Goal: Information Seeking & Learning: Learn about a topic

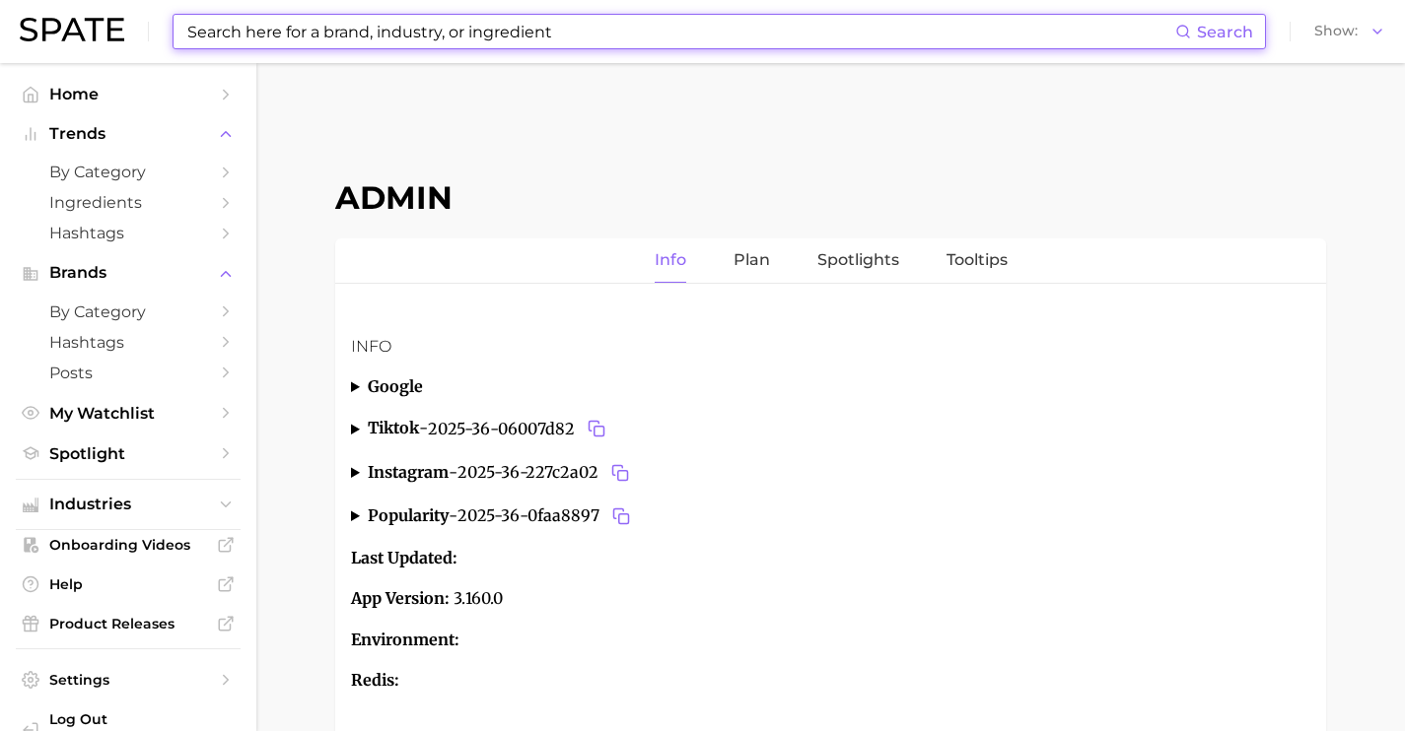
click at [688, 36] on input at bounding box center [680, 32] width 990 height 34
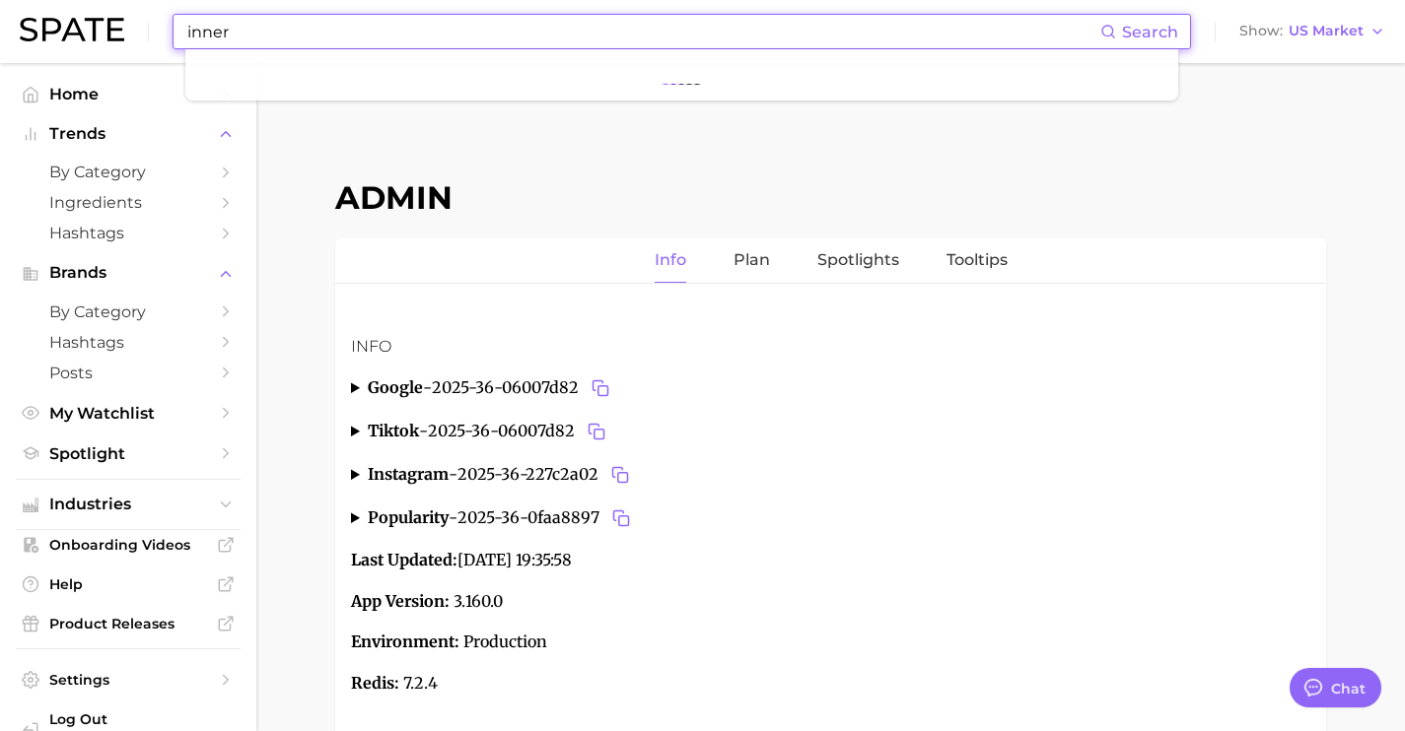
type input "inner"
type textarea "x"
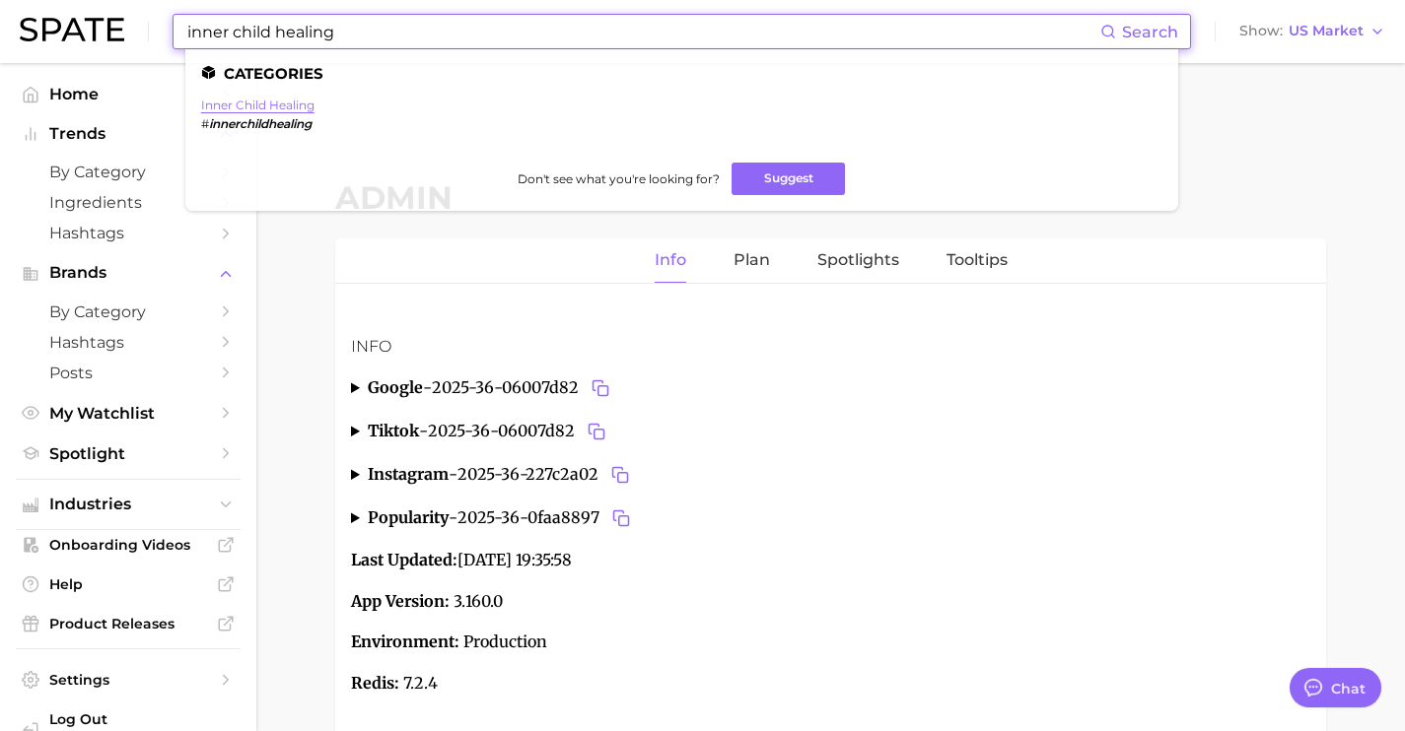
type input "inner child healing"
click at [297, 104] on link "inner child healing" at bounding box center [257, 105] width 113 height 15
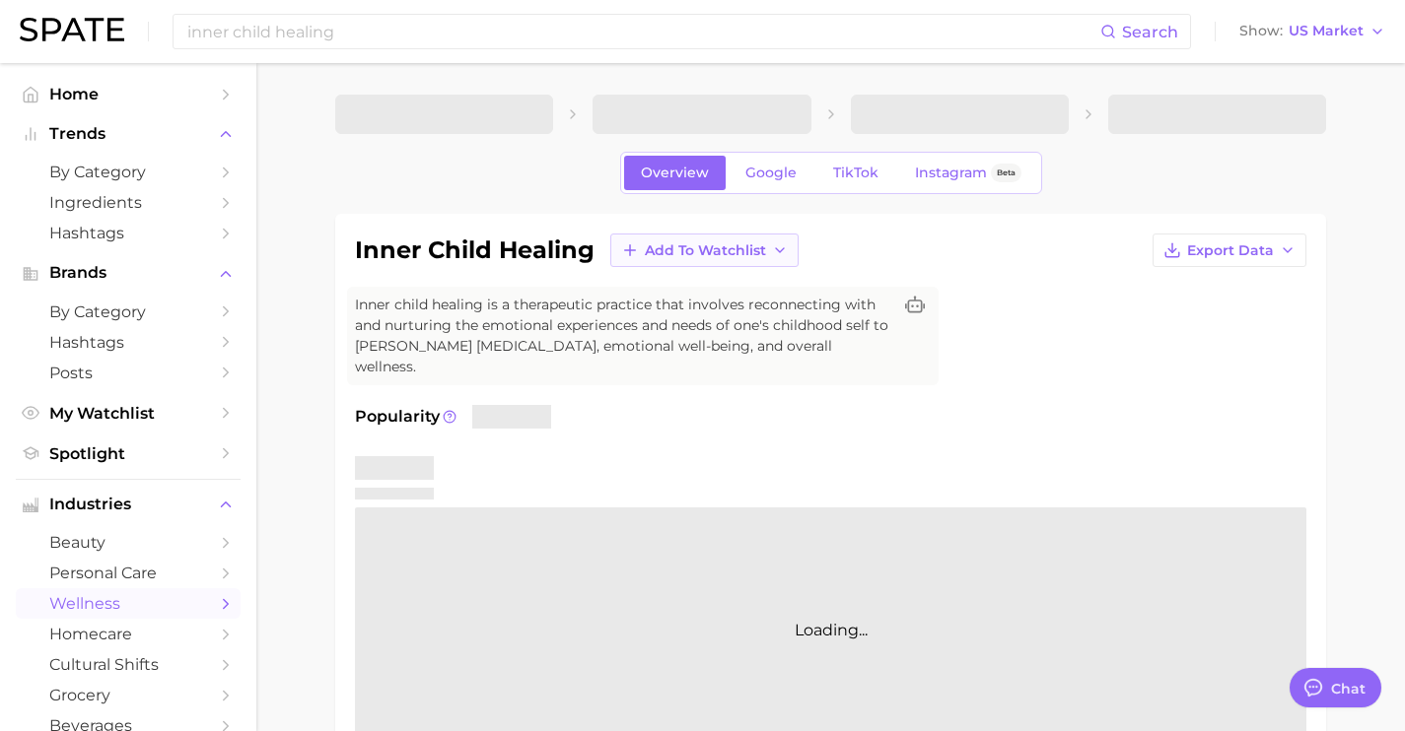
type textarea "x"
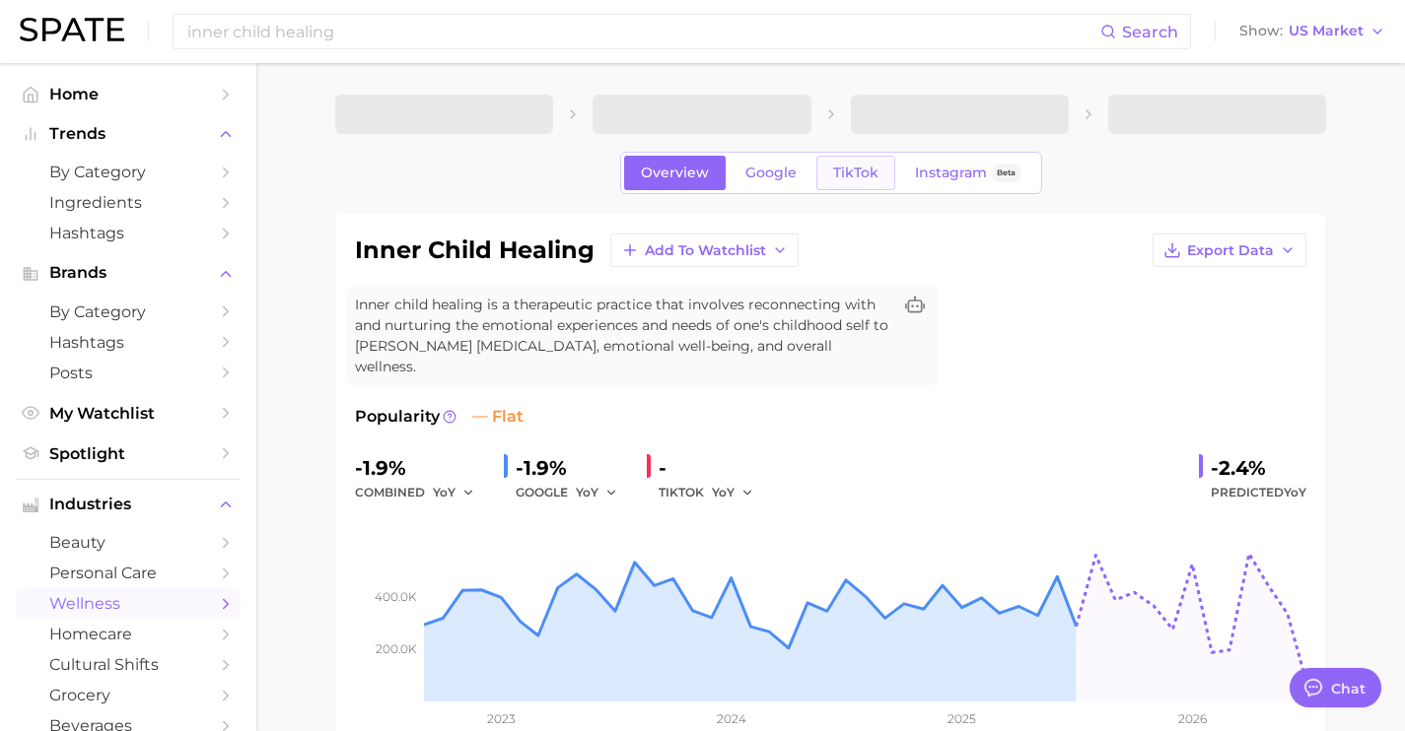
click at [847, 189] on link "TikTok" at bounding box center [855, 173] width 79 height 35
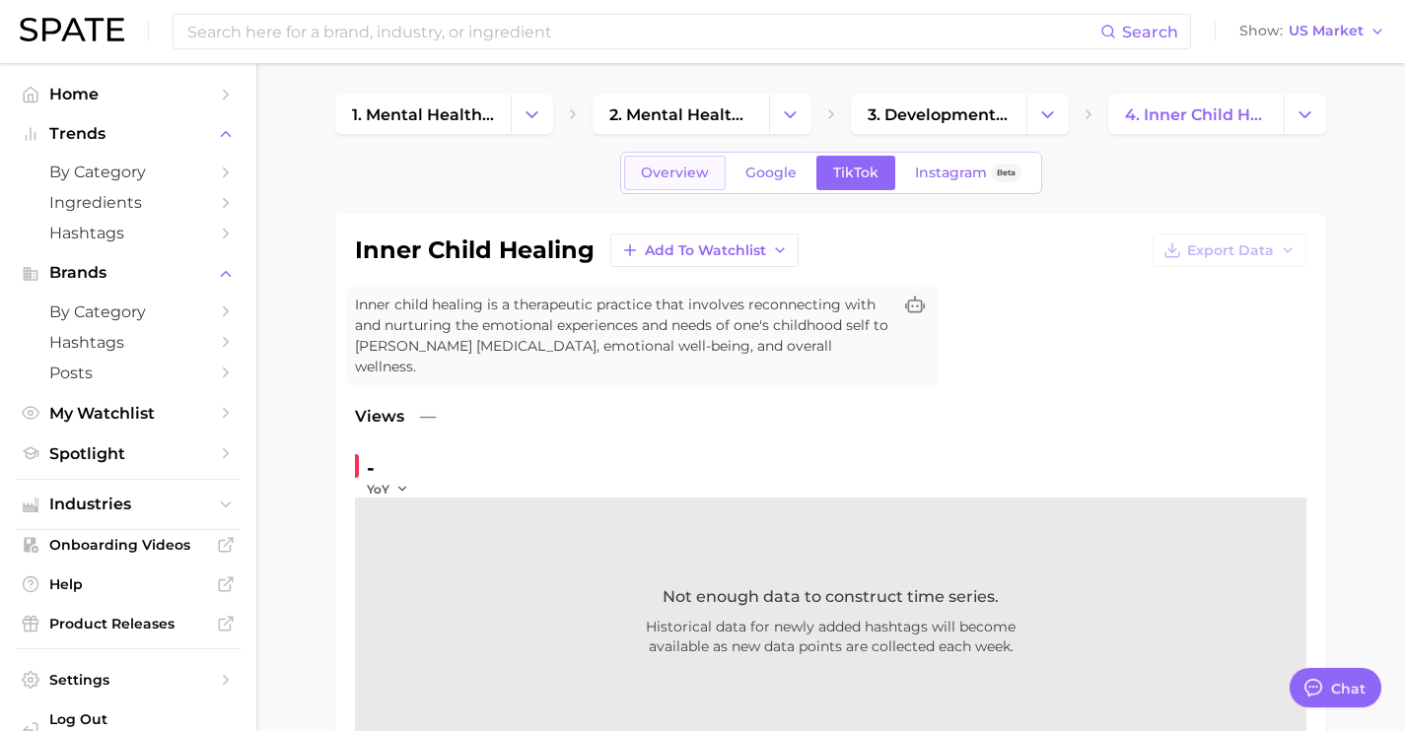
click at [700, 169] on span "Overview" at bounding box center [675, 173] width 68 height 17
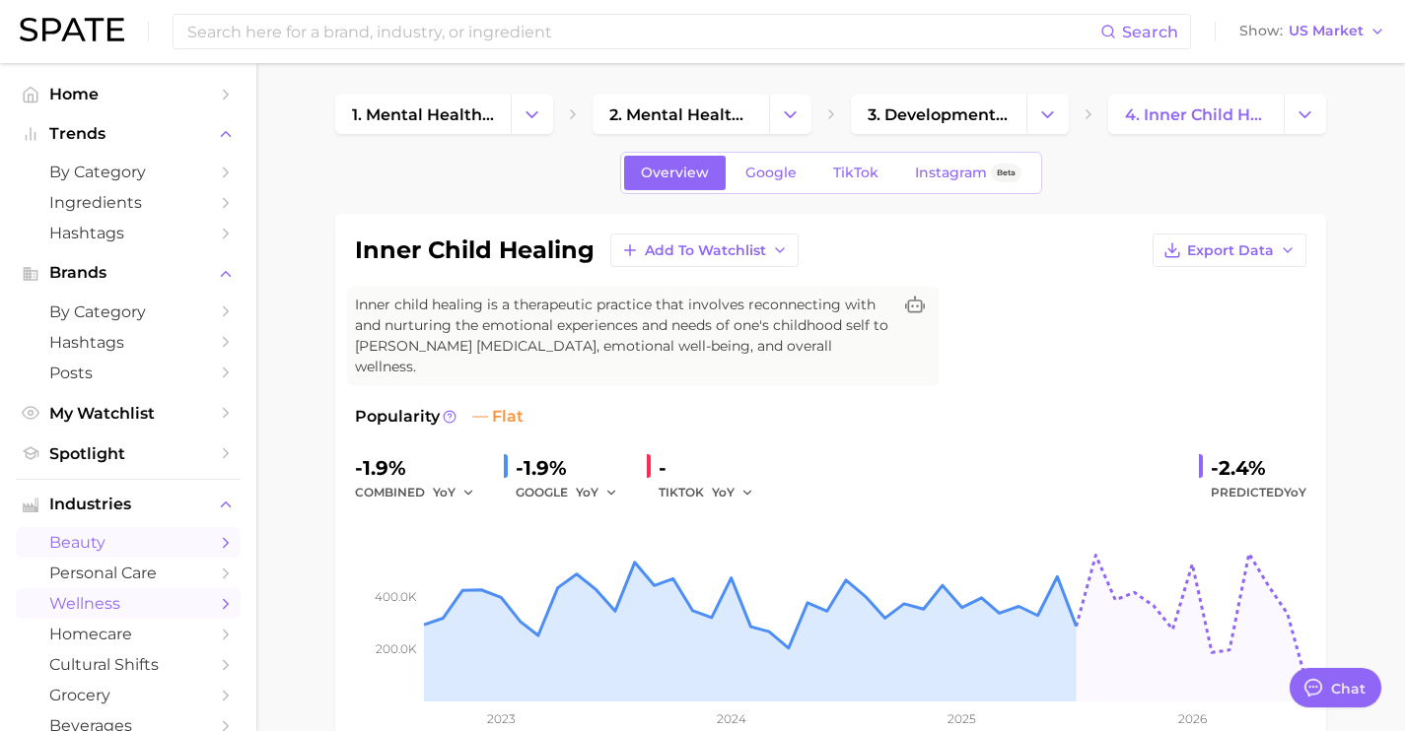
click at [136, 552] on span "beauty" at bounding box center [128, 542] width 158 height 19
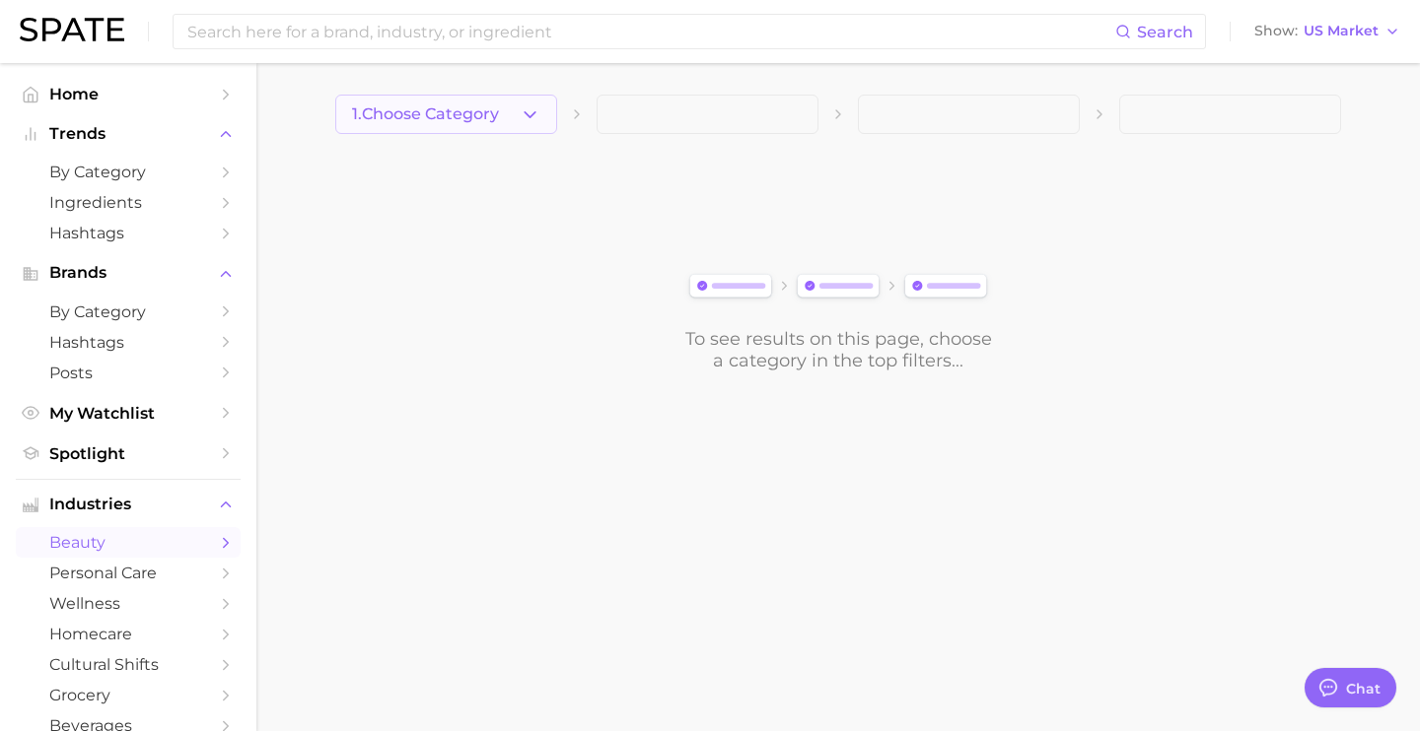
click at [528, 126] on button "1. Choose Category" at bounding box center [446, 114] width 222 height 39
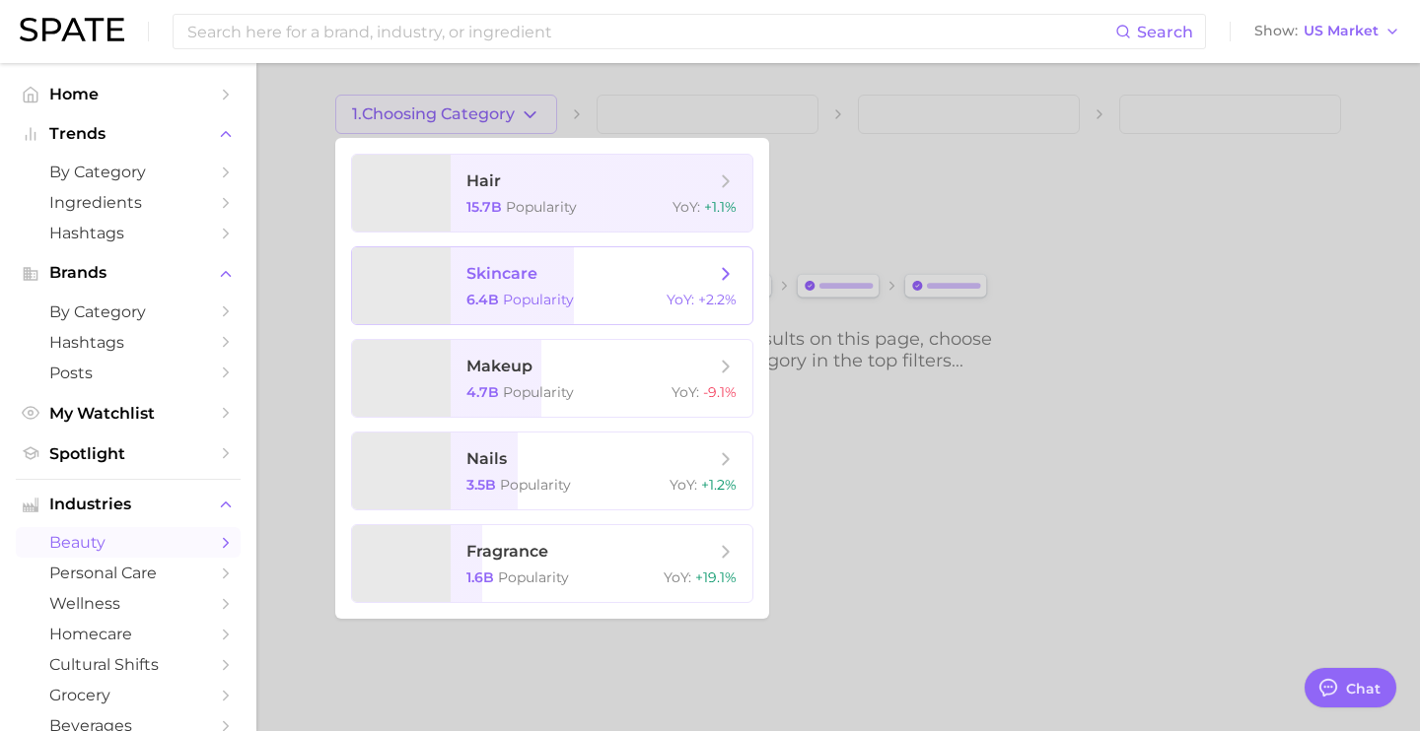
click at [546, 274] on span "skincare" at bounding box center [590, 274] width 248 height 22
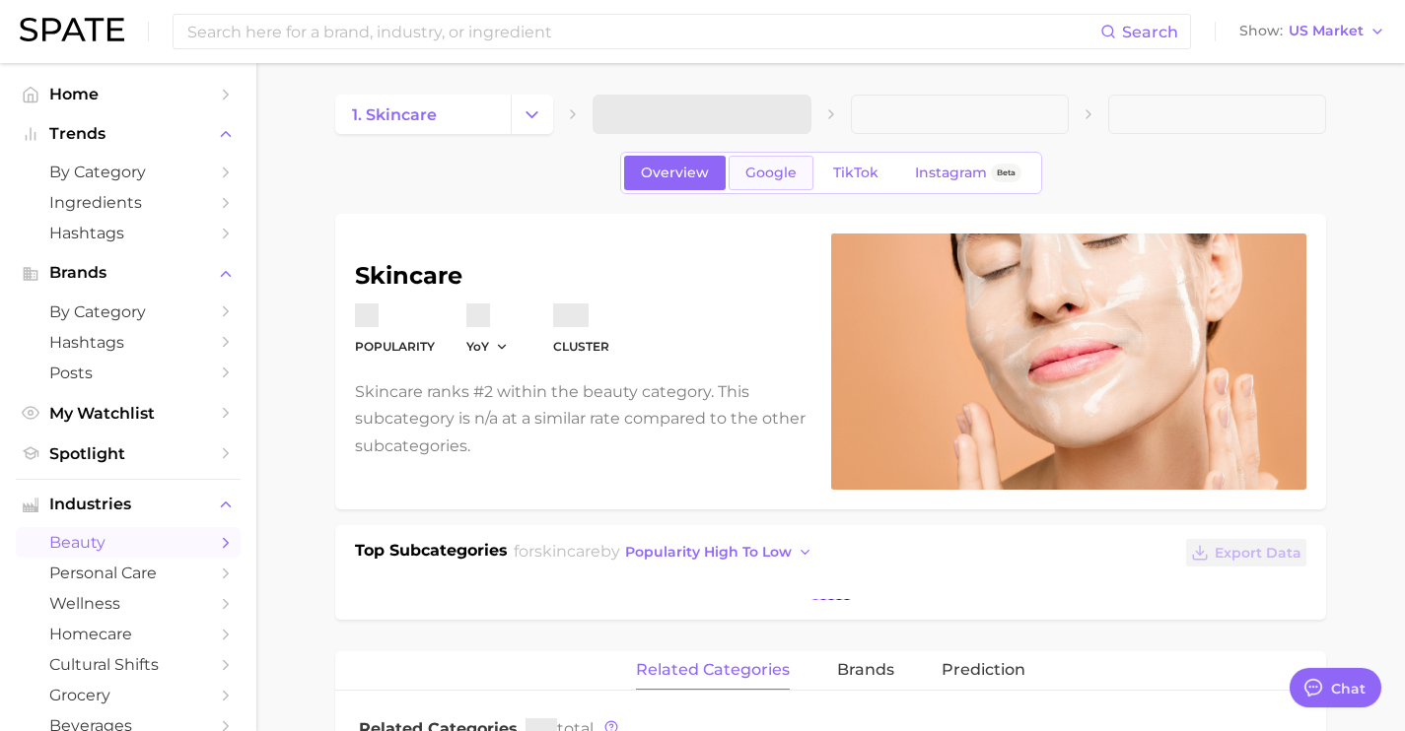
click at [758, 181] on link "Google" at bounding box center [771, 173] width 85 height 35
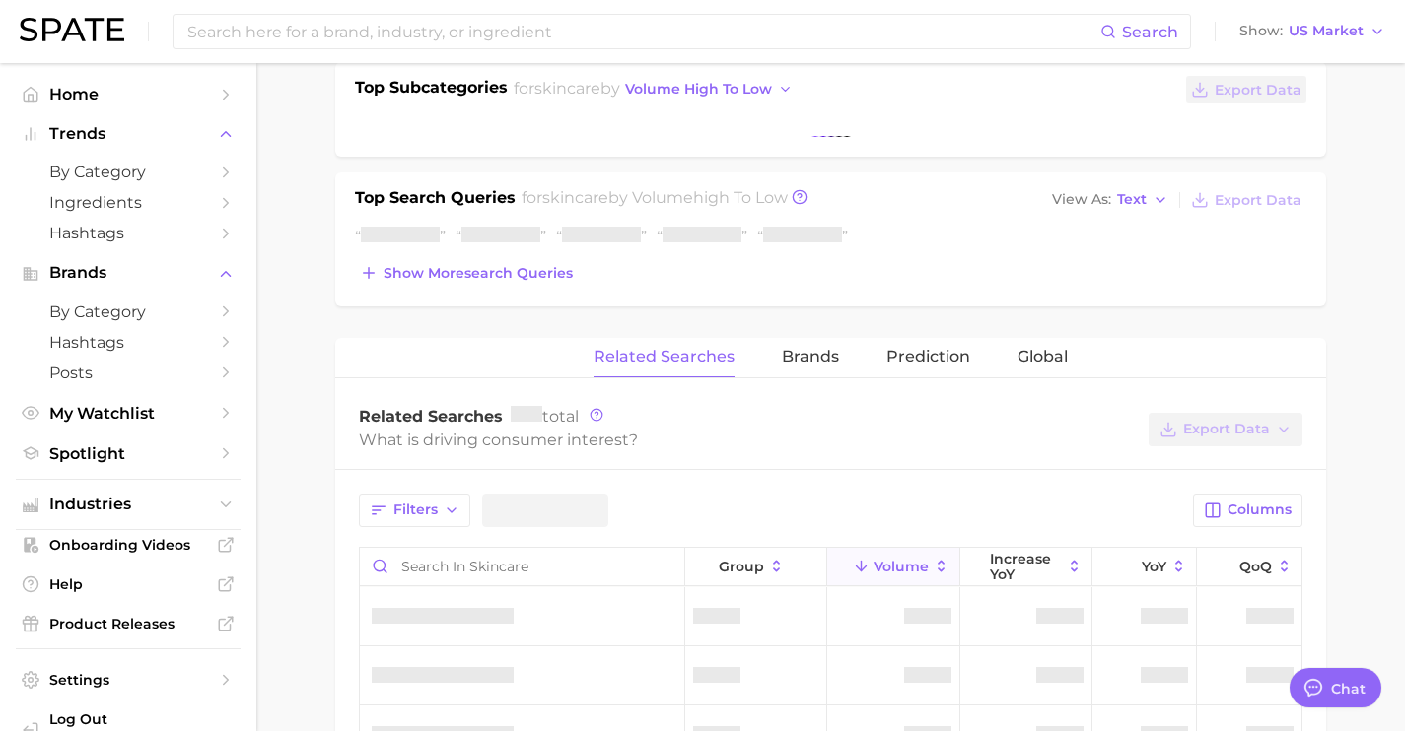
scroll to position [580, 0]
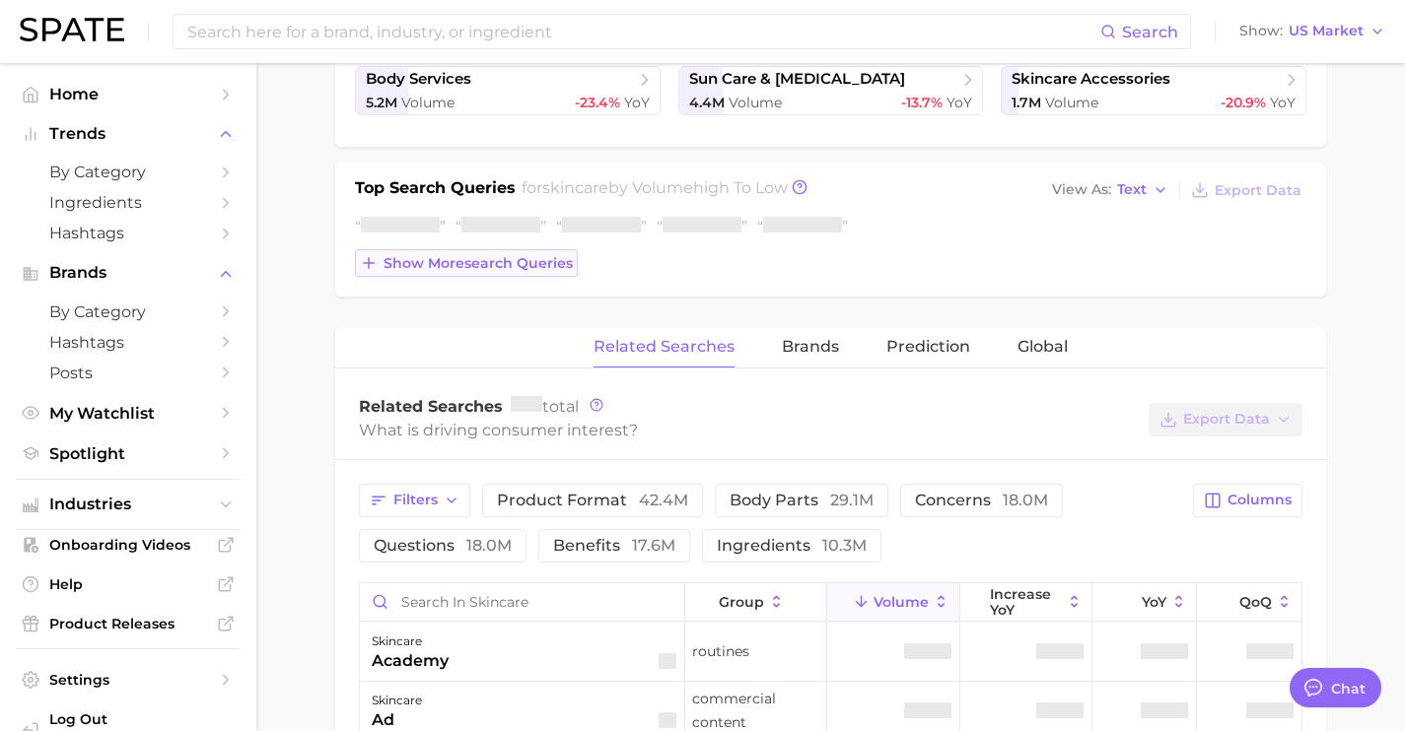
click at [551, 258] on span "Show more search queries" at bounding box center [477, 263] width 189 height 17
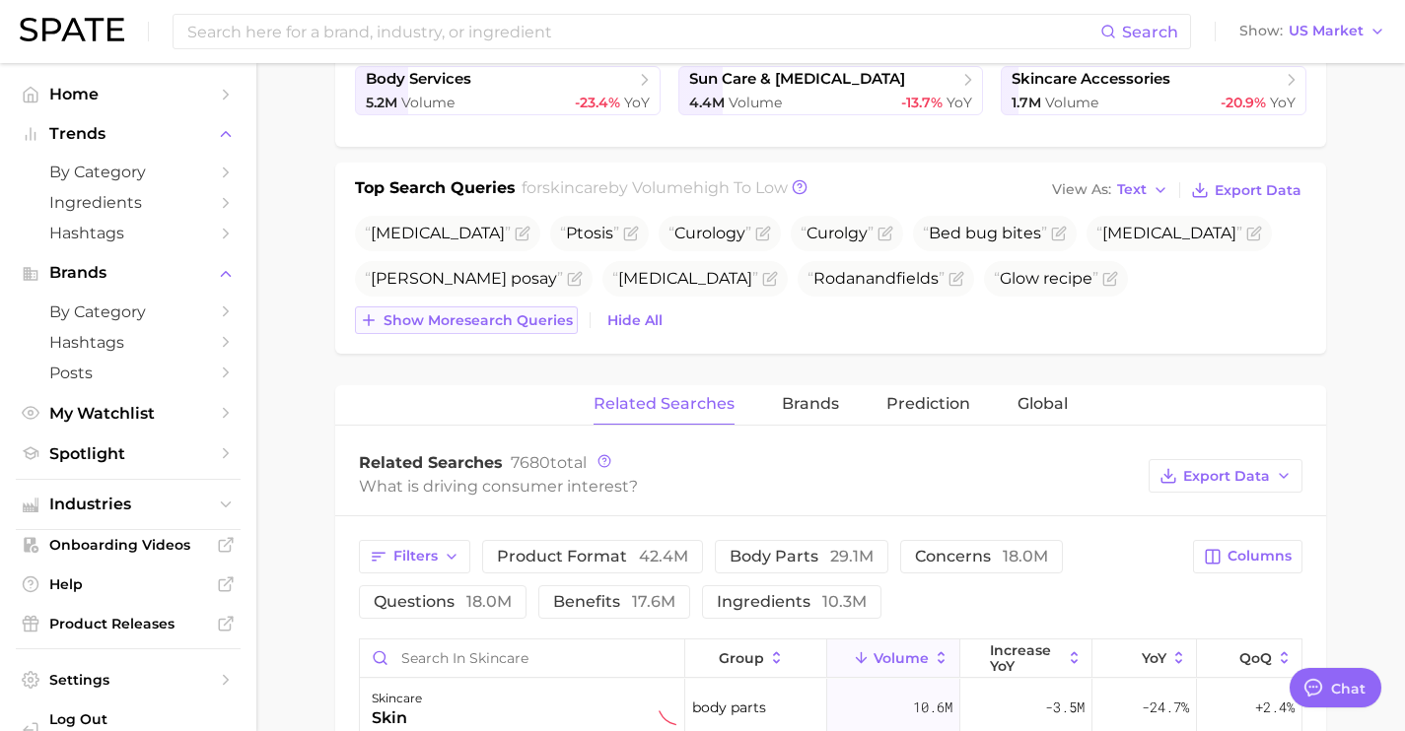
click at [553, 313] on span "Show more search queries" at bounding box center [477, 321] width 189 height 17
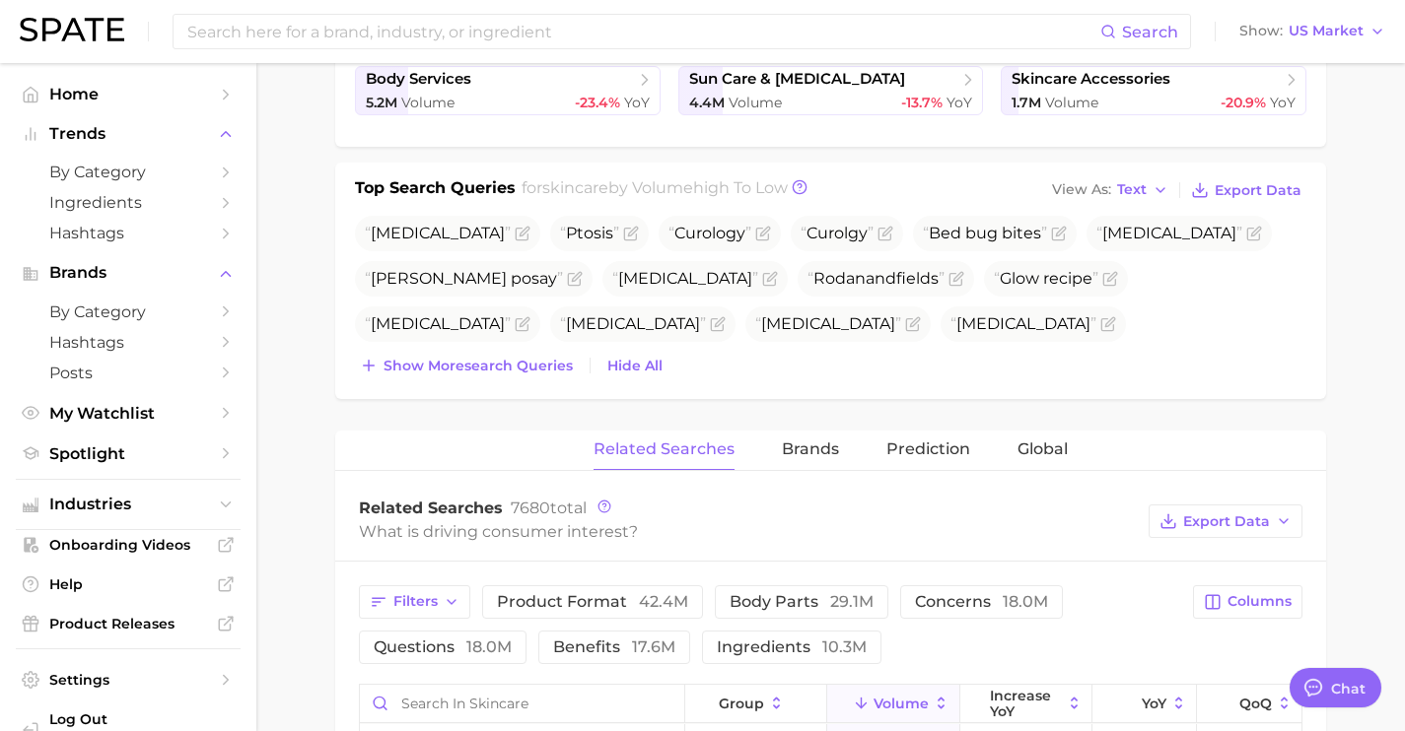
click at [553, 346] on div "[MEDICAL_DATA] Ptosis Curology Curolgy Bed bug bites [MEDICAL_DATA] [PERSON_NAM…" at bounding box center [830, 298] width 951 height 164
click at [549, 369] on span "Show more search queries" at bounding box center [477, 366] width 189 height 17
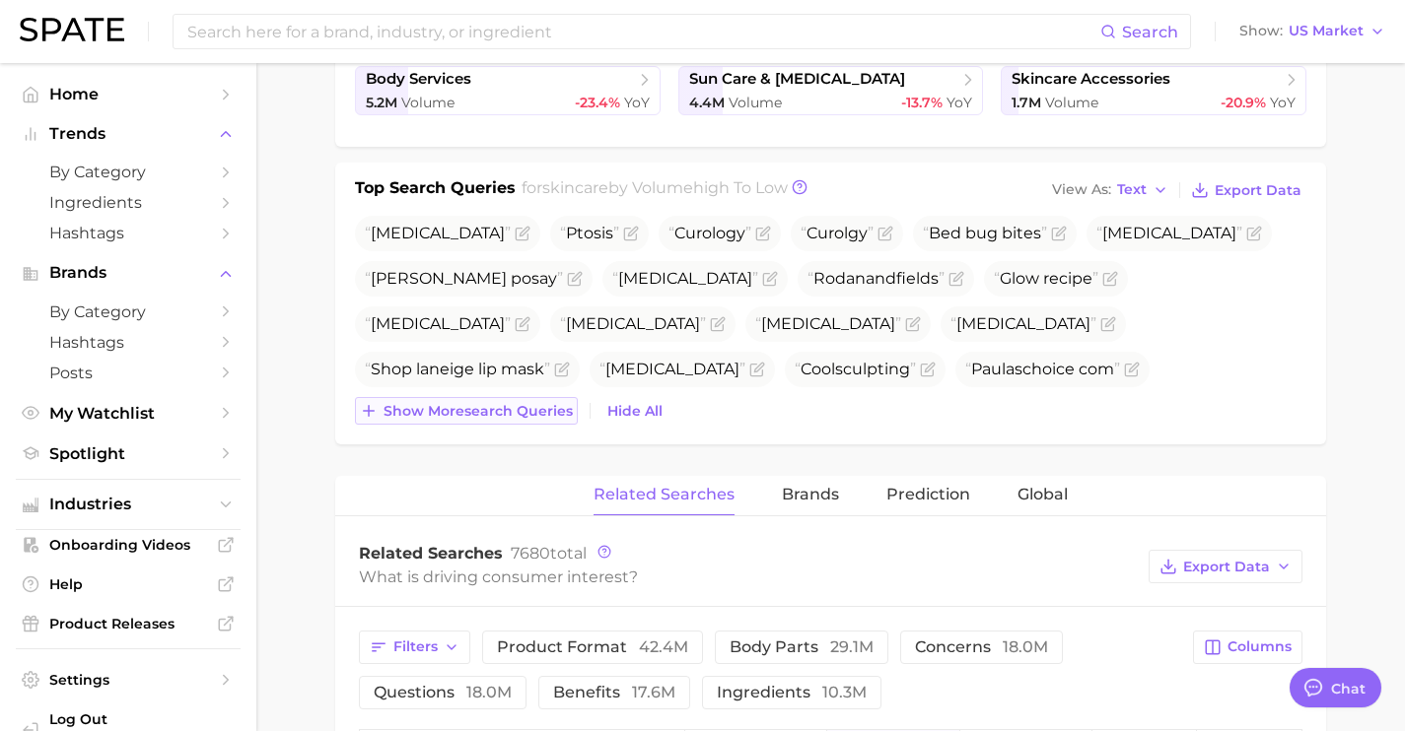
click at [543, 415] on span "Show more search queries" at bounding box center [477, 411] width 189 height 17
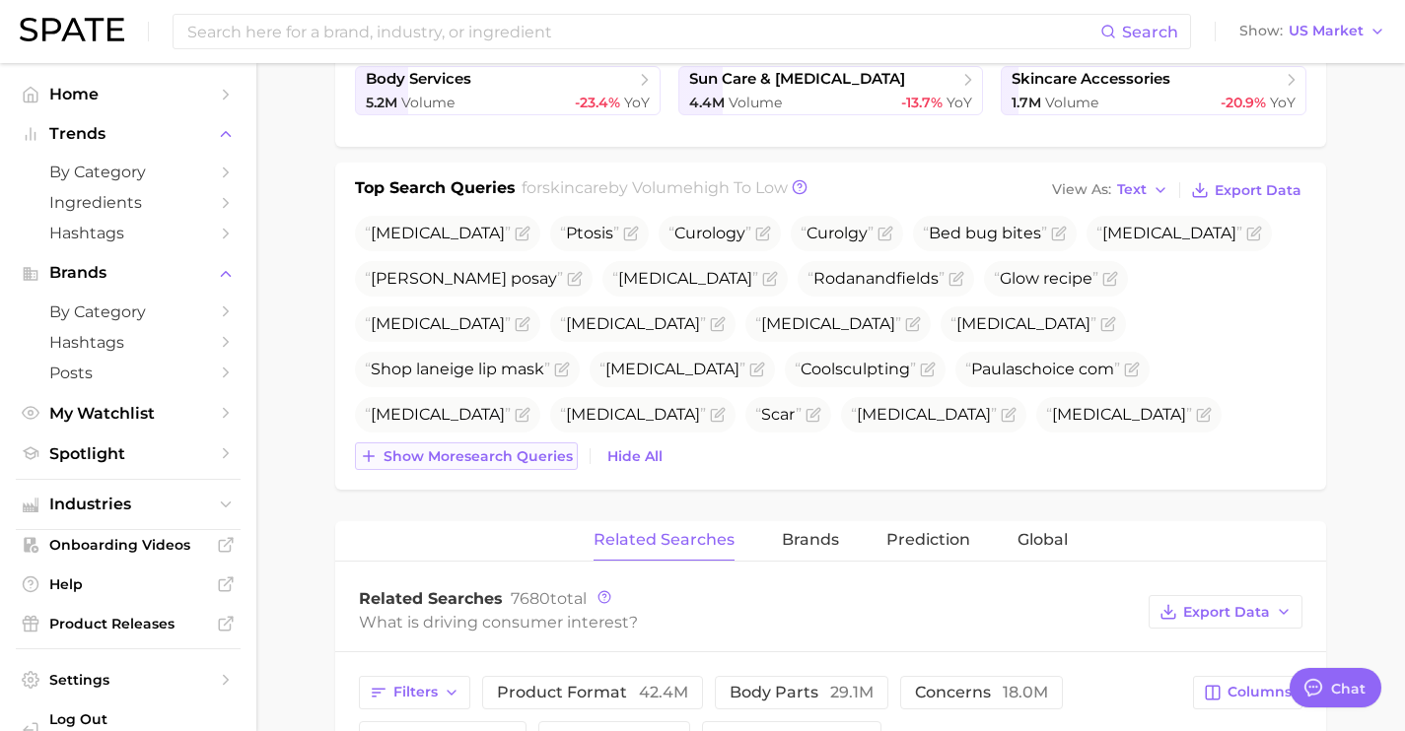
click at [544, 451] on span "Show more search queries" at bounding box center [477, 457] width 189 height 17
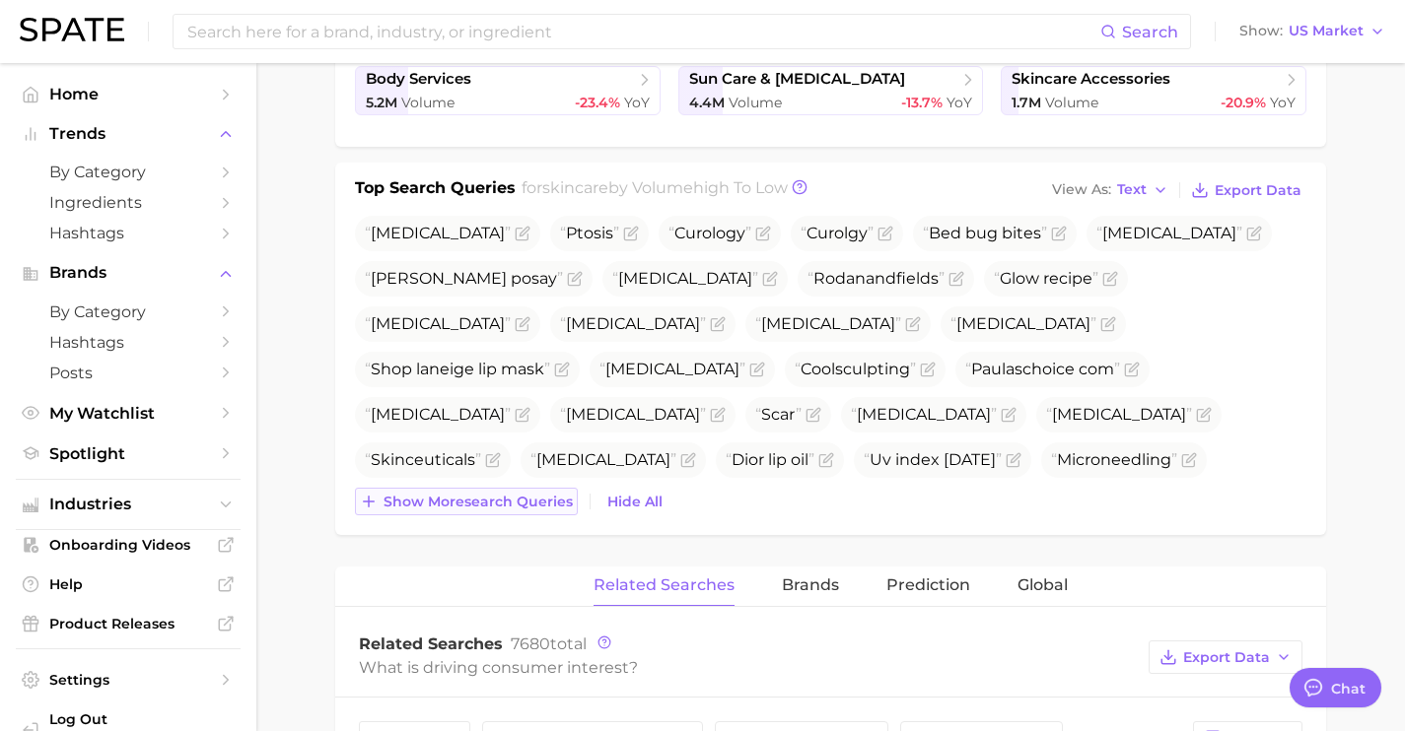
click at [545, 491] on button "Show more search queries" at bounding box center [466, 502] width 223 height 28
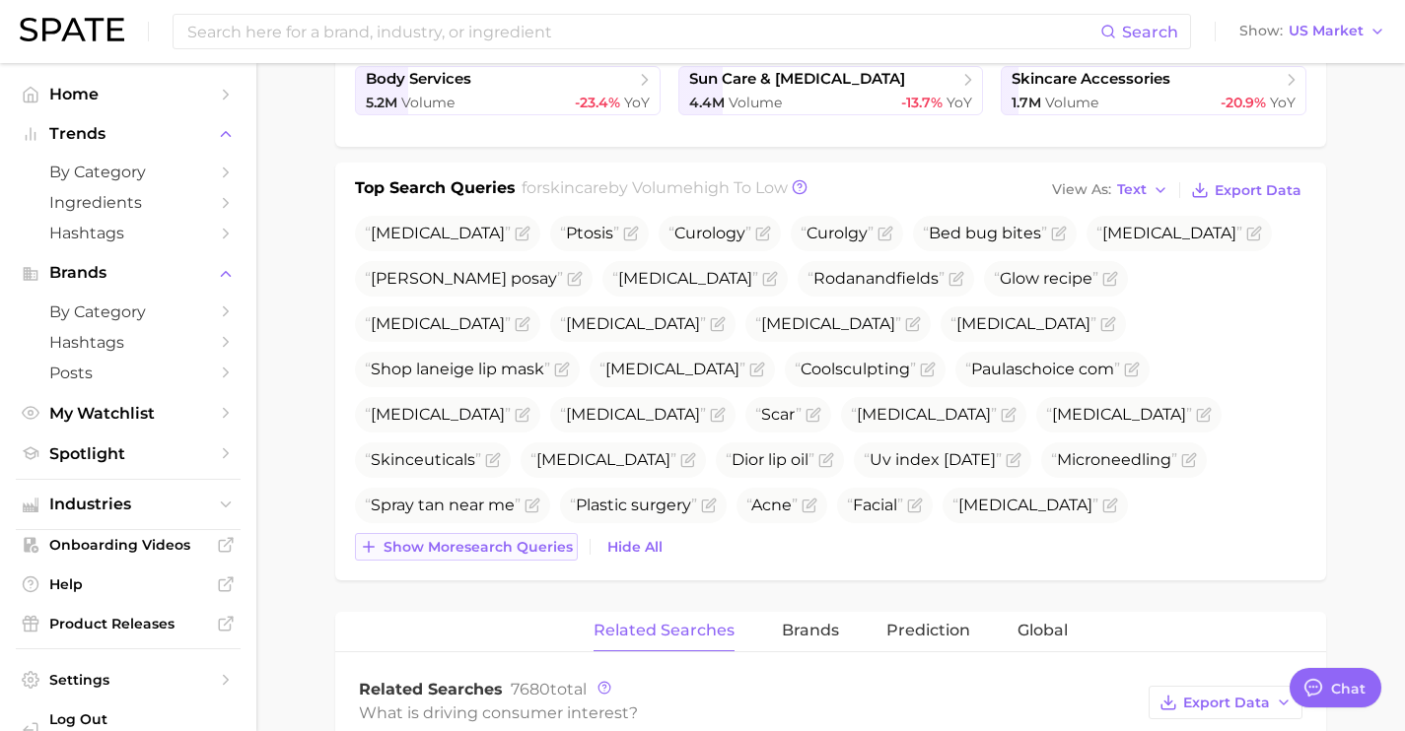
click at [546, 539] on span "Show more search queries" at bounding box center [477, 547] width 189 height 17
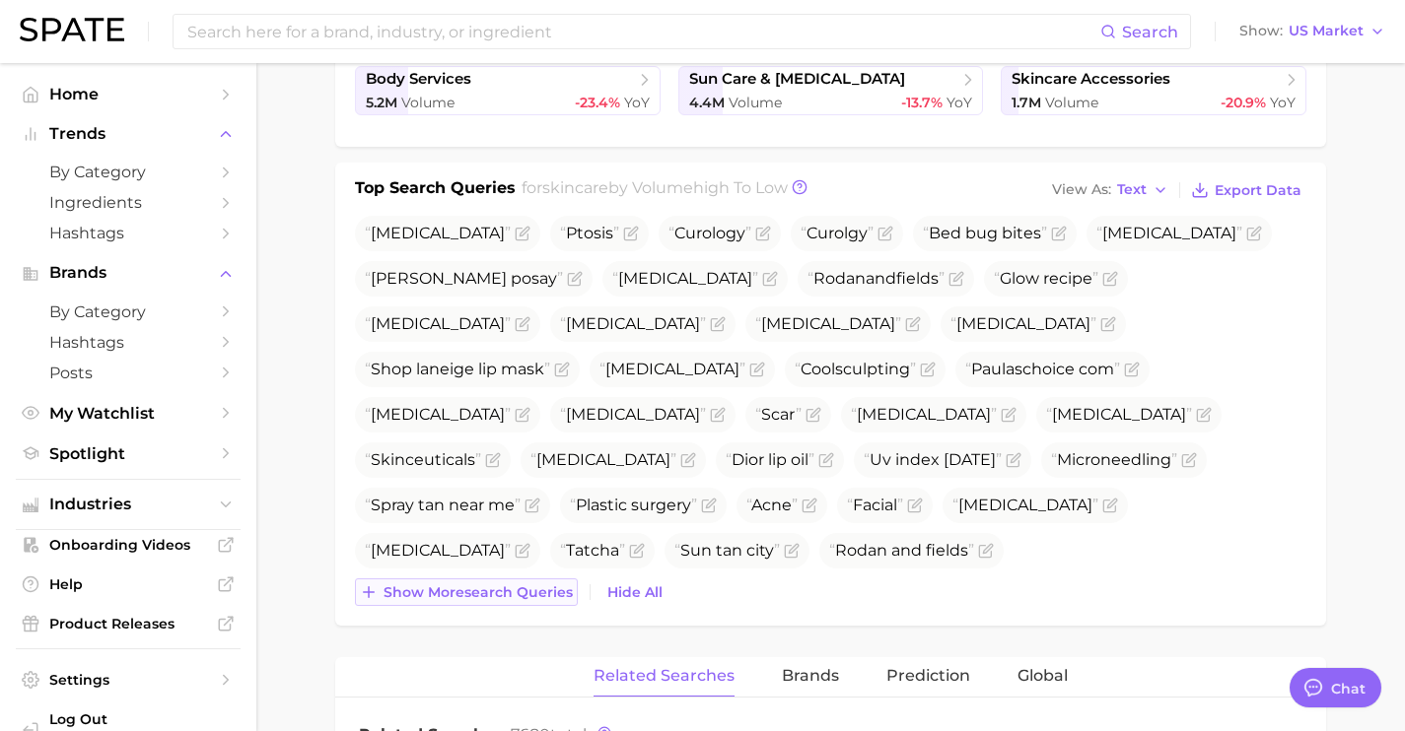
click at [546, 589] on span "Show more search queries" at bounding box center [477, 593] width 189 height 17
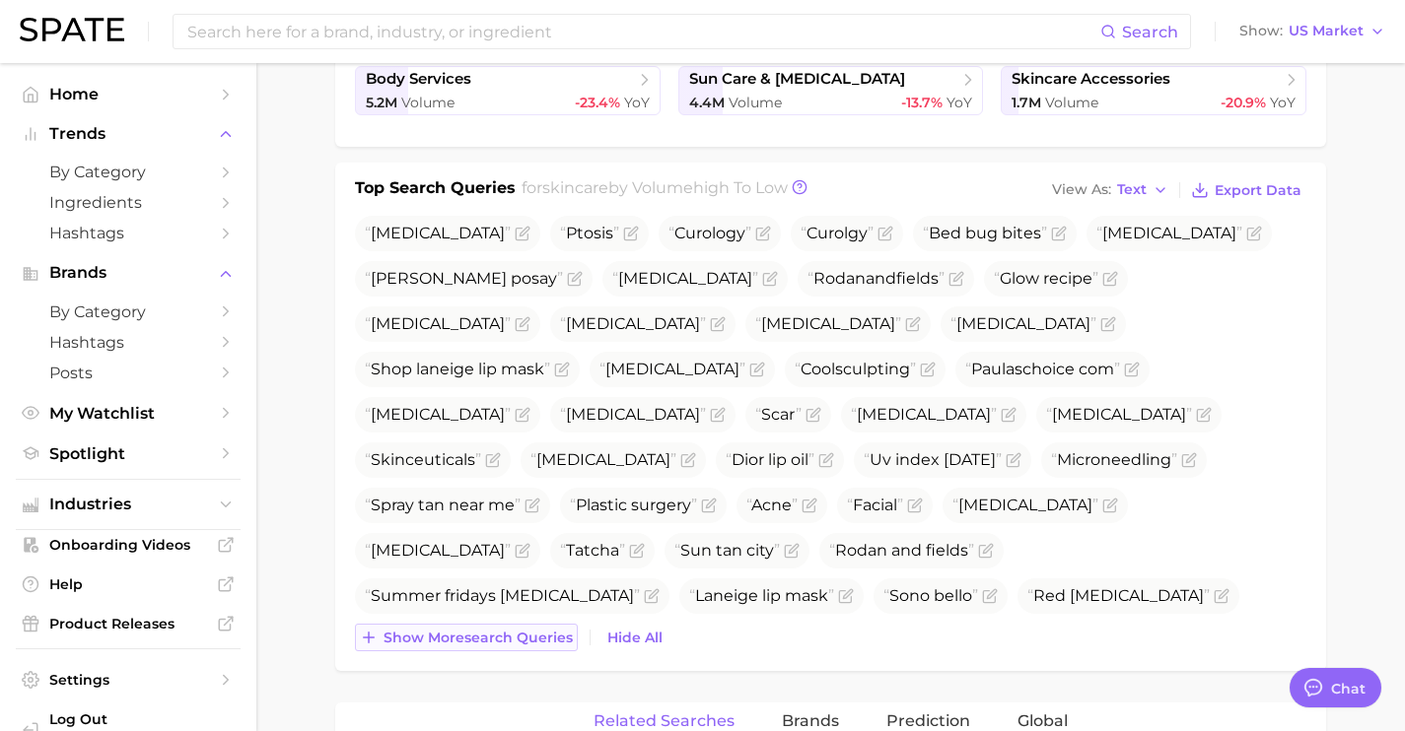
click at [549, 638] on span "Show more search queries" at bounding box center [477, 638] width 189 height 17
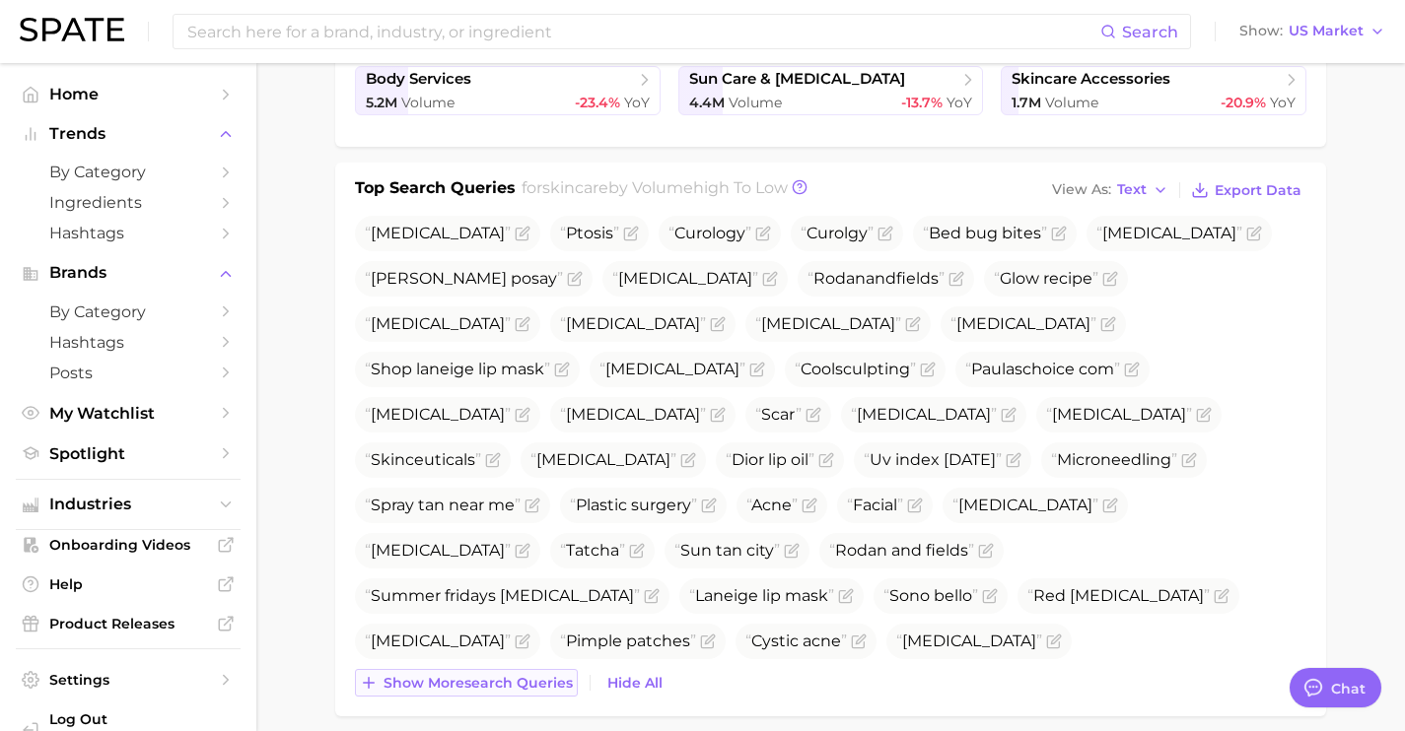
click at [549, 673] on button "Show more search queries" at bounding box center [466, 683] width 223 height 28
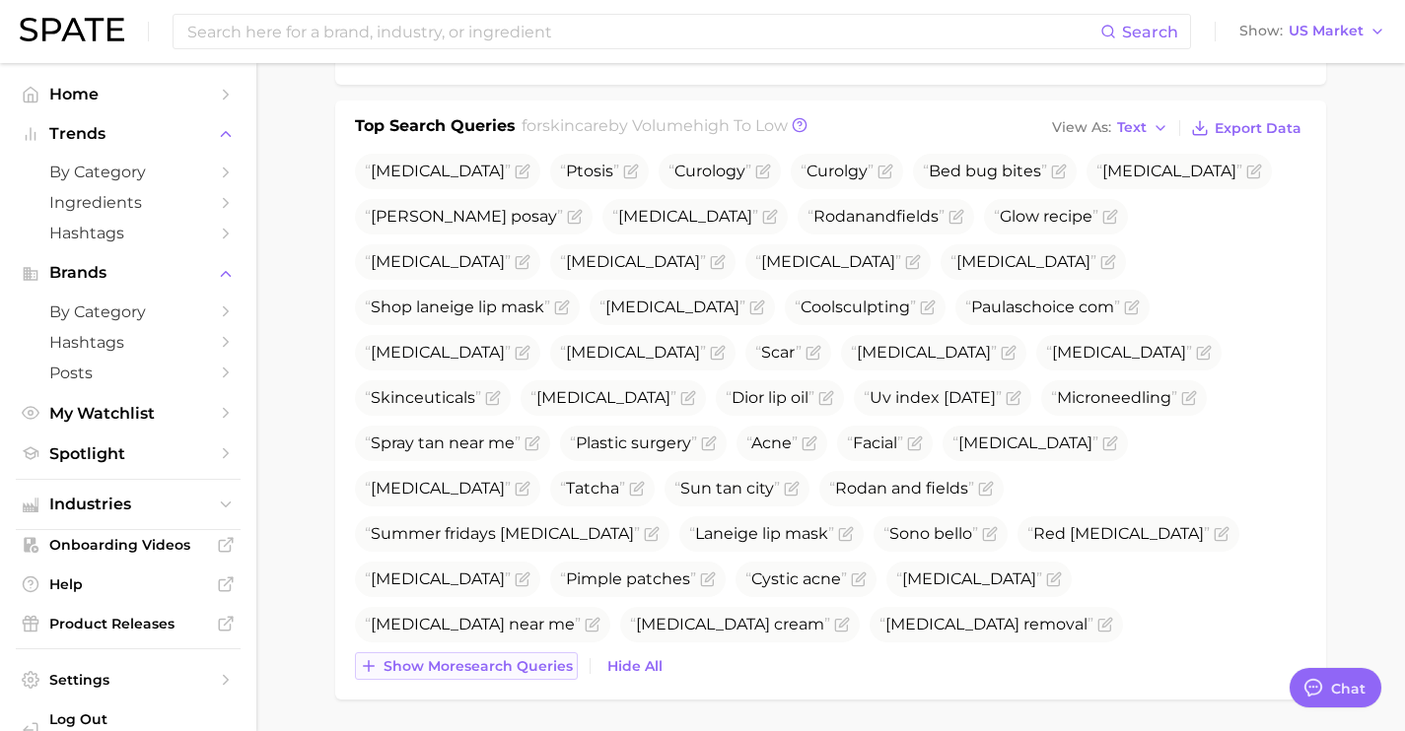
click at [549, 674] on button "Show more search queries" at bounding box center [466, 667] width 223 height 28
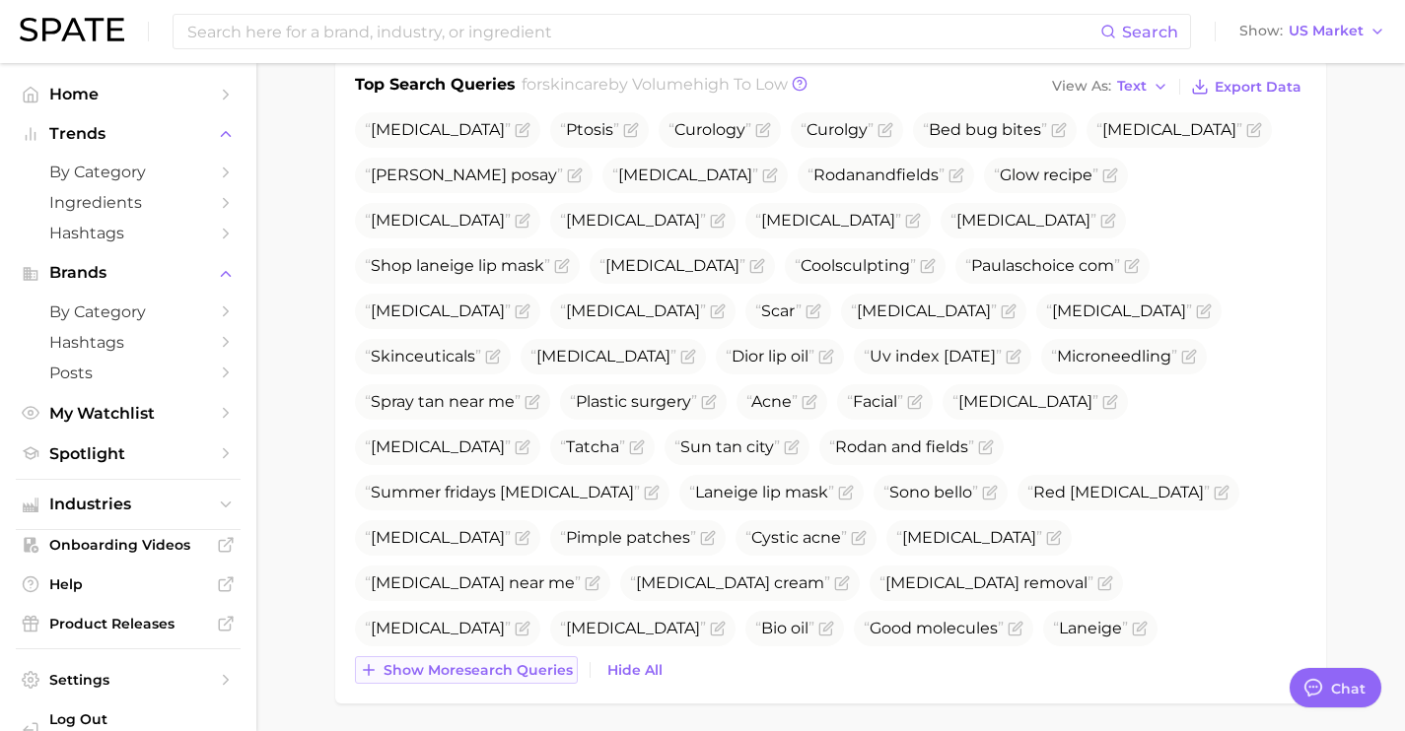
click at [549, 674] on span "Show more search queries" at bounding box center [477, 670] width 189 height 17
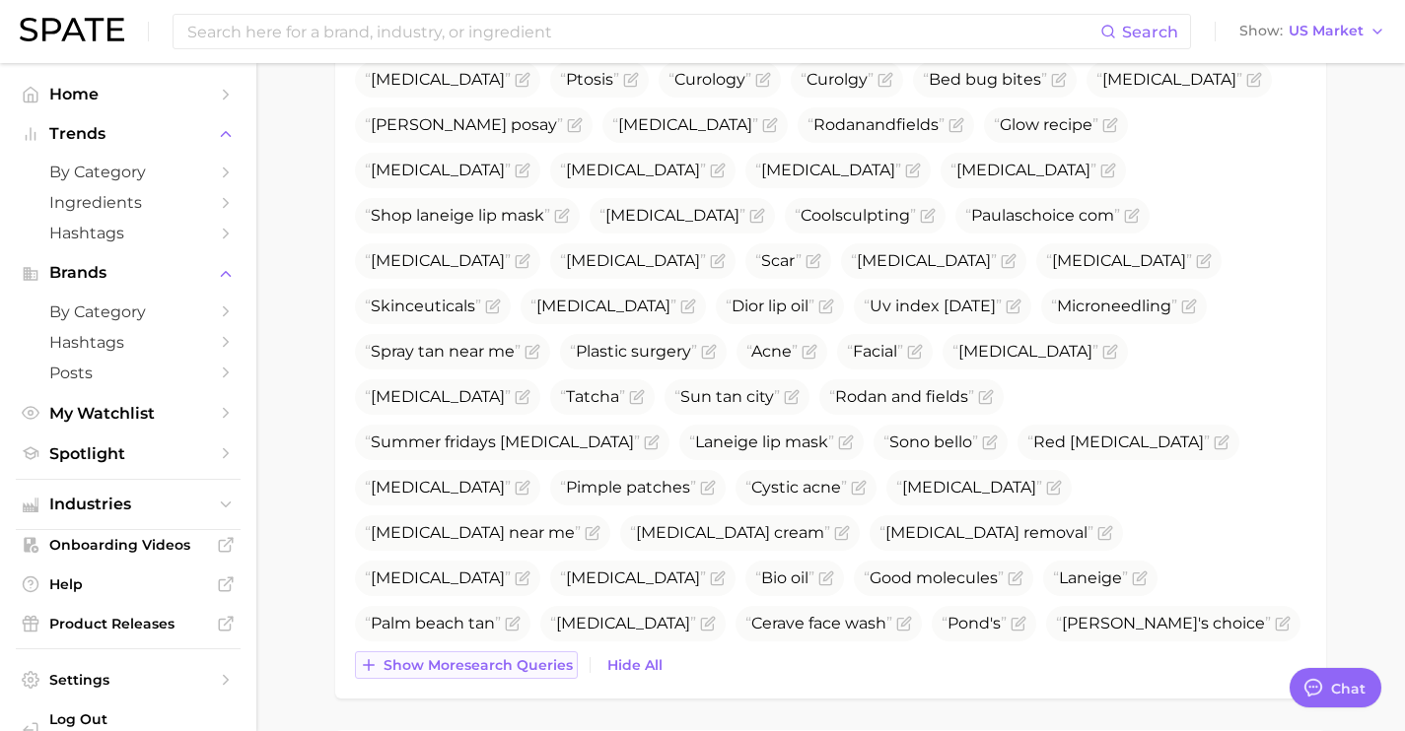
click at [549, 674] on button "Show more search queries" at bounding box center [466, 666] width 223 height 28
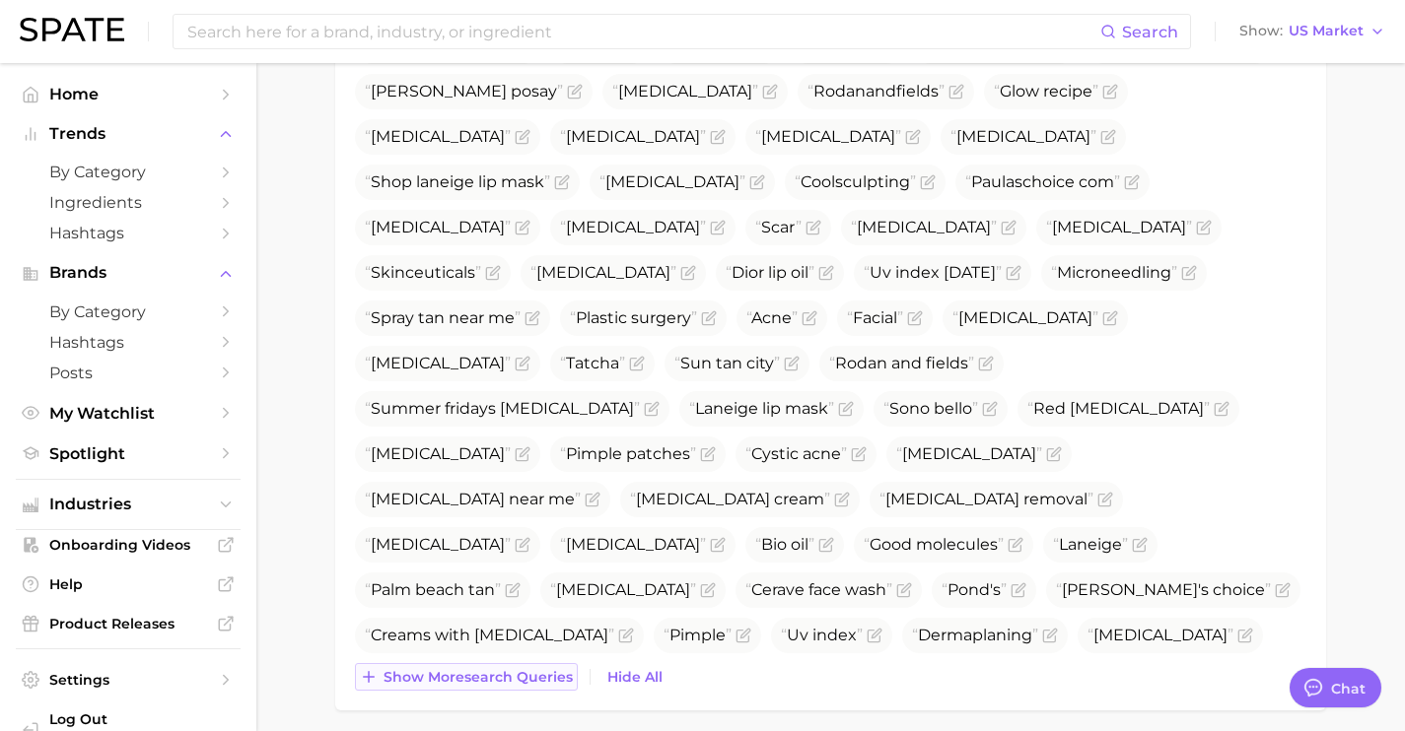
click at [549, 674] on span "Show more search queries" at bounding box center [477, 677] width 189 height 17
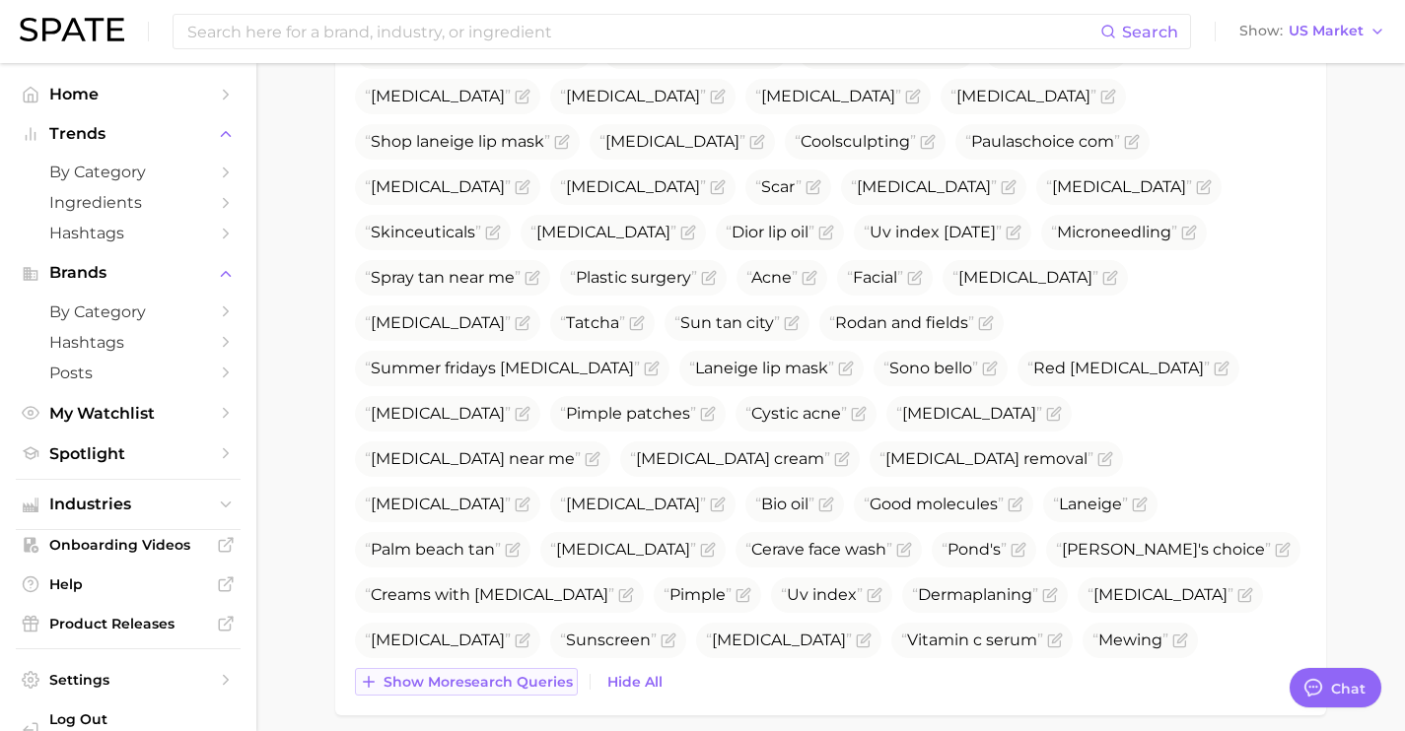
scroll to position [816, 0]
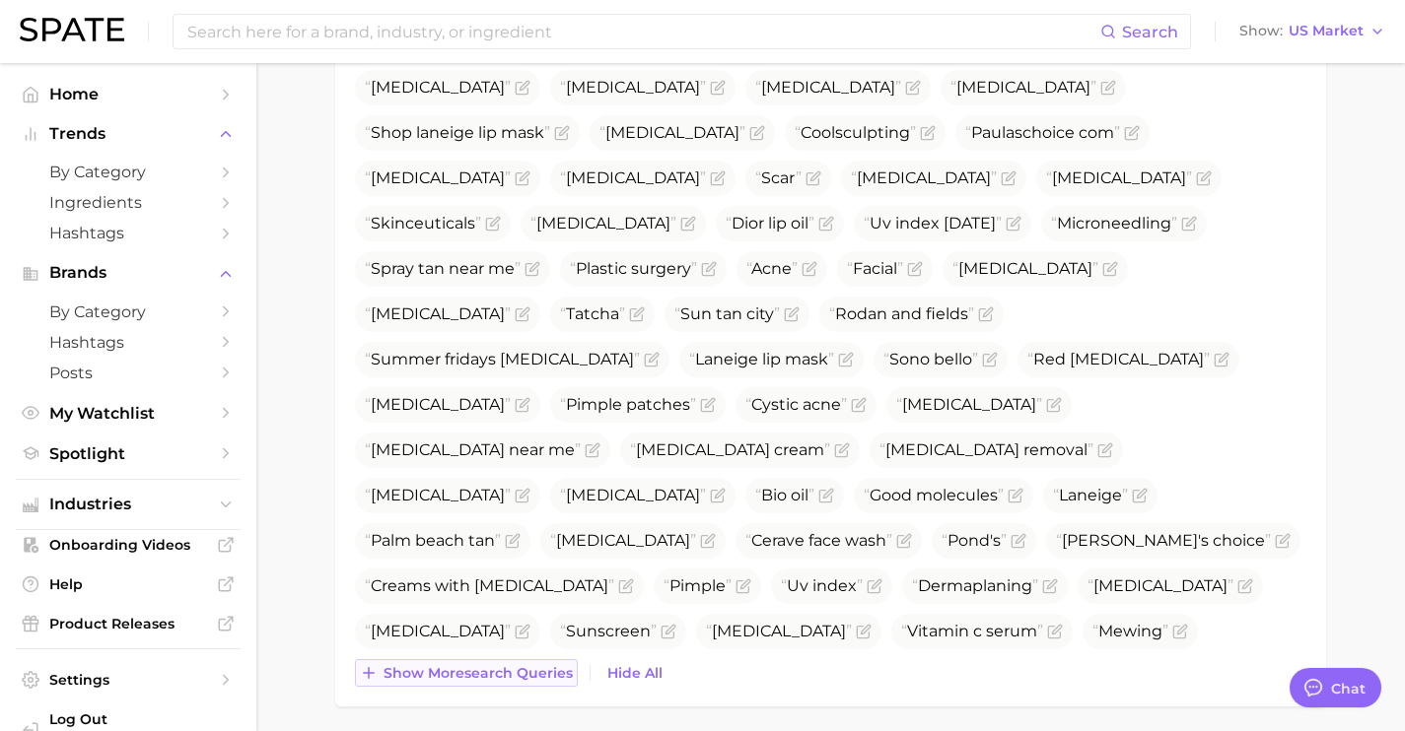
click at [549, 674] on span "Show more search queries" at bounding box center [477, 673] width 189 height 17
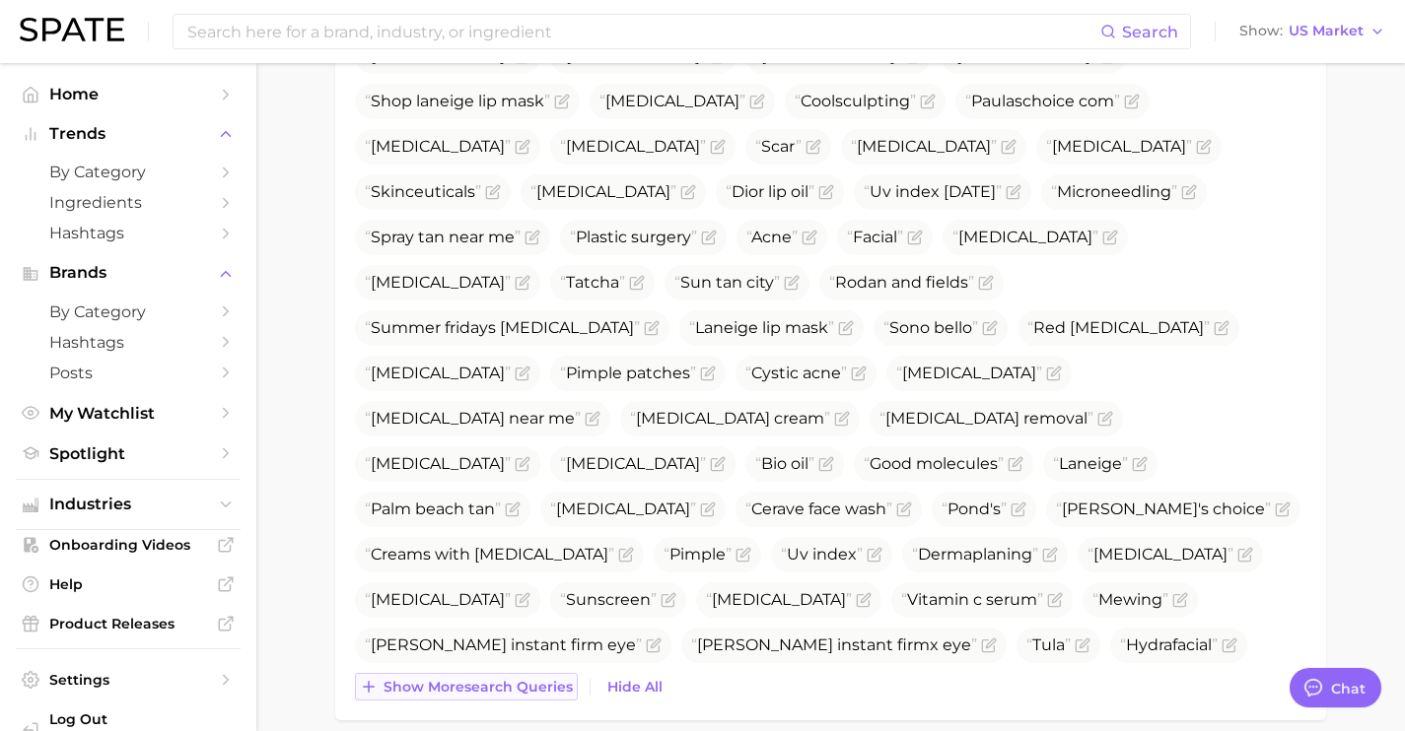
scroll to position [849, 0]
click at [549, 674] on button "Show more search queries" at bounding box center [466, 686] width 223 height 28
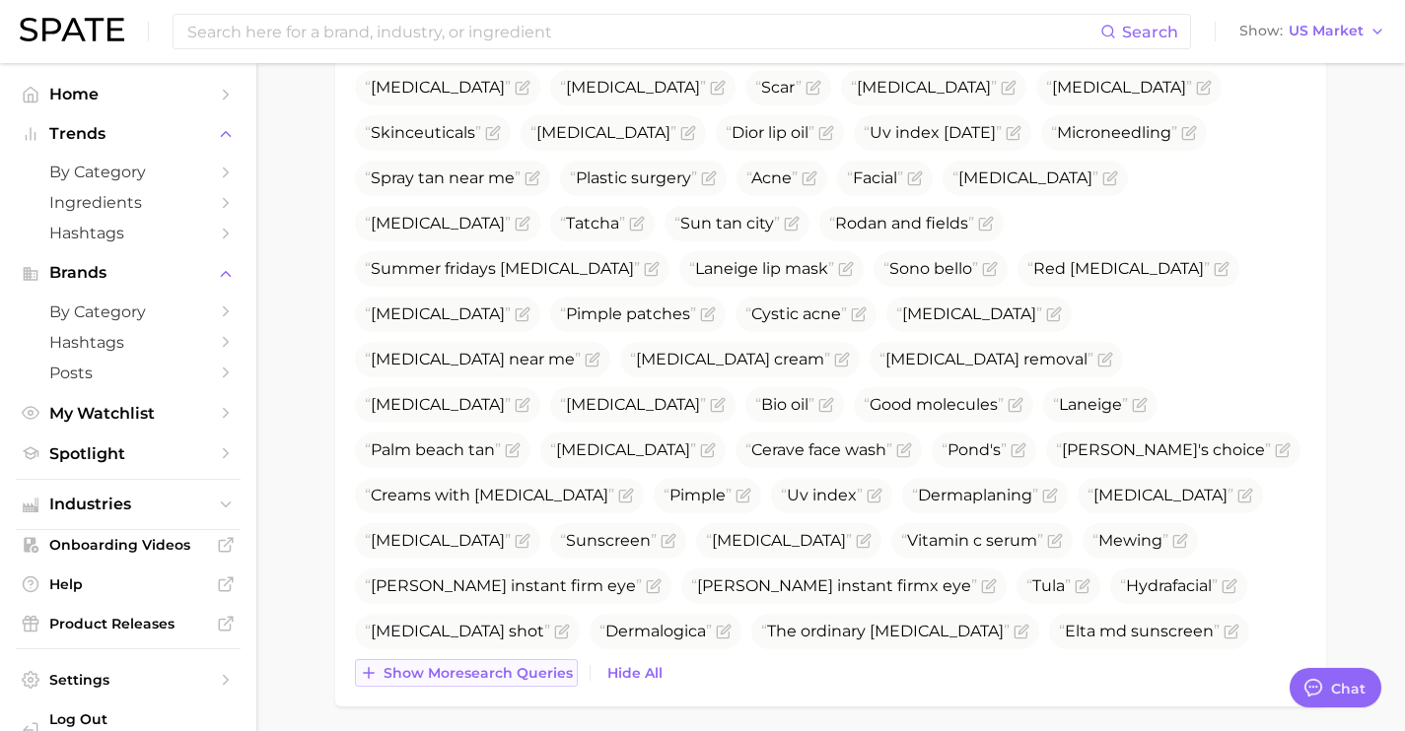
click at [549, 674] on span "Show more search queries" at bounding box center [477, 673] width 189 height 17
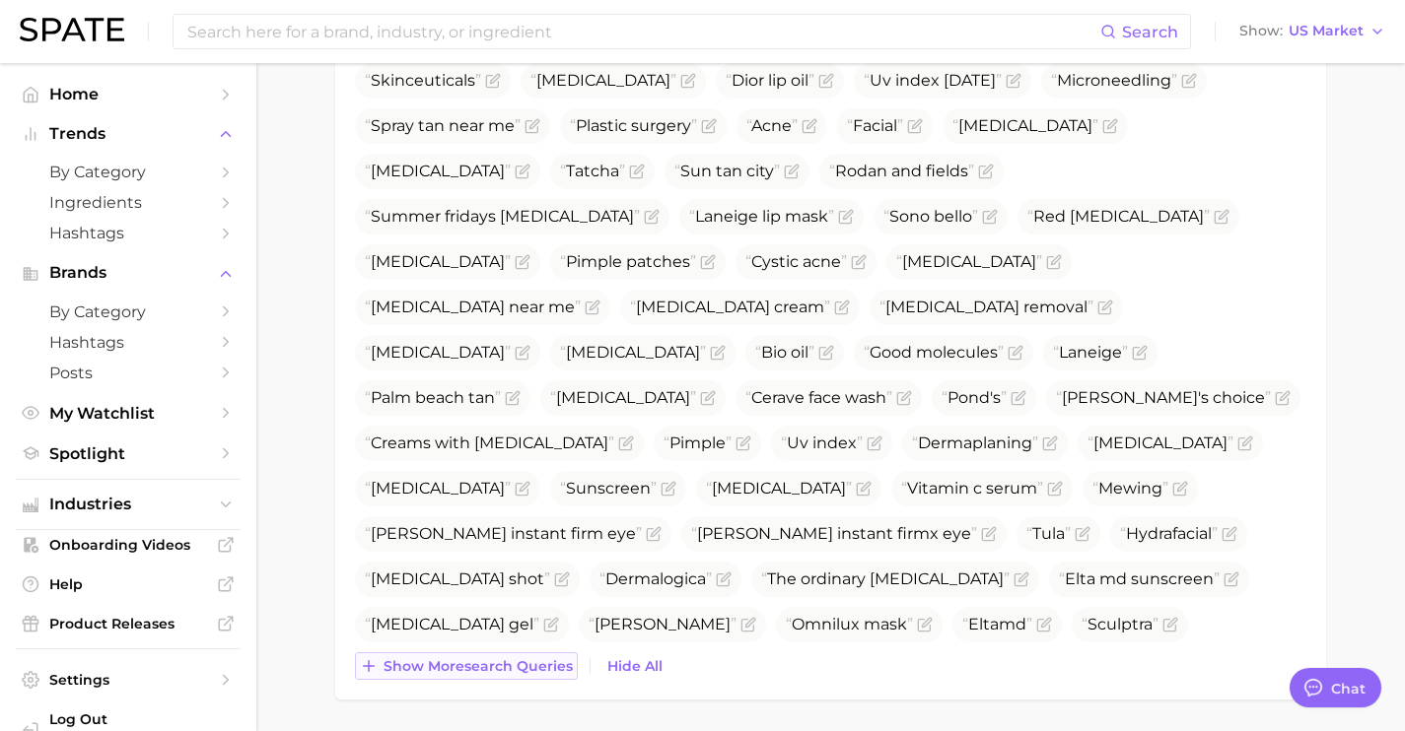
click at [549, 674] on button "Show more search queries" at bounding box center [466, 667] width 223 height 28
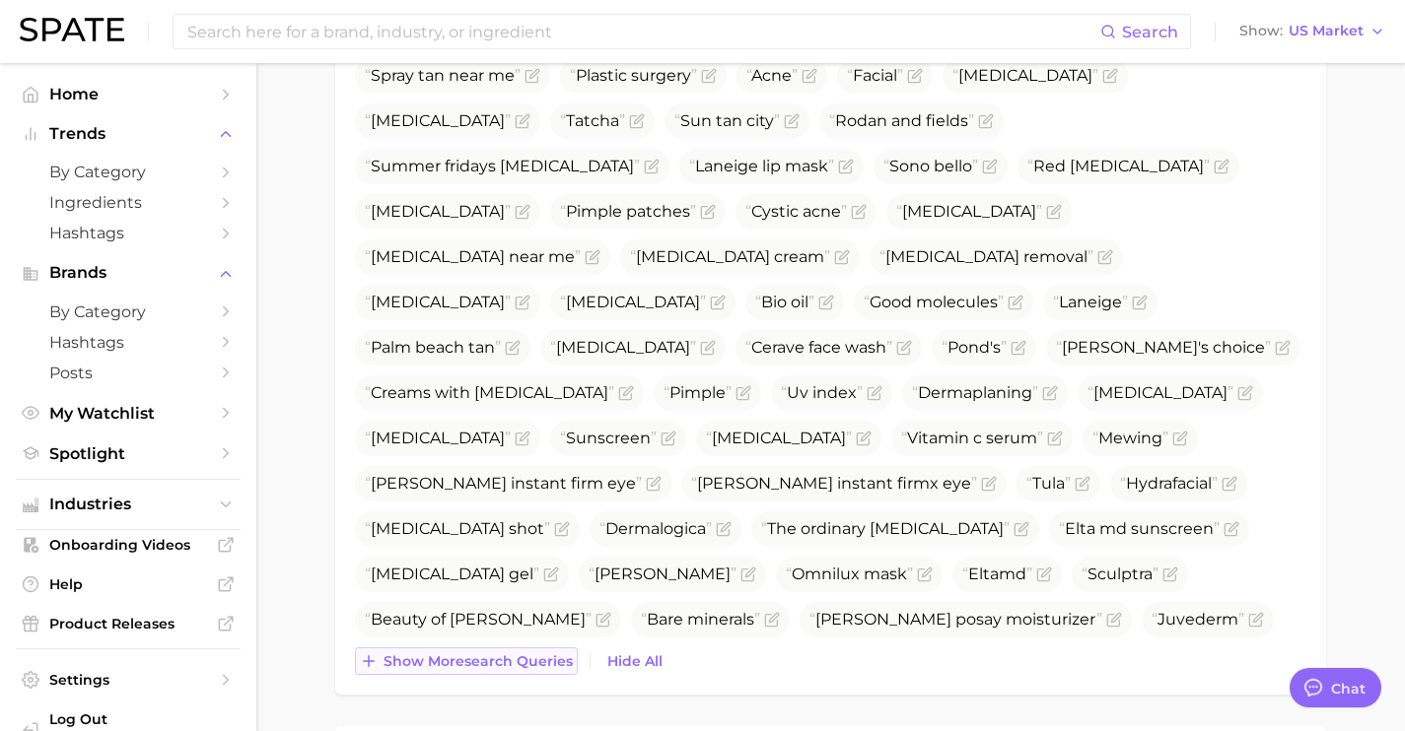
click at [549, 674] on button "Show more search queries" at bounding box center [466, 662] width 223 height 28
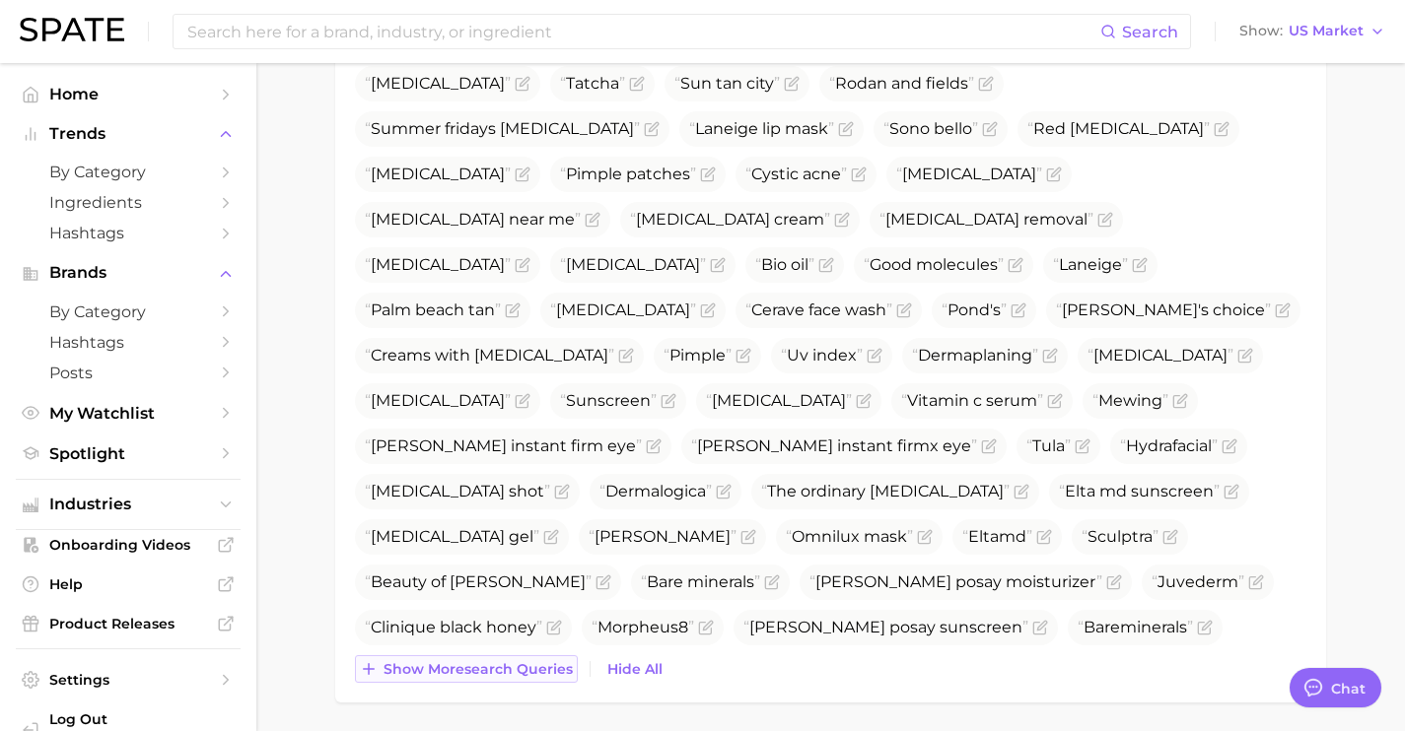
click at [549, 674] on span "Show more search queries" at bounding box center [477, 669] width 189 height 17
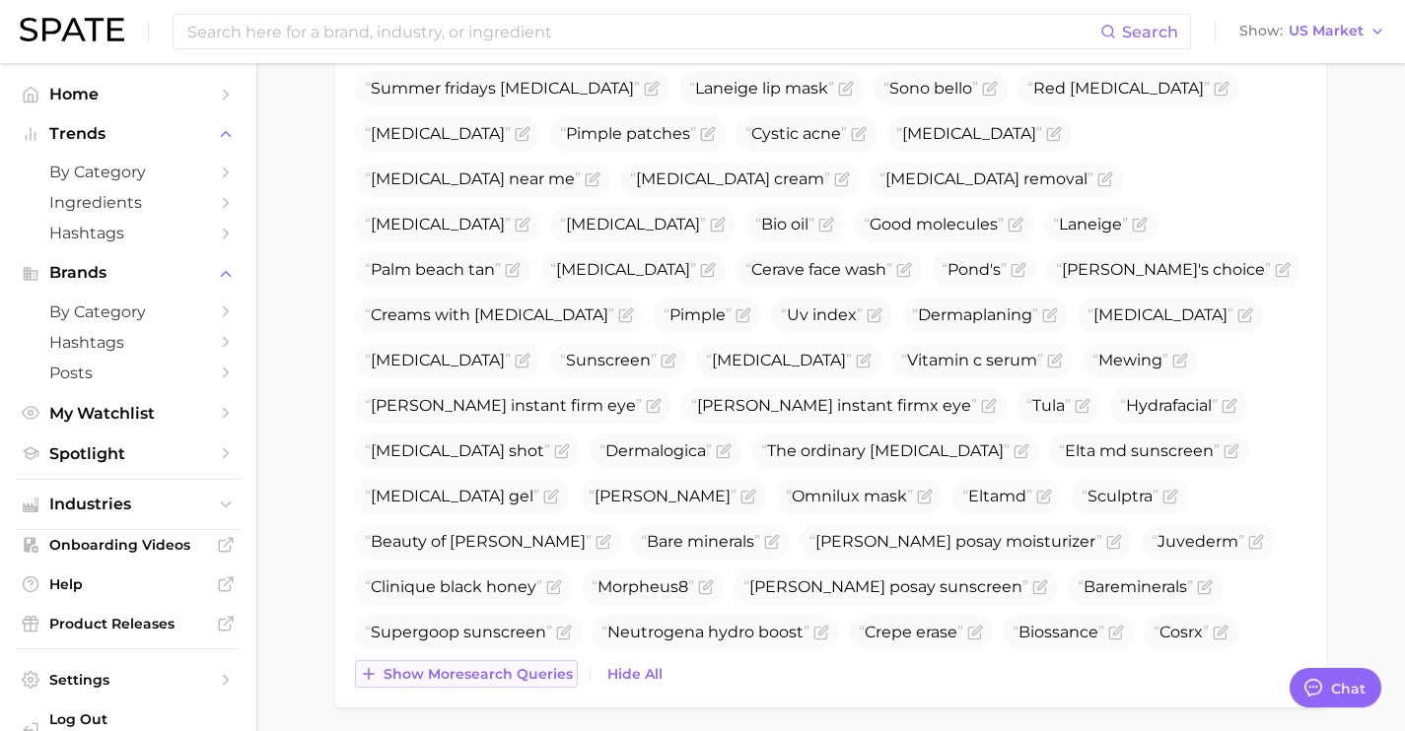
click at [549, 674] on span "Show more search queries" at bounding box center [477, 674] width 189 height 17
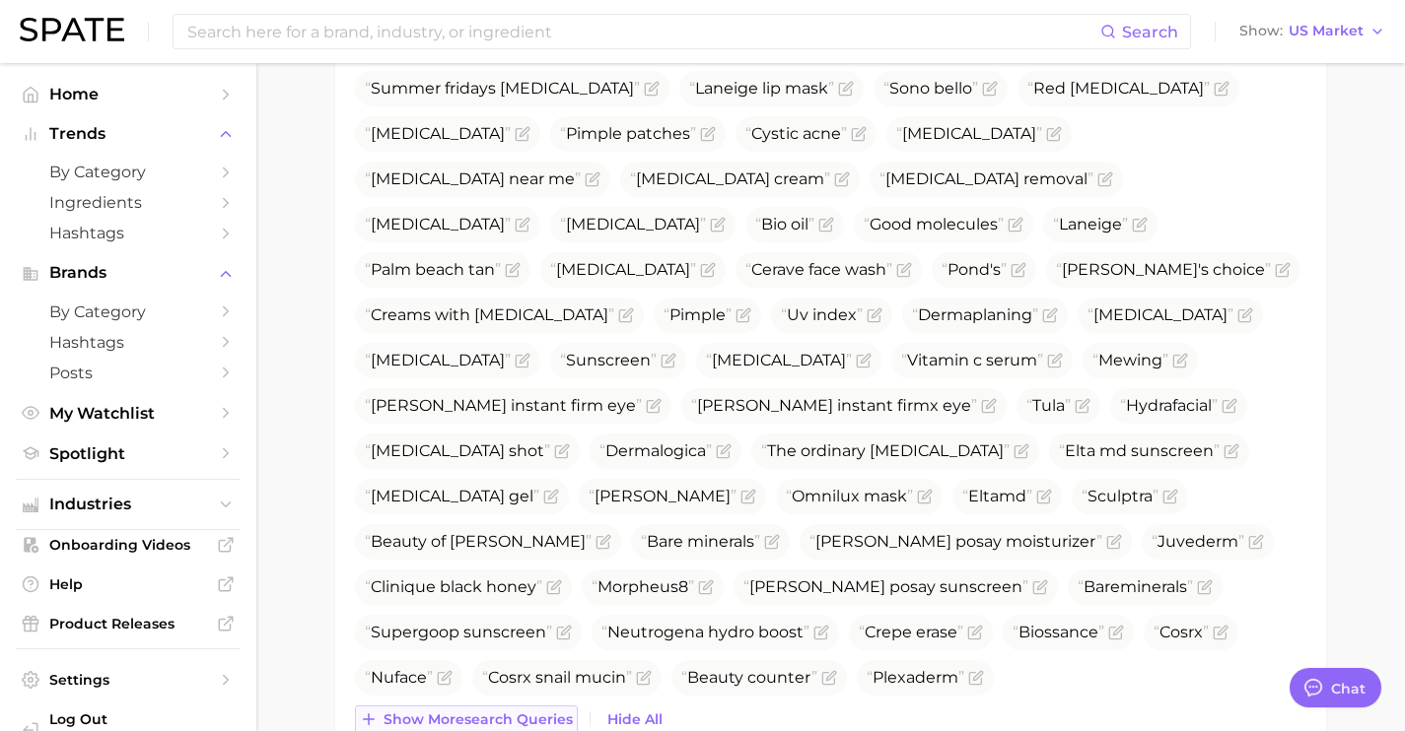
scroll to position [1126, 0]
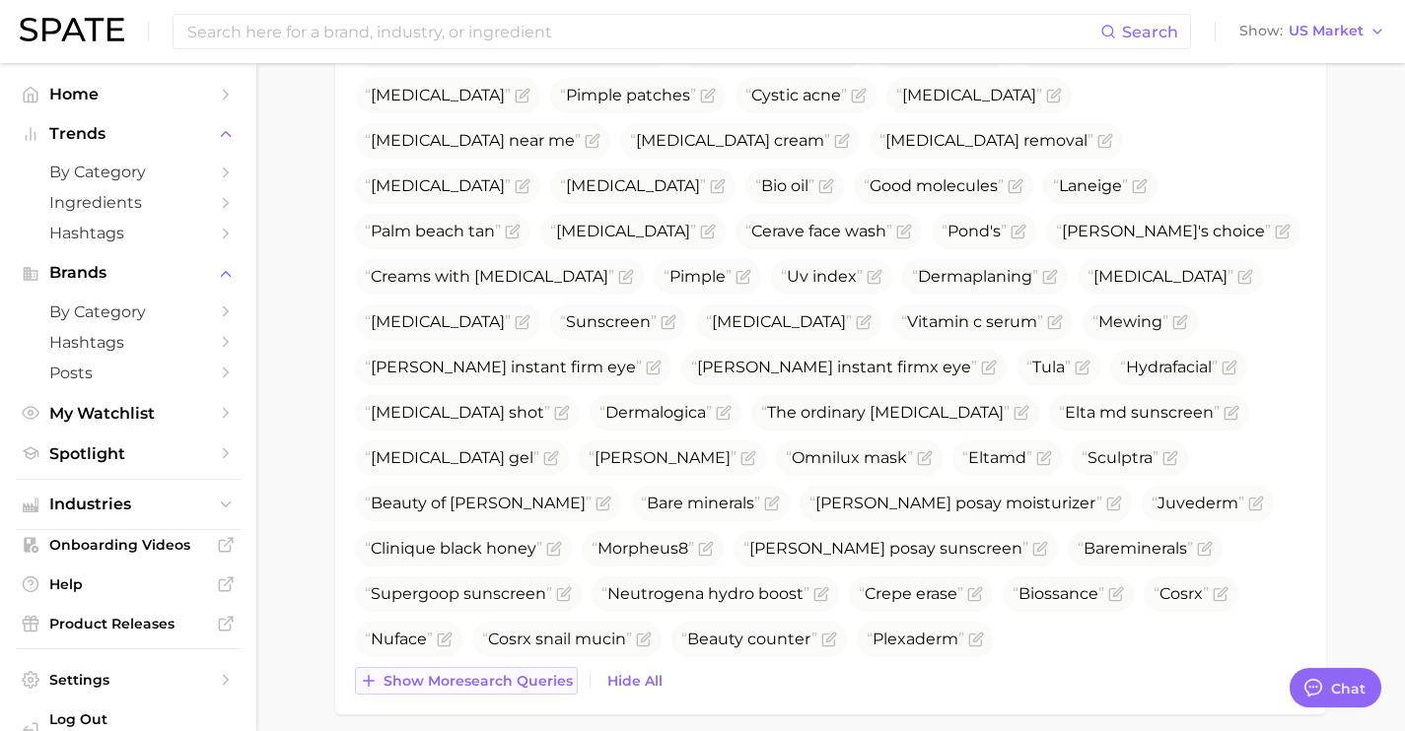
click at [549, 674] on span "Show more search queries" at bounding box center [477, 681] width 189 height 17
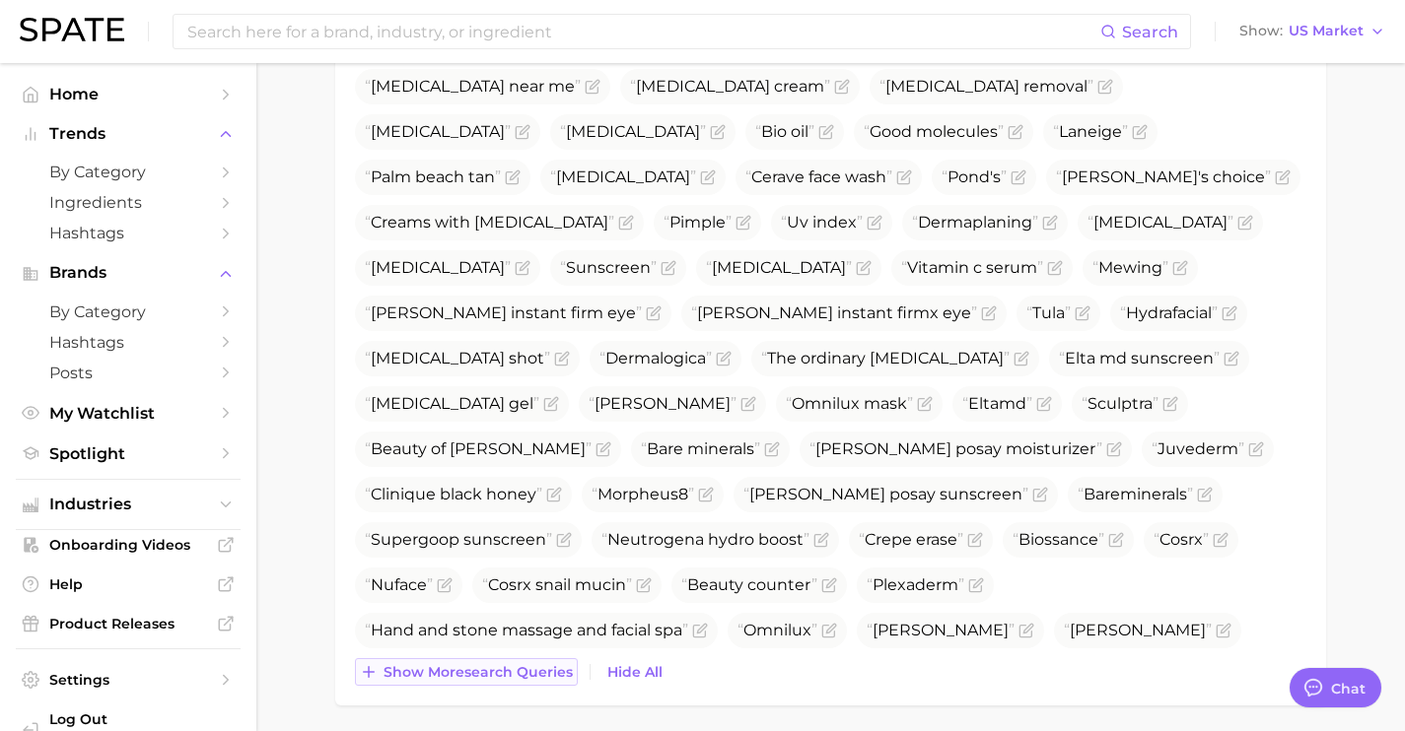
click at [549, 674] on span "Show more search queries" at bounding box center [477, 672] width 189 height 17
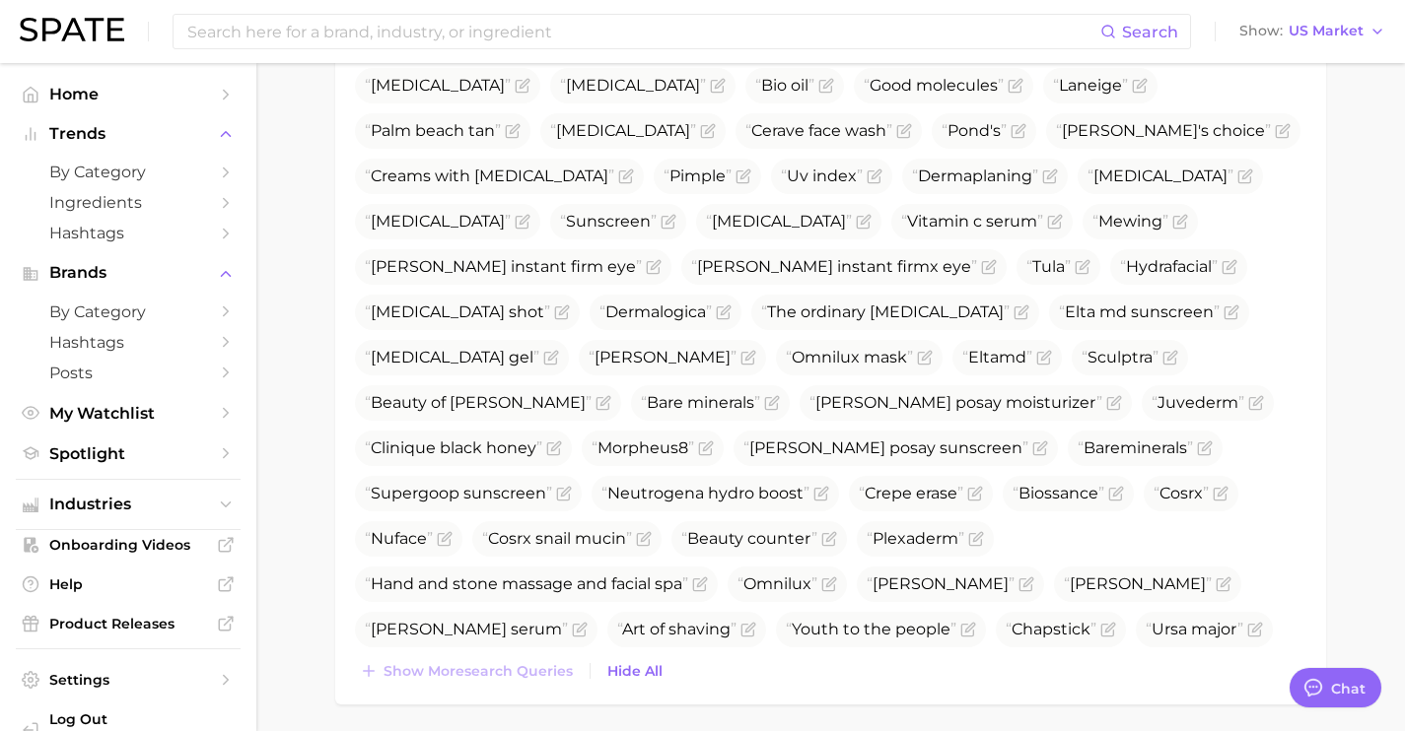
scroll to position [1228, 0]
click at [967, 484] on icon "Flag as miscategorized or irrelevant" at bounding box center [975, 492] width 16 height 16
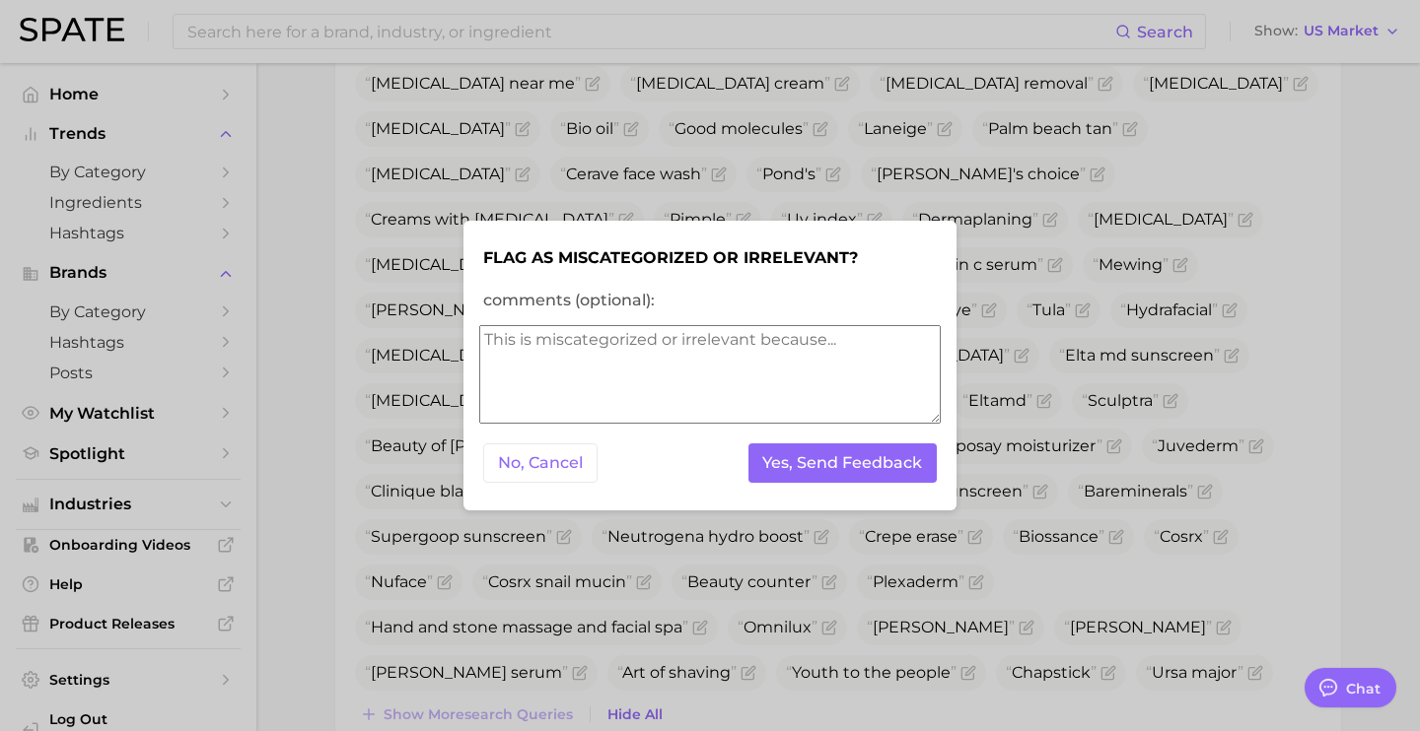
click at [629, 346] on textarea "comments (optional):" at bounding box center [709, 374] width 461 height 99
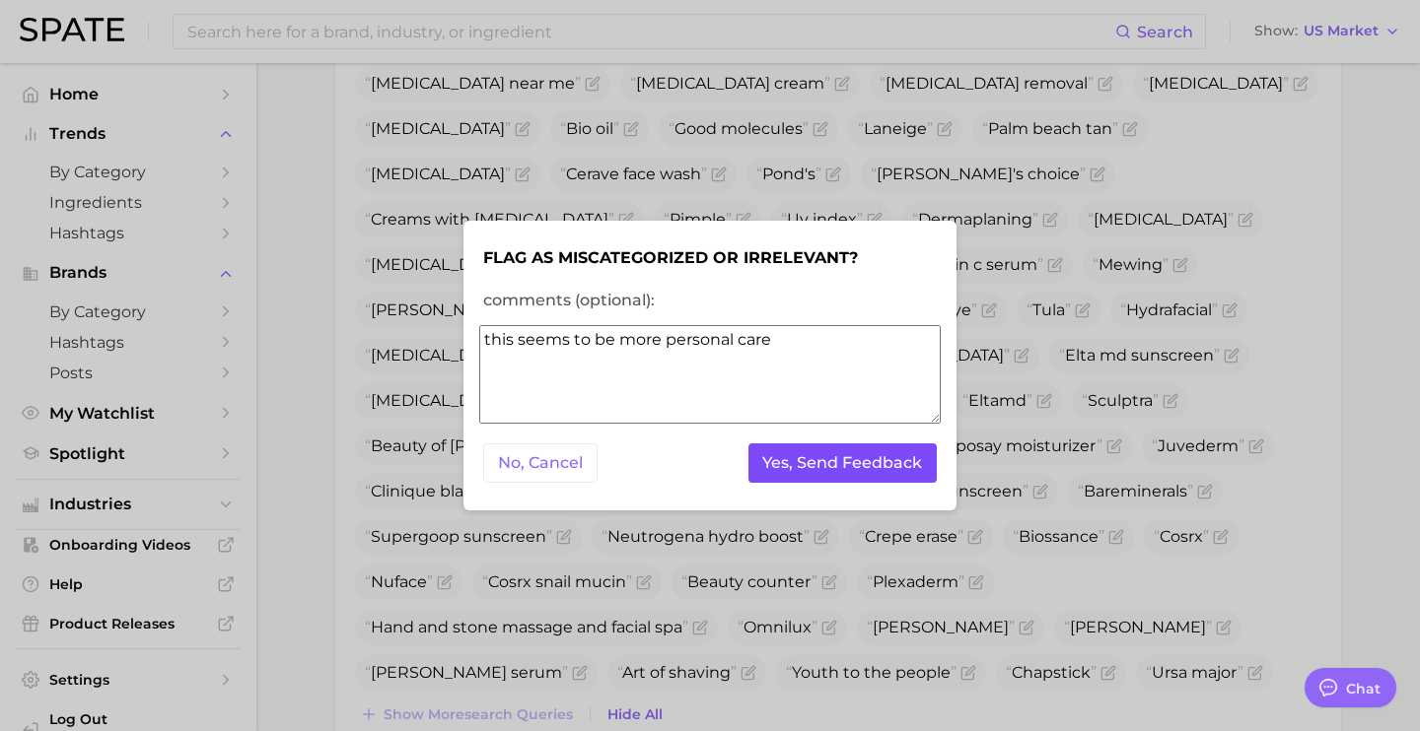
type textarea "this seems to be more personal care"
click at [807, 470] on button "Yes, Send Feedback" at bounding box center [842, 464] width 189 height 40
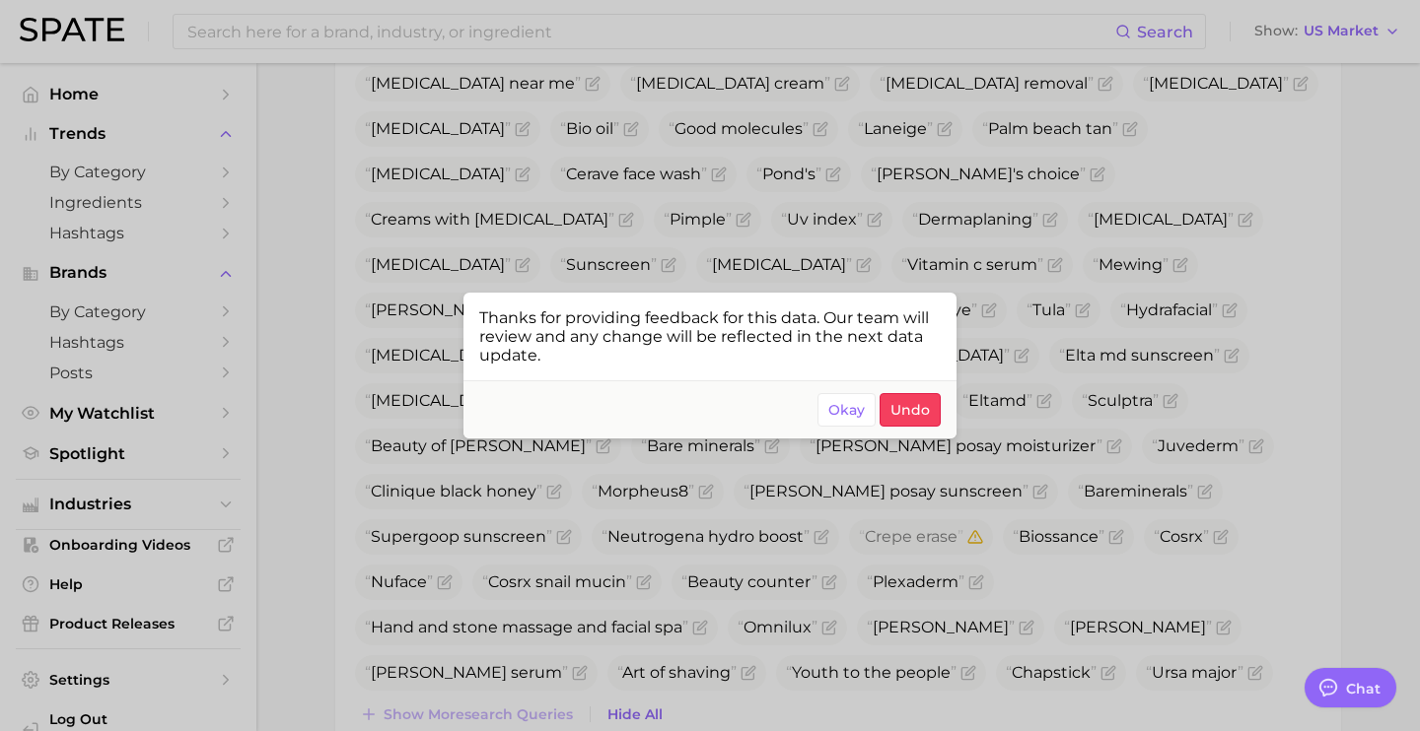
click at [990, 195] on div at bounding box center [710, 365] width 1420 height 731
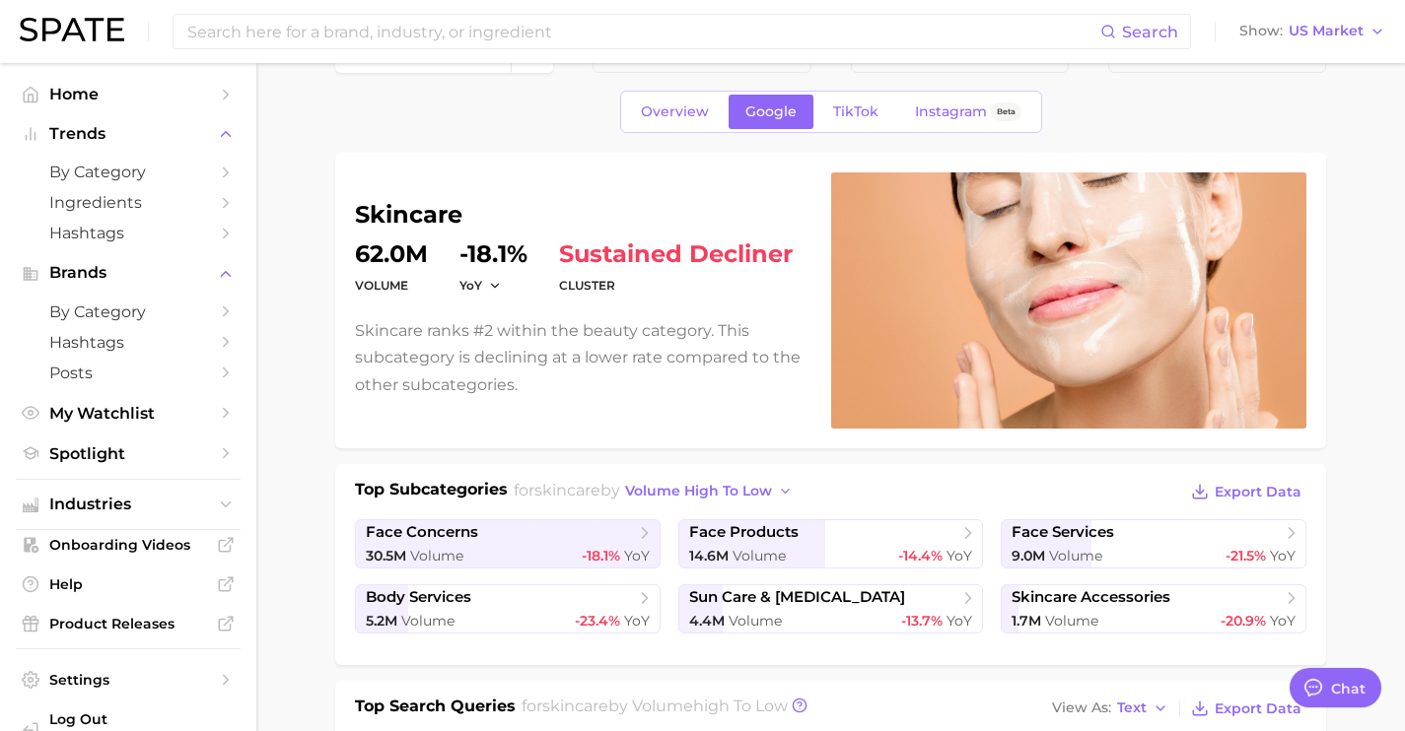
scroll to position [0, 0]
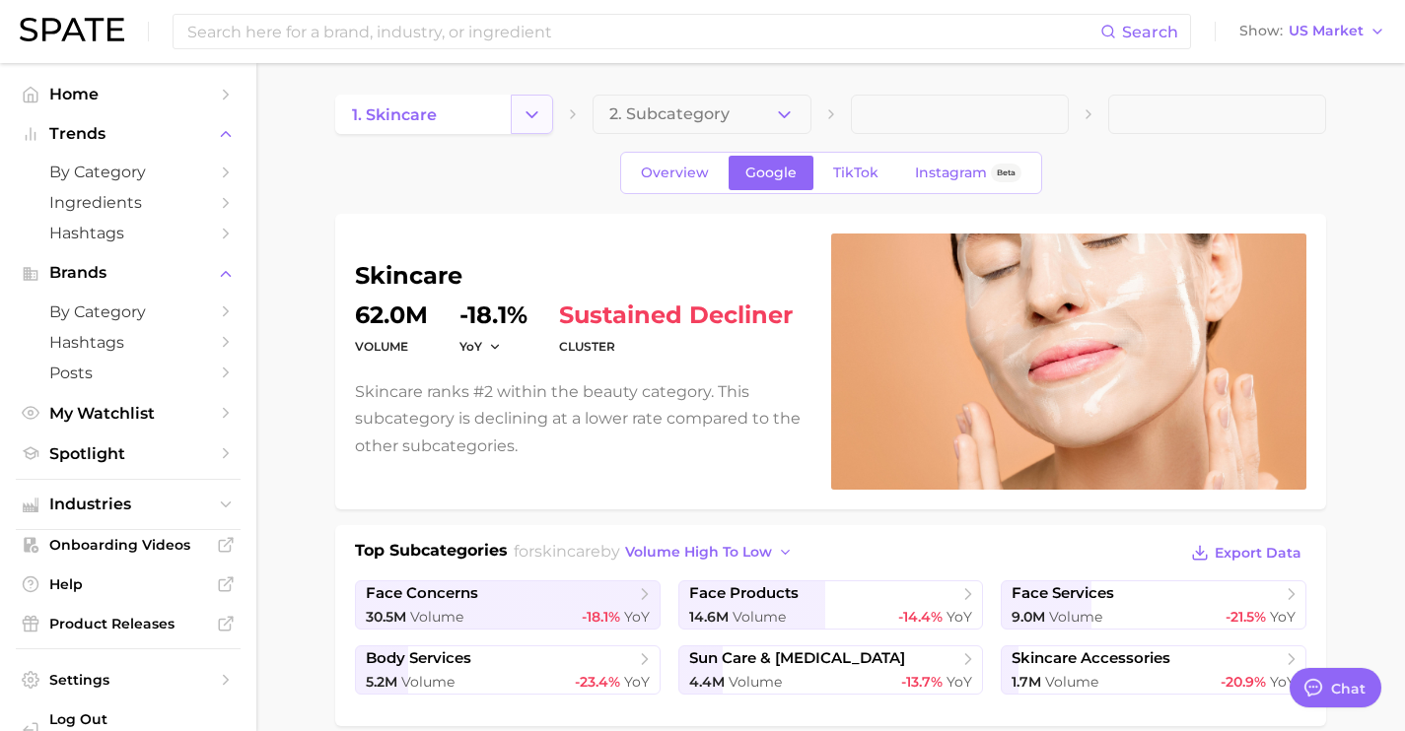
click at [521, 106] on icon "Change Category" at bounding box center [531, 114] width 21 height 21
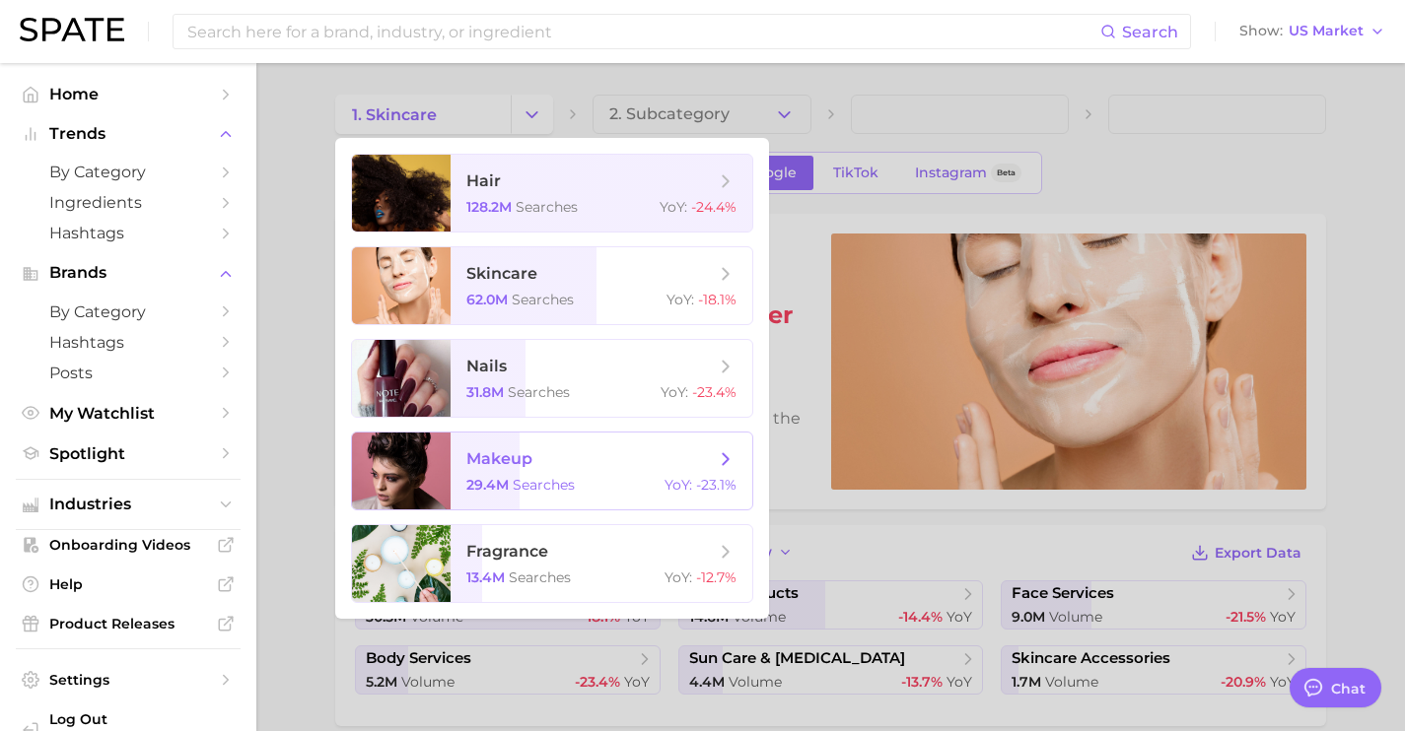
click at [514, 454] on span "makeup" at bounding box center [499, 459] width 66 height 19
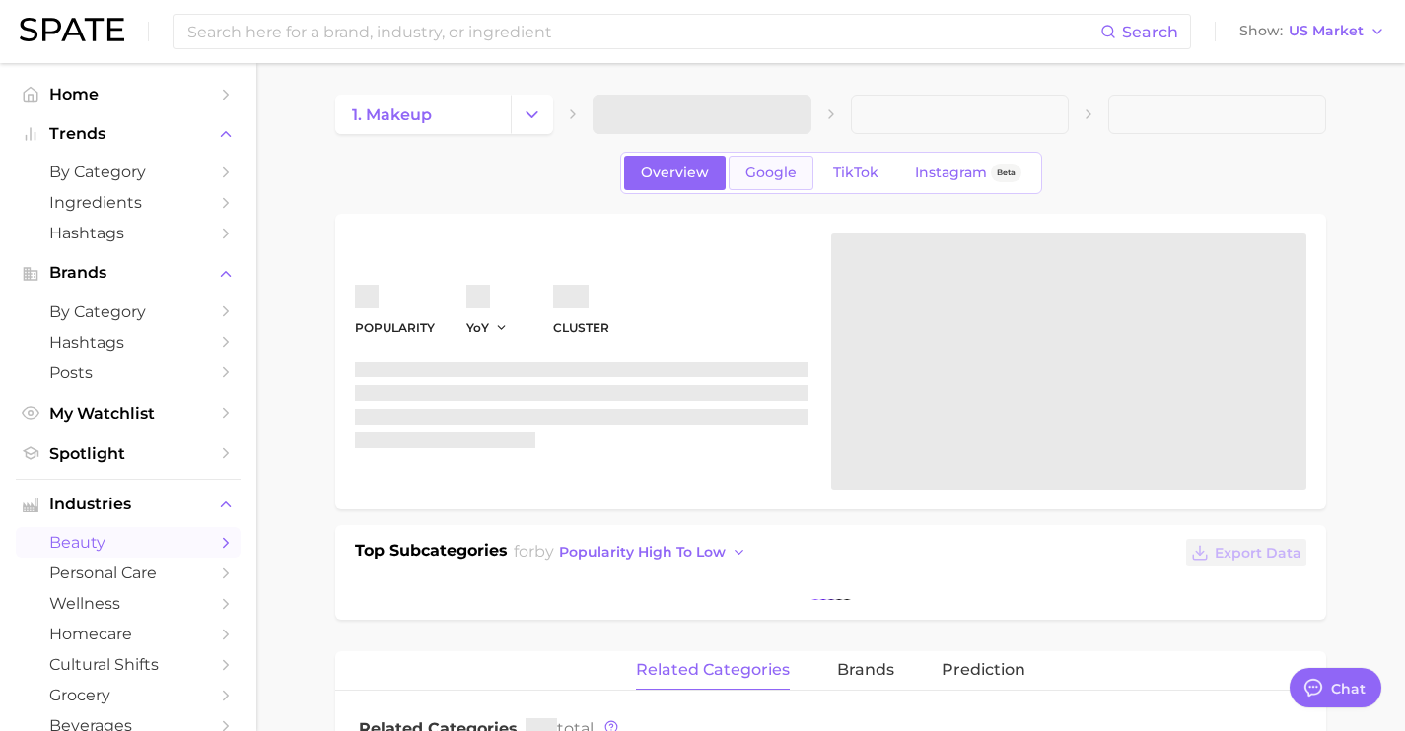
click at [784, 181] on link "Google" at bounding box center [771, 173] width 85 height 35
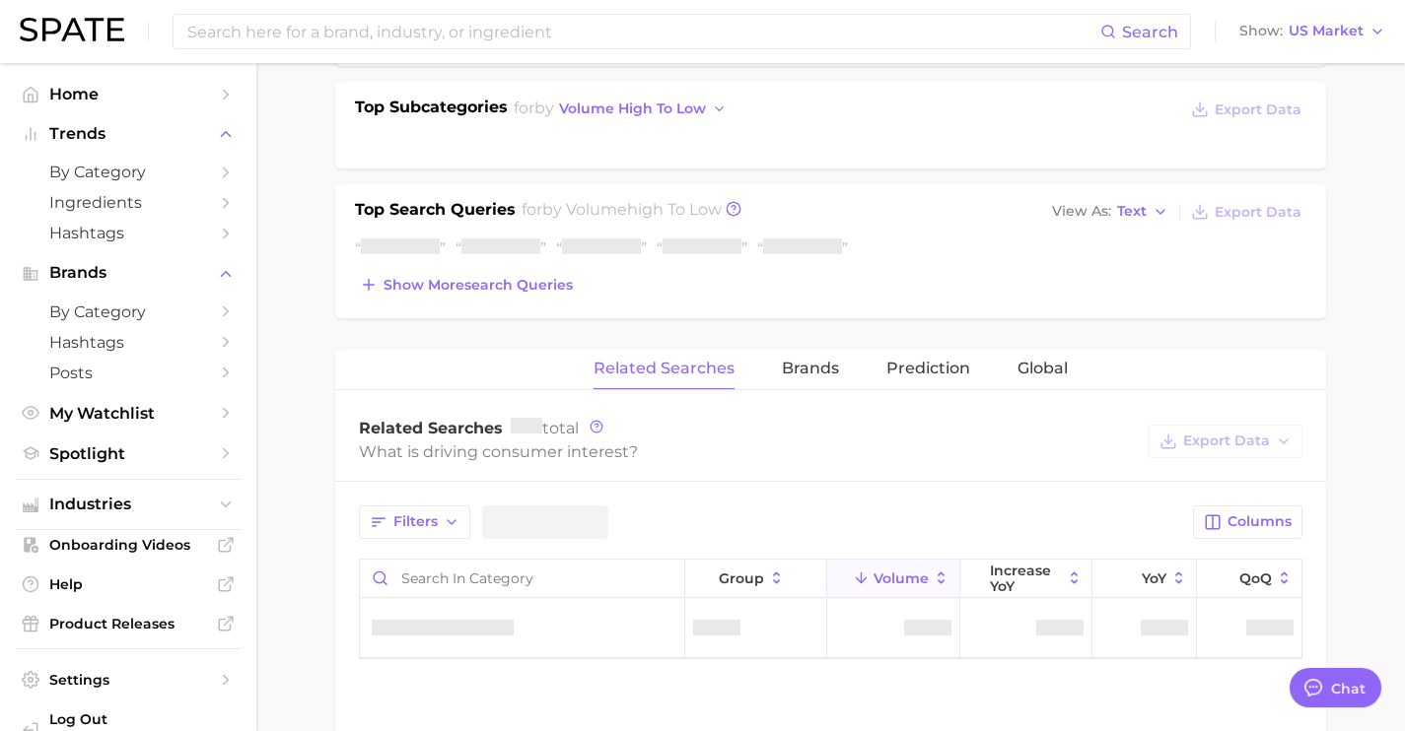
scroll to position [541, 0]
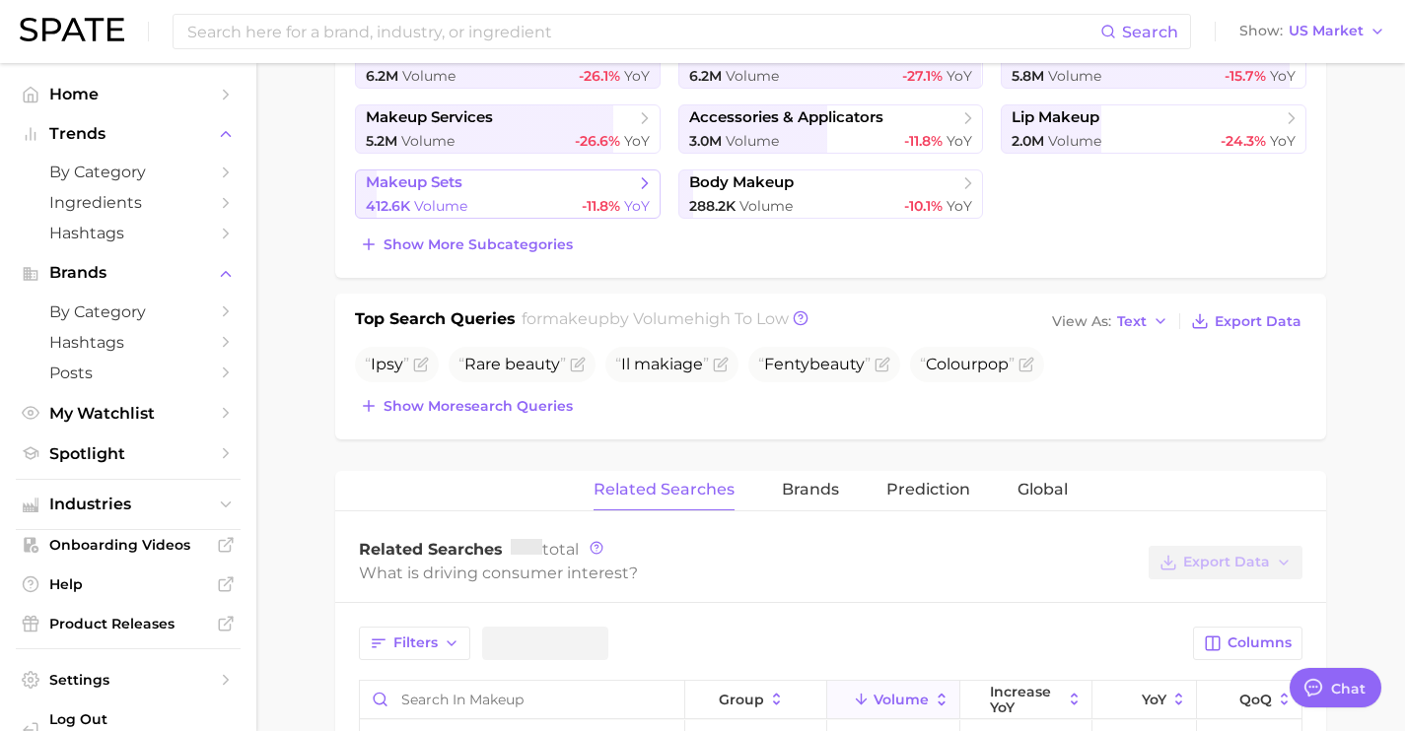
click at [556, 203] on div "412.6k Volume -11.8% YoY" at bounding box center [508, 206] width 284 height 19
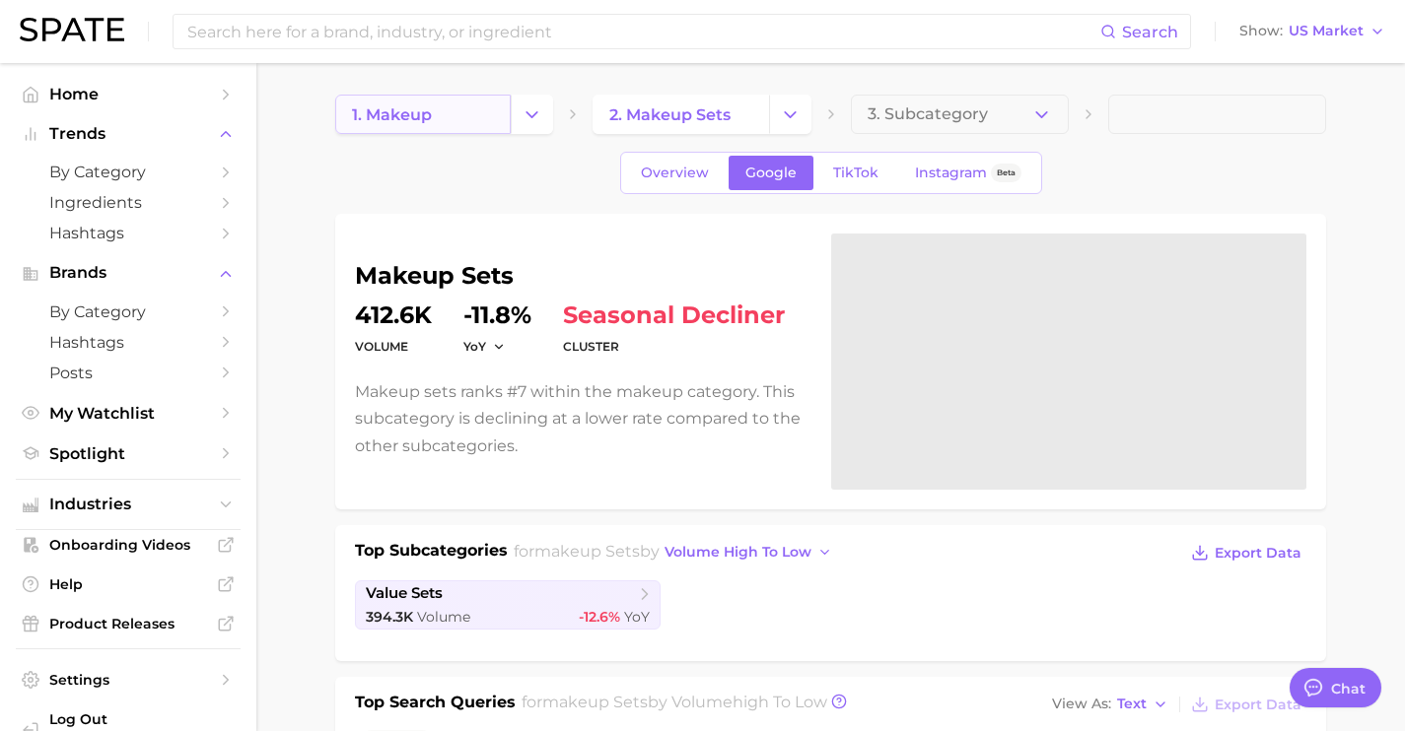
click at [470, 114] on link "1. makeup" at bounding box center [422, 114] width 175 height 39
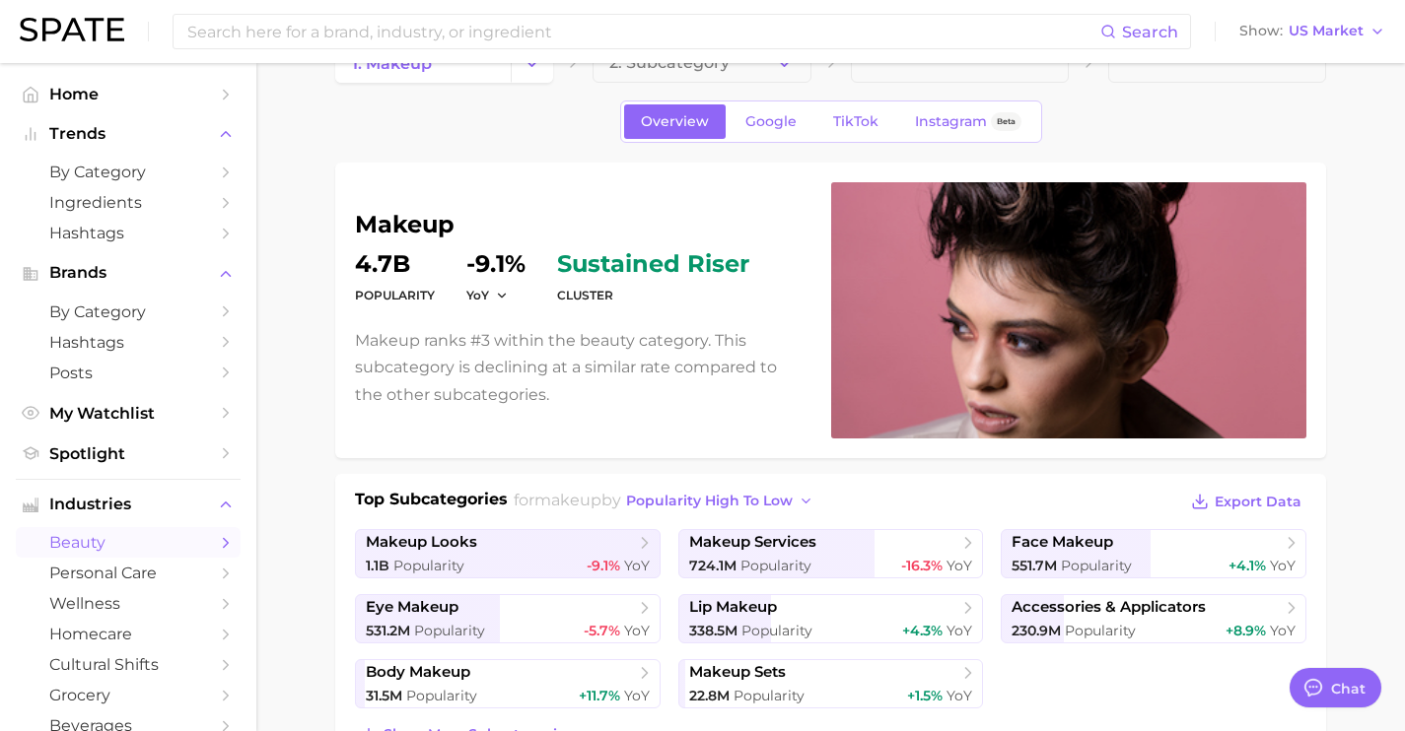
scroll to position [12, 0]
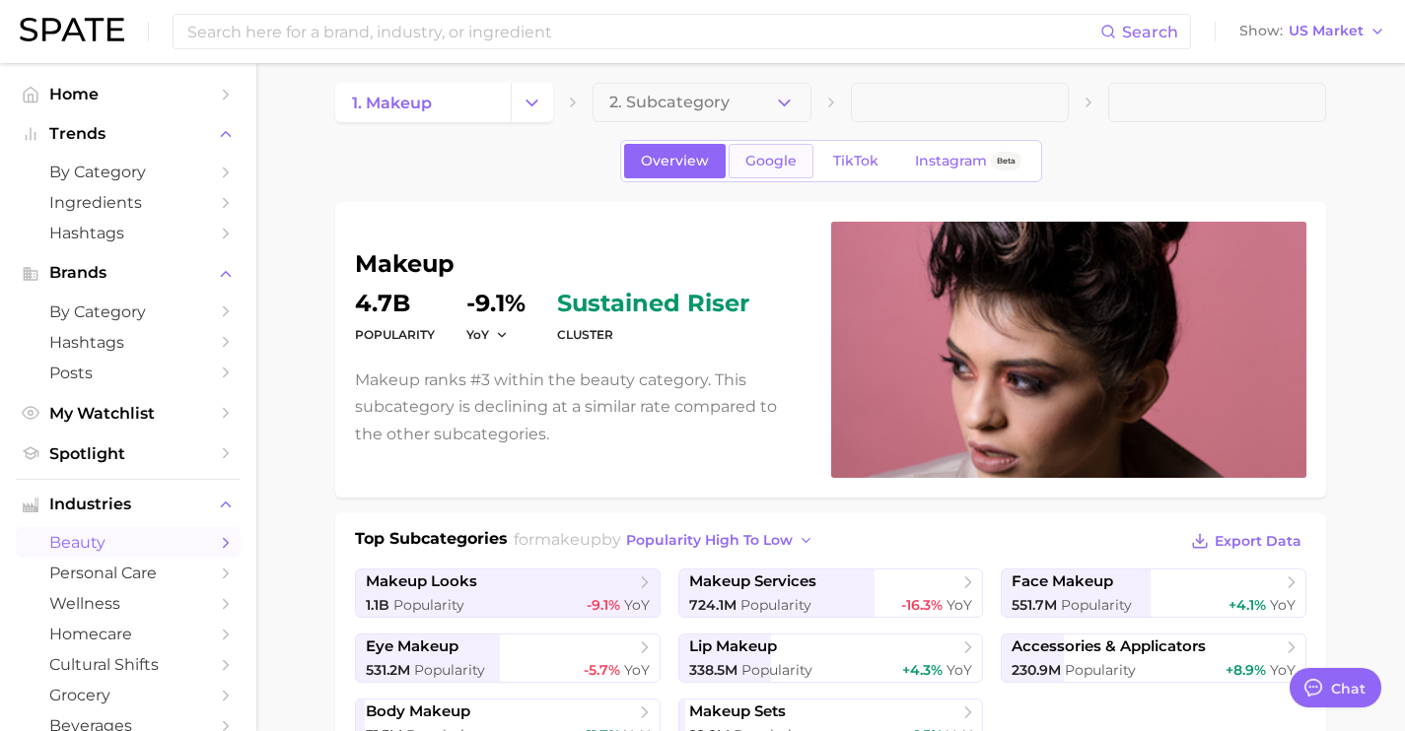
click at [745, 163] on span "Google" at bounding box center [770, 161] width 51 height 17
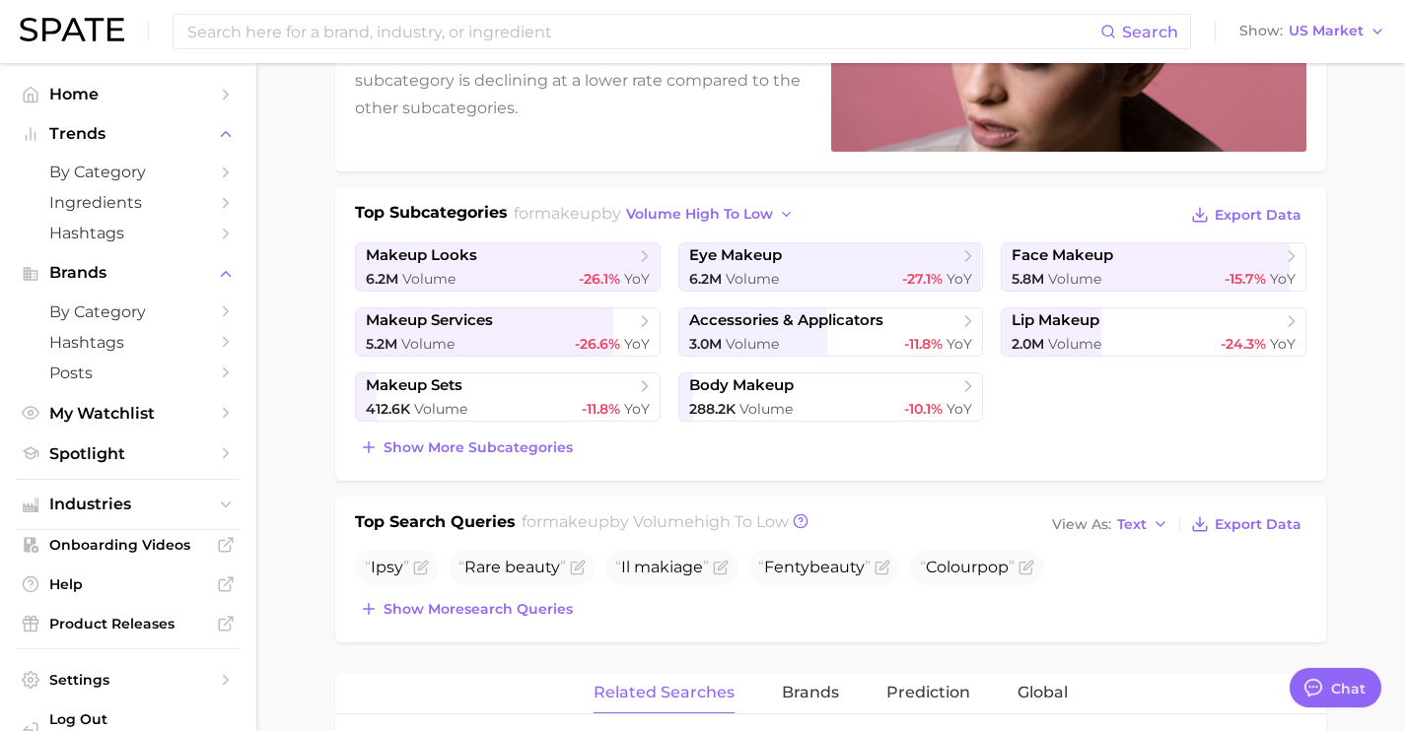
scroll to position [571, 0]
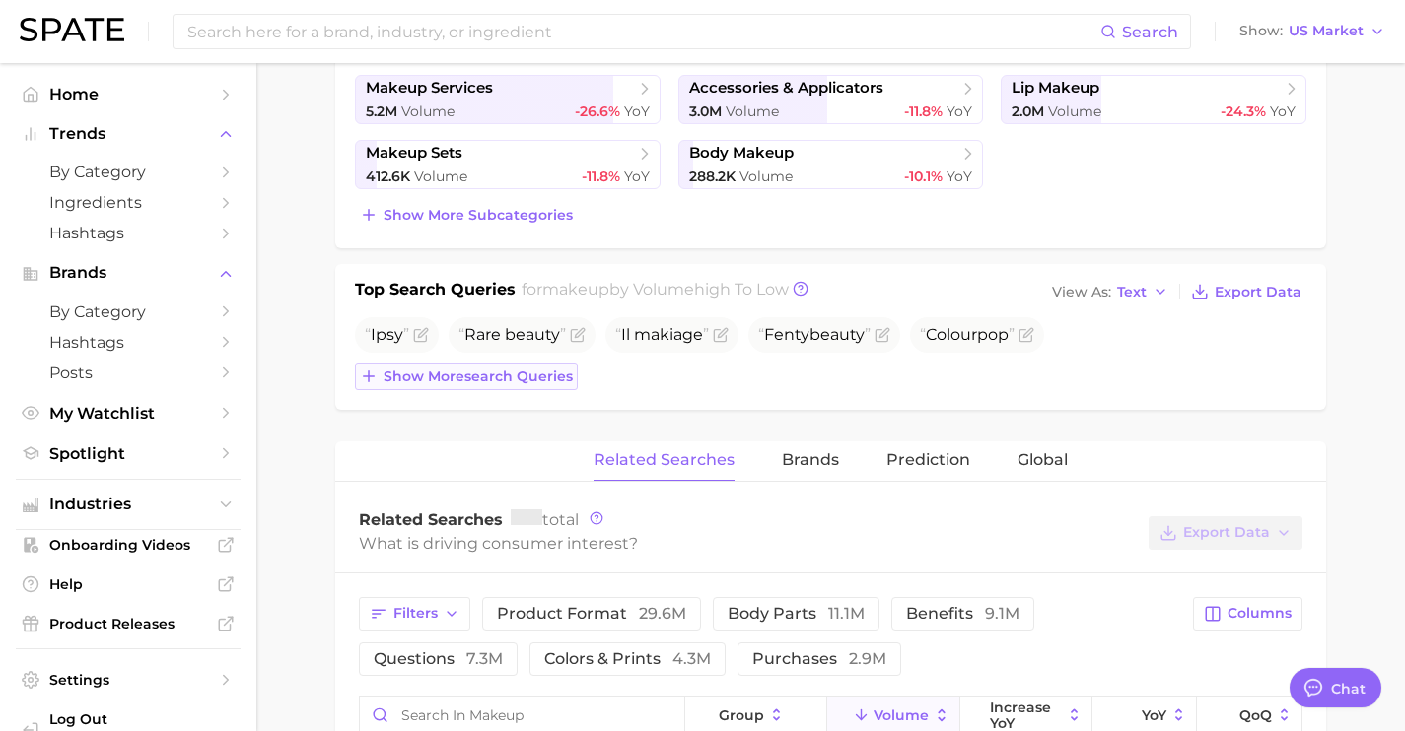
click at [549, 382] on span "Show more search queries" at bounding box center [477, 377] width 189 height 17
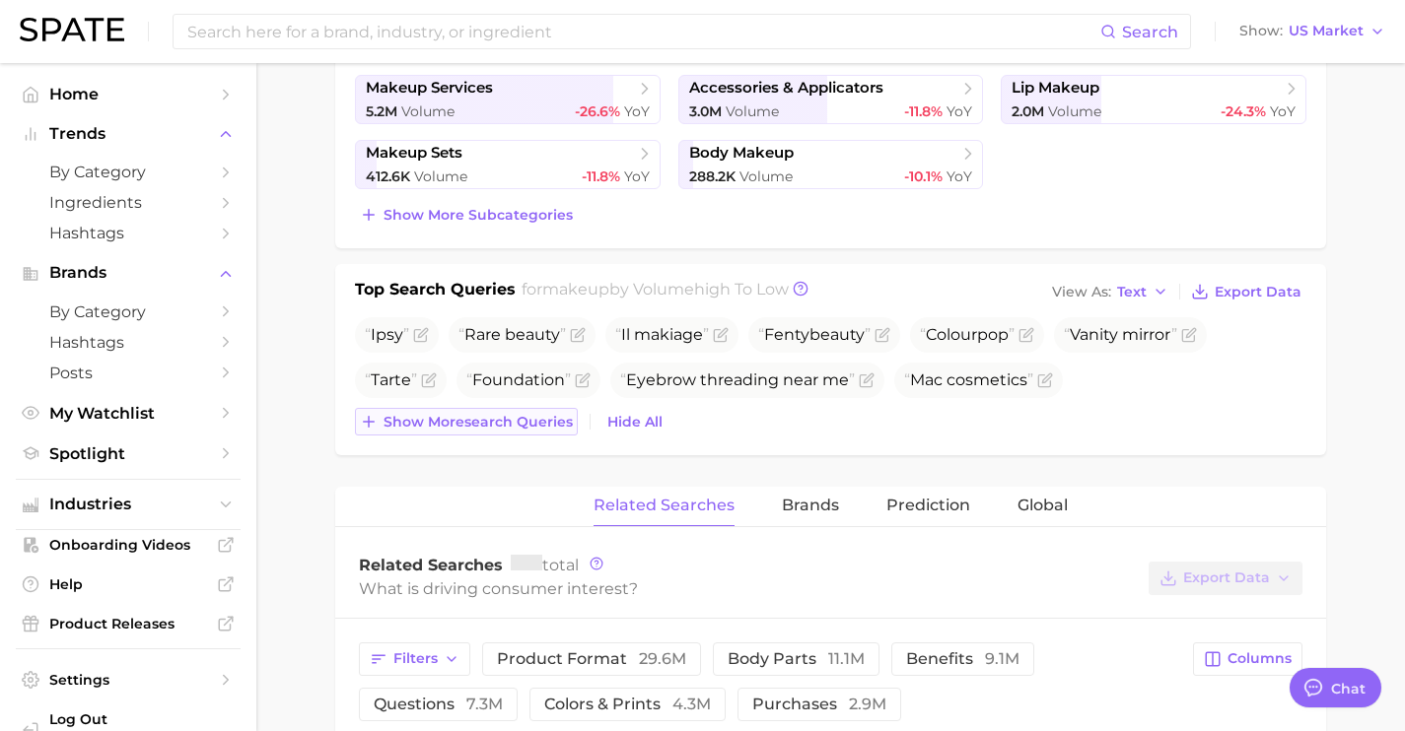
click at [550, 429] on span "Show more search queries" at bounding box center [477, 422] width 189 height 17
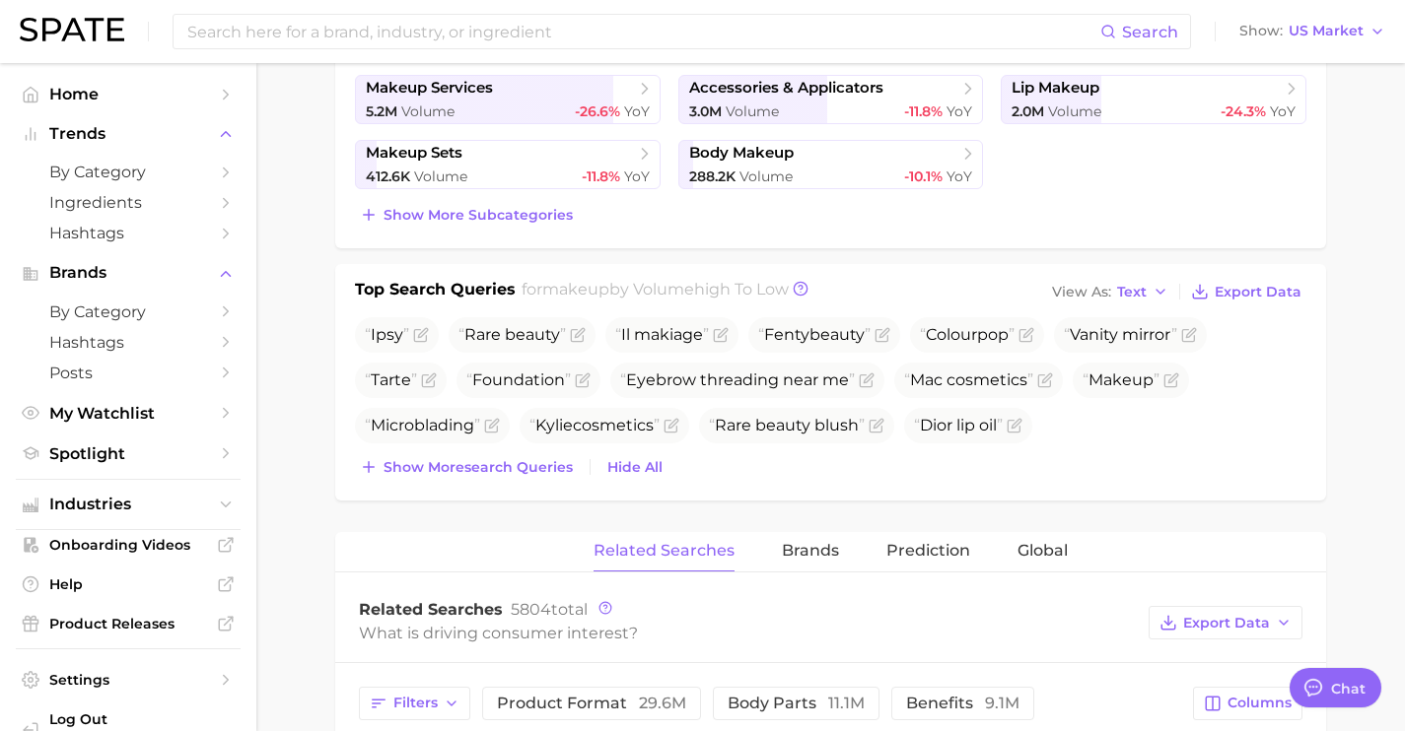
click at [551, 451] on div "Ipsy Rare beauty Il makiage Fentybeauty Colourpop Vanity mirror Tarte Foundatio…" at bounding box center [830, 399] width 951 height 164
click at [550, 482] on div "Top Search Queries for makeup by Volume high to low View As Text Export Data Ip…" at bounding box center [830, 382] width 991 height 237
click at [549, 476] on button "Show more search queries" at bounding box center [466, 467] width 223 height 28
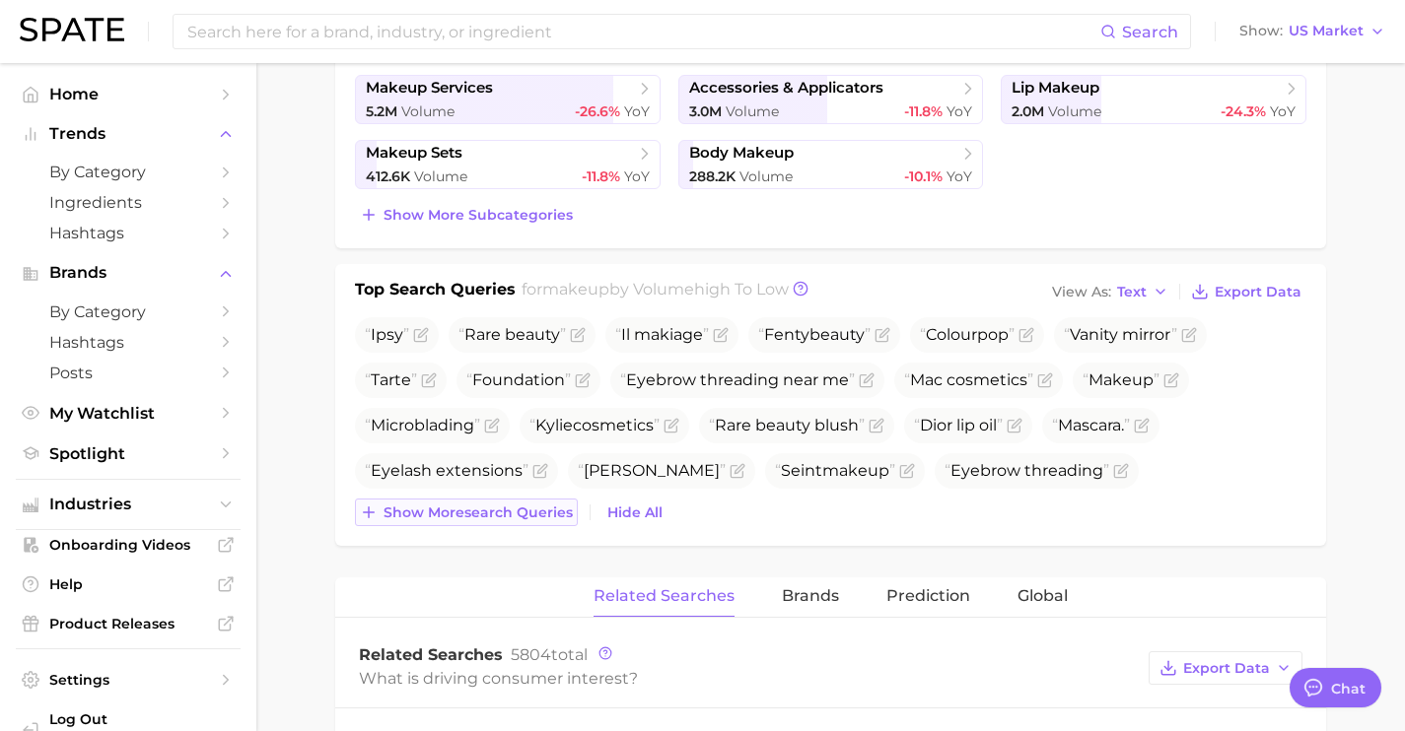
click at [552, 506] on span "Show more search queries" at bounding box center [477, 513] width 189 height 17
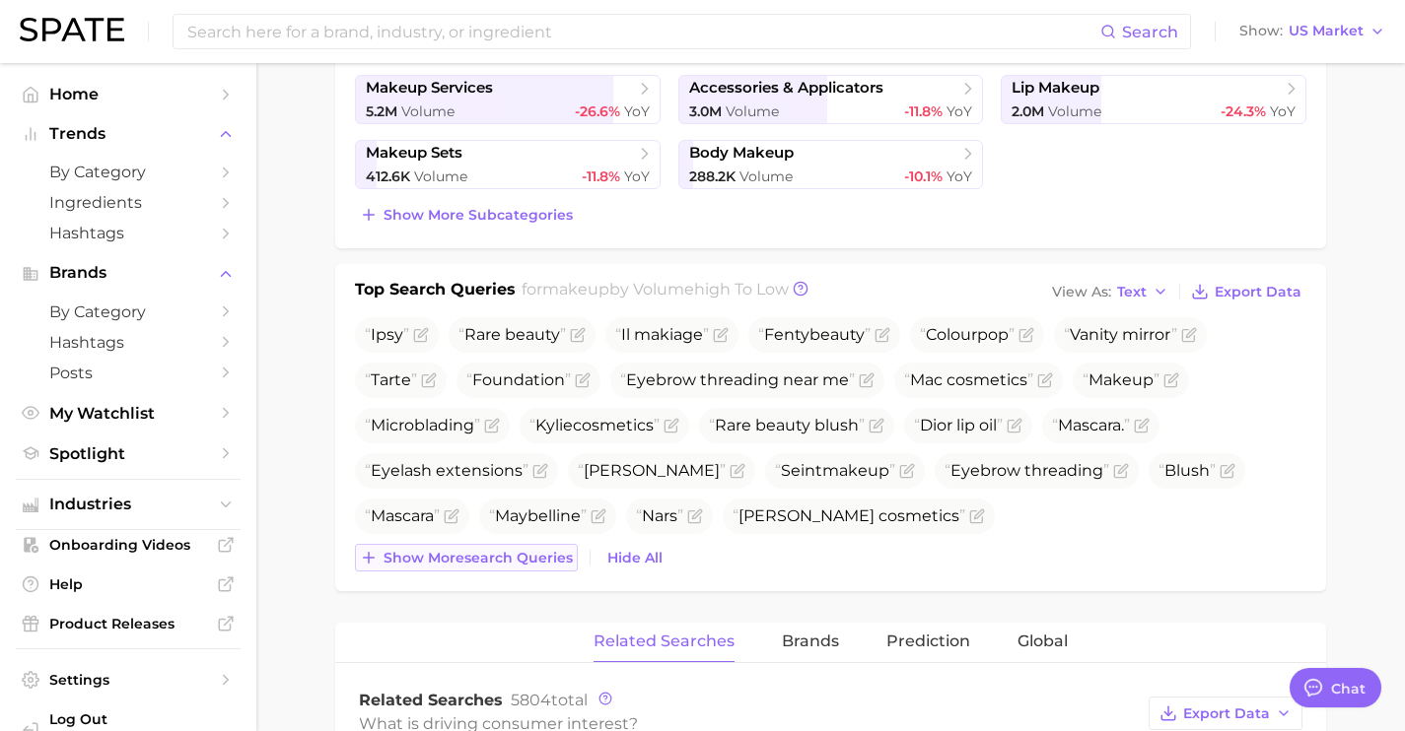
click at [548, 562] on span "Show more search queries" at bounding box center [477, 558] width 189 height 17
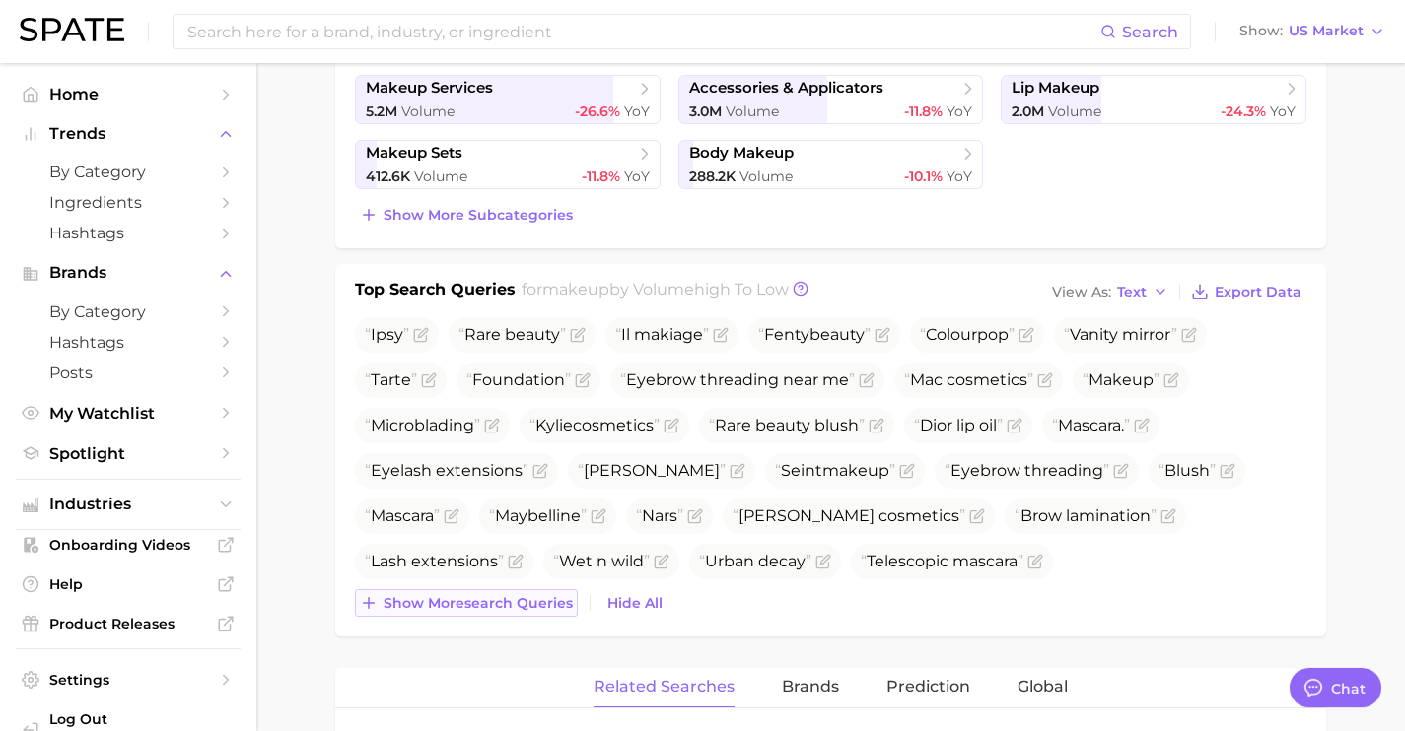
click at [547, 606] on span "Show more search queries" at bounding box center [477, 603] width 189 height 17
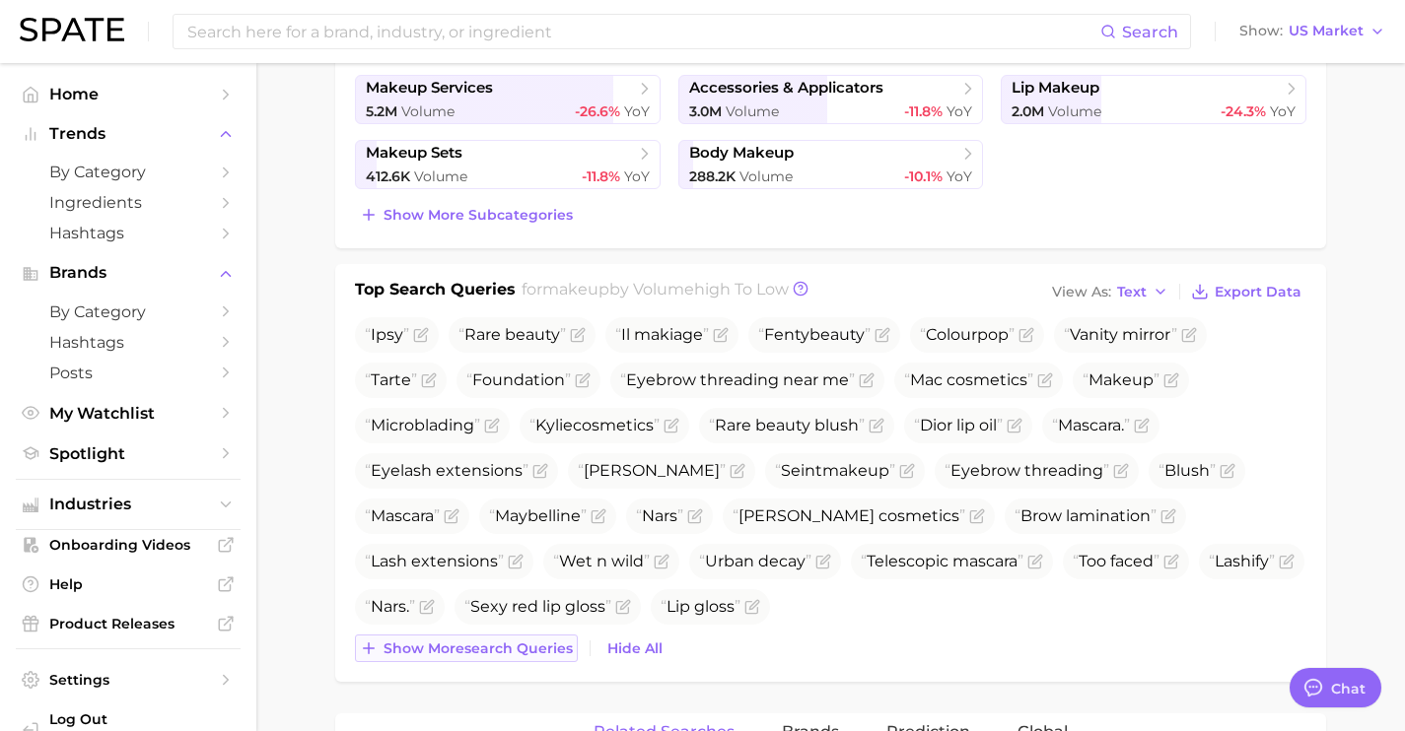
click at [547, 651] on span "Show more search queries" at bounding box center [477, 649] width 189 height 17
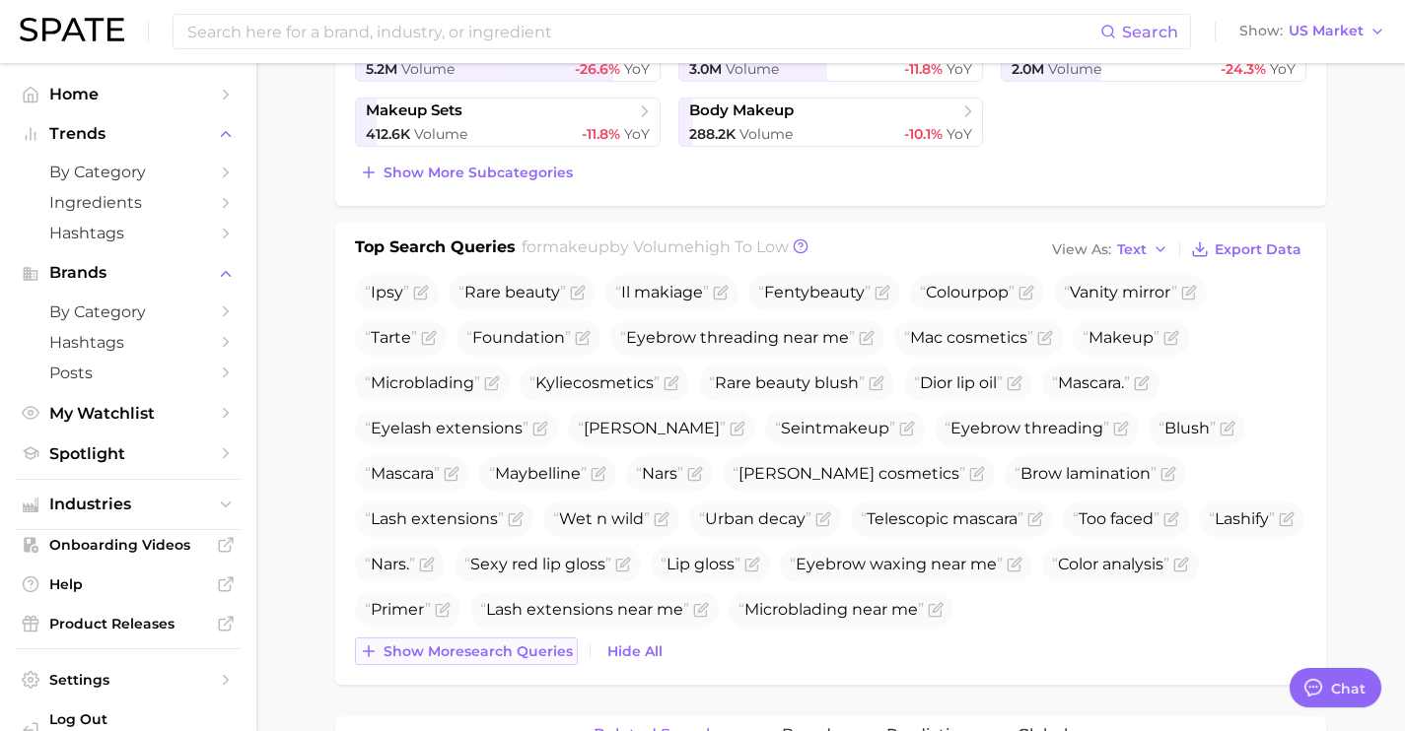
click at [547, 651] on span "Show more search queries" at bounding box center [477, 652] width 189 height 17
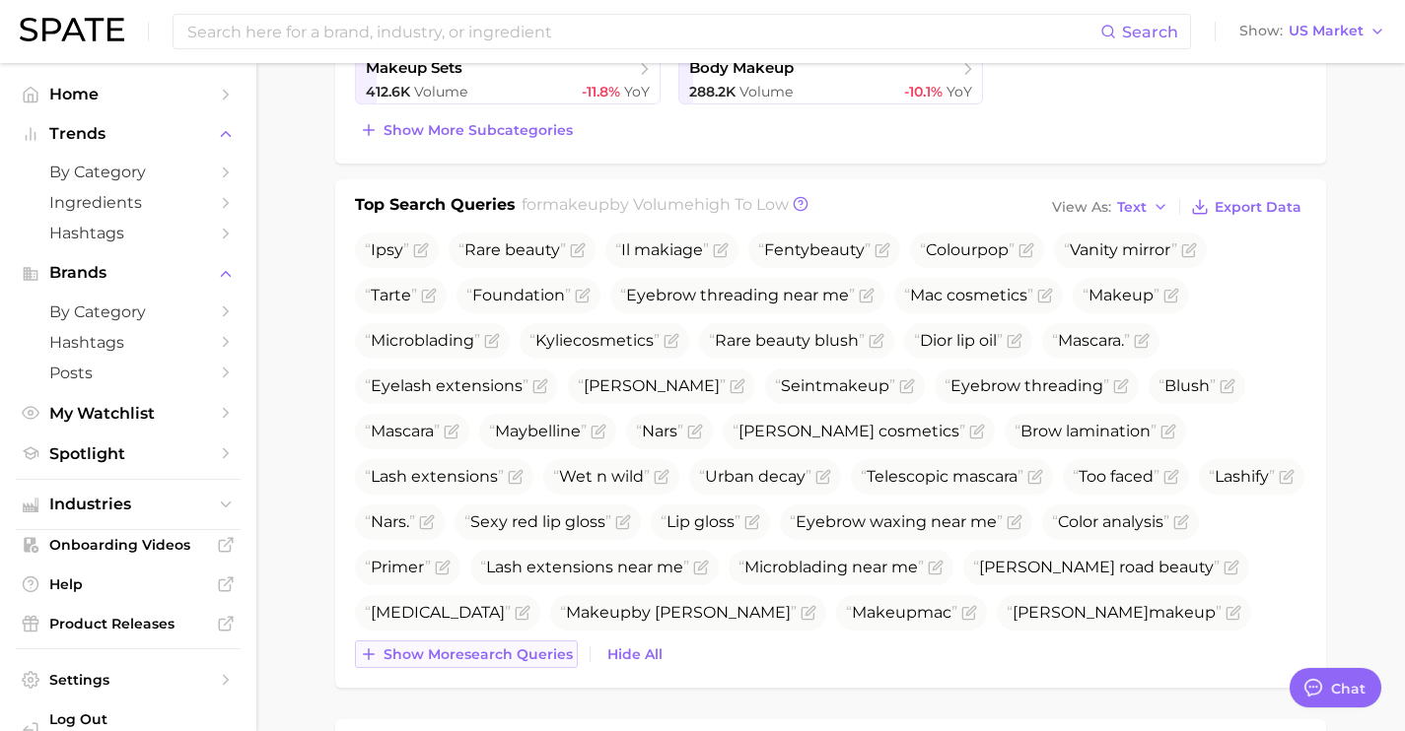
click at [547, 651] on span "Show more search queries" at bounding box center [477, 655] width 189 height 17
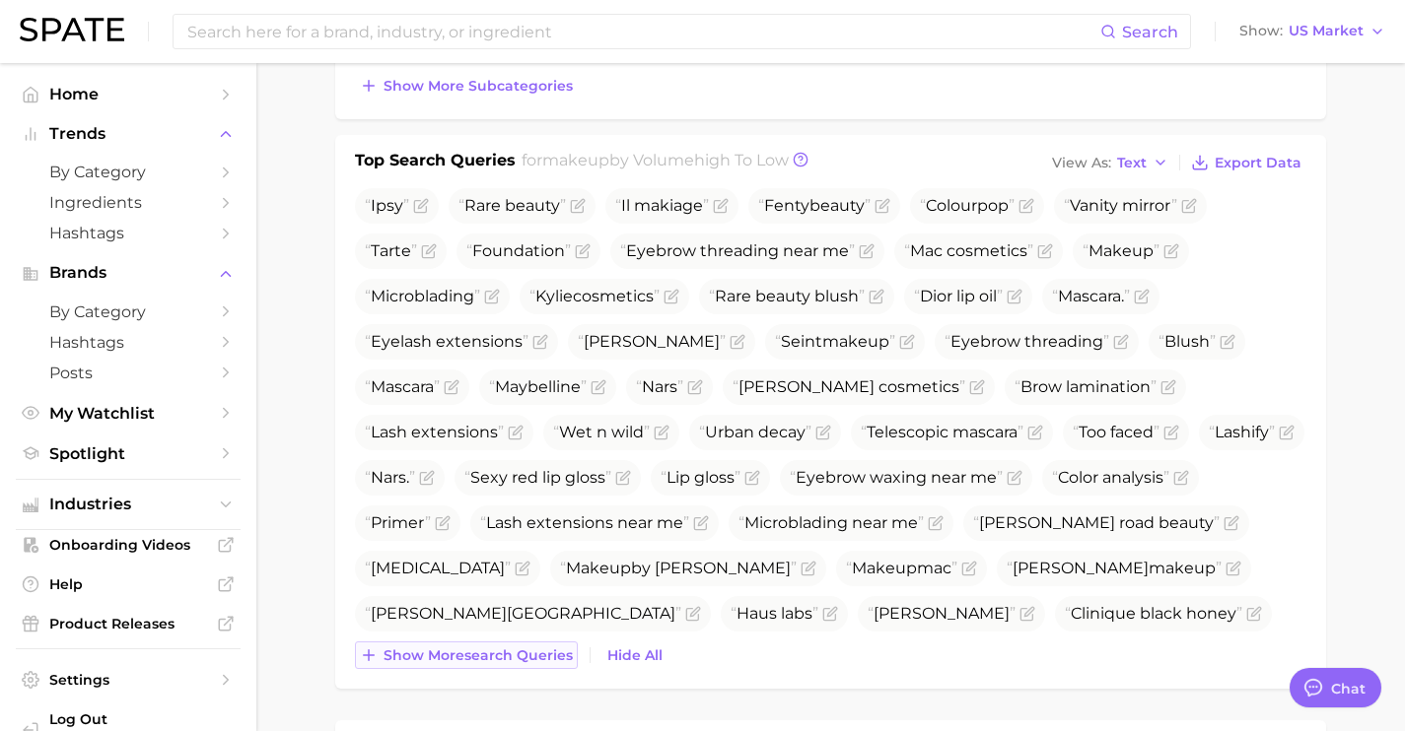
click at [547, 651] on span "Show more search queries" at bounding box center [477, 656] width 189 height 17
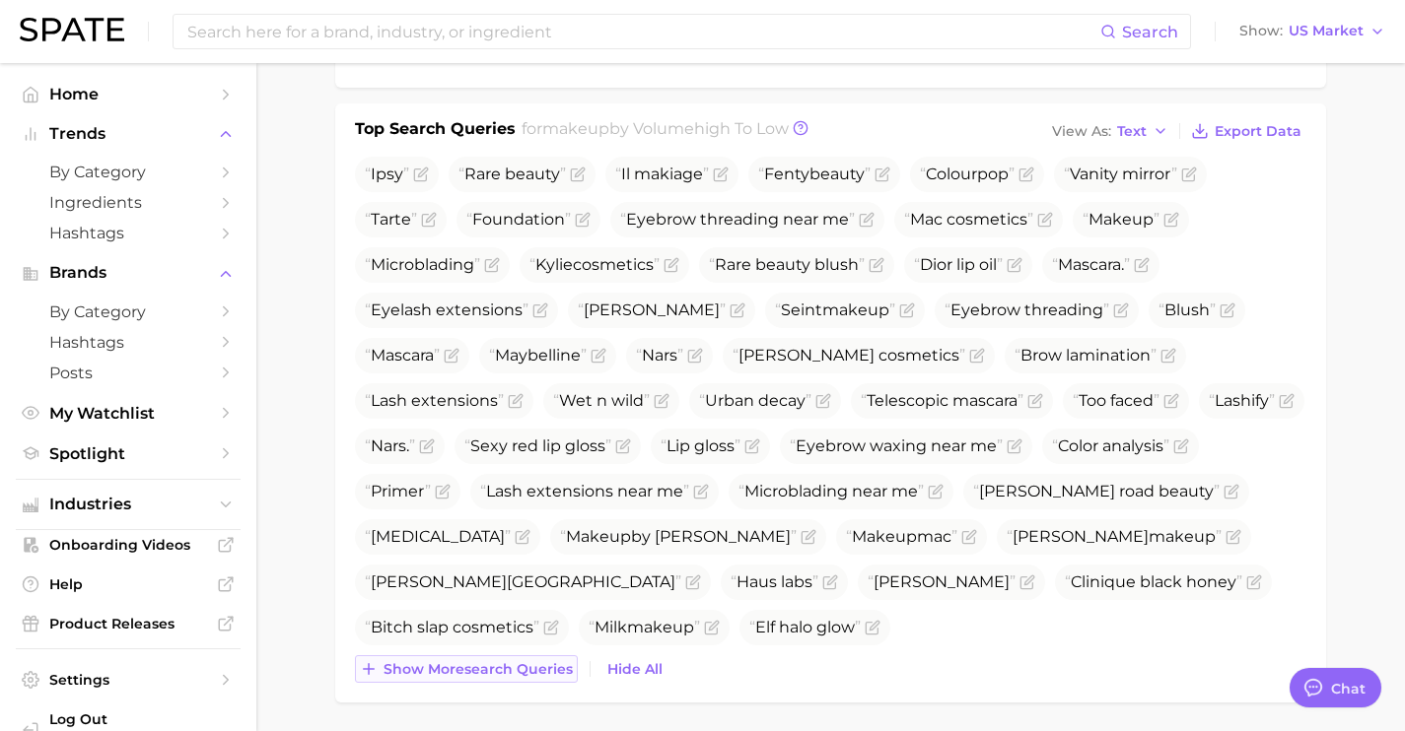
scroll to position [736, 0]
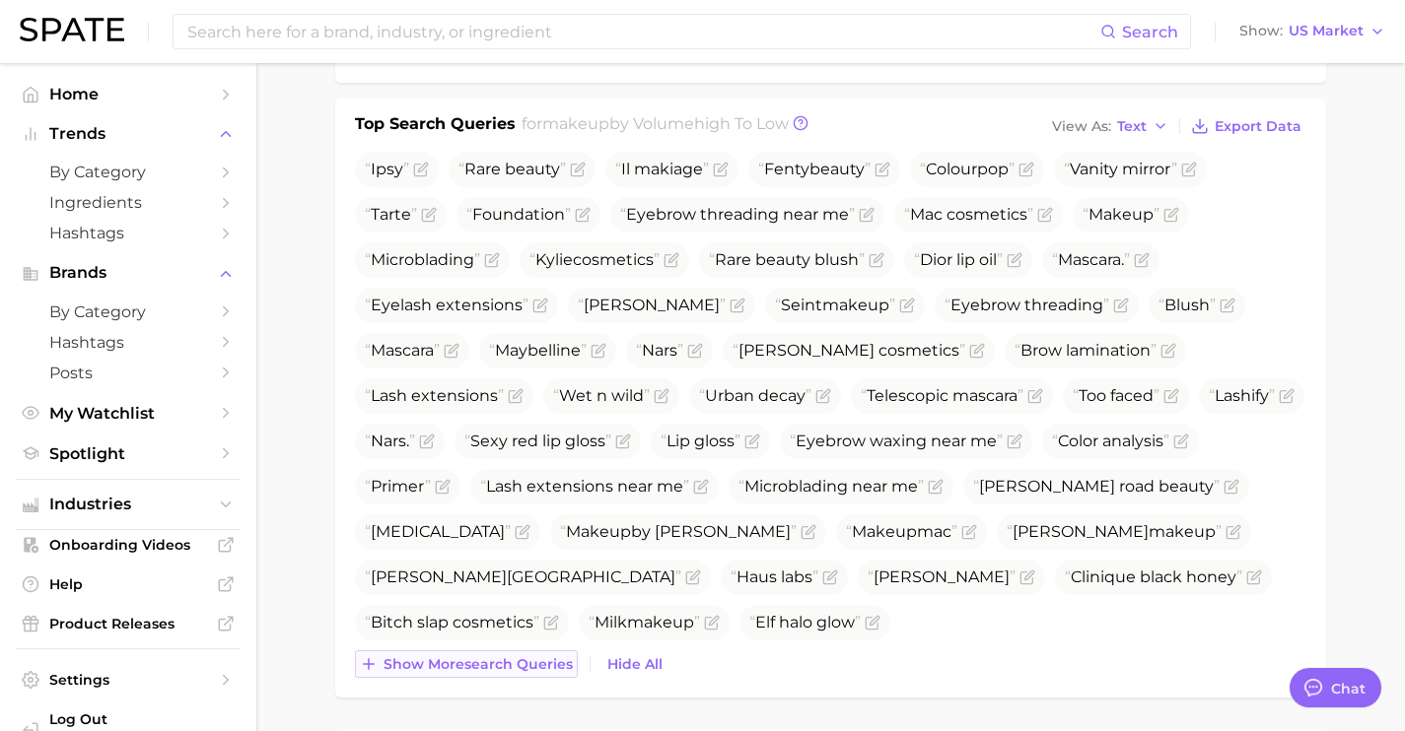
click at [547, 651] on button "Show more search queries" at bounding box center [466, 665] width 223 height 28
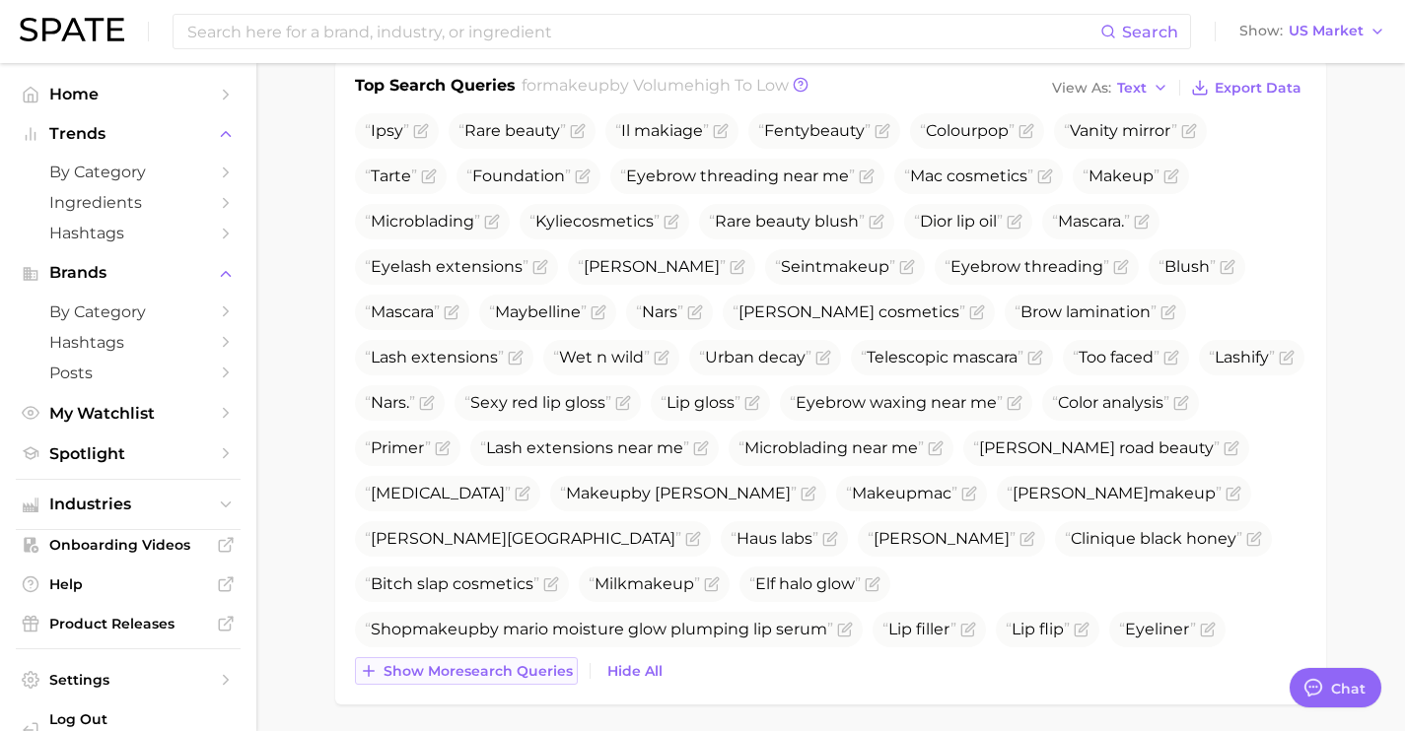
scroll to position [778, 0]
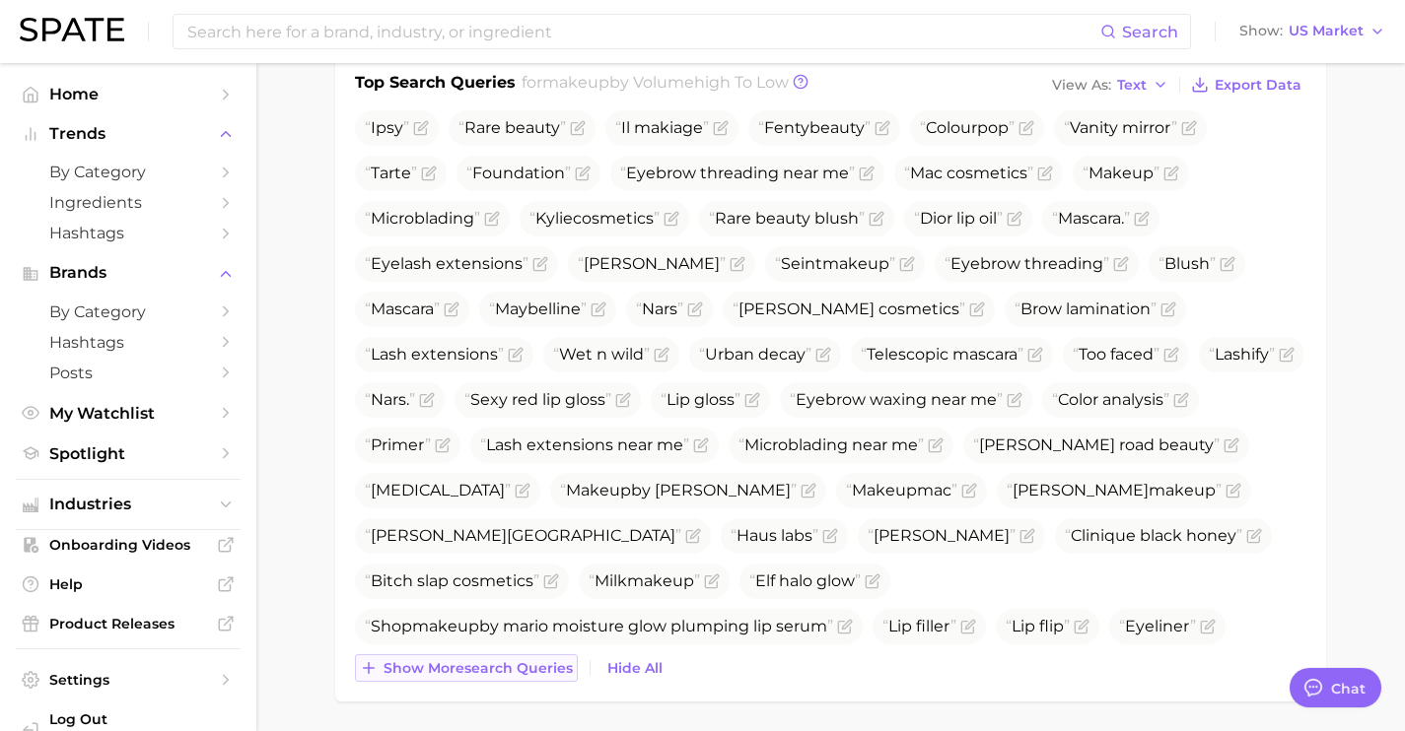
click at [547, 651] on div "Ipsy Rare beauty Il makiage Fentybeauty Colourpop Vanity mirror Tarte Foundatio…" at bounding box center [830, 396] width 951 height 572
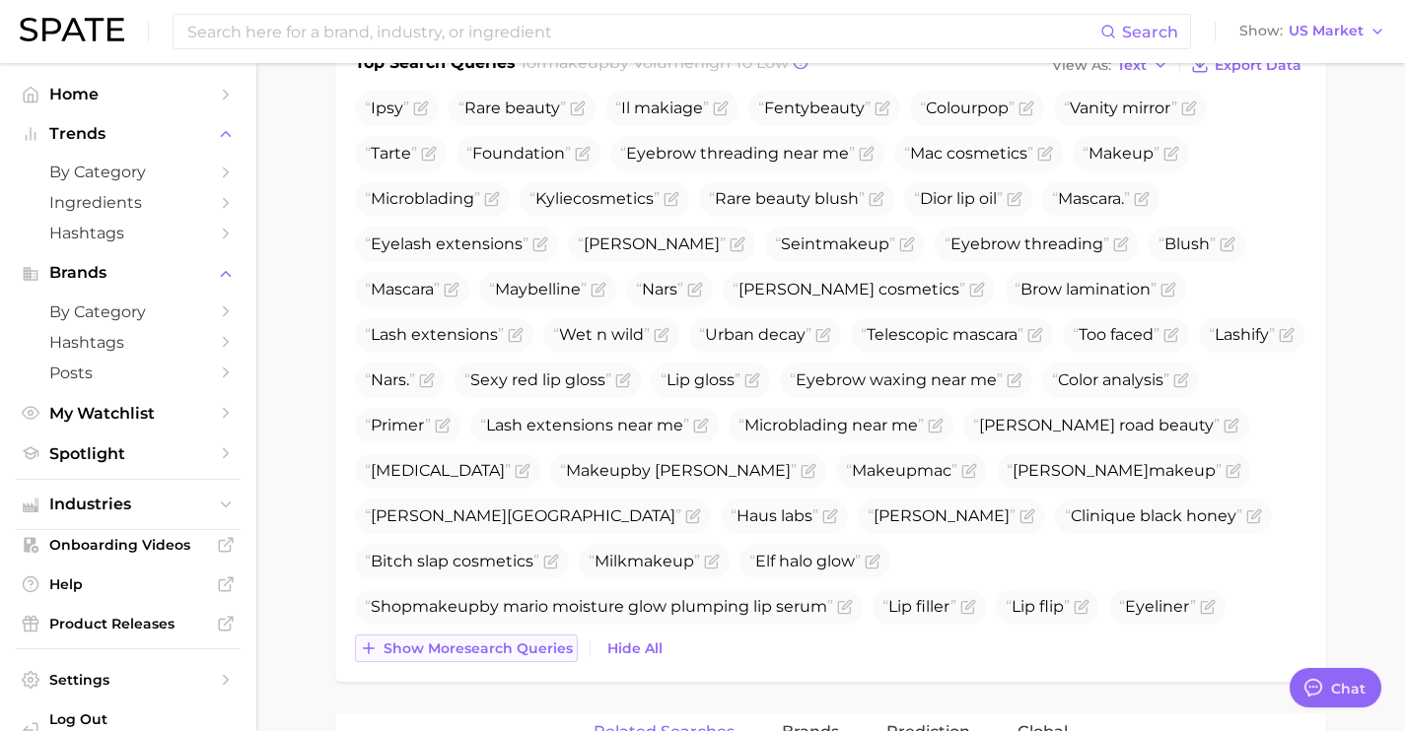
click at [547, 651] on span "Show more search queries" at bounding box center [477, 649] width 189 height 17
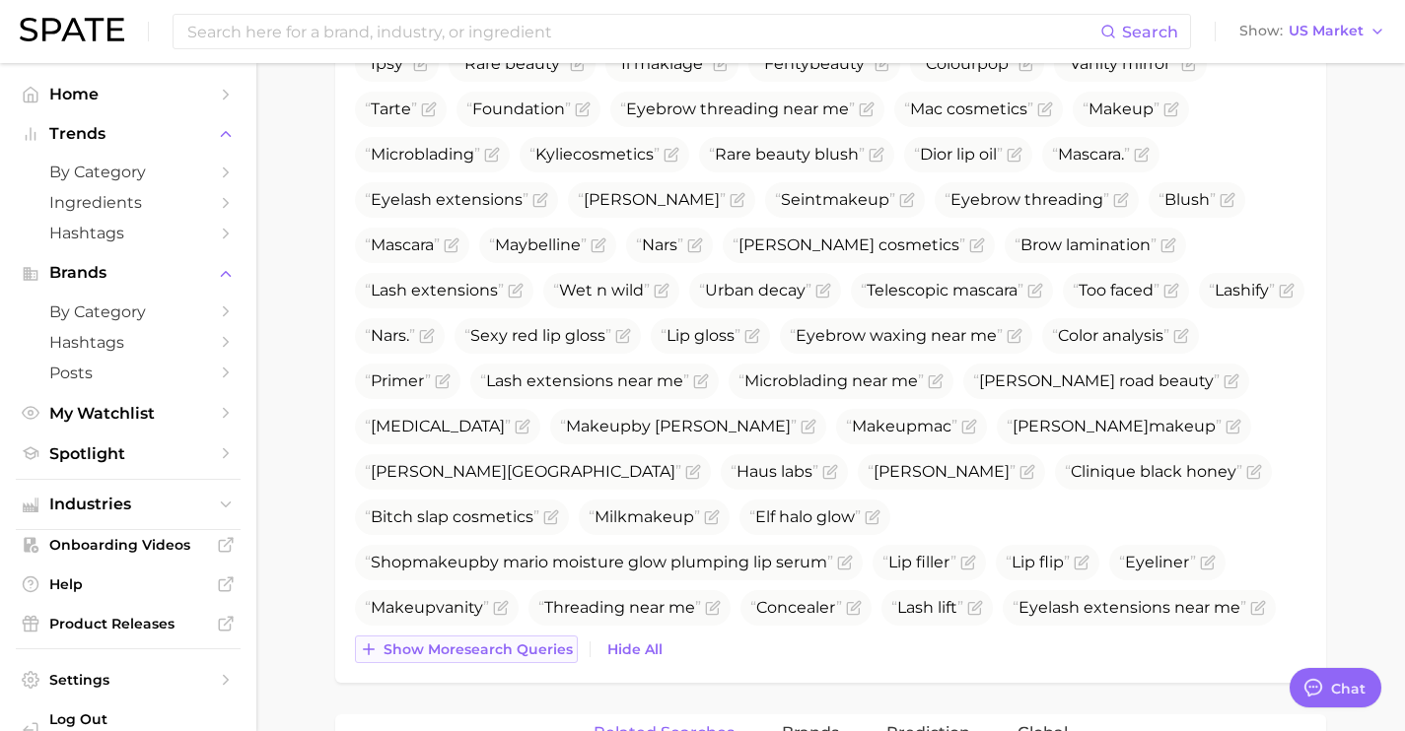
click at [547, 651] on span "Show more search queries" at bounding box center [477, 650] width 189 height 17
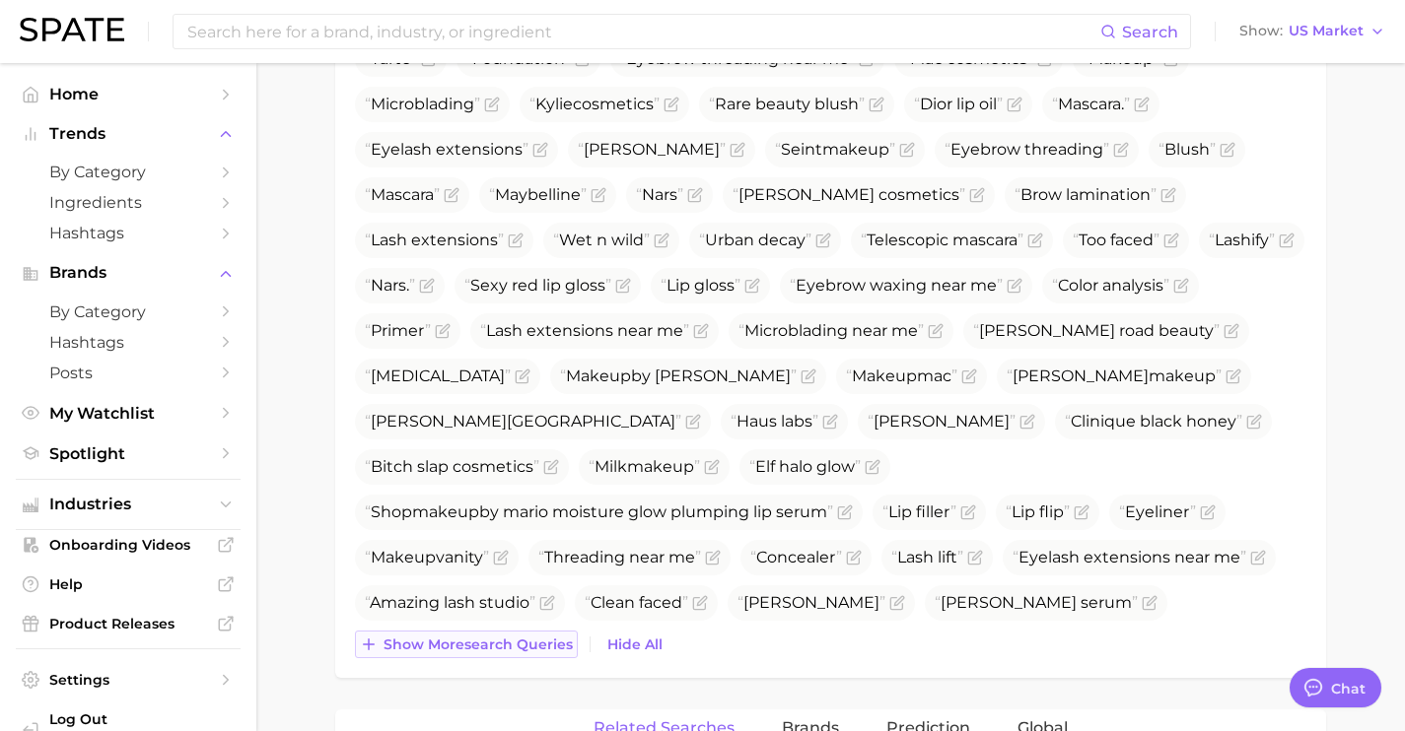
click at [547, 651] on span "Show more search queries" at bounding box center [477, 645] width 189 height 17
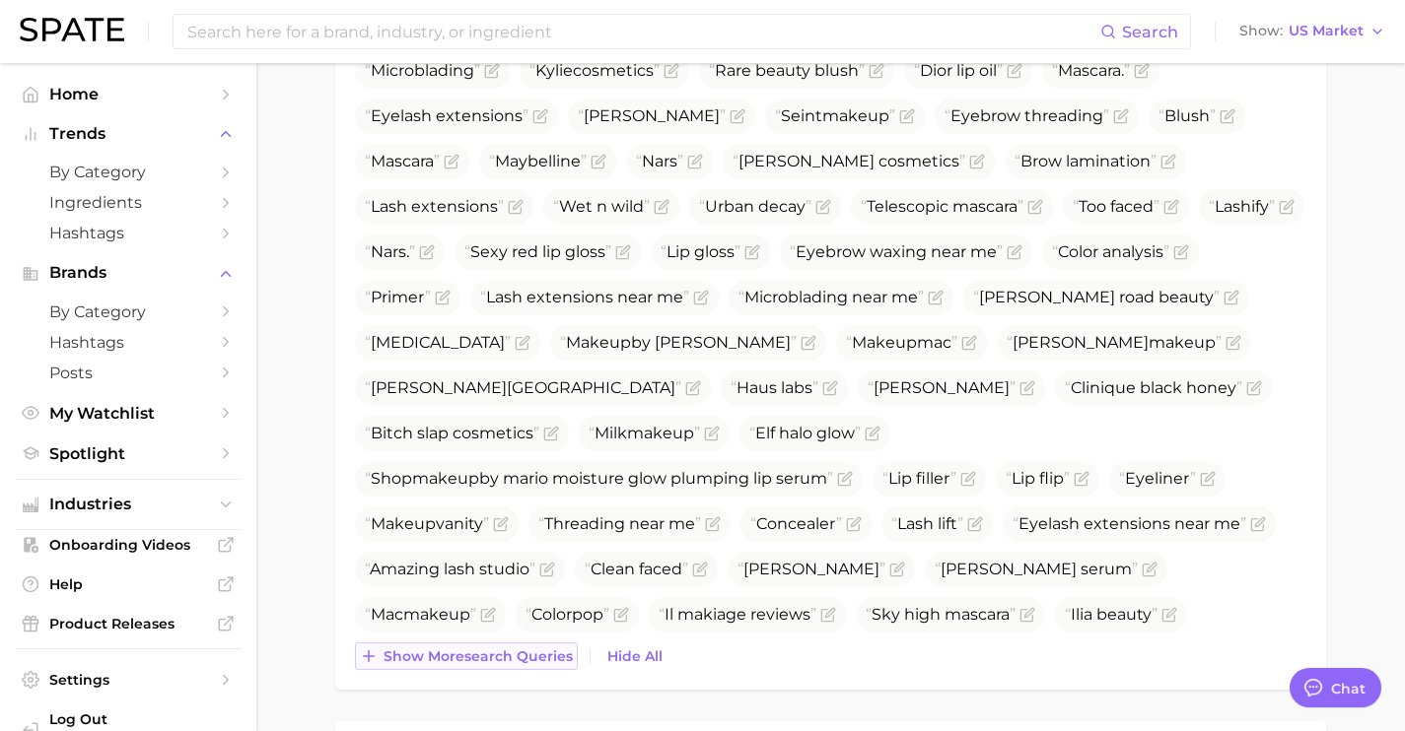
click at [547, 651] on span "Show more search queries" at bounding box center [477, 657] width 189 height 17
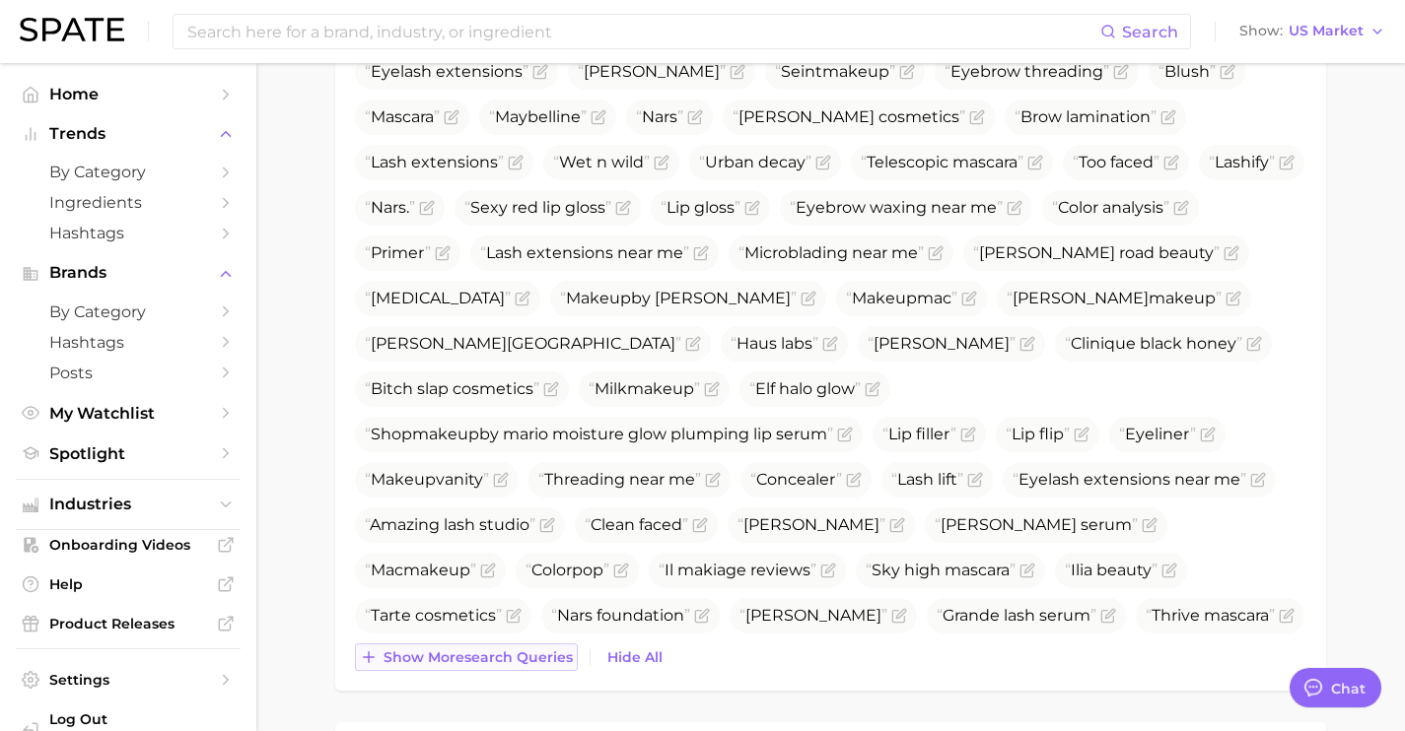
click at [547, 651] on span "Show more search queries" at bounding box center [477, 658] width 189 height 17
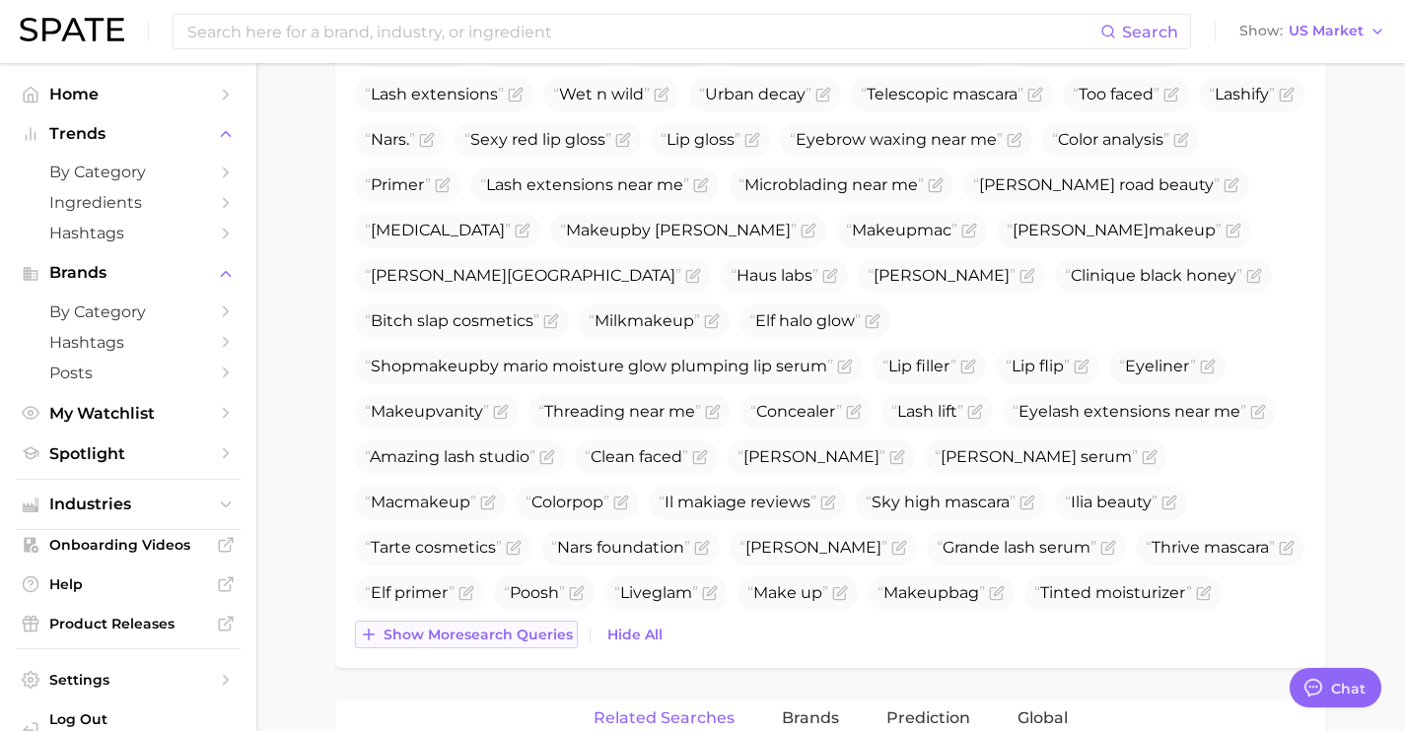
scroll to position [1040, 0]
click at [547, 651] on div "Top Search Queries for makeup by Volume high to low View As Text Export Data Ip…" at bounding box center [830, 230] width 991 height 871
click at [545, 634] on span "Show more search queries" at bounding box center [477, 633] width 189 height 17
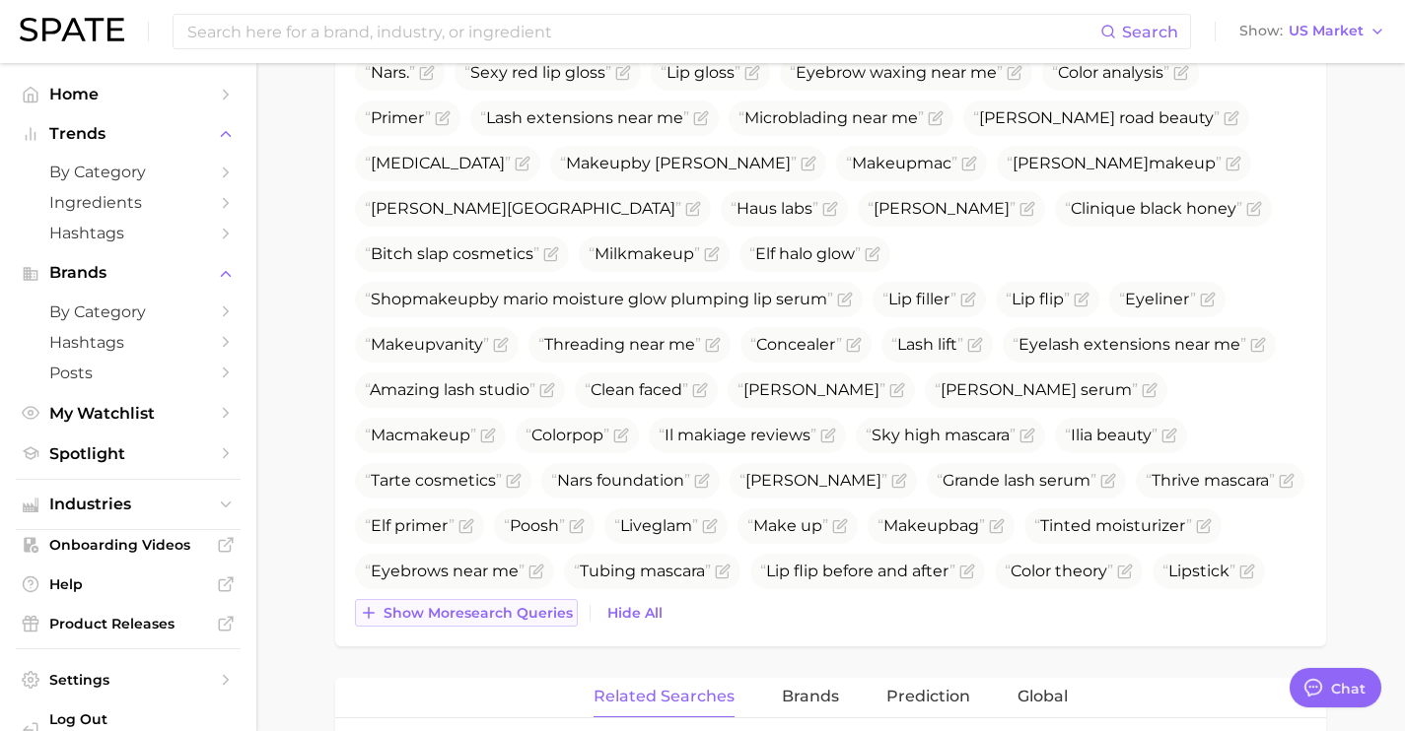
click at [542, 617] on span "Show more search queries" at bounding box center [477, 613] width 189 height 17
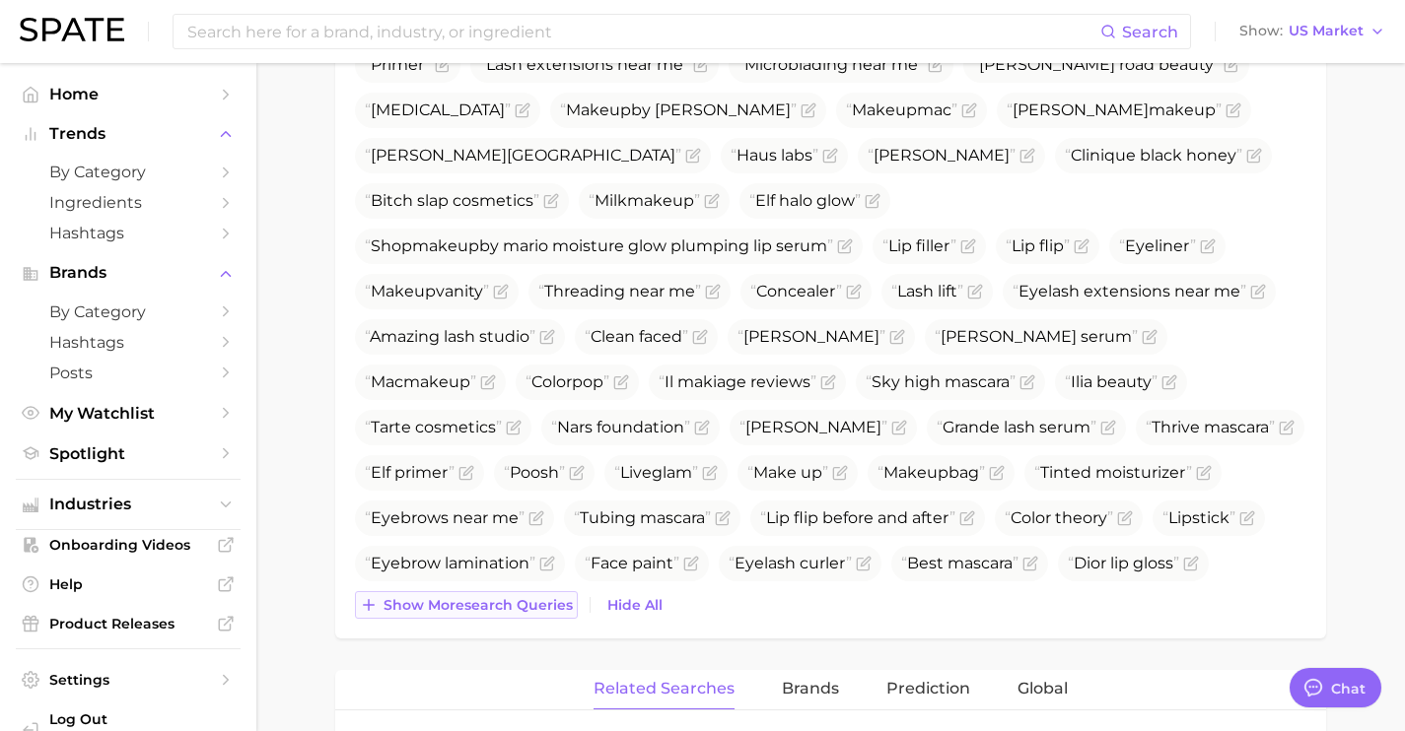
click at [542, 617] on button "Show more search queries" at bounding box center [466, 605] width 223 height 28
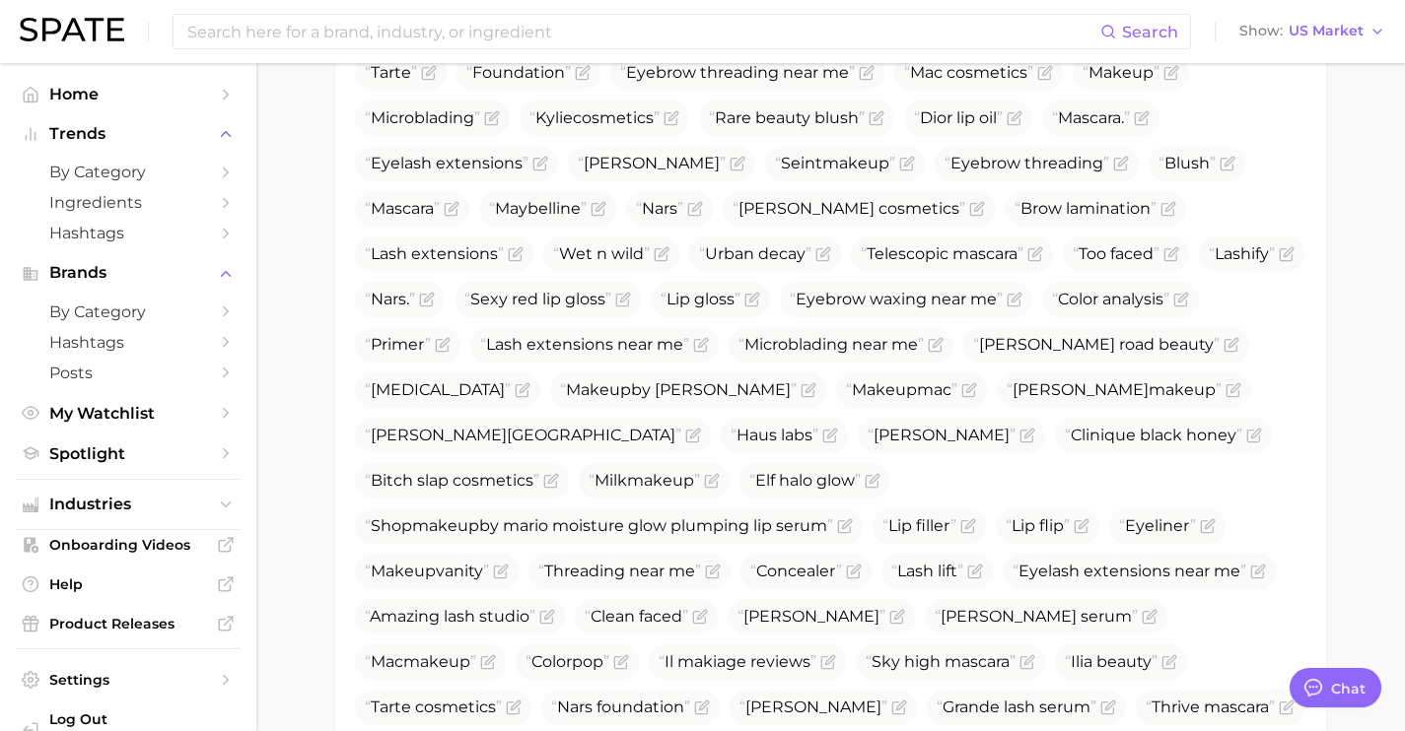
scroll to position [872, 0]
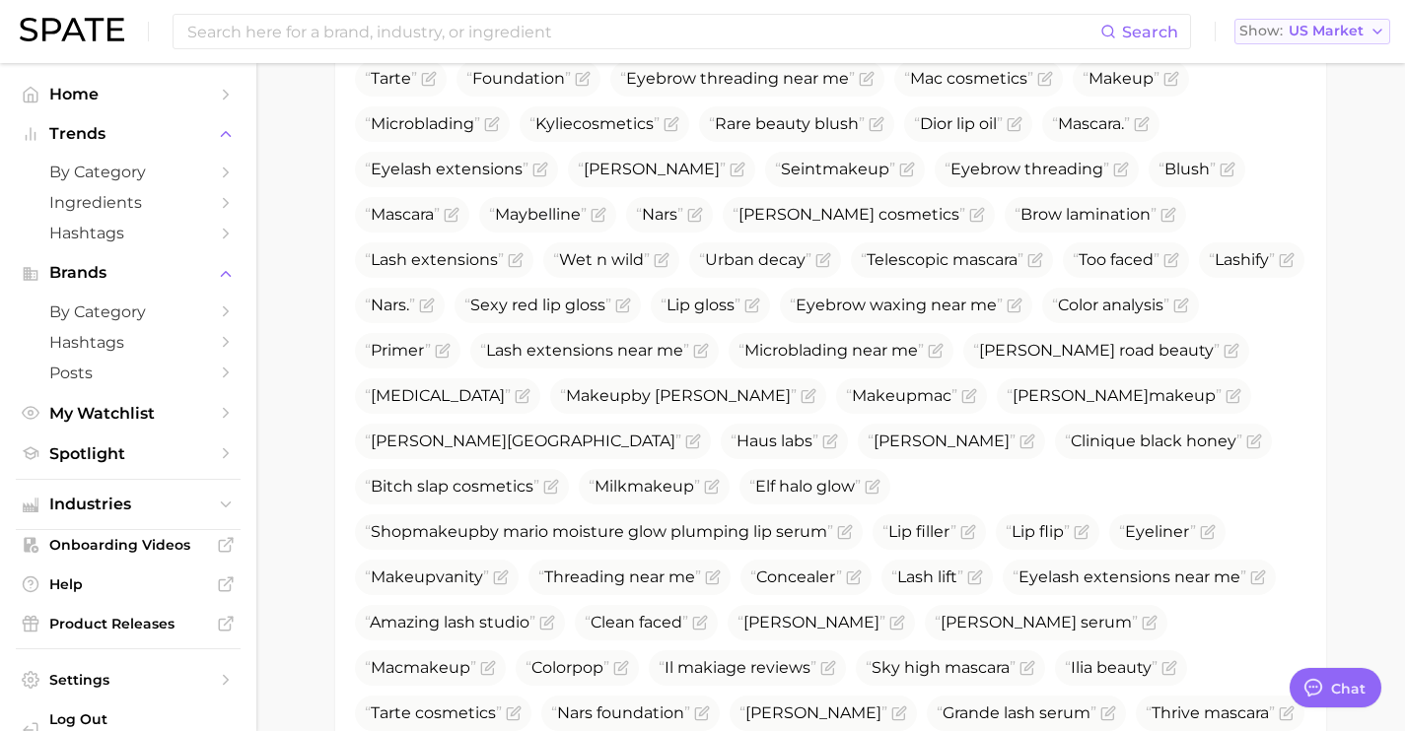
click at [1305, 35] on span "US Market" at bounding box center [1325, 31] width 75 height 11
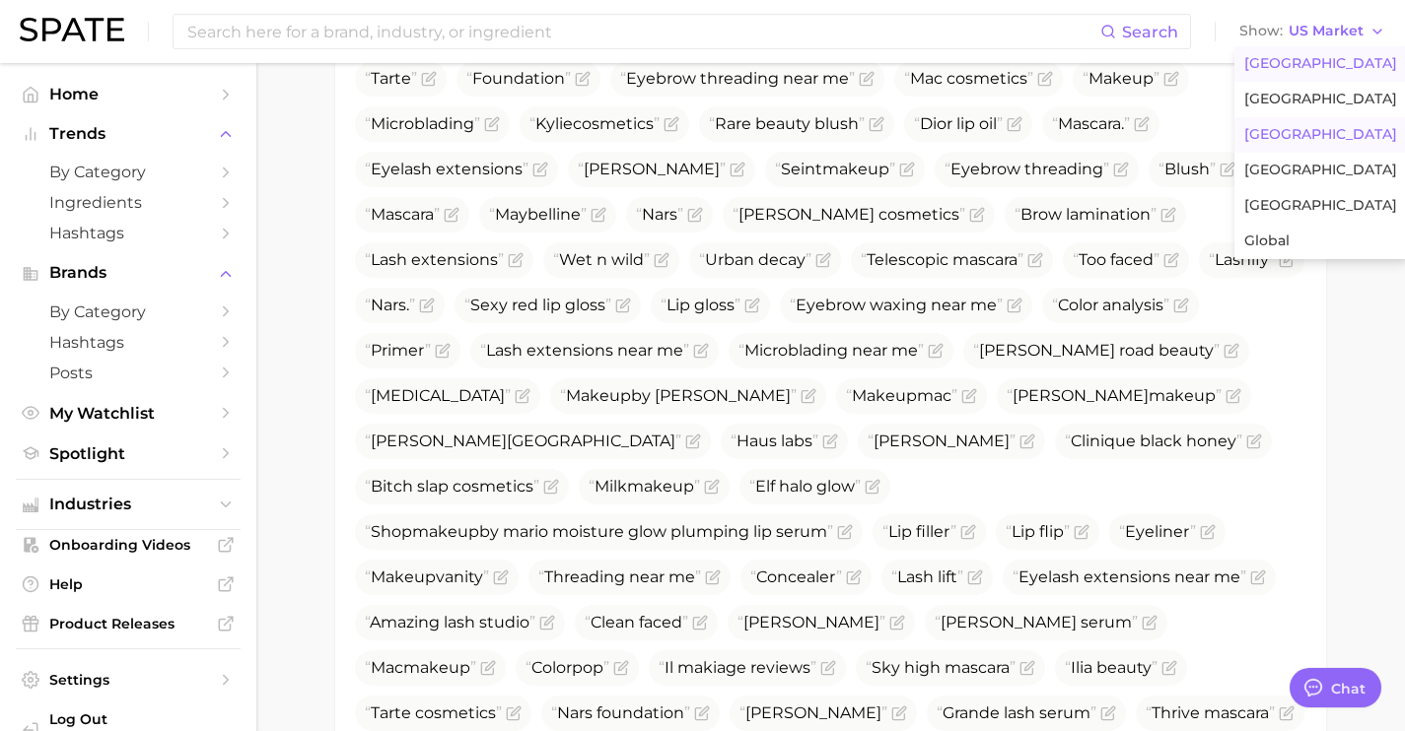
click at [1294, 133] on button "[GEOGRAPHIC_DATA]" at bounding box center [1320, 134] width 173 height 35
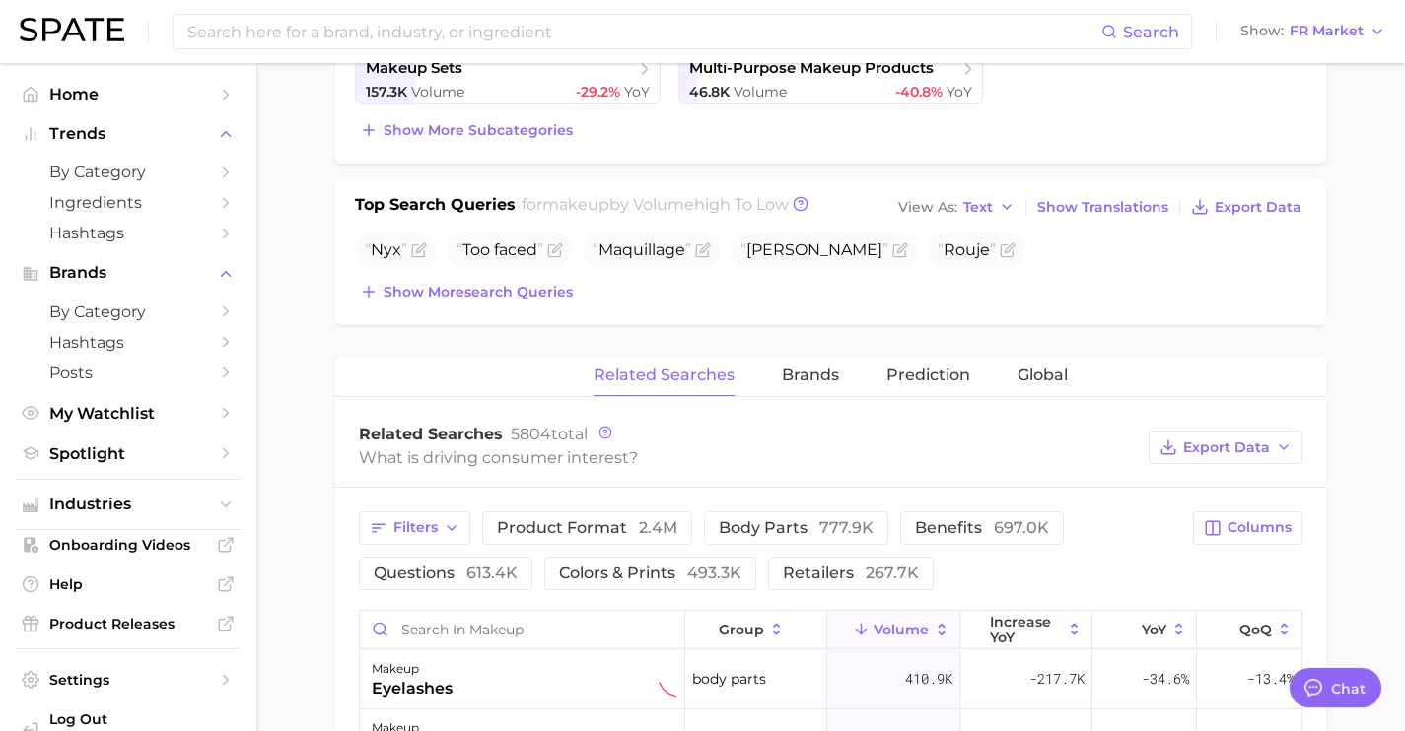
scroll to position [677, 0]
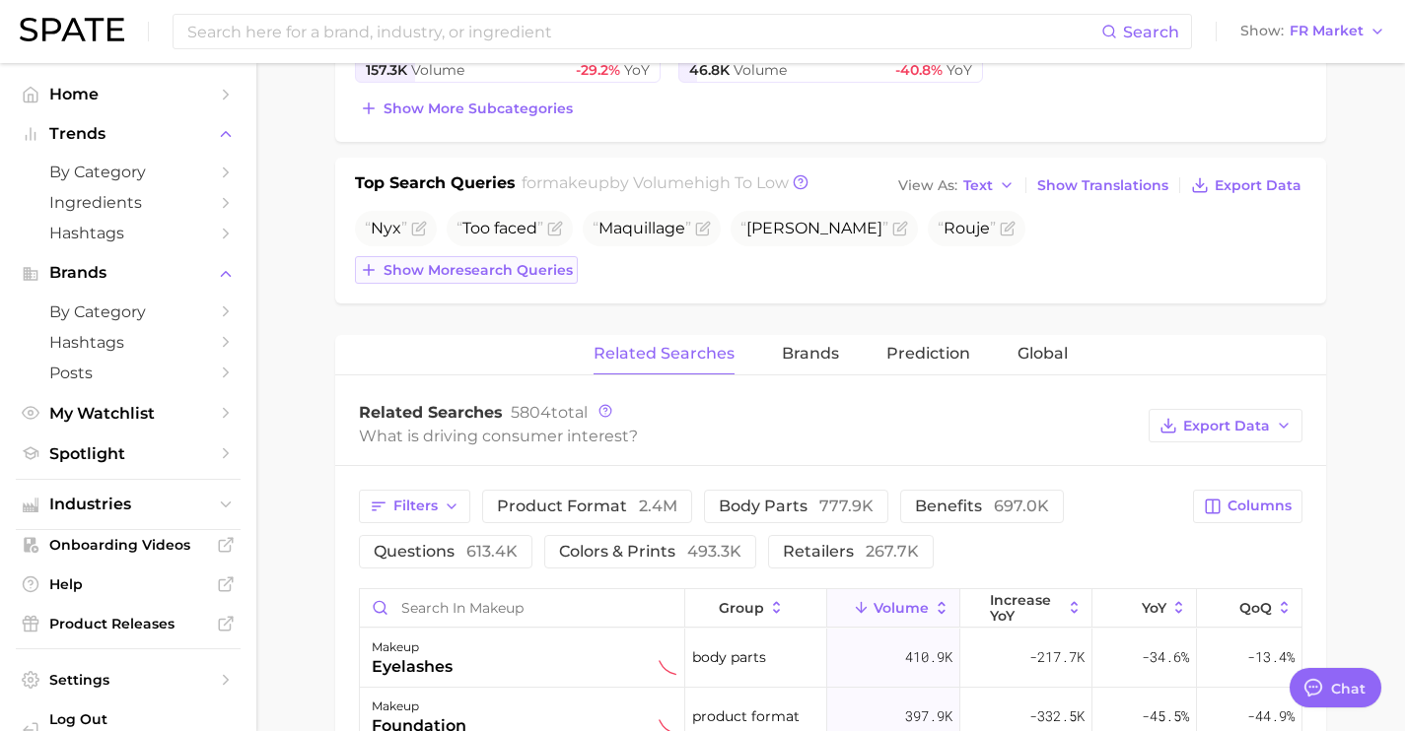
click at [538, 269] on span "Show more search queries" at bounding box center [477, 270] width 189 height 17
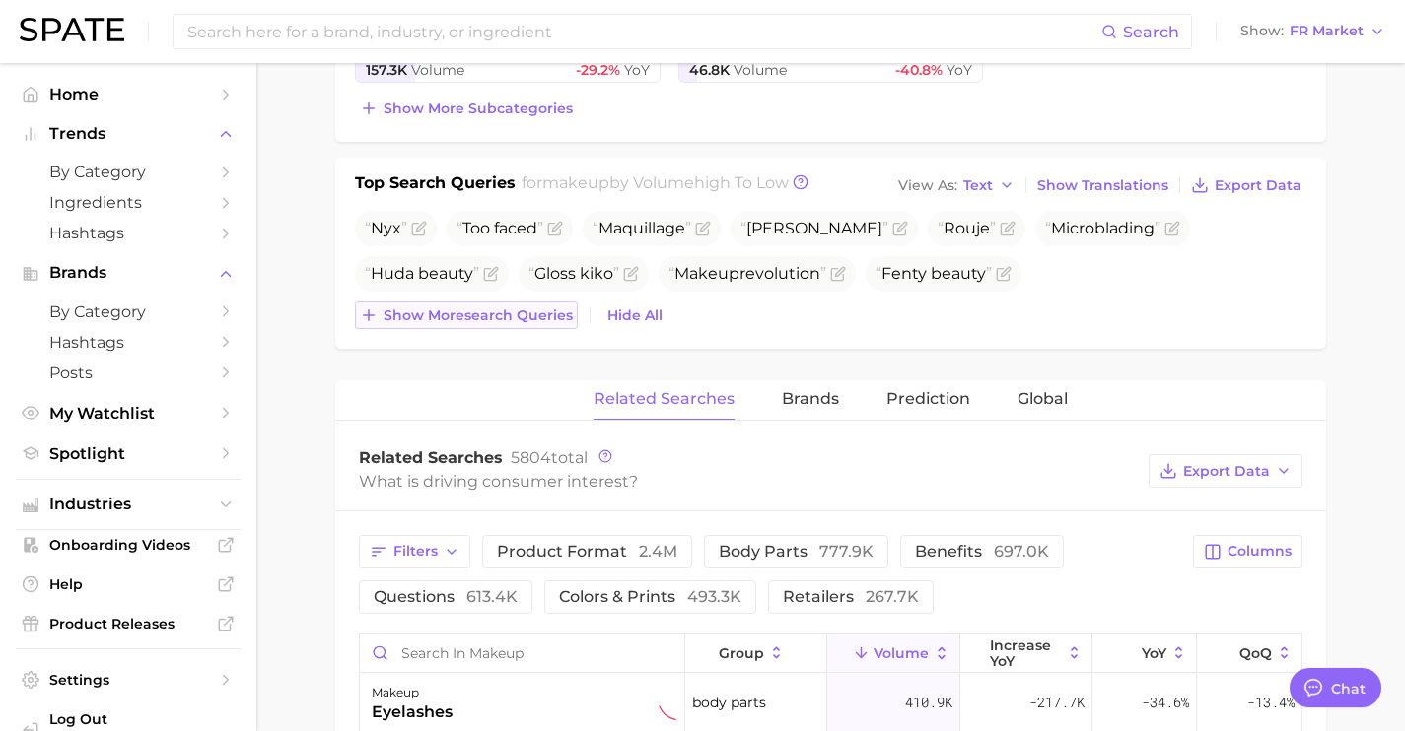
click at [544, 312] on span "Show more search queries" at bounding box center [477, 316] width 189 height 17
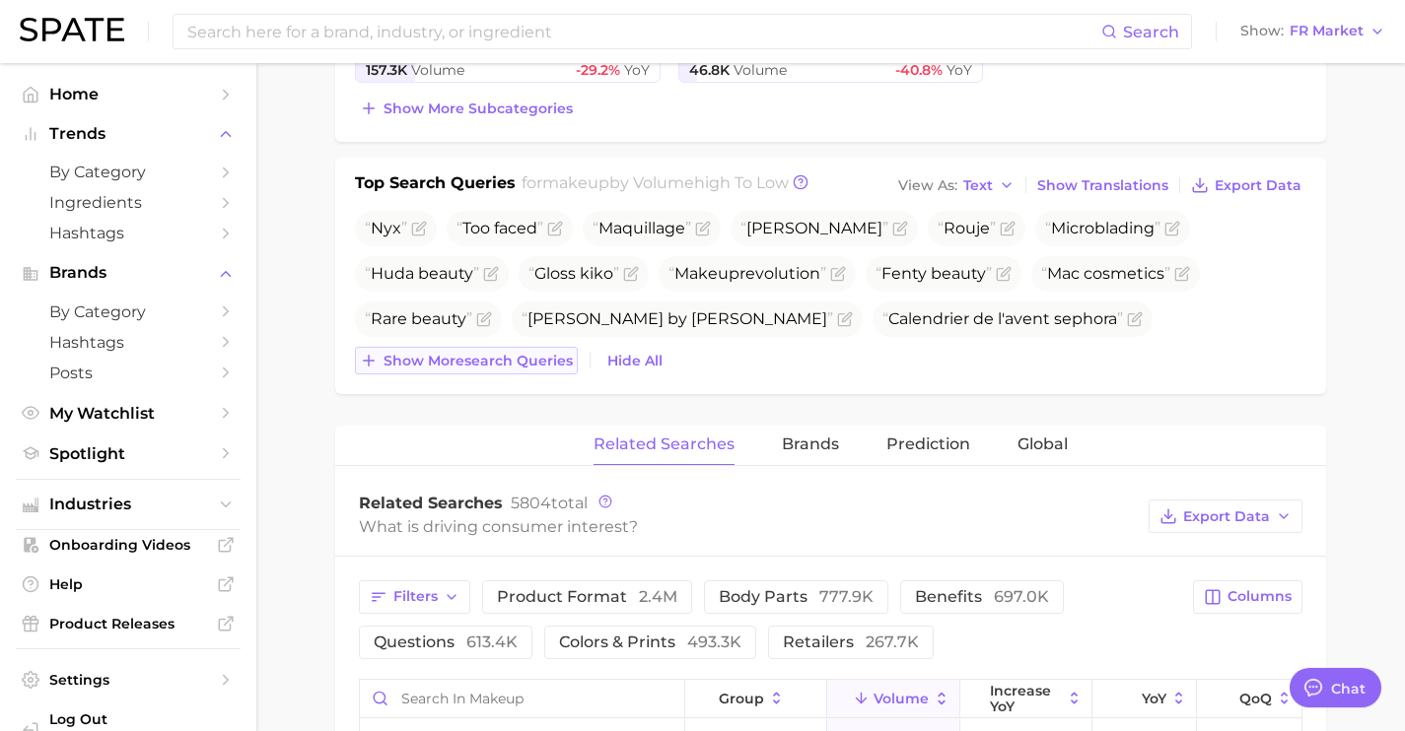
click at [543, 363] on span "Show more search queries" at bounding box center [477, 361] width 189 height 17
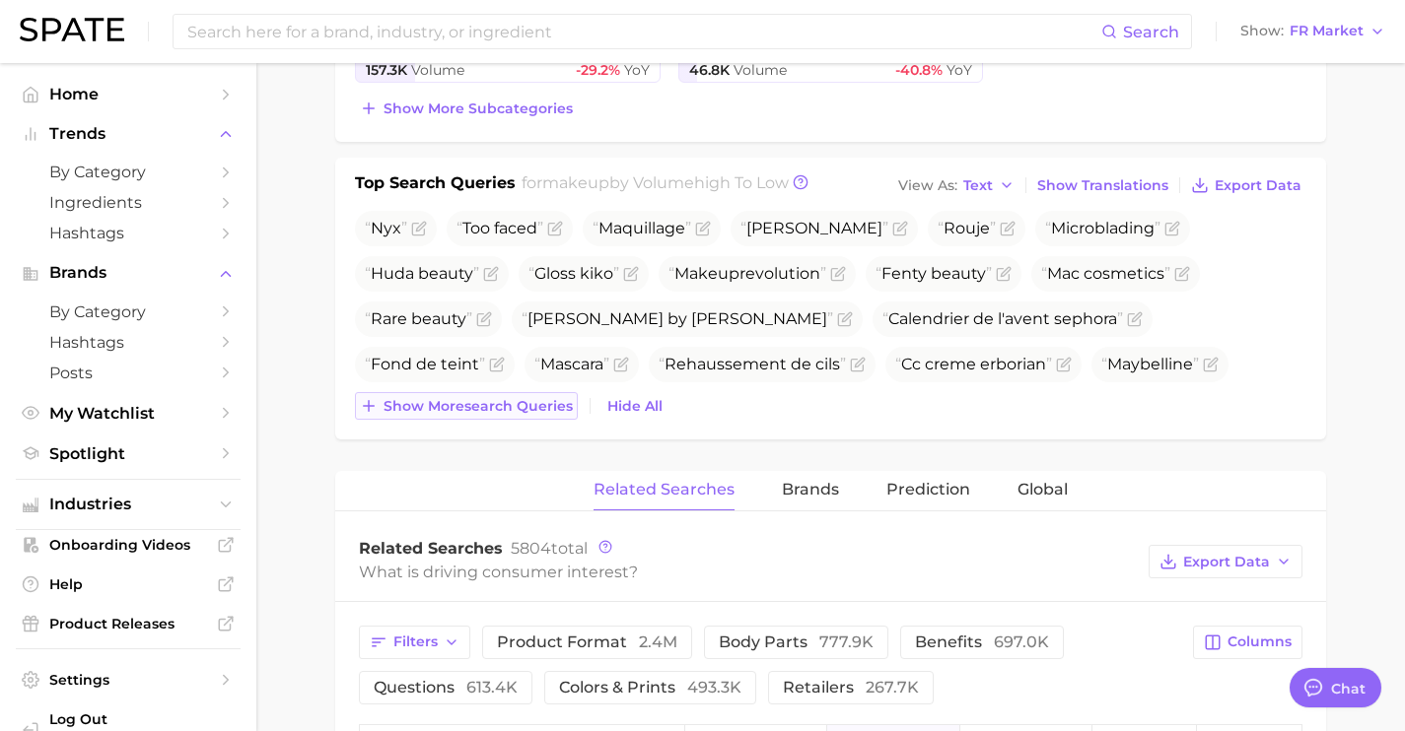
click at [546, 406] on span "Show more search queries" at bounding box center [477, 406] width 189 height 17
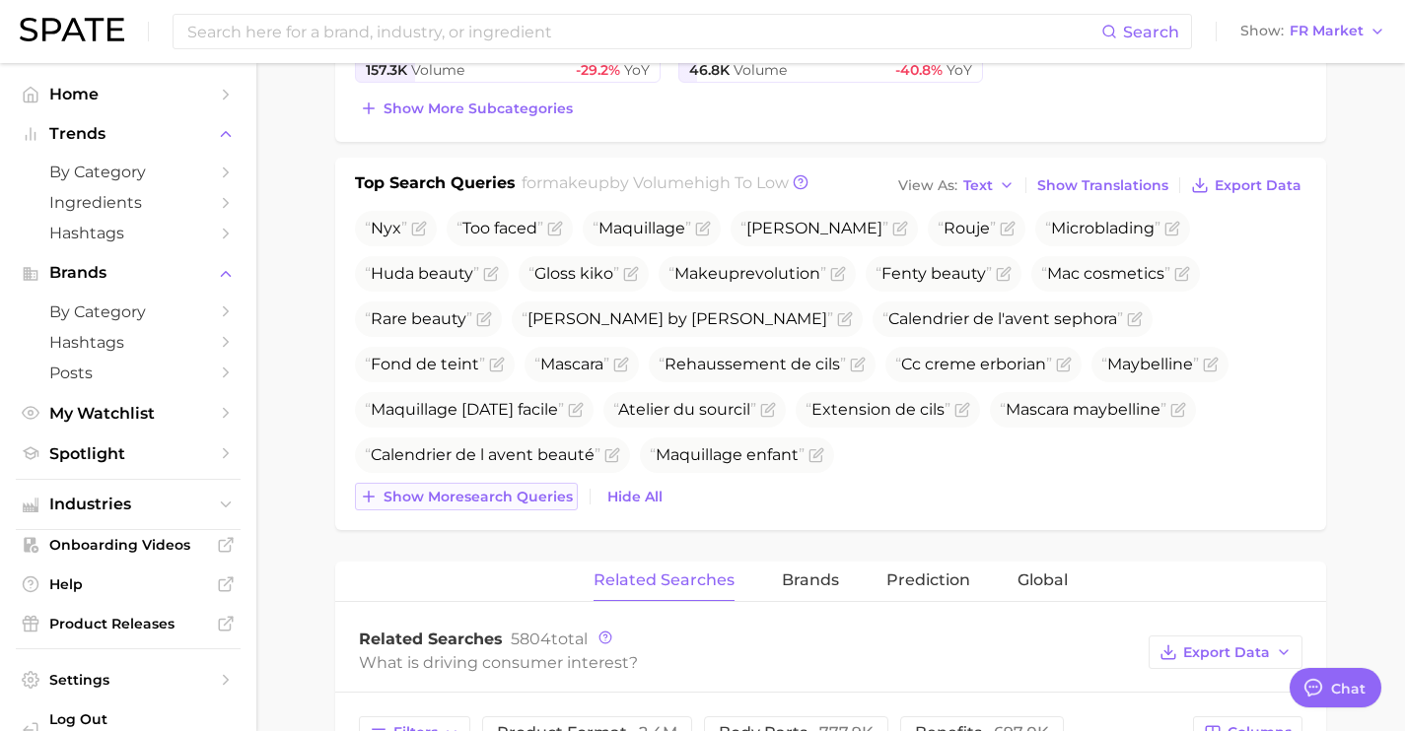
click at [555, 483] on button "Show more search queries" at bounding box center [466, 497] width 223 height 28
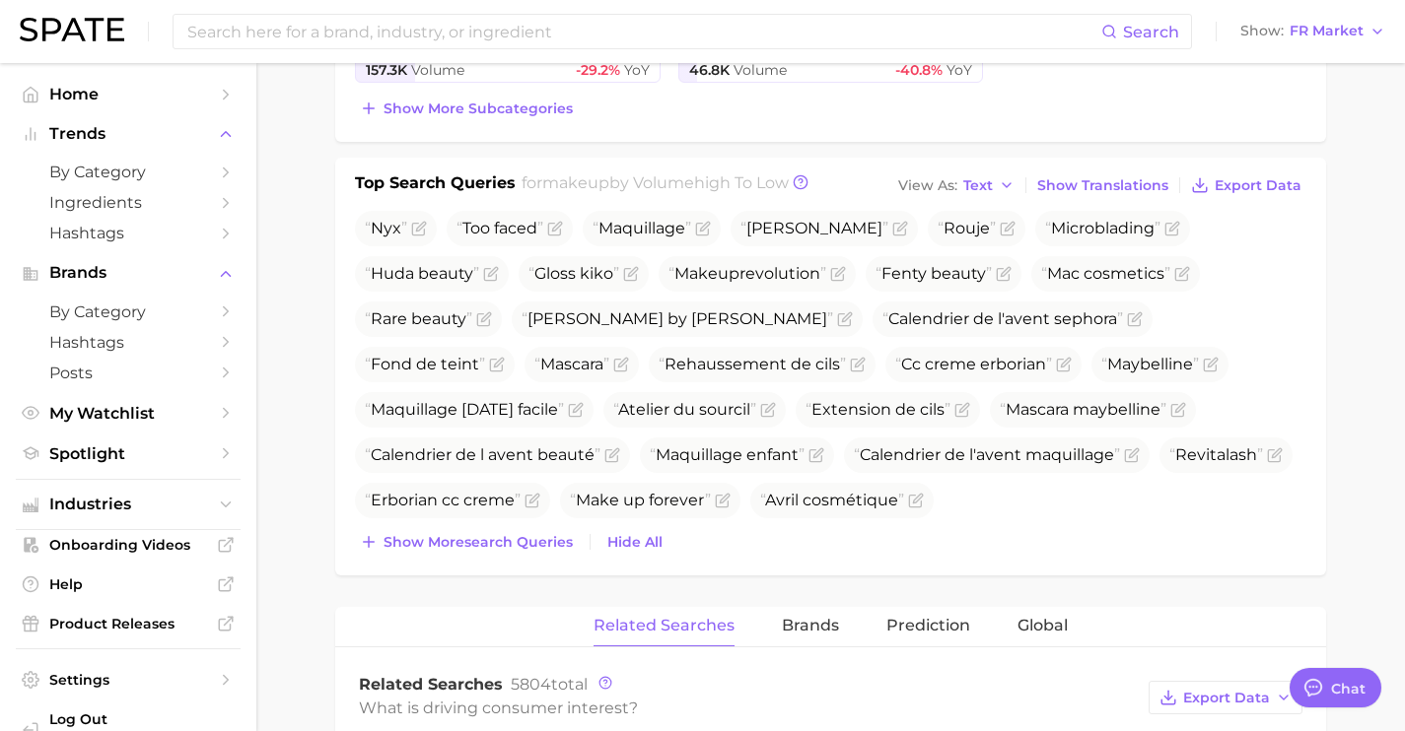
click at [555, 518] on div "Nyx Too faced Maquillage [PERSON_NAME] Rouje Microblading Huda beauty Gloss kik…" at bounding box center [830, 383] width 951 height 345
click at [555, 550] on button "Show more search queries" at bounding box center [466, 542] width 223 height 28
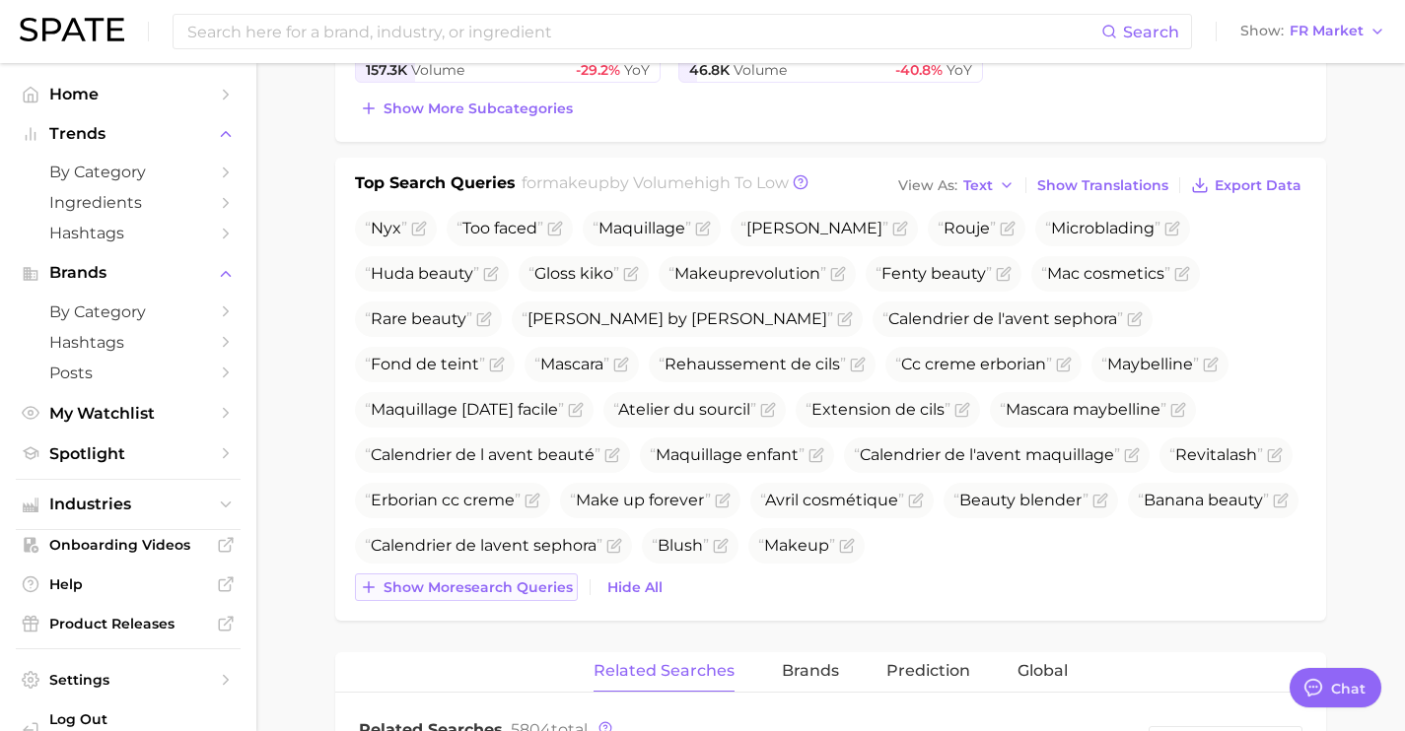
click at [557, 584] on span "Show more search queries" at bounding box center [477, 588] width 189 height 17
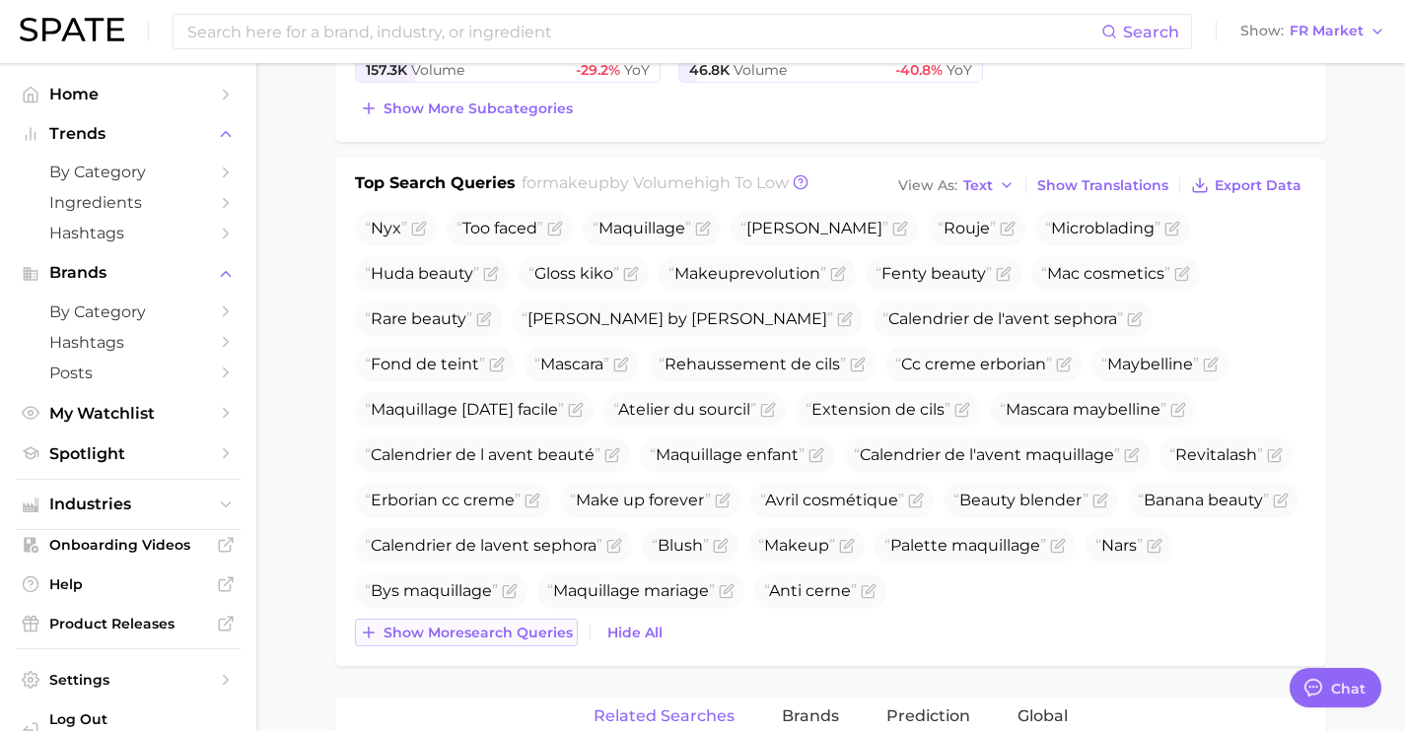
click at [558, 628] on span "Show more search queries" at bounding box center [477, 633] width 189 height 17
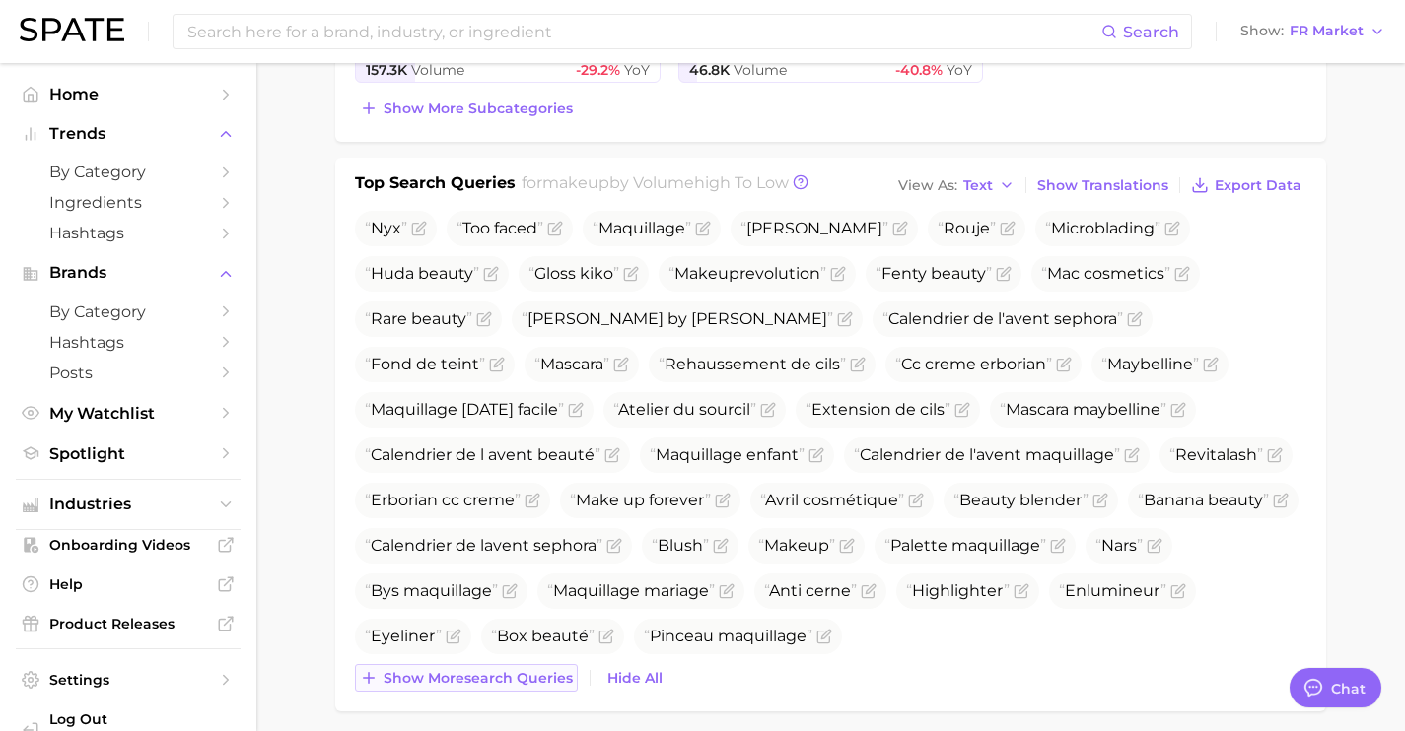
click at [552, 680] on span "Show more search queries" at bounding box center [477, 678] width 189 height 17
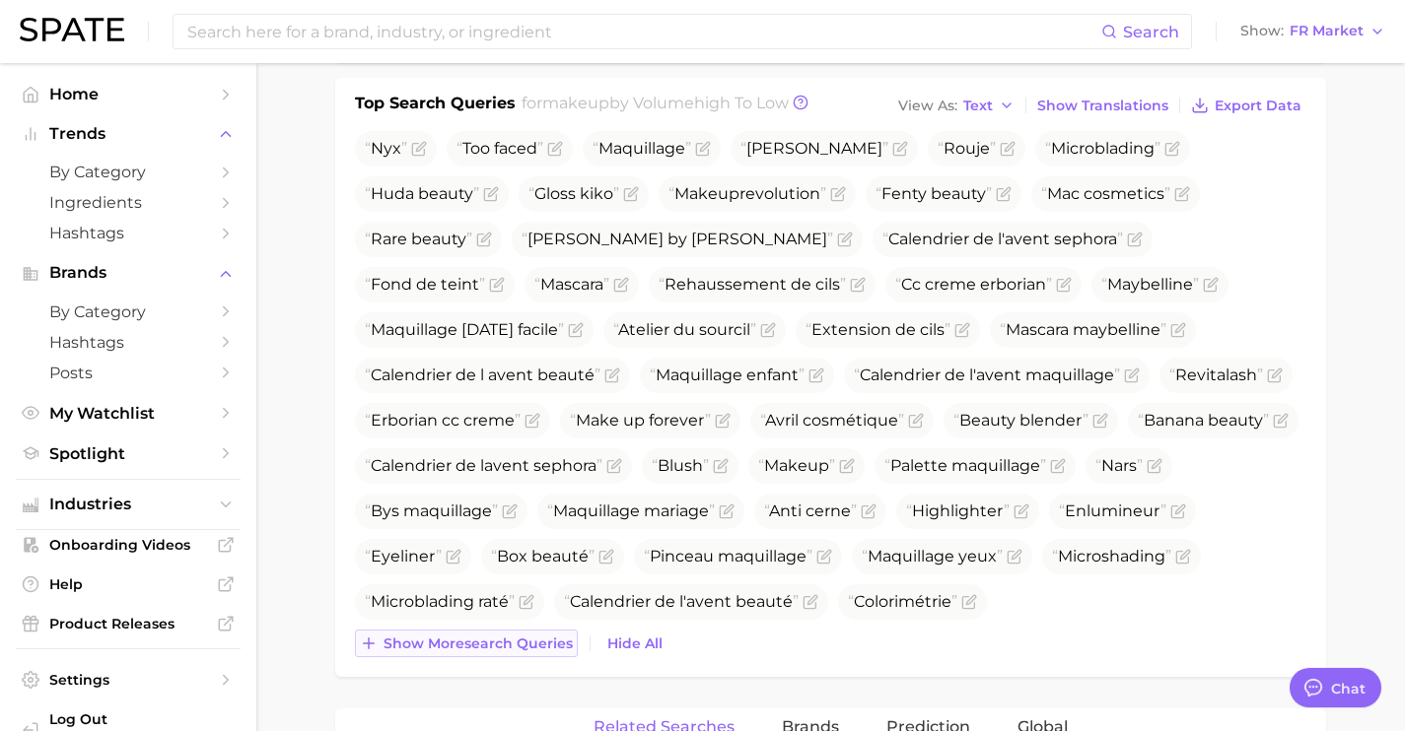
scroll to position [760, 0]
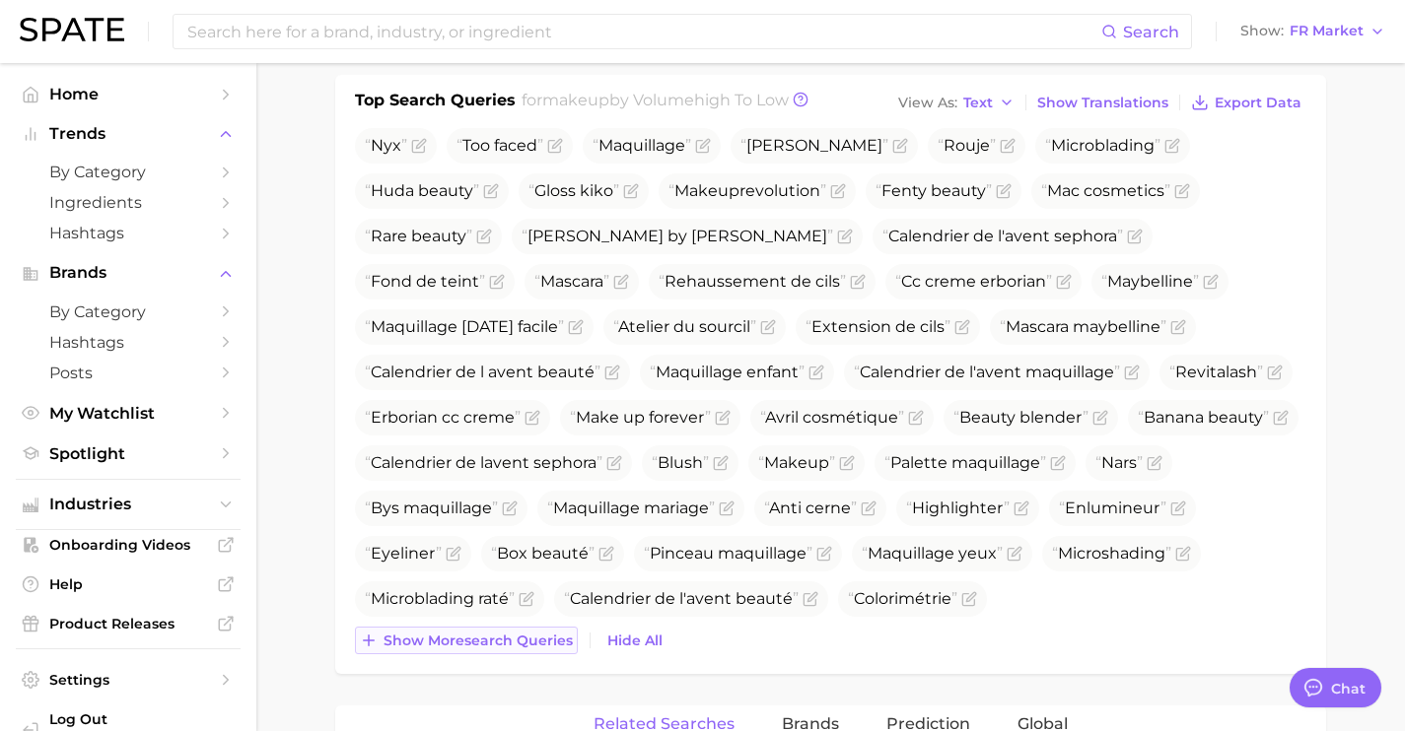
click at [553, 648] on span "Show more search queries" at bounding box center [477, 641] width 189 height 17
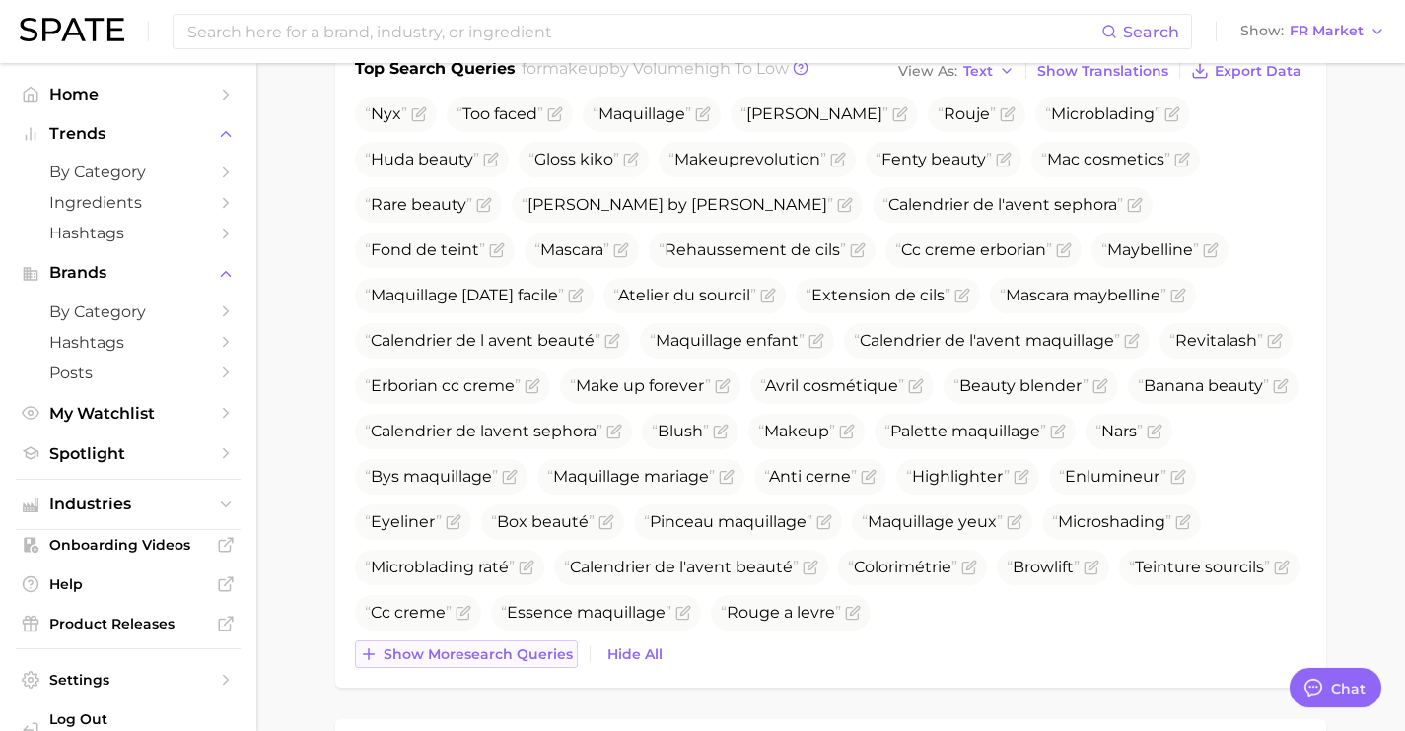
scroll to position [794, 0]
click at [553, 663] on button "Show more search queries" at bounding box center [466, 653] width 223 height 28
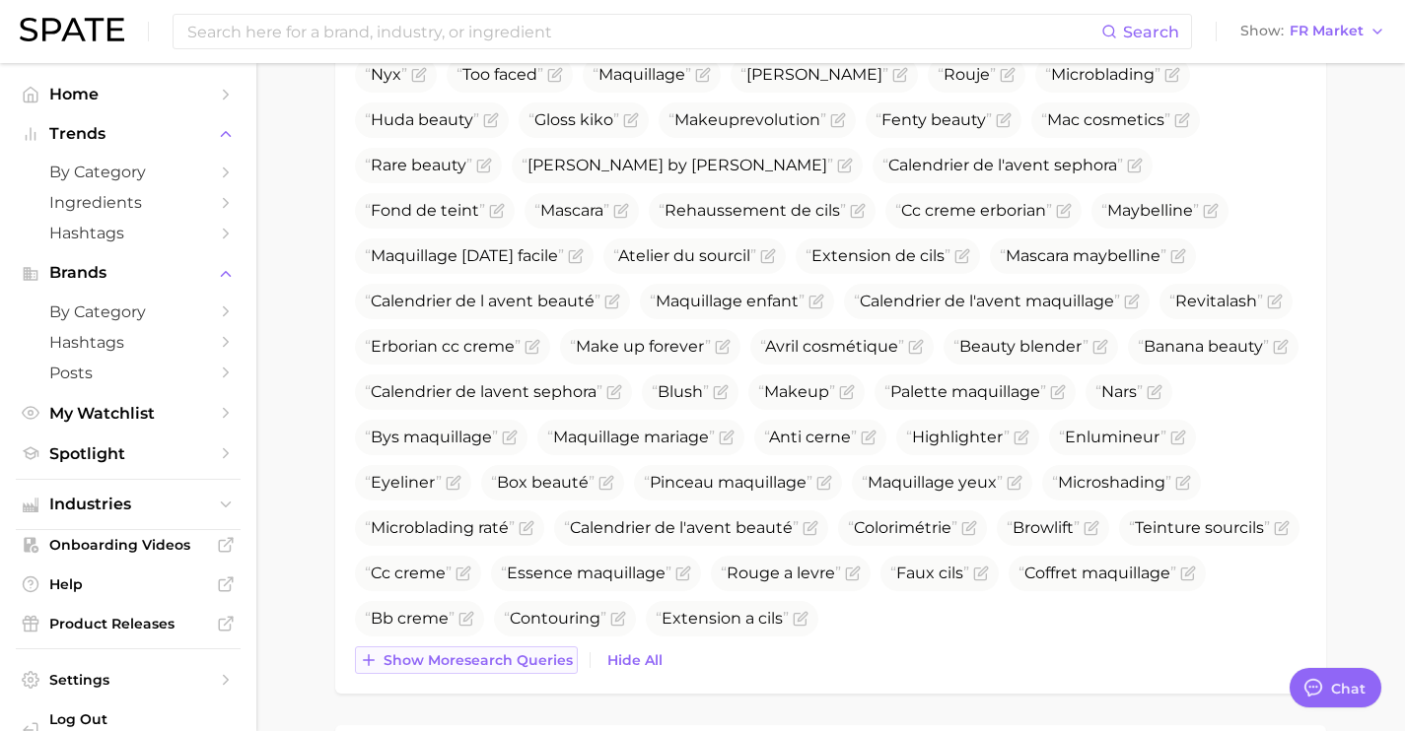
click at [553, 662] on span "Show more search queries" at bounding box center [477, 661] width 189 height 17
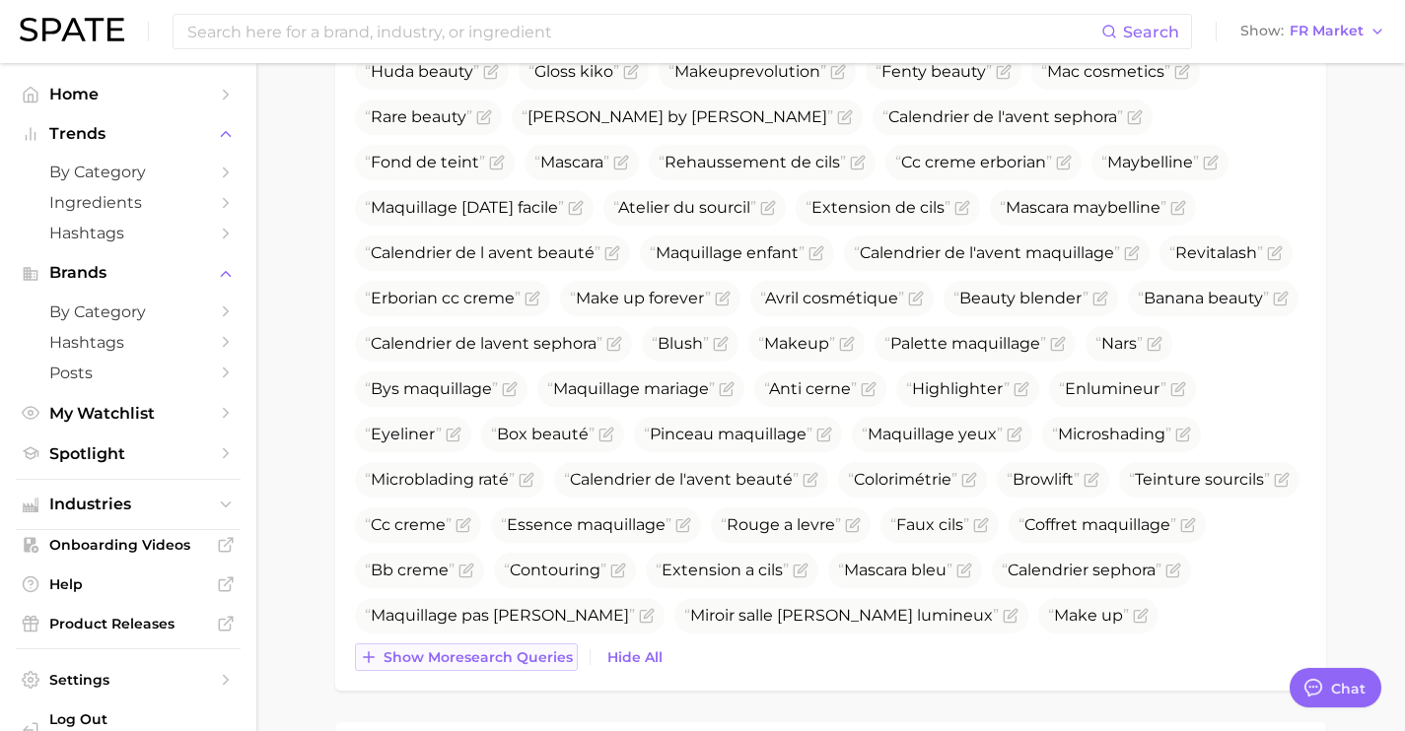
click at [553, 662] on span "Show more search queries" at bounding box center [477, 658] width 189 height 17
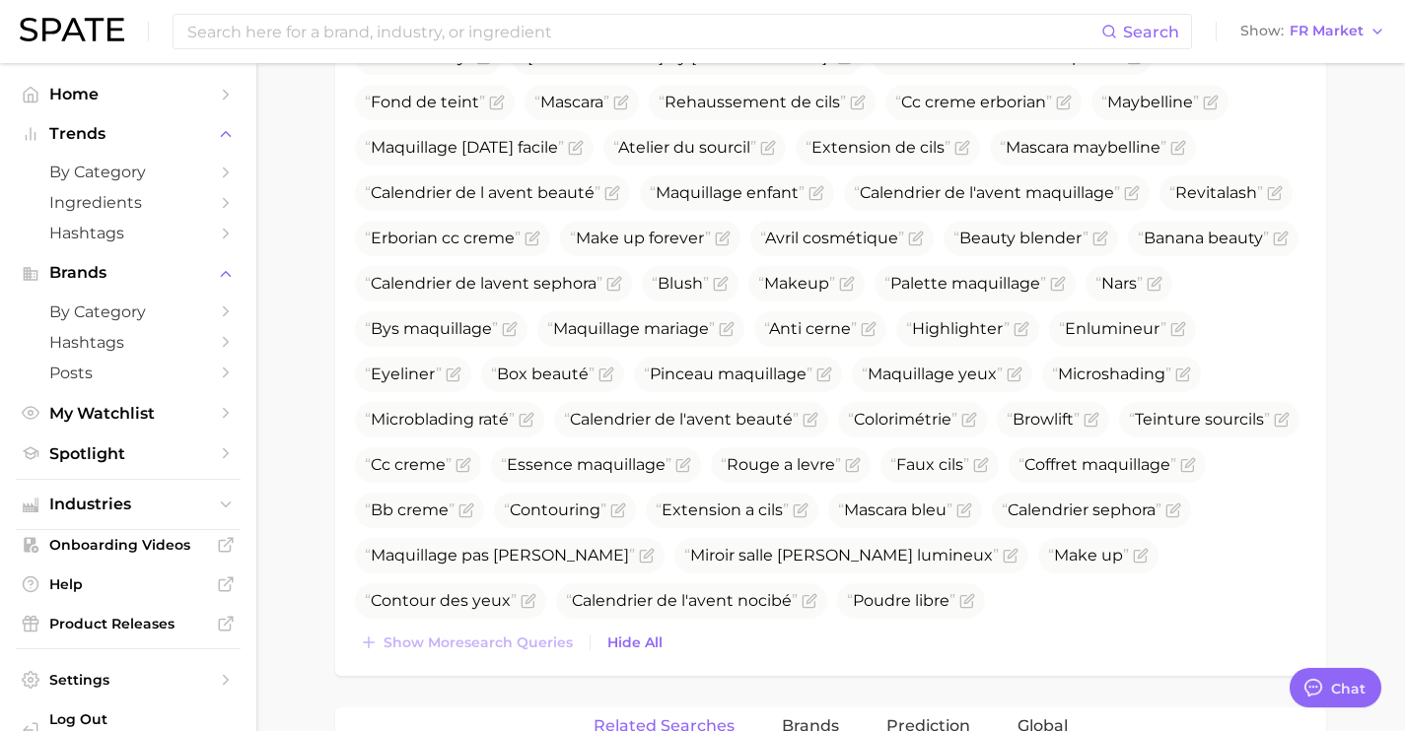
scroll to position [940, 0]
click at [553, 662] on div "Top Search Queries for makeup by Volume high to low View As Text Show Translati…" at bounding box center [830, 285] width 991 height 781
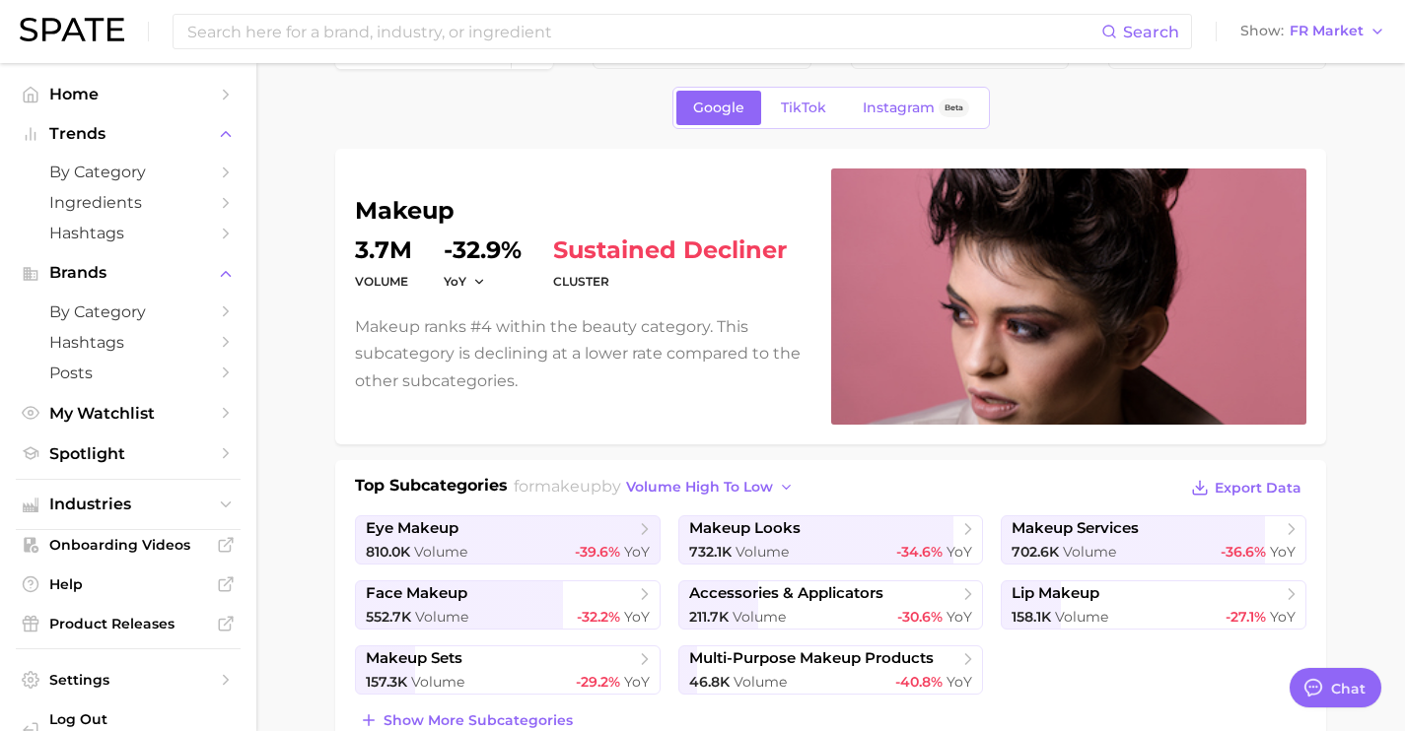
scroll to position [0, 0]
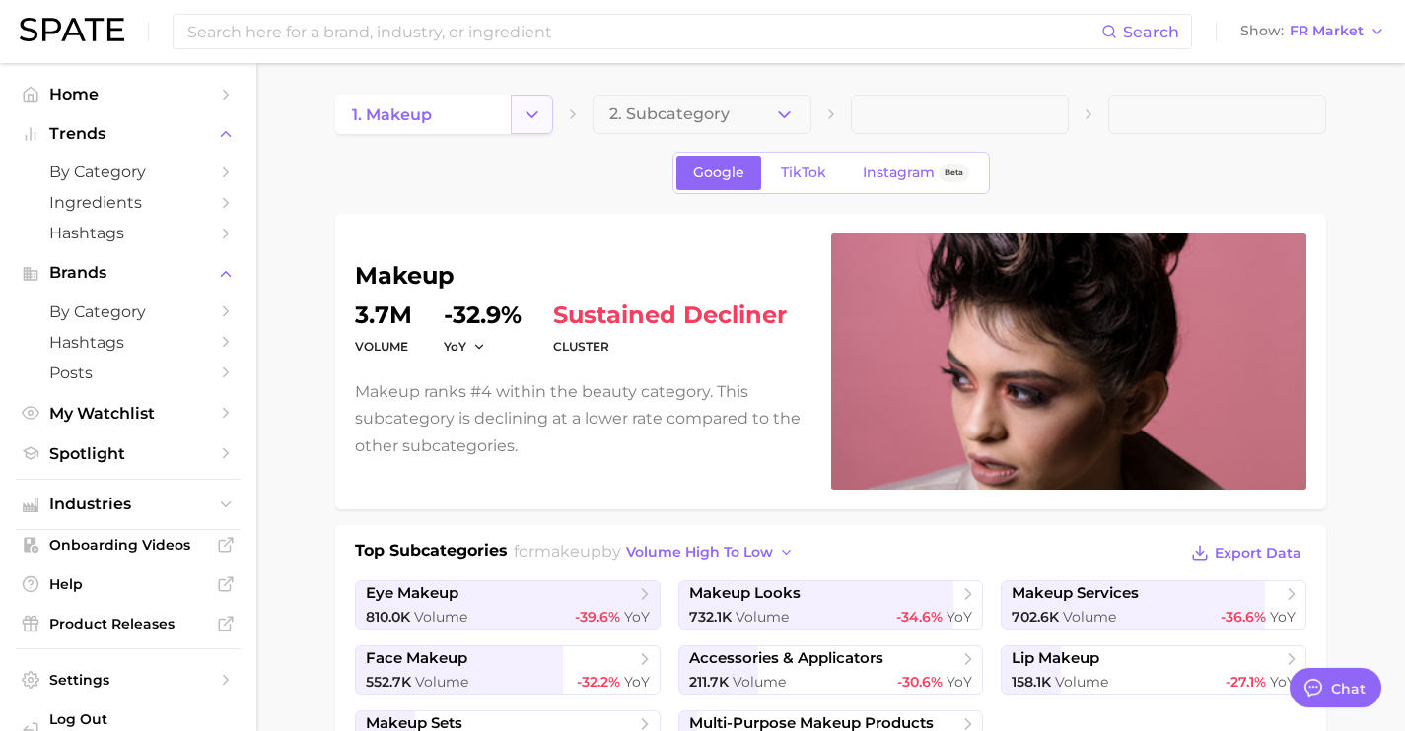
click at [531, 117] on icon "Change Category" at bounding box center [531, 114] width 21 height 21
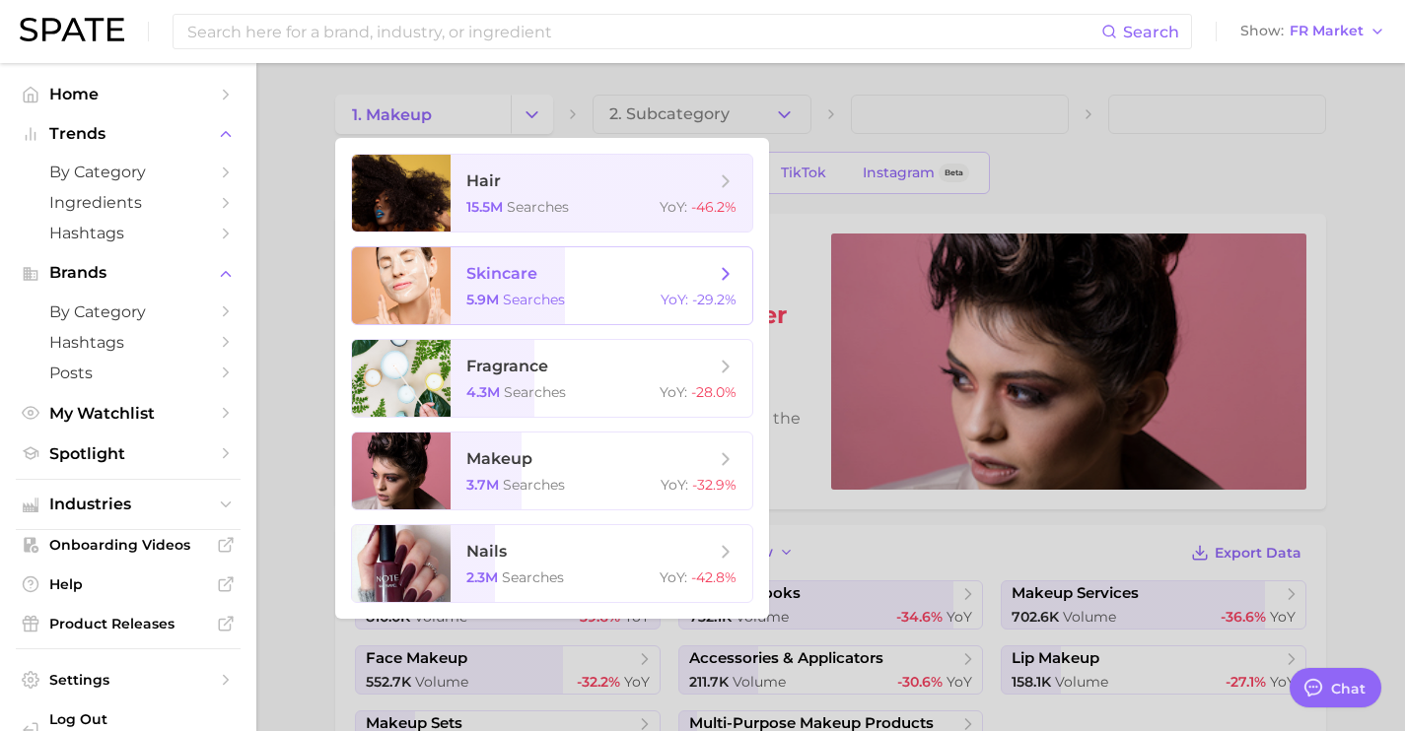
click at [550, 273] on span "skincare" at bounding box center [590, 274] width 248 height 22
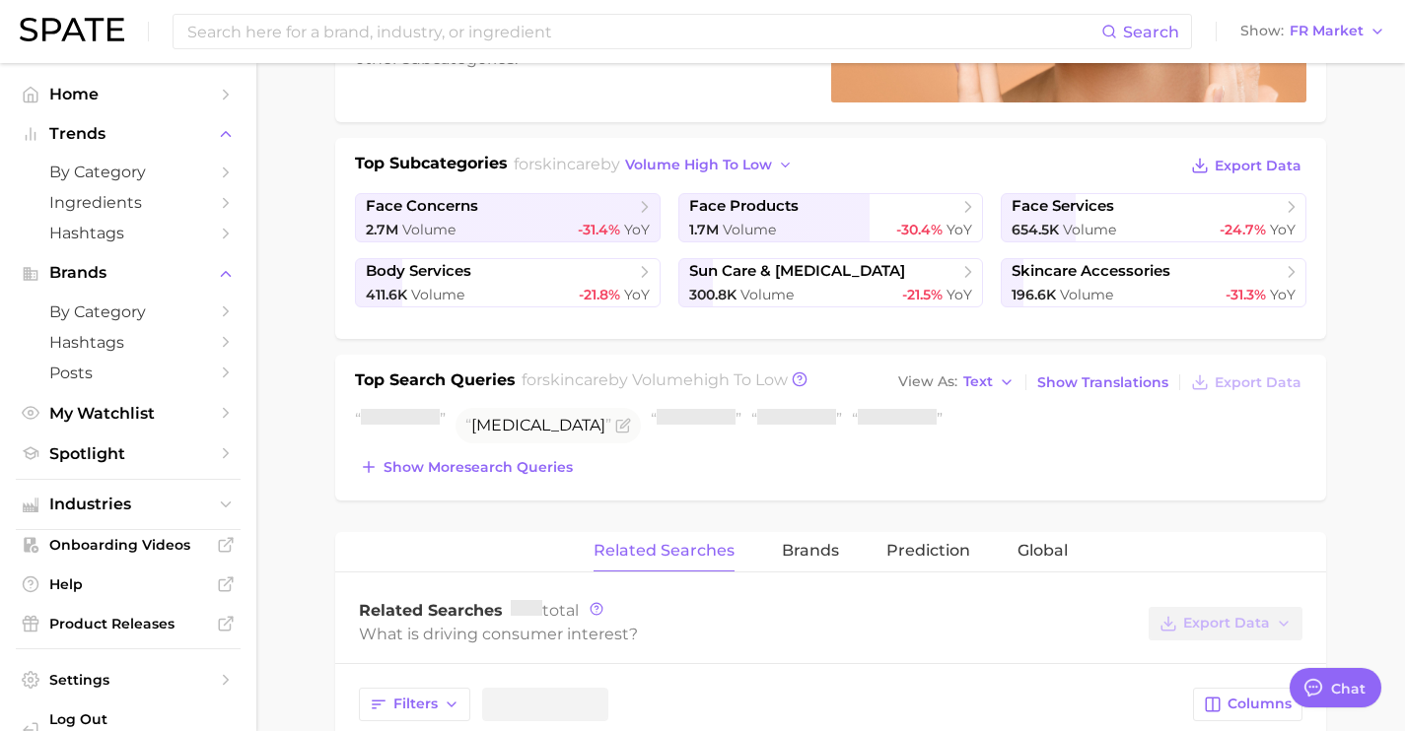
scroll to position [505, 0]
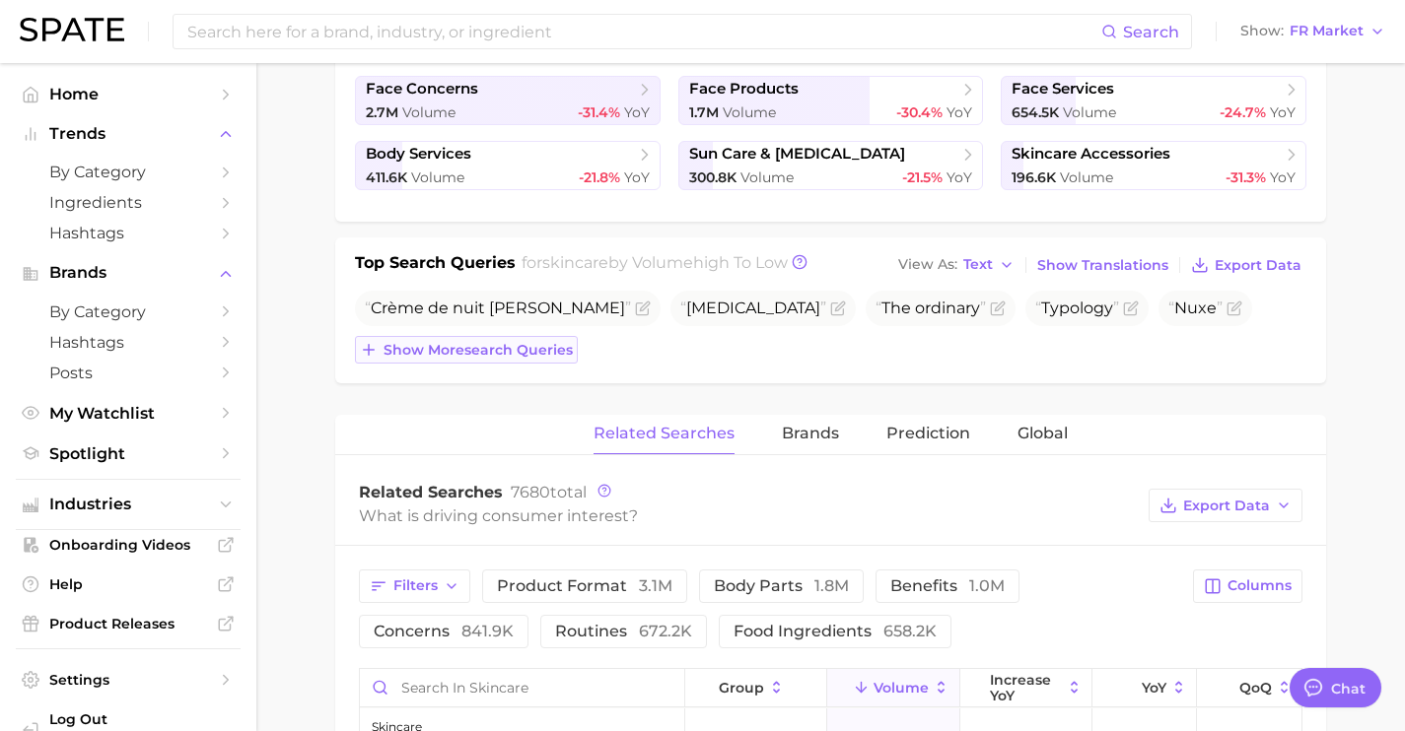
click at [551, 356] on span "Show more search queries" at bounding box center [477, 350] width 189 height 17
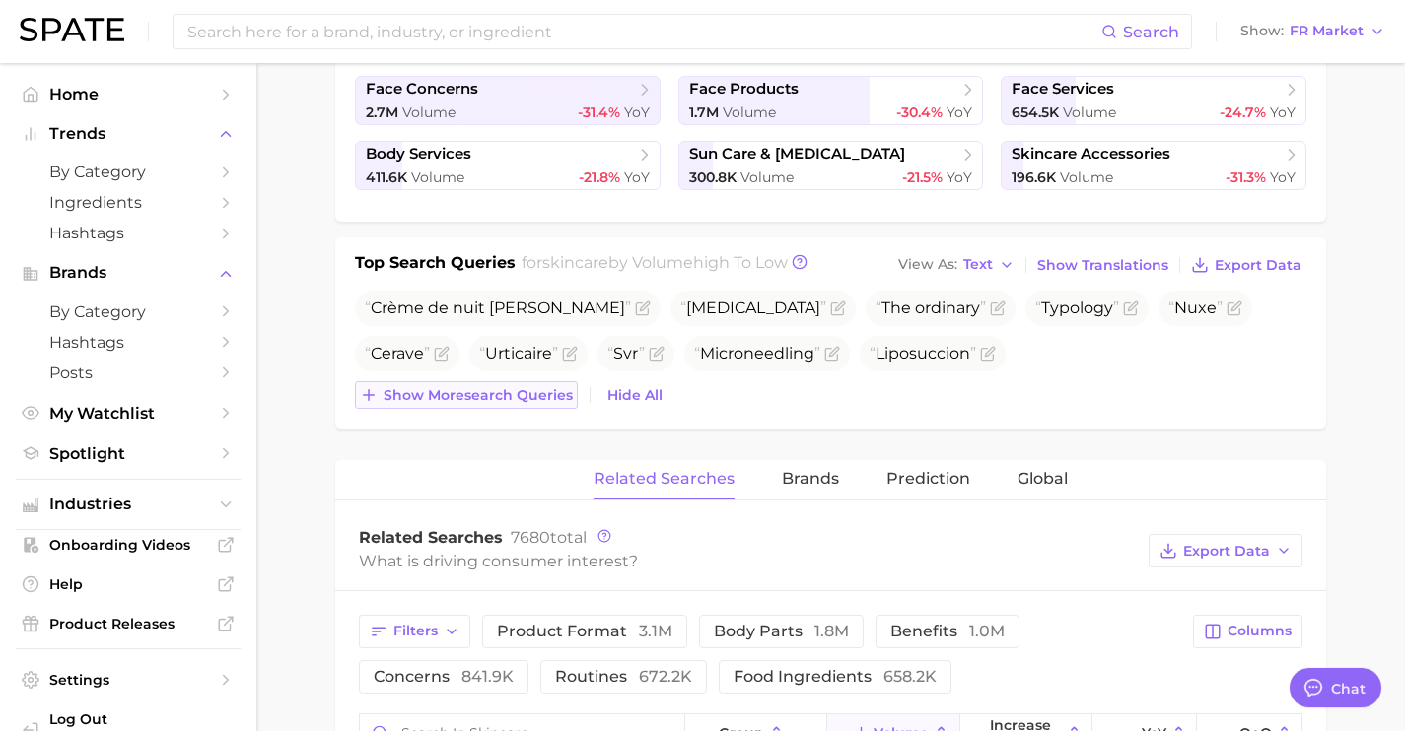
click at [551, 396] on span "Show more search queries" at bounding box center [477, 395] width 189 height 17
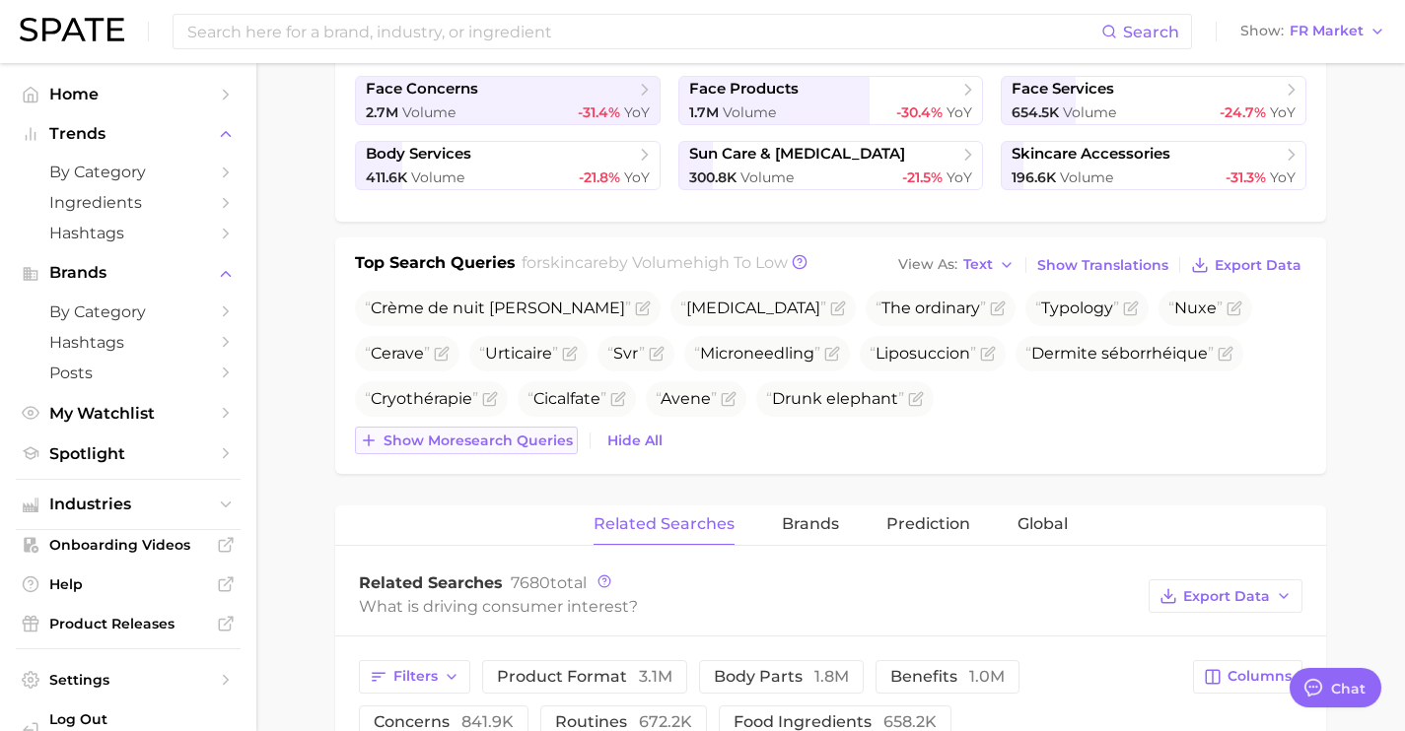
click at [551, 443] on span "Show more search queries" at bounding box center [477, 441] width 189 height 17
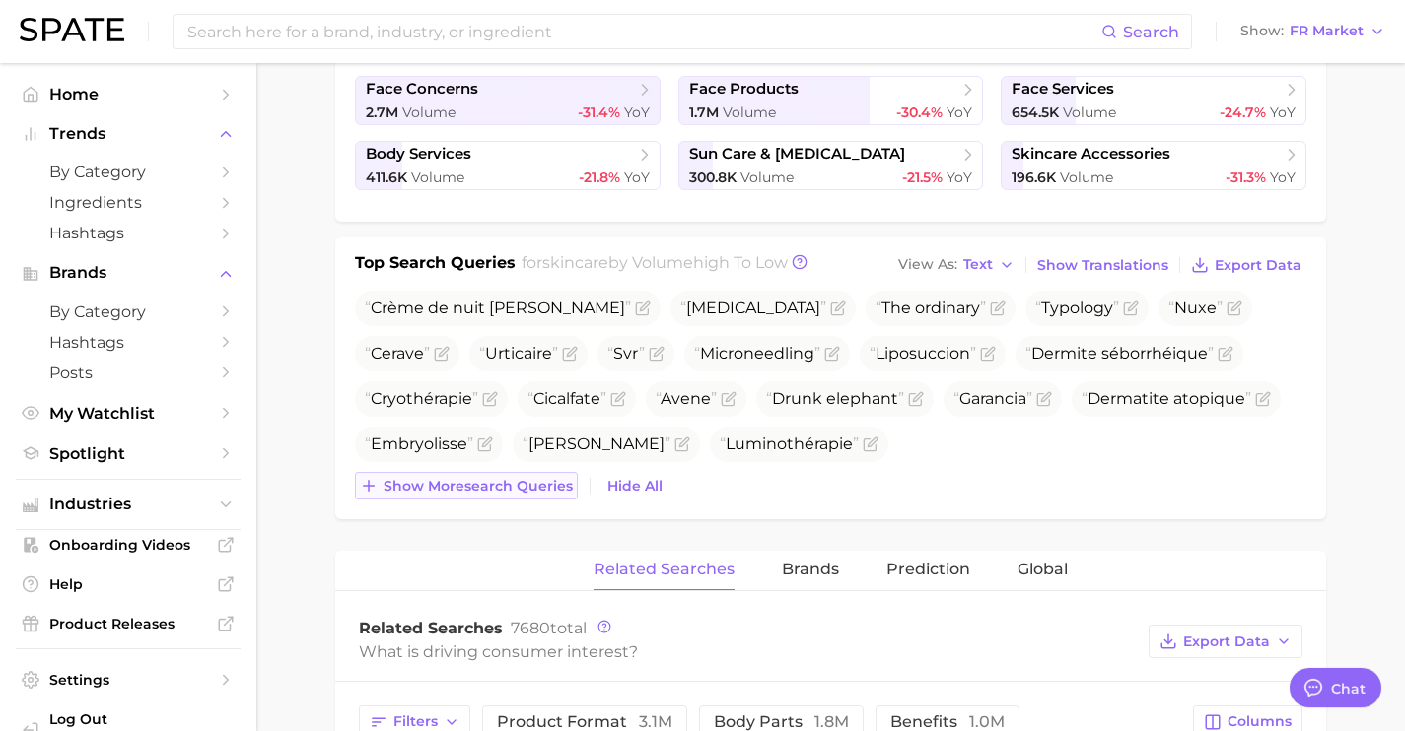
click at [550, 482] on span "Show more search queries" at bounding box center [477, 486] width 189 height 17
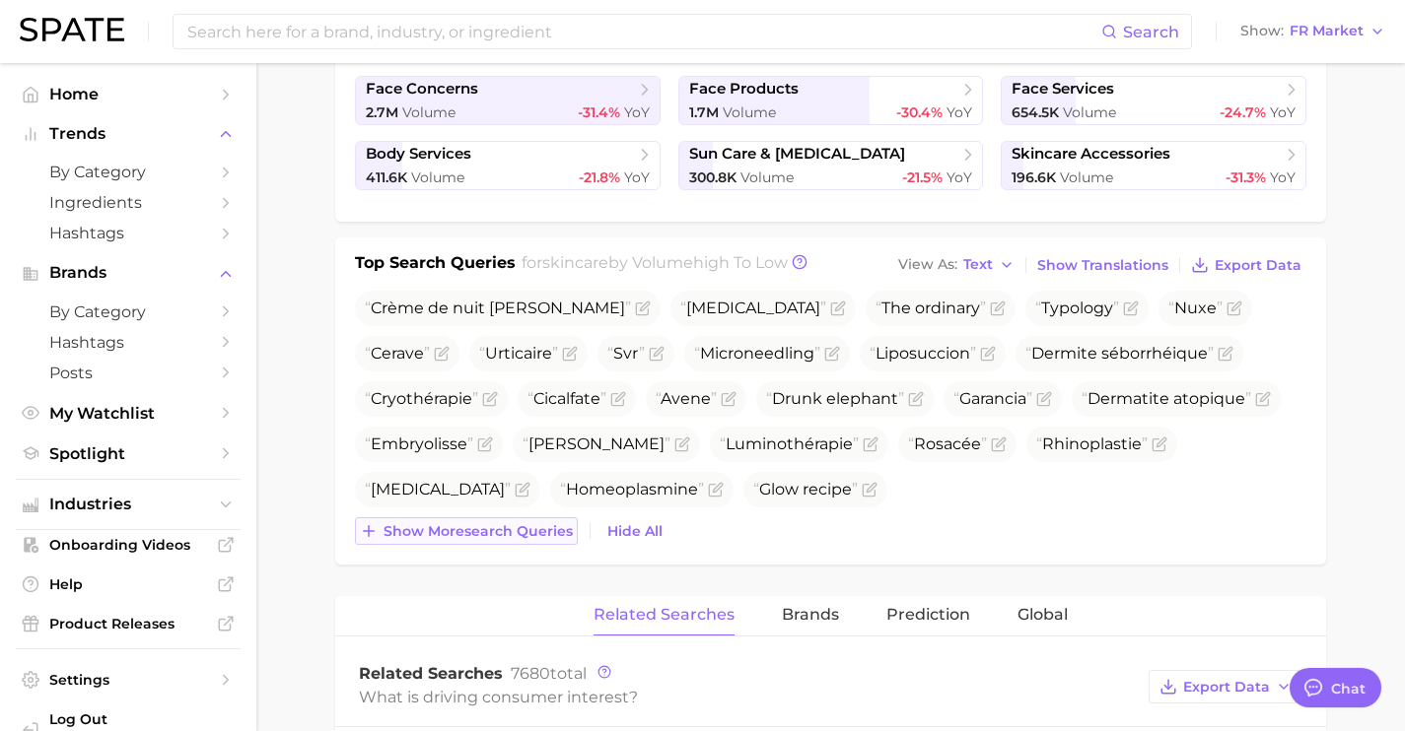
click at [549, 521] on button "Show more search queries" at bounding box center [466, 532] width 223 height 28
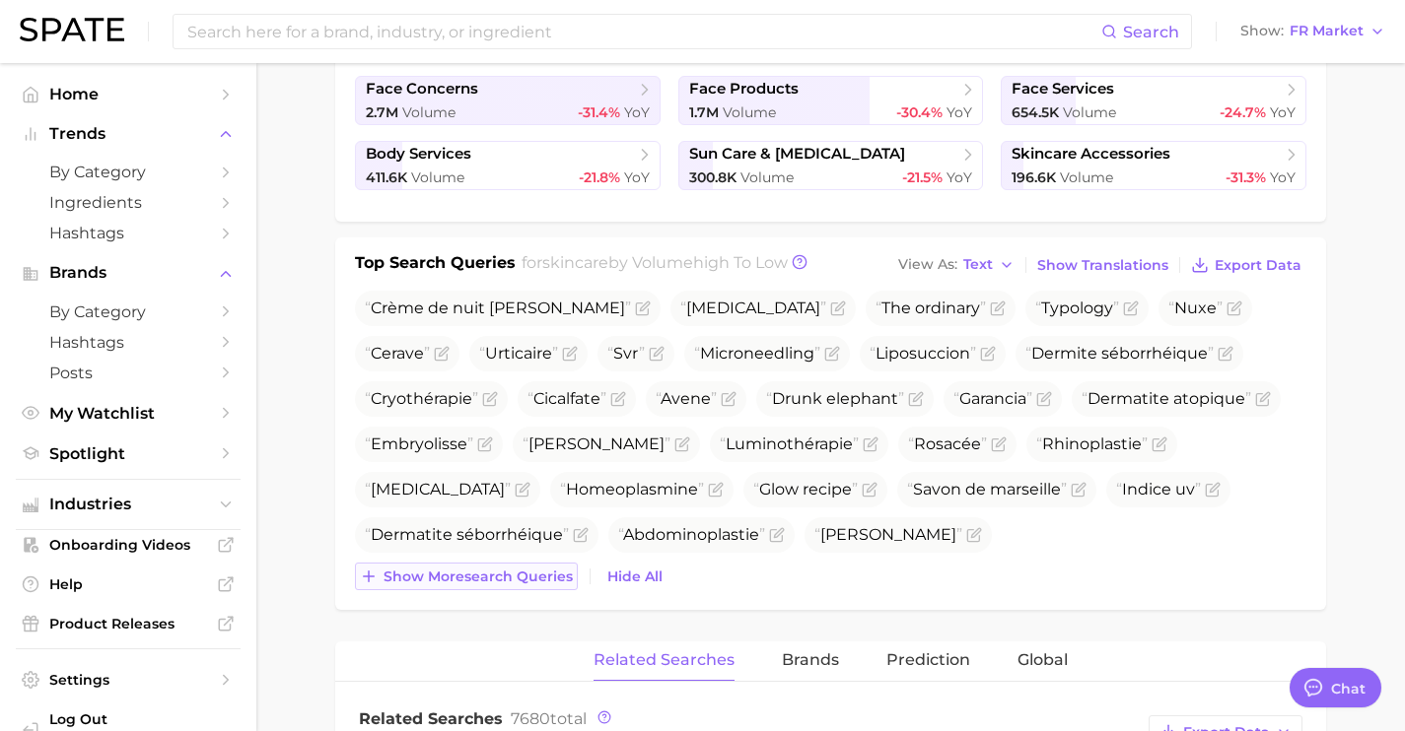
click at [553, 574] on span "Show more search queries" at bounding box center [477, 577] width 189 height 17
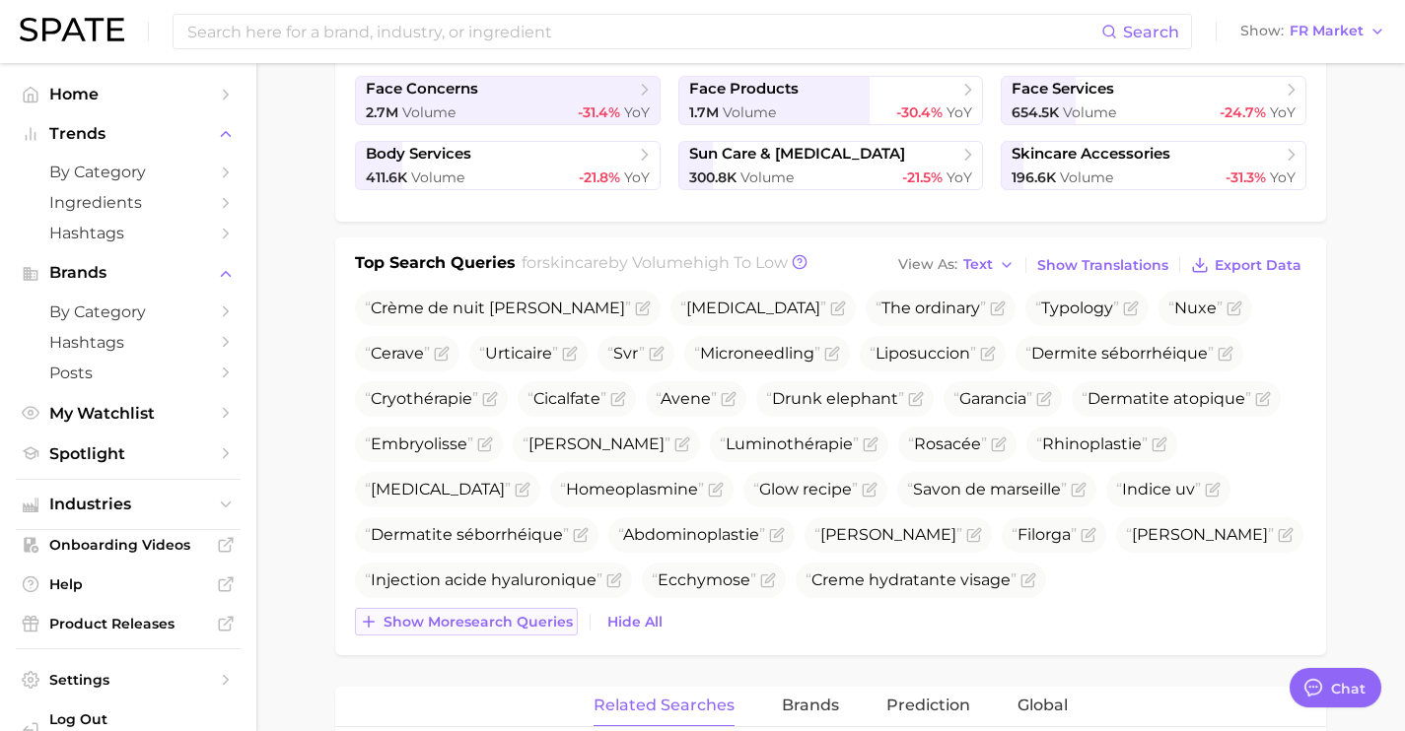
click at [552, 608] on button "Show more search queries" at bounding box center [466, 622] width 223 height 28
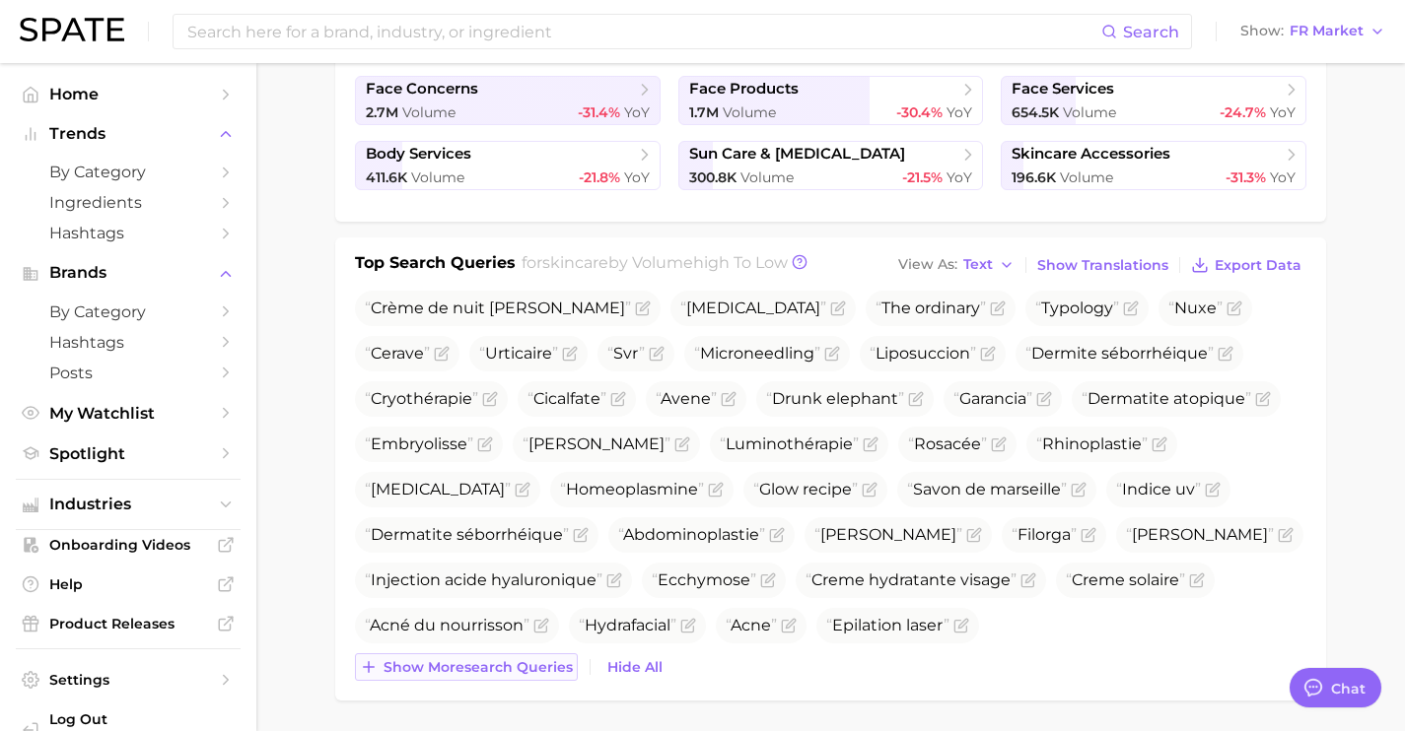
click at [556, 664] on span "Show more search queries" at bounding box center [477, 668] width 189 height 17
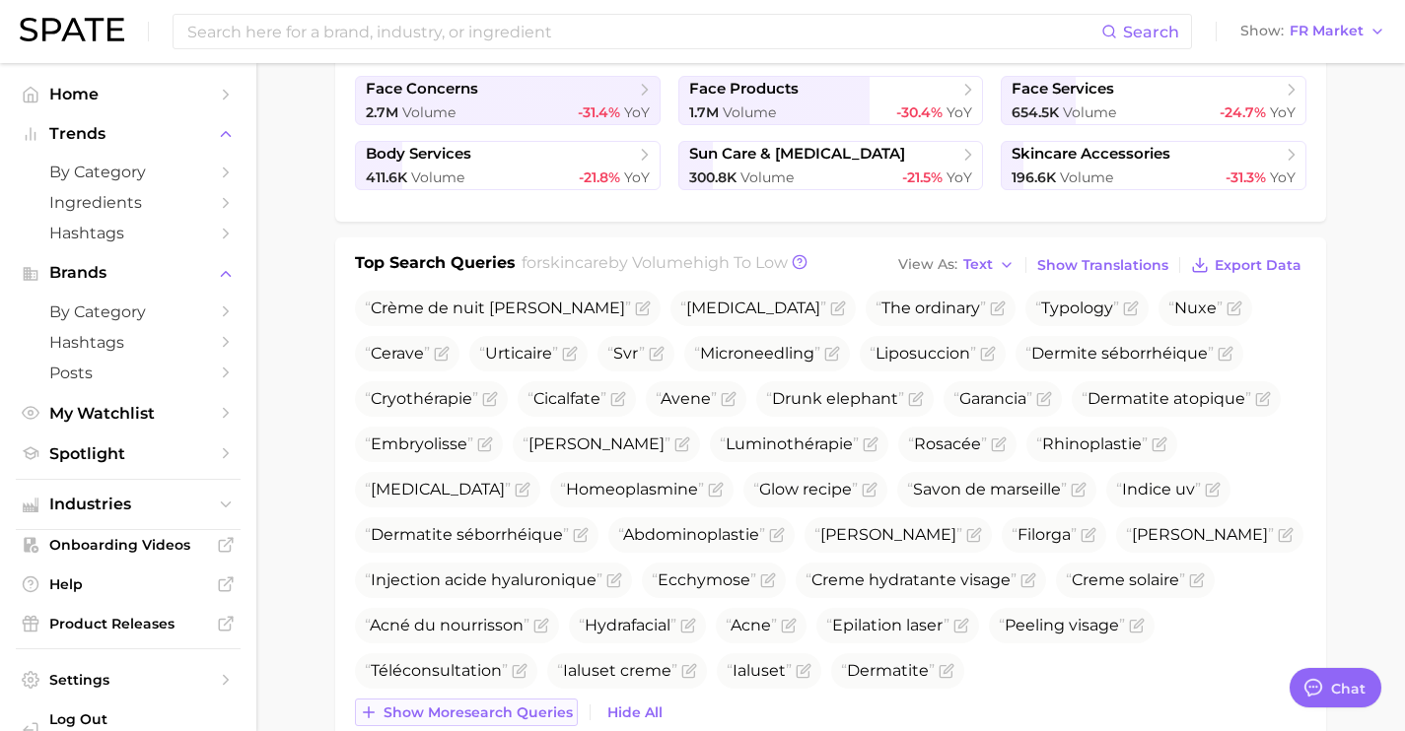
click at [557, 719] on span "Show more search queries" at bounding box center [477, 713] width 189 height 17
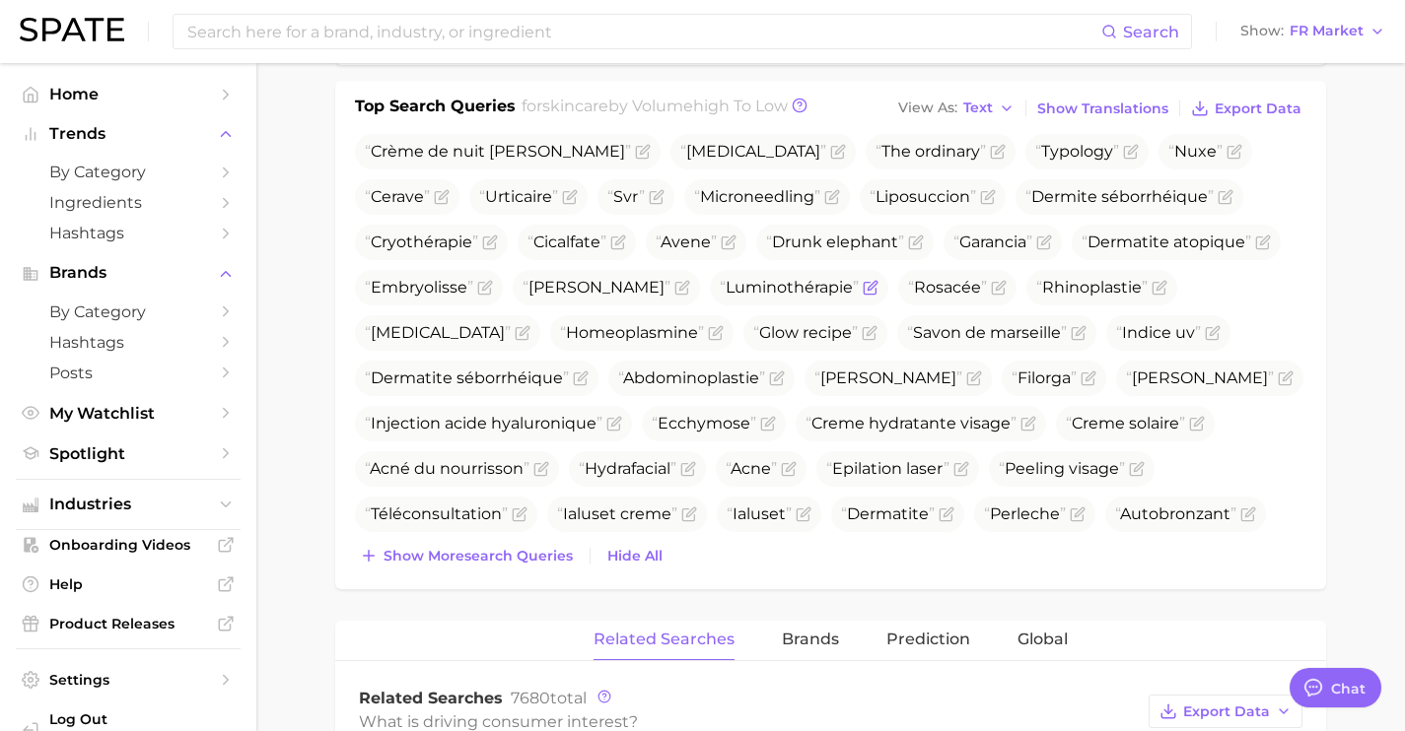
scroll to position [663, 0]
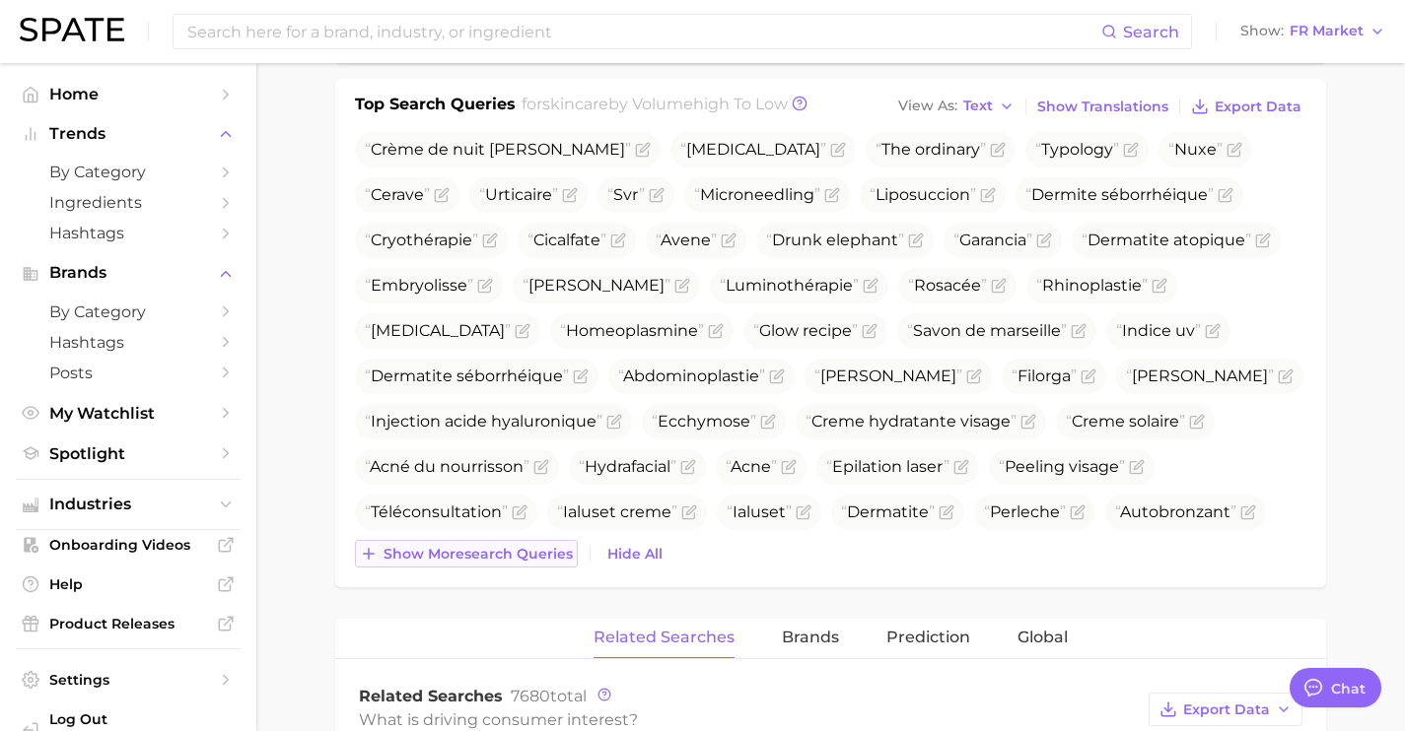
click at [537, 549] on span "Show more search queries" at bounding box center [477, 554] width 189 height 17
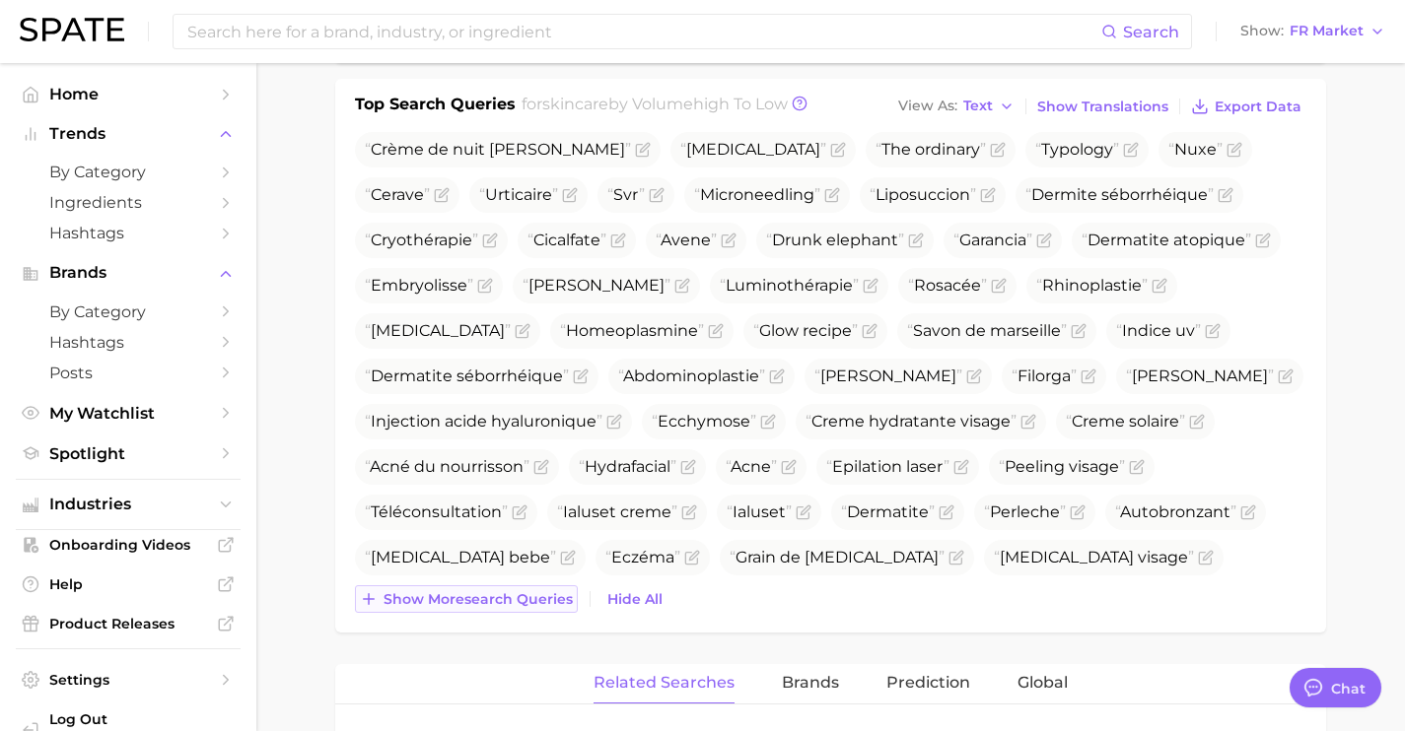
click at [531, 595] on span "Show more search queries" at bounding box center [477, 599] width 189 height 17
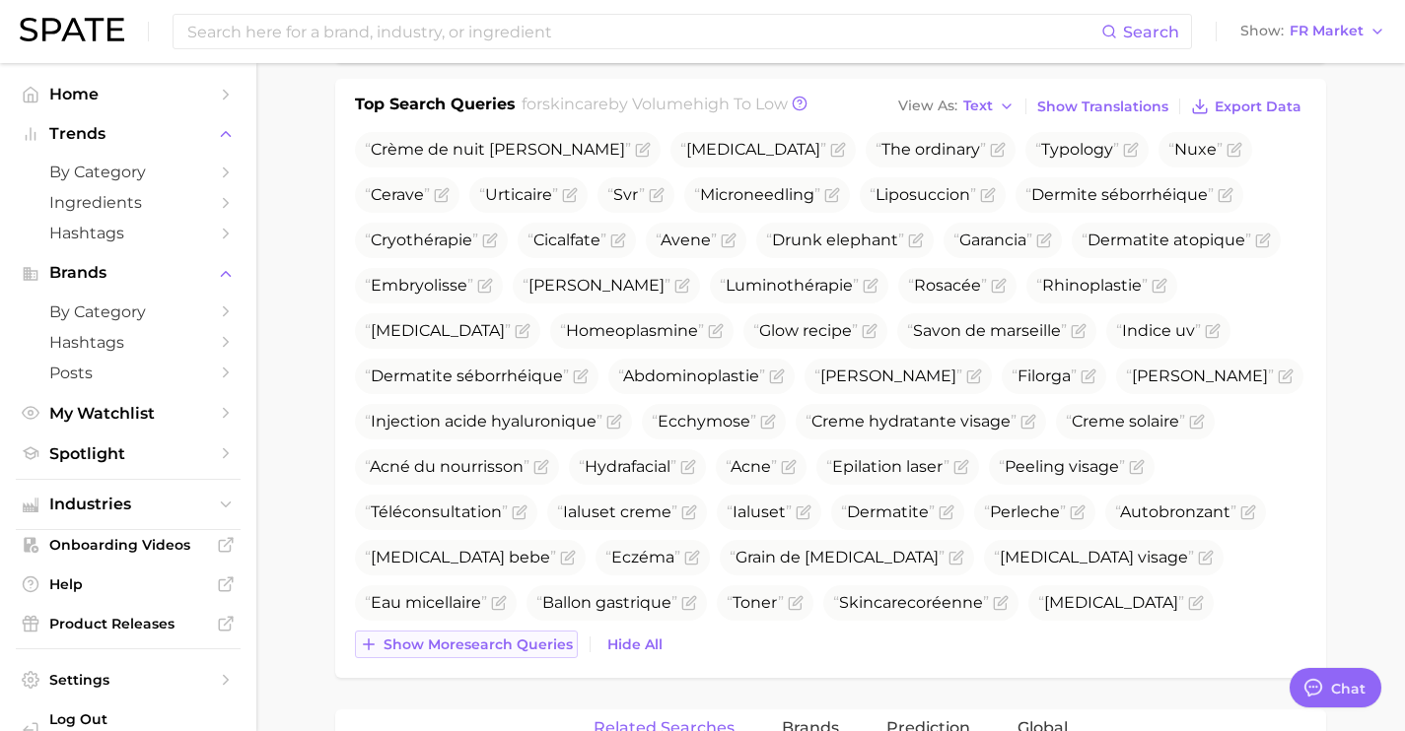
click at [527, 644] on span "Show more search queries" at bounding box center [477, 645] width 189 height 17
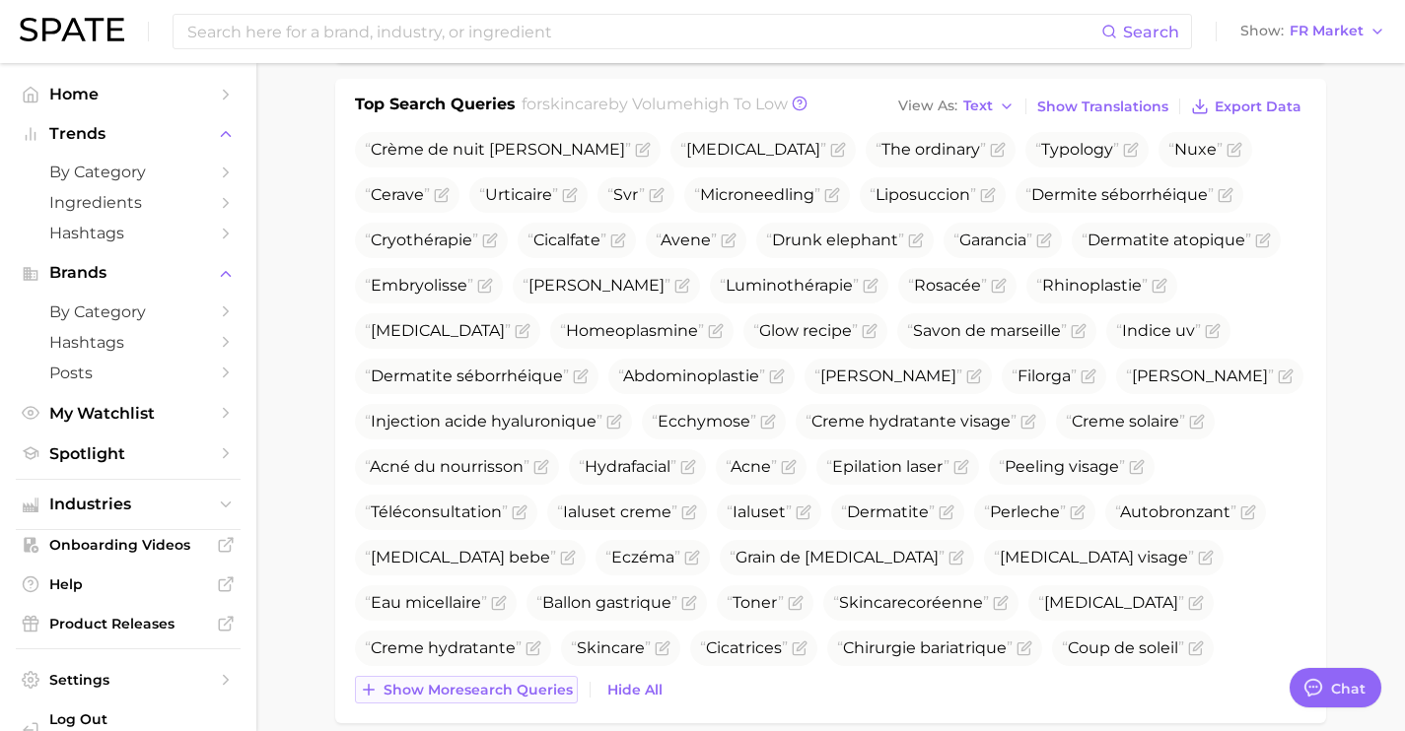
click at [527, 686] on span "Show more search queries" at bounding box center [477, 690] width 189 height 17
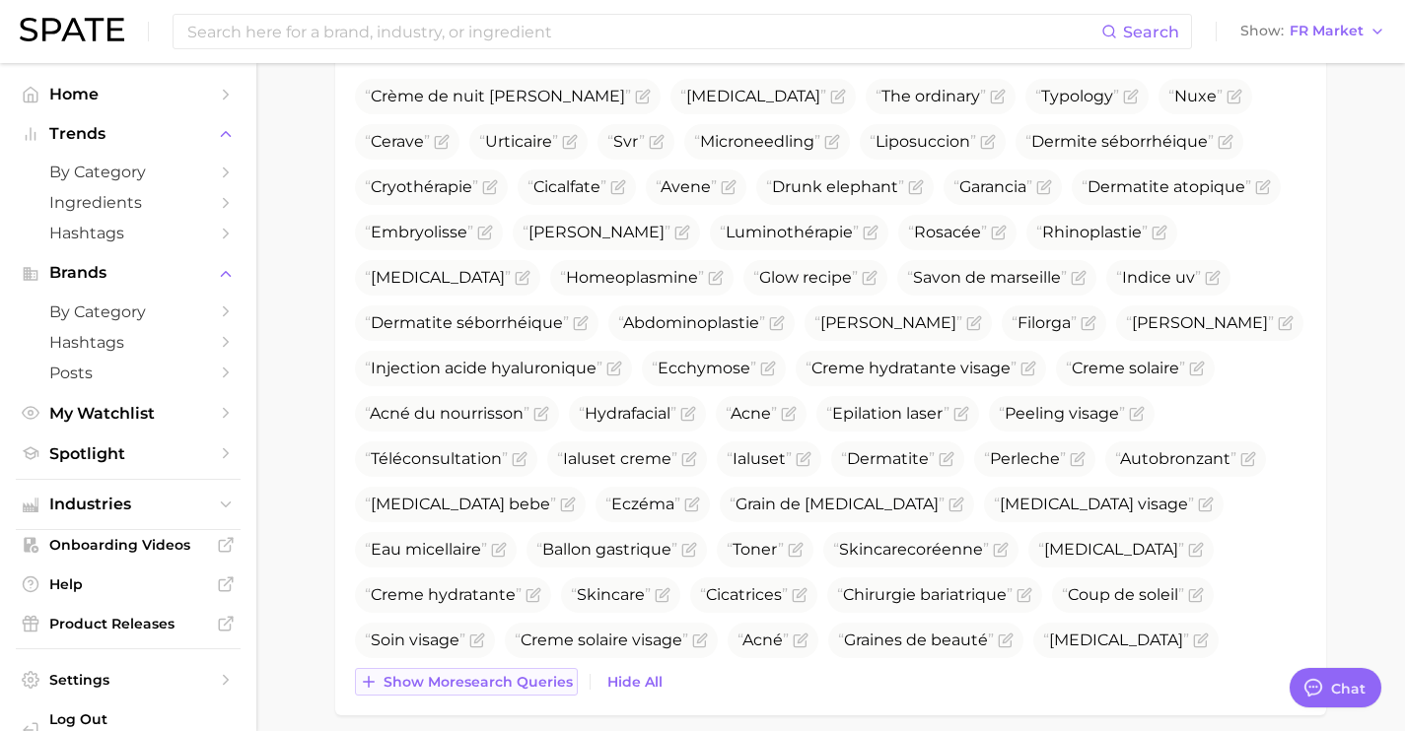
click at [527, 686] on span "Show more search queries" at bounding box center [477, 682] width 189 height 17
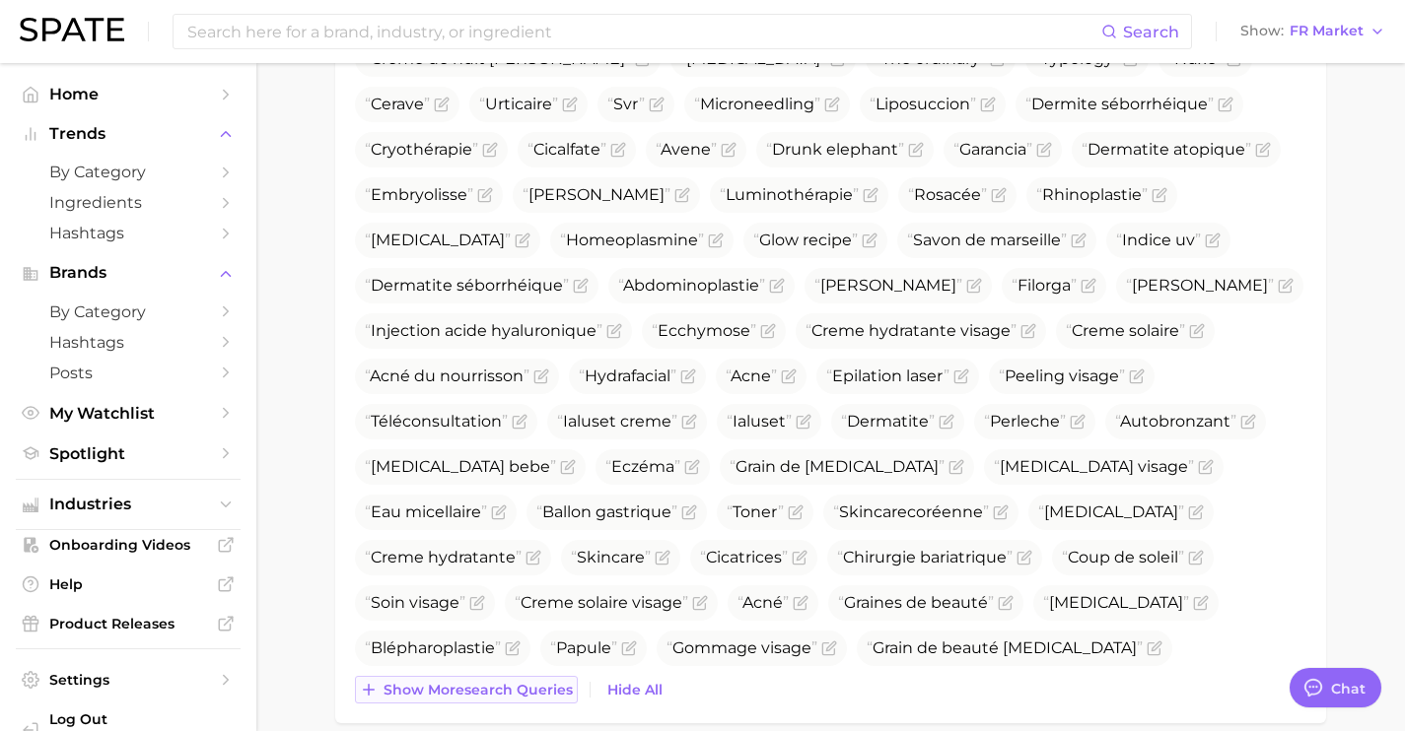
click at [527, 686] on span "Show more search queries" at bounding box center [477, 690] width 189 height 17
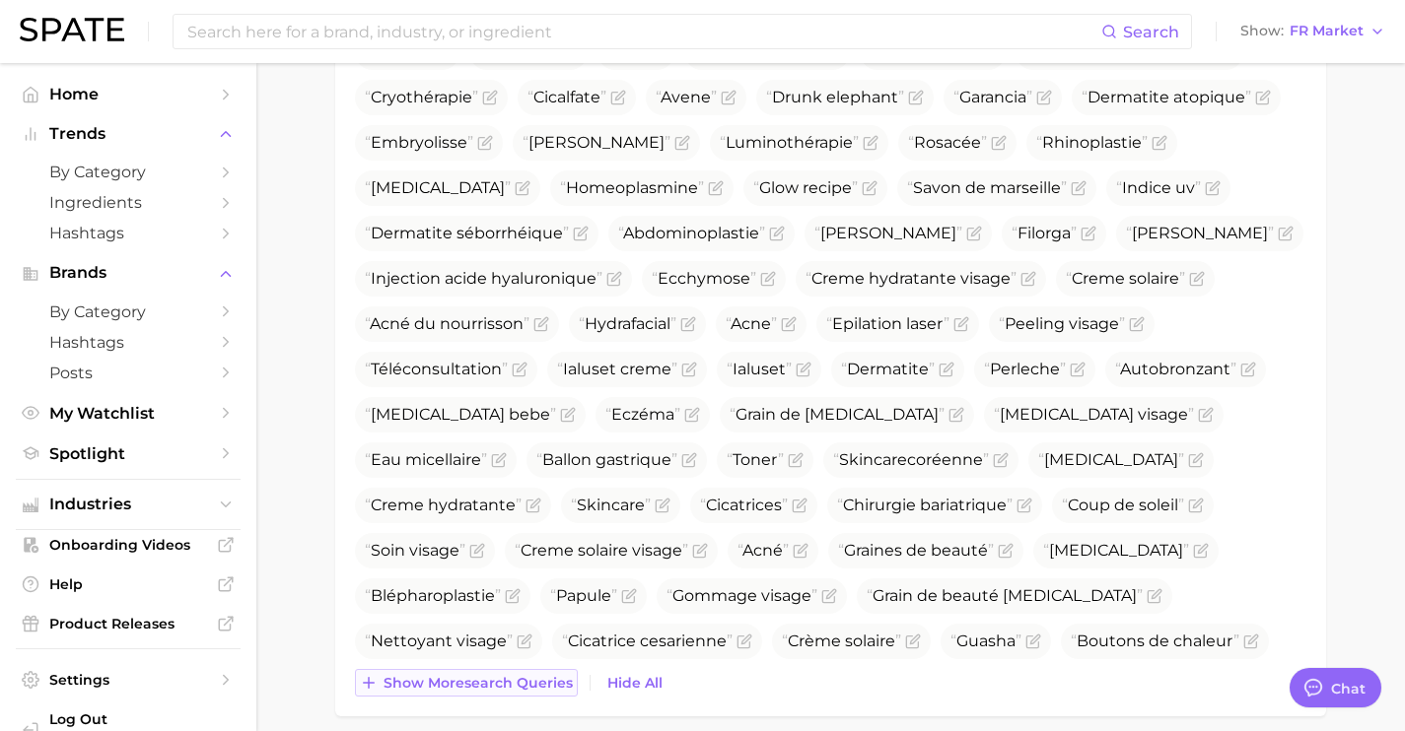
click at [527, 686] on span "Show more search queries" at bounding box center [477, 683] width 189 height 17
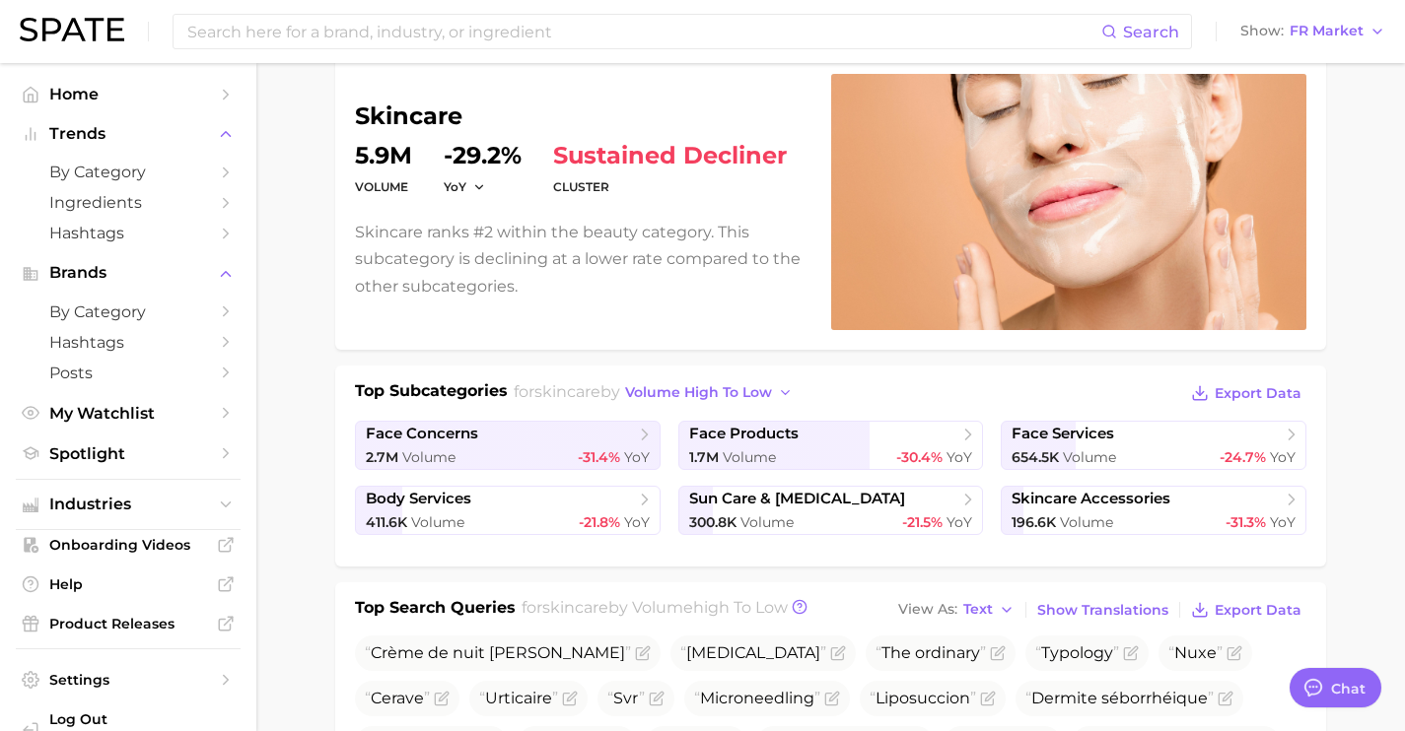
scroll to position [0, 0]
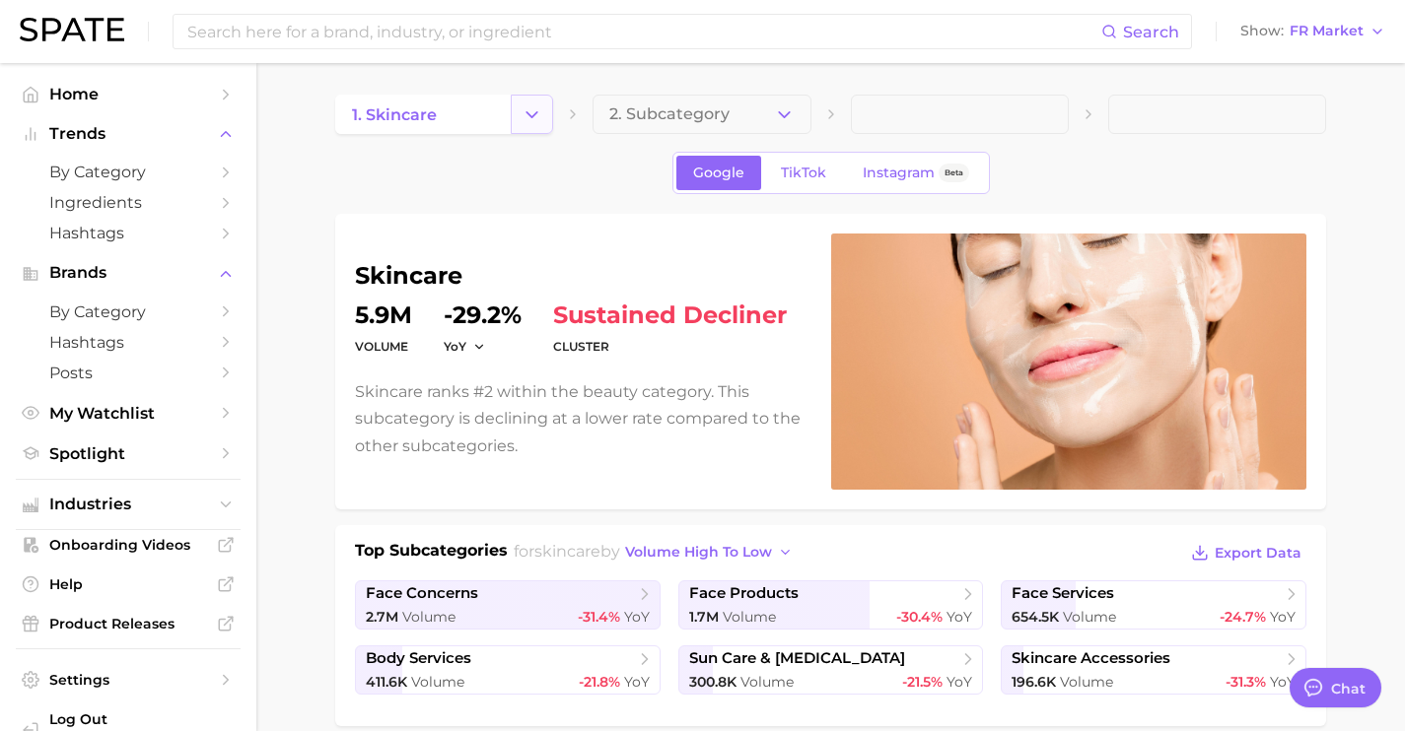
click at [537, 100] on button "Change Category" at bounding box center [532, 114] width 42 height 39
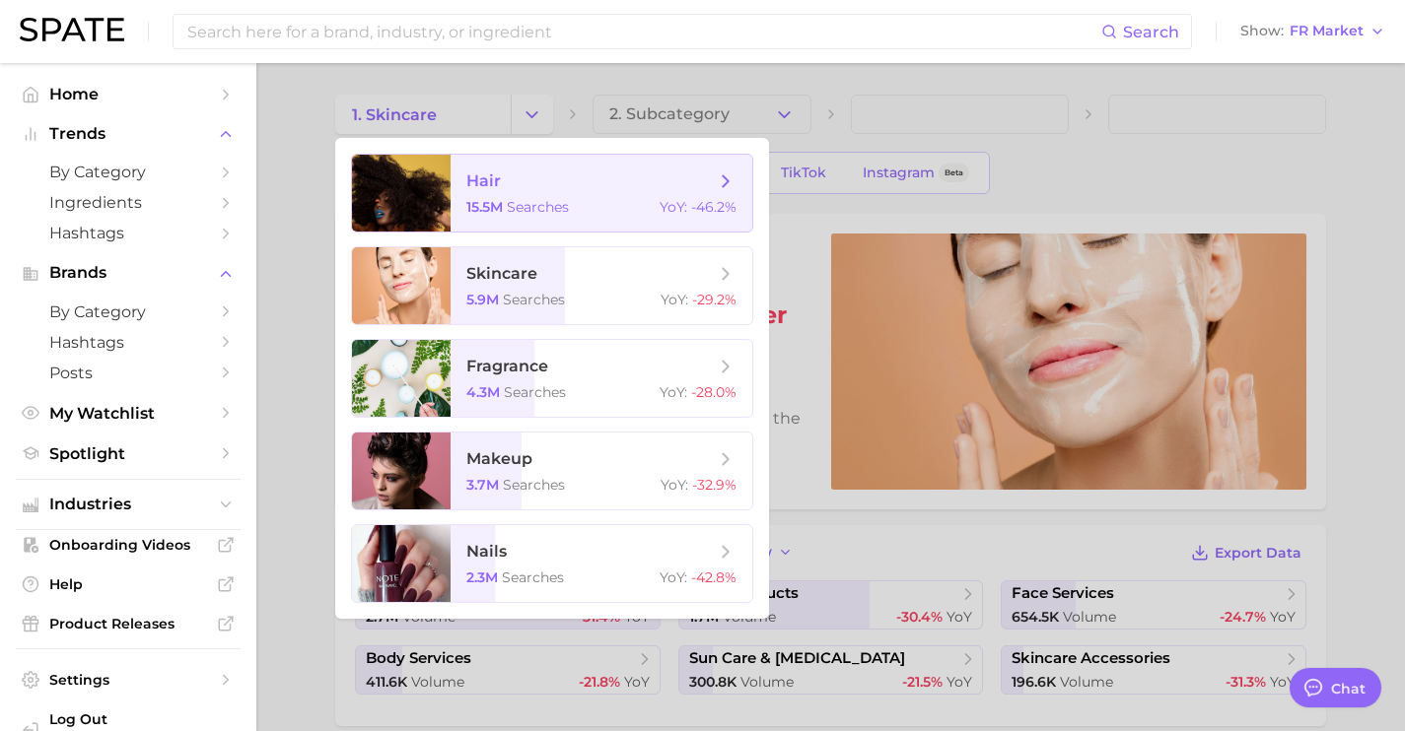
click at [547, 201] on span "searches" at bounding box center [538, 207] width 62 height 18
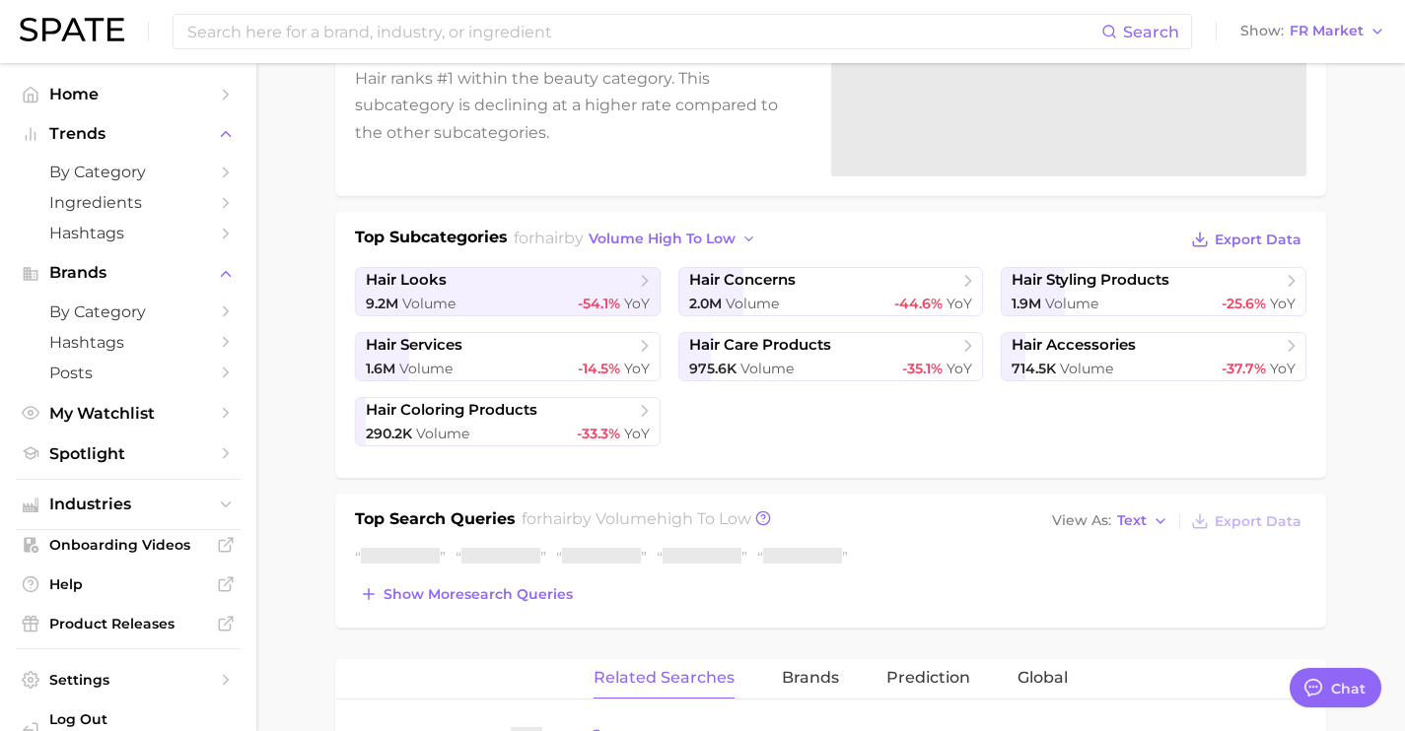
scroll to position [399, 0]
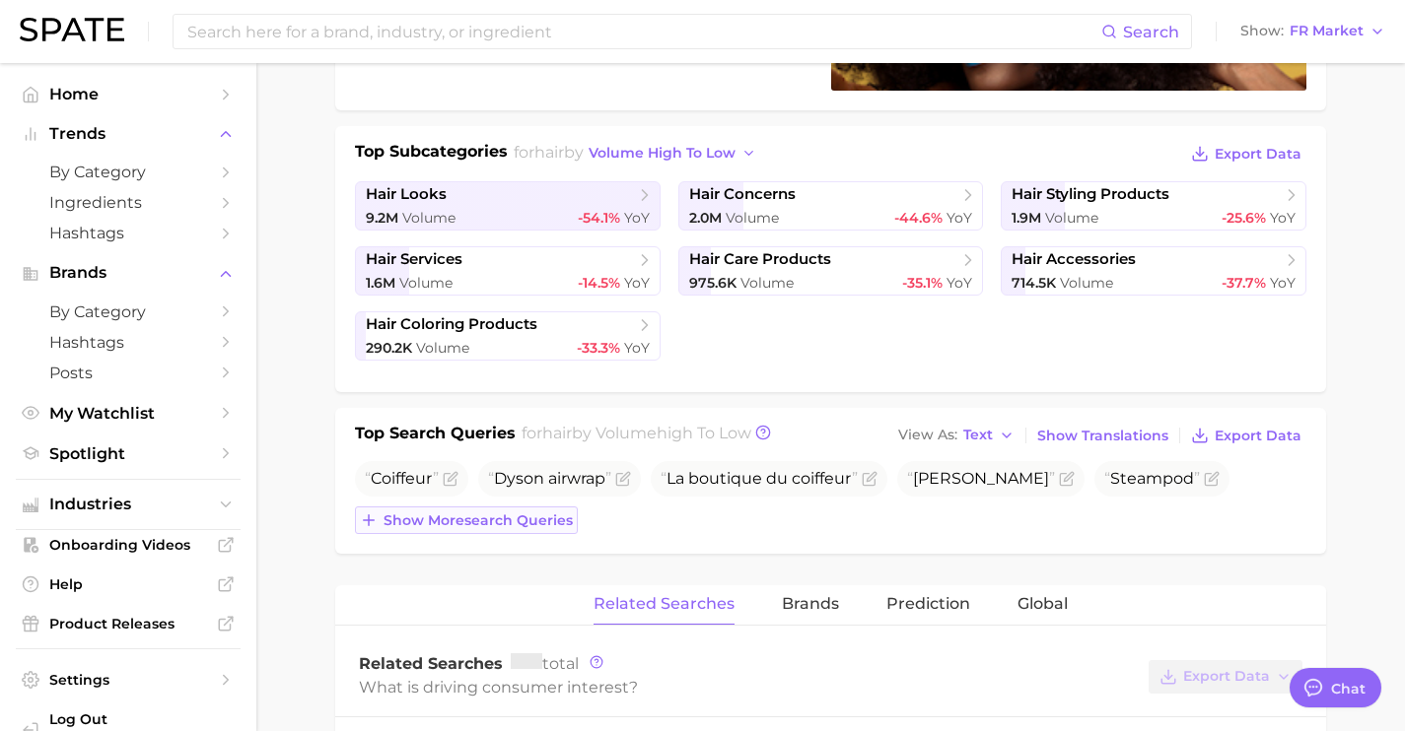
click at [528, 516] on span "Show more search queries" at bounding box center [477, 521] width 189 height 17
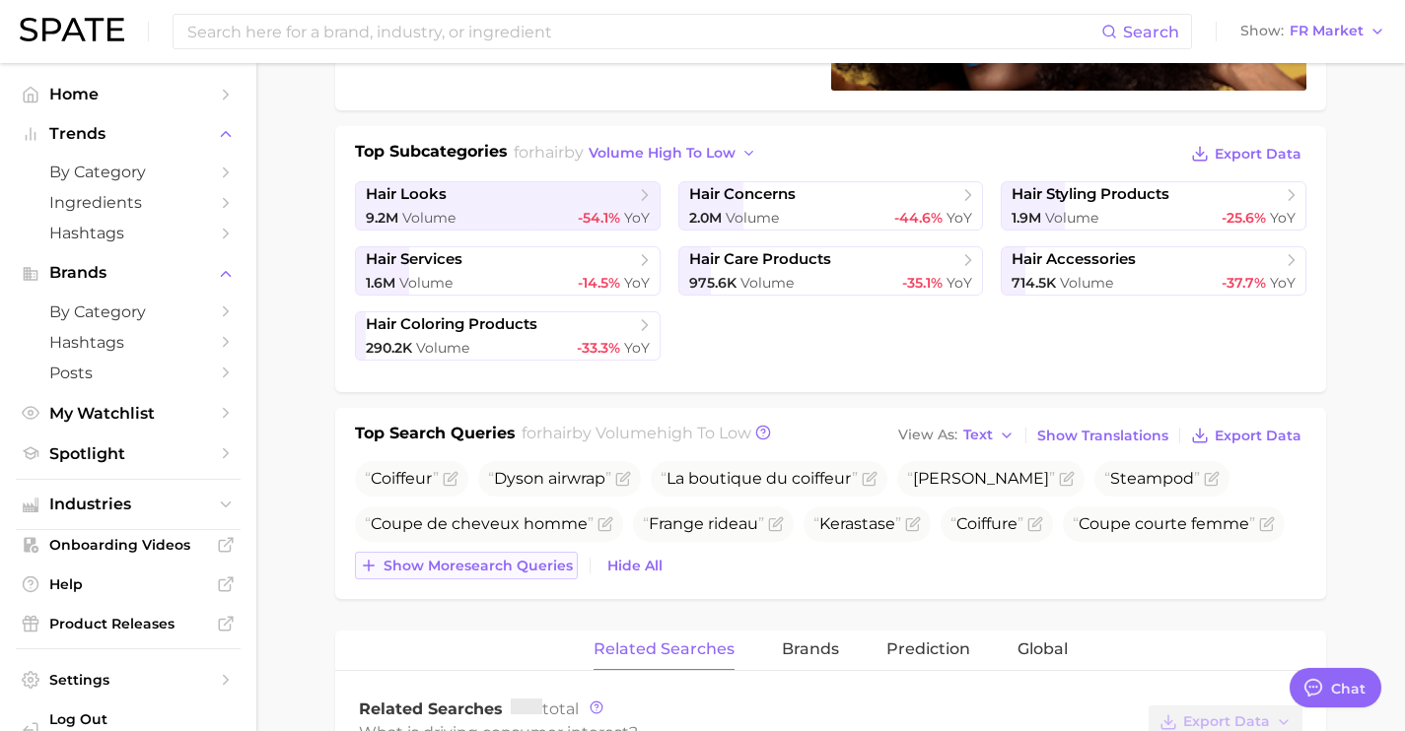
click at [532, 555] on button "Show more search queries" at bounding box center [466, 566] width 223 height 28
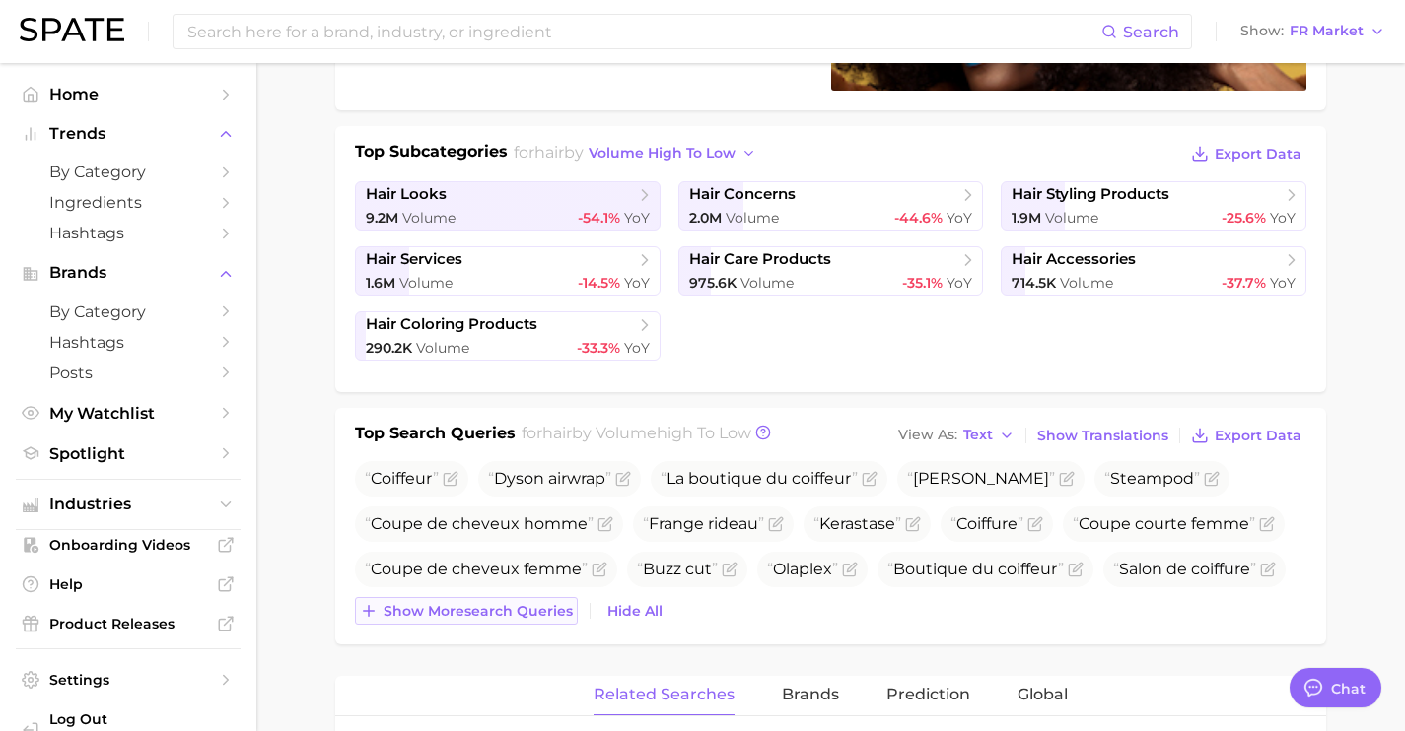
click at [532, 624] on button "Show more search queries" at bounding box center [466, 611] width 223 height 28
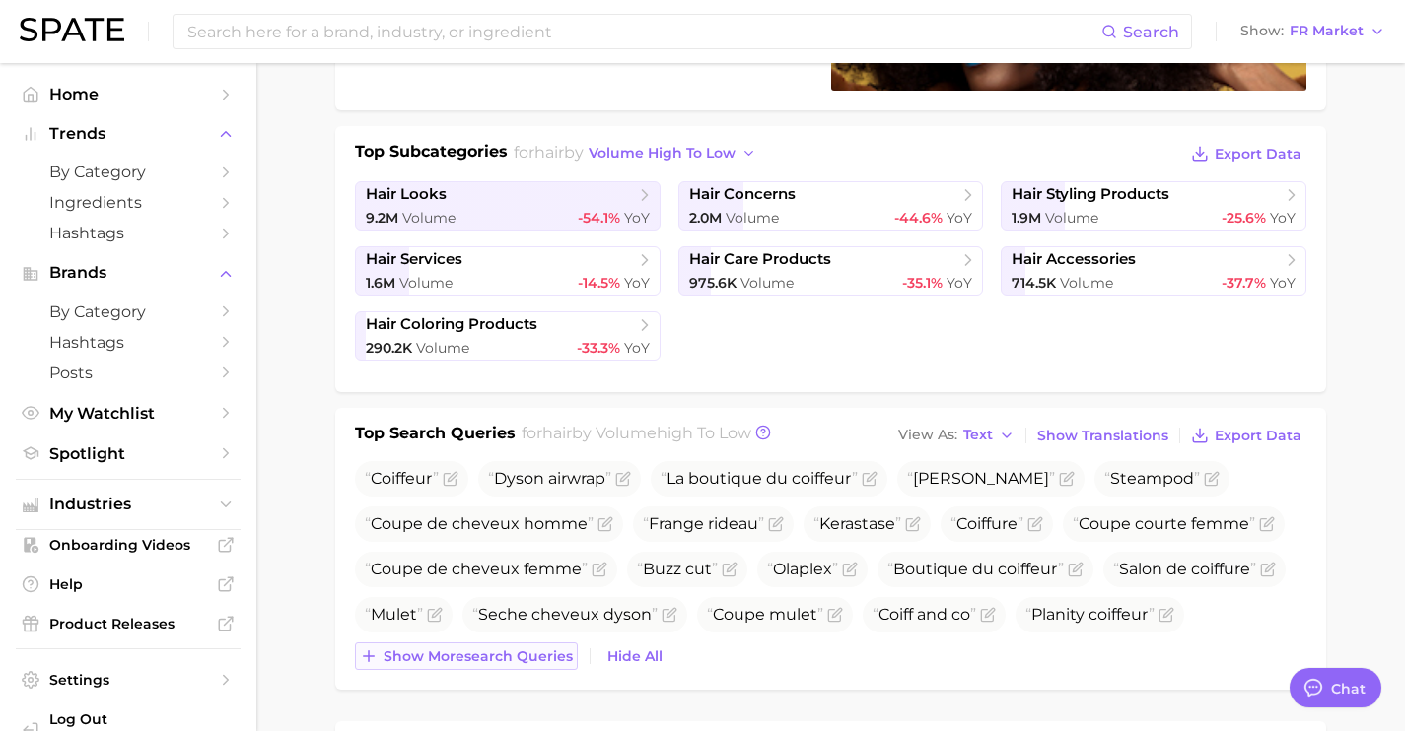
click at [539, 667] on button "Show more search queries" at bounding box center [466, 657] width 223 height 28
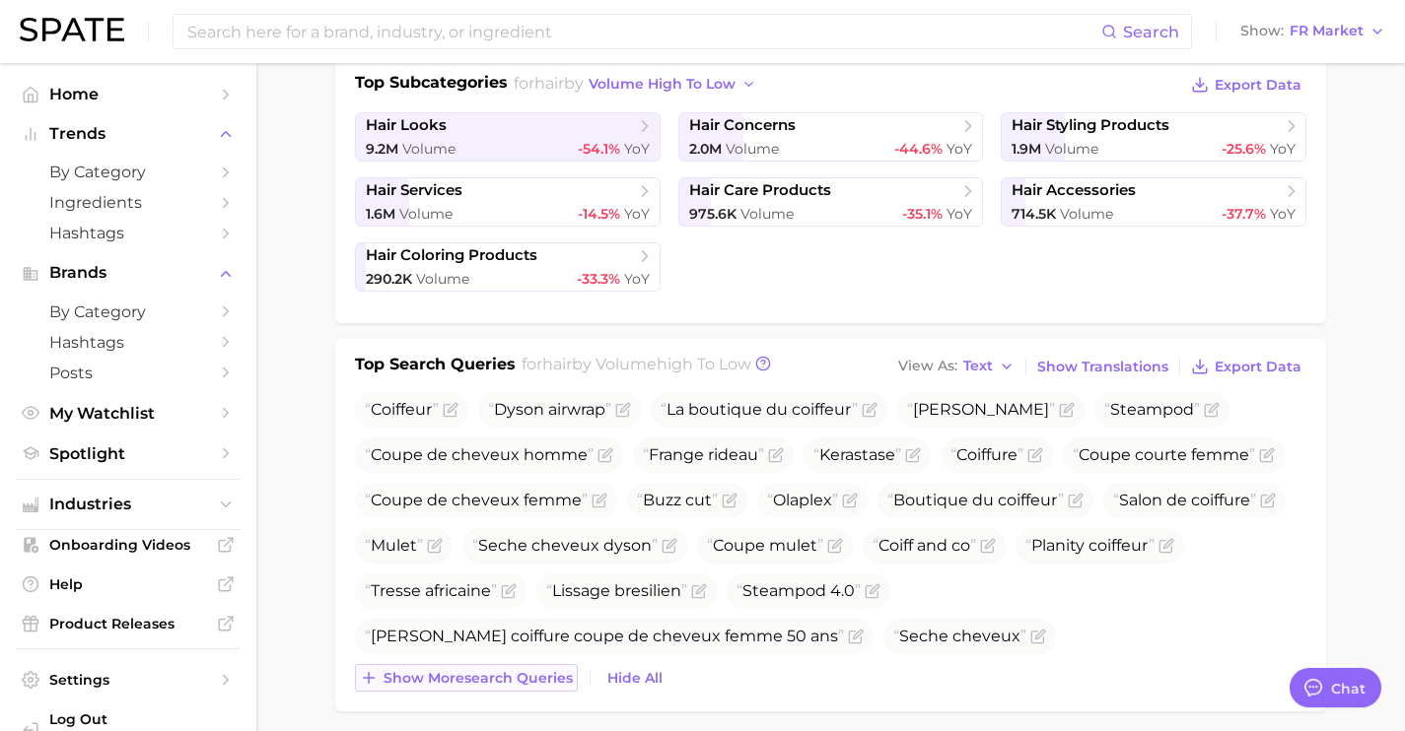
click at [539, 667] on button "Show more search queries" at bounding box center [466, 678] width 223 height 28
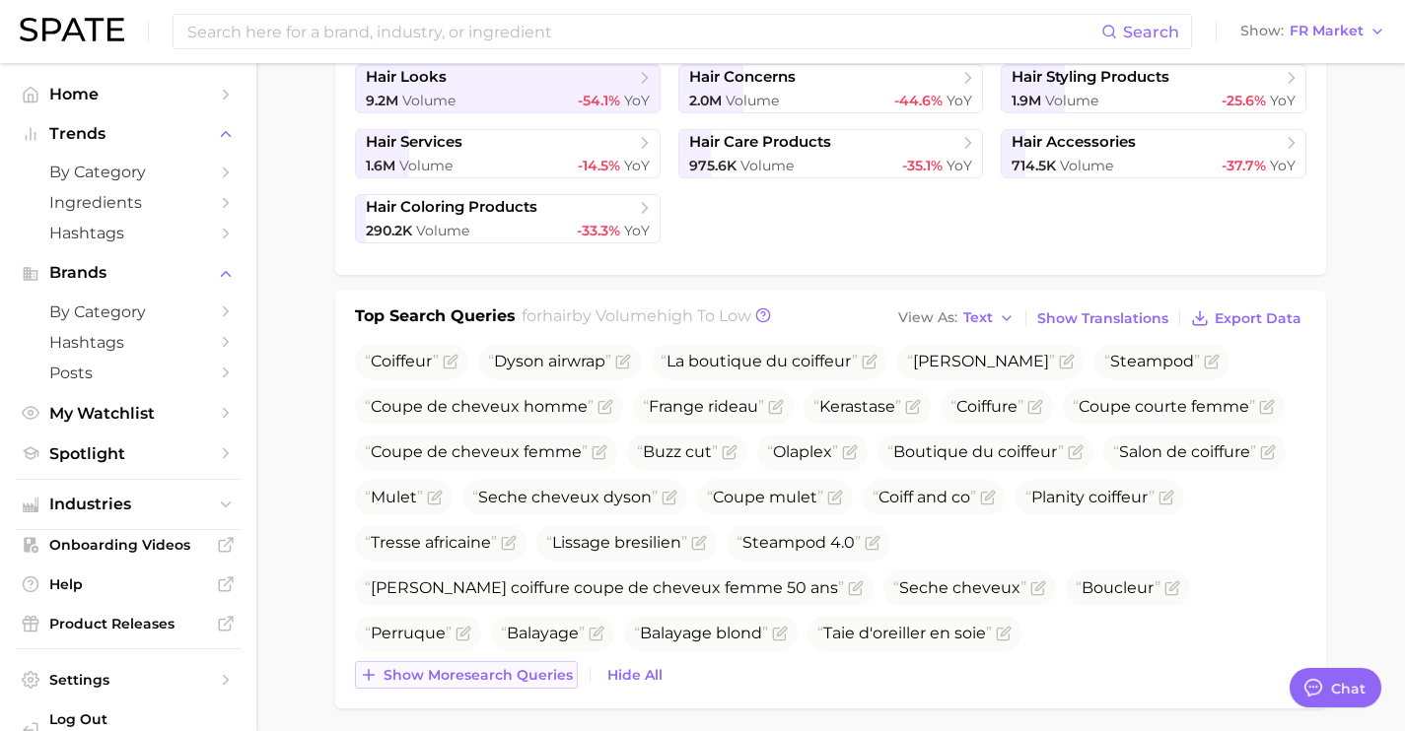
scroll to position [540, 0]
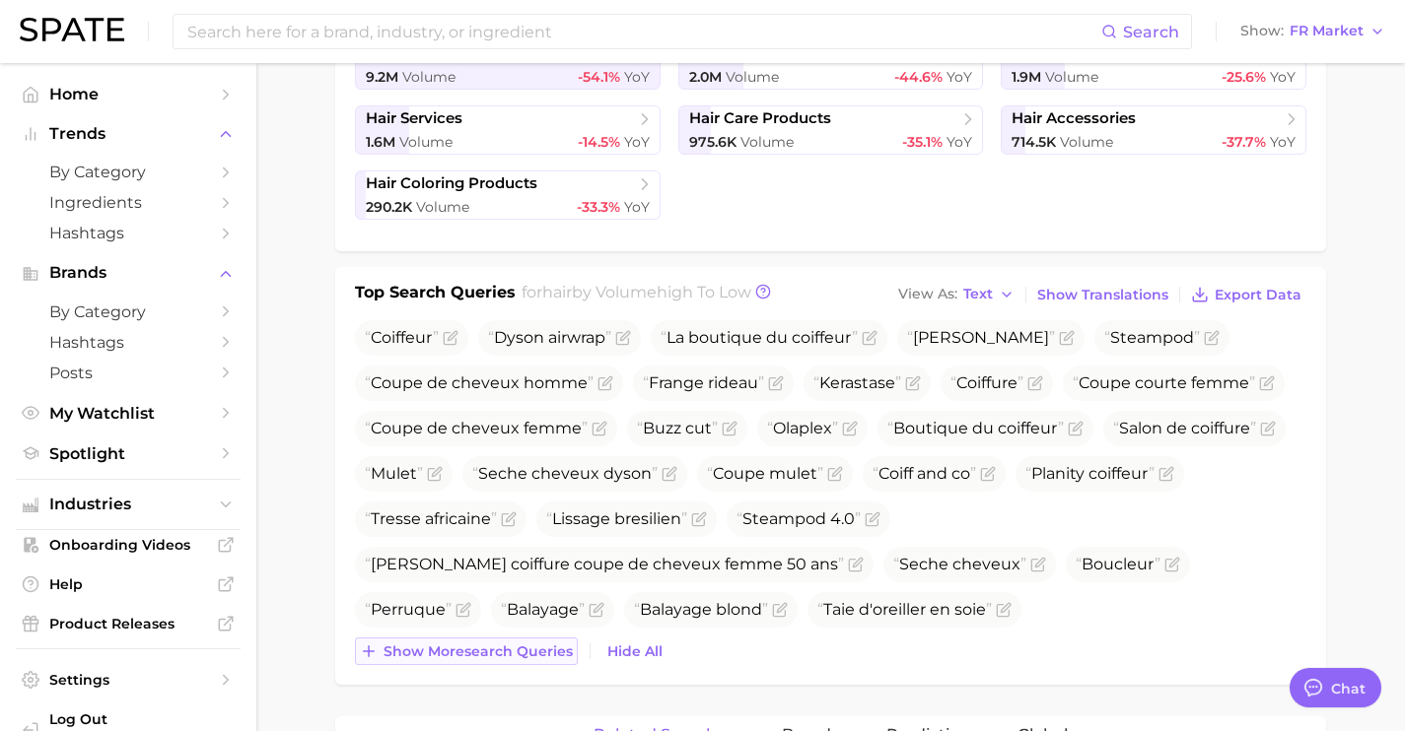
click at [539, 667] on div "Top Search Queries for hair by Volume high to low View As Text Show Translation…" at bounding box center [830, 476] width 991 height 418
click at [539, 651] on span "Show more search queries" at bounding box center [477, 652] width 189 height 17
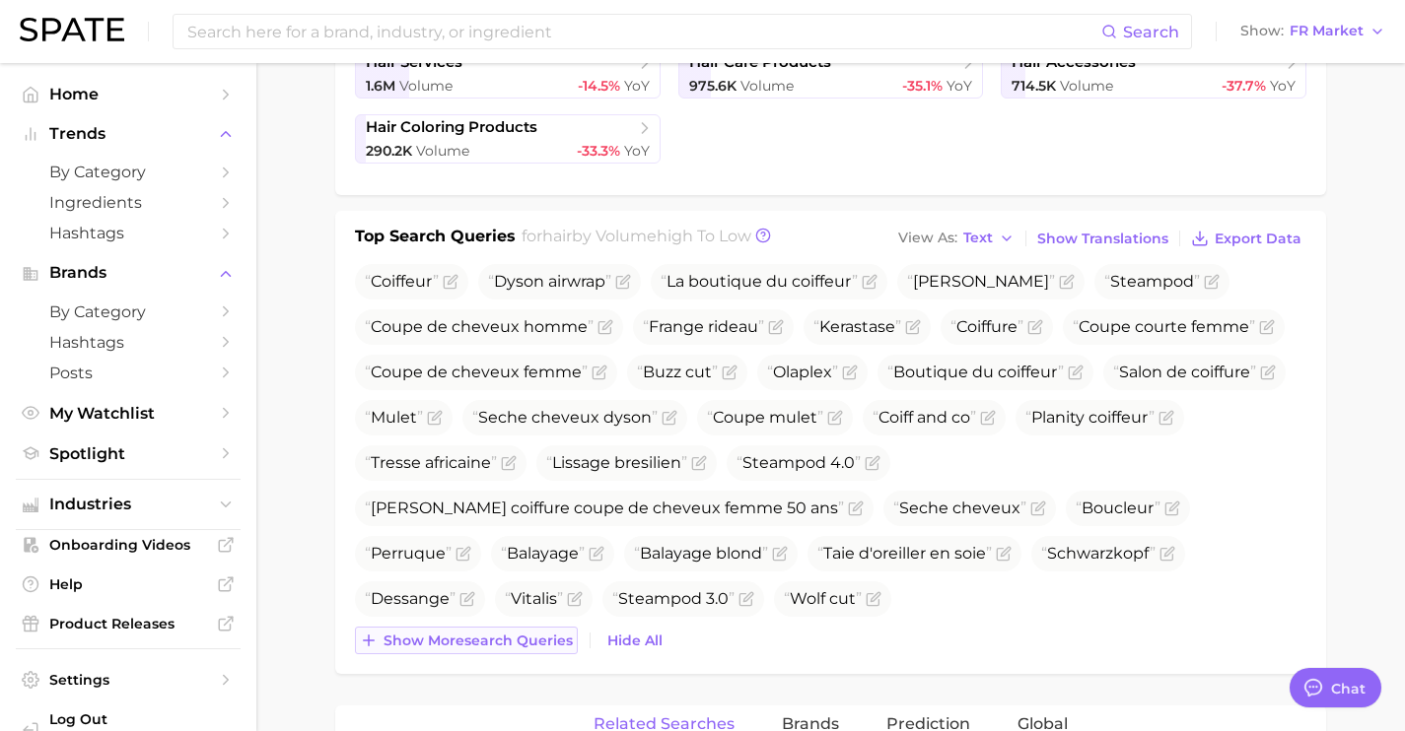
click at [539, 651] on button "Show more search queries" at bounding box center [466, 641] width 223 height 28
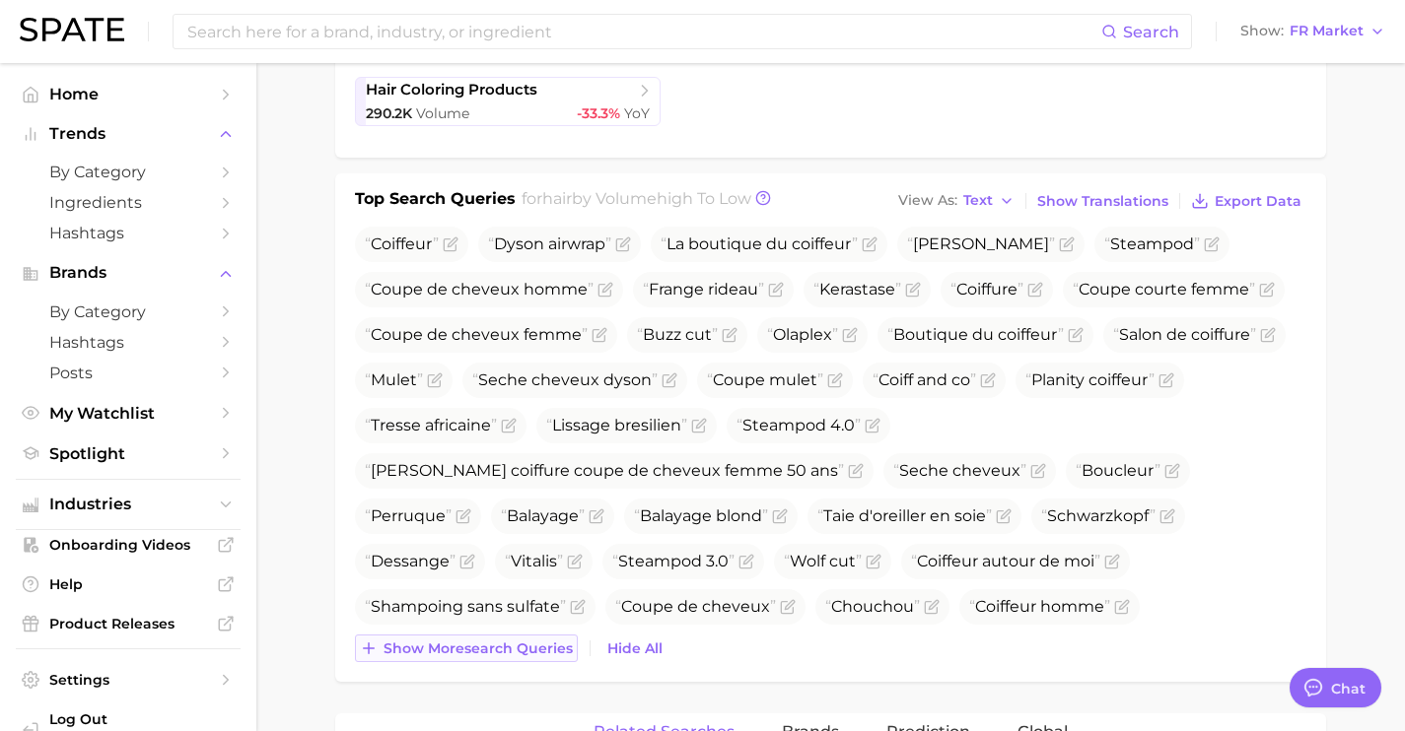
click at [539, 651] on span "Show more search queries" at bounding box center [477, 649] width 189 height 17
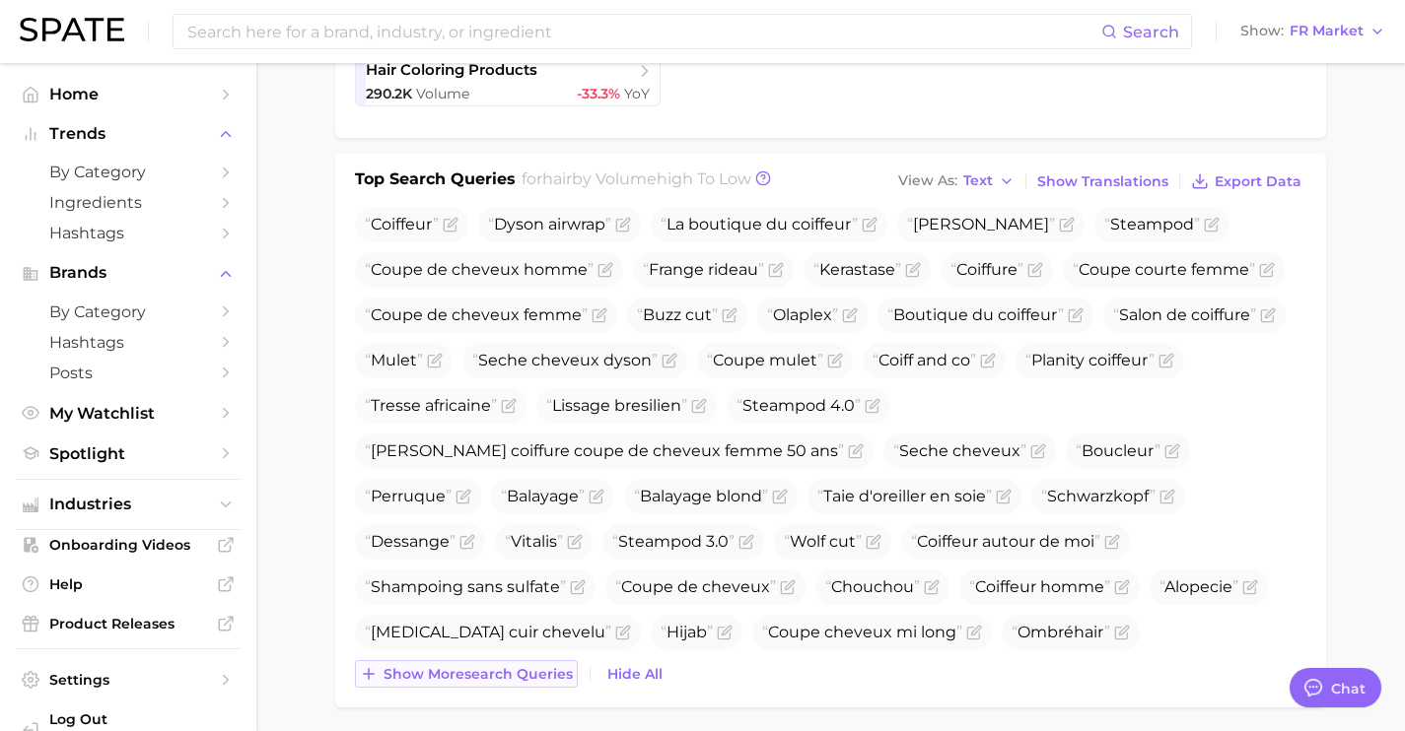
scroll to position [661, 0]
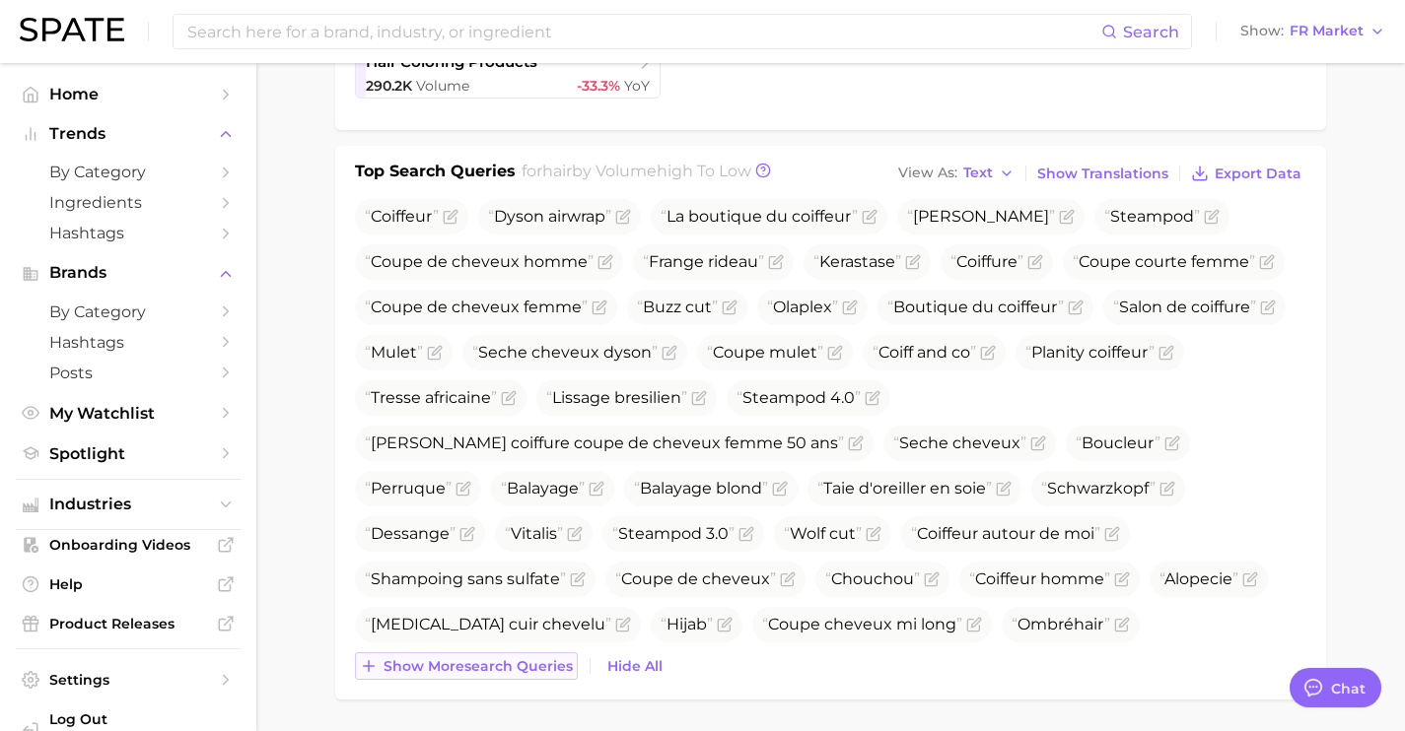
click at [539, 665] on span "Show more search queries" at bounding box center [477, 667] width 189 height 17
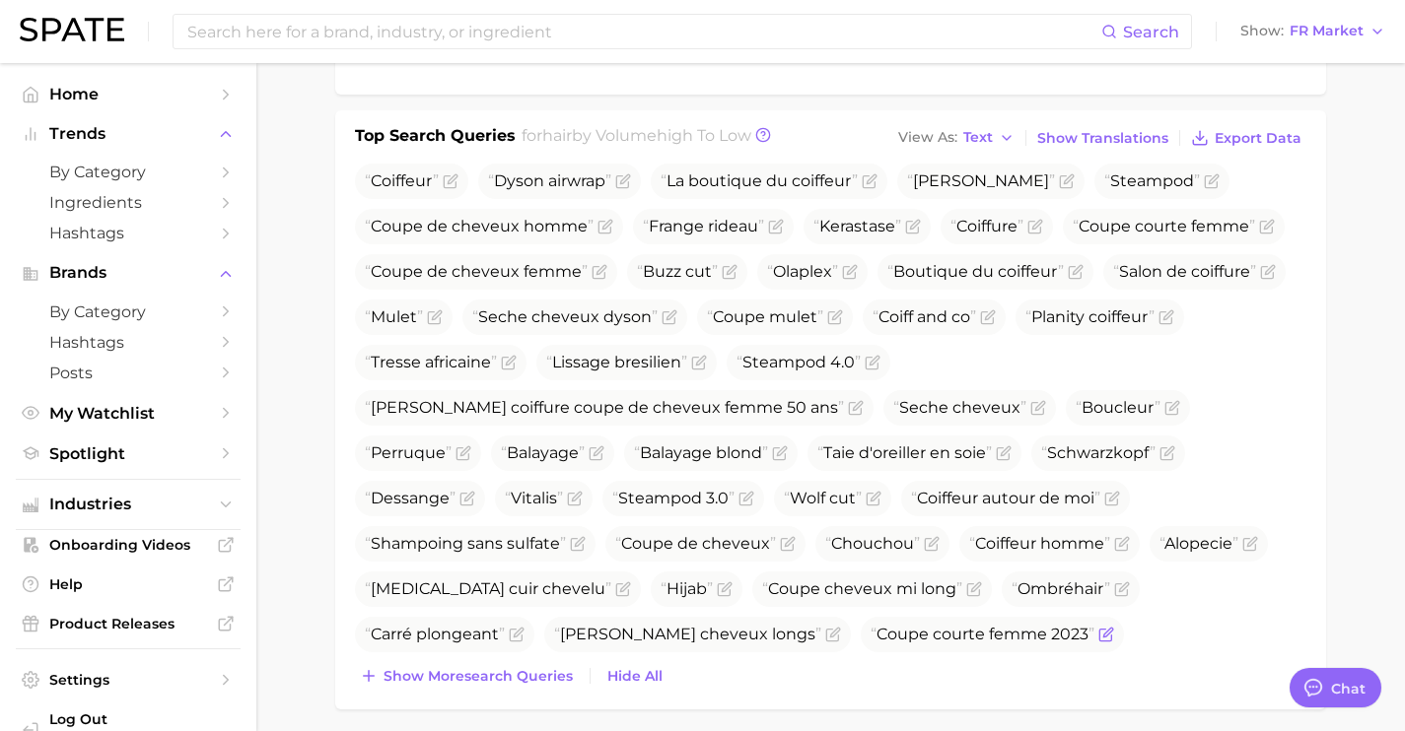
click at [539, 668] on span "Show more search queries" at bounding box center [477, 676] width 189 height 17
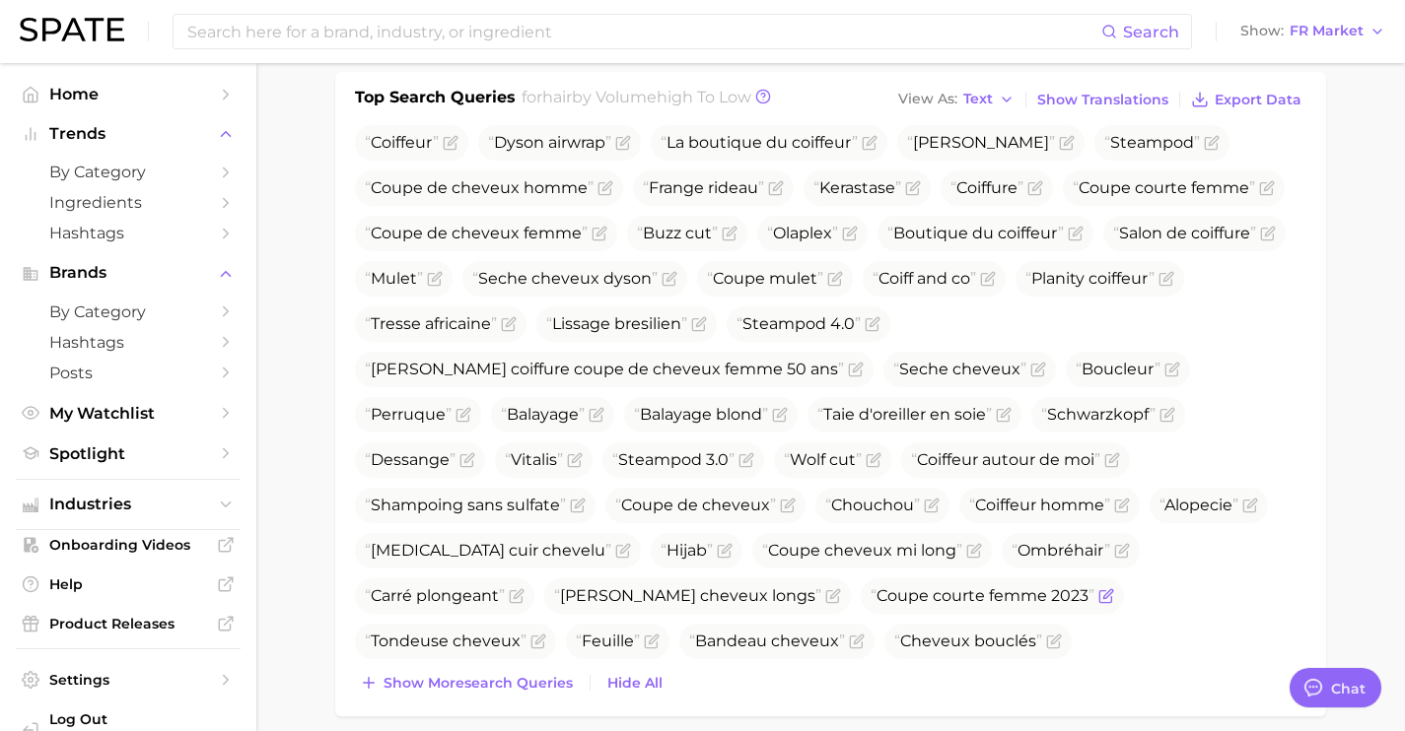
scroll to position [744, 0]
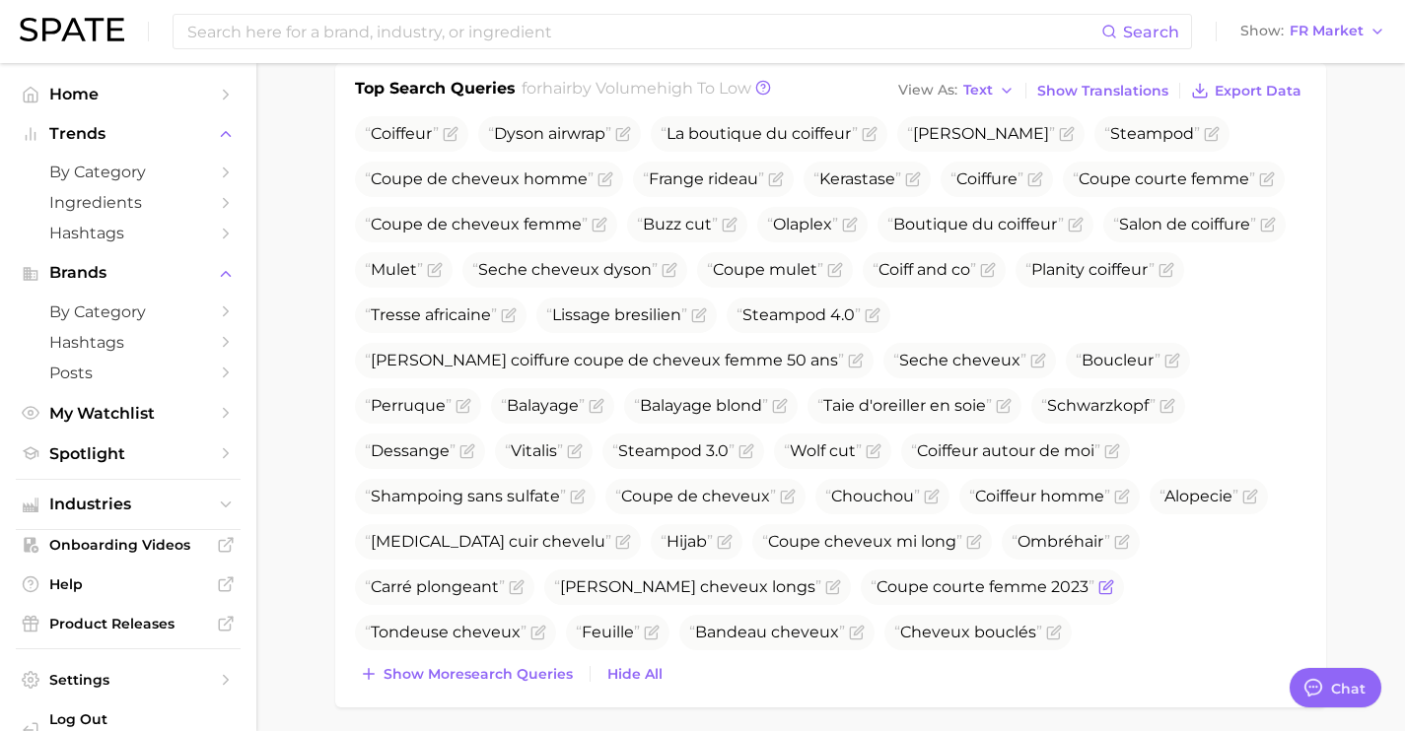
click at [539, 668] on span "Show more search queries" at bounding box center [477, 674] width 189 height 17
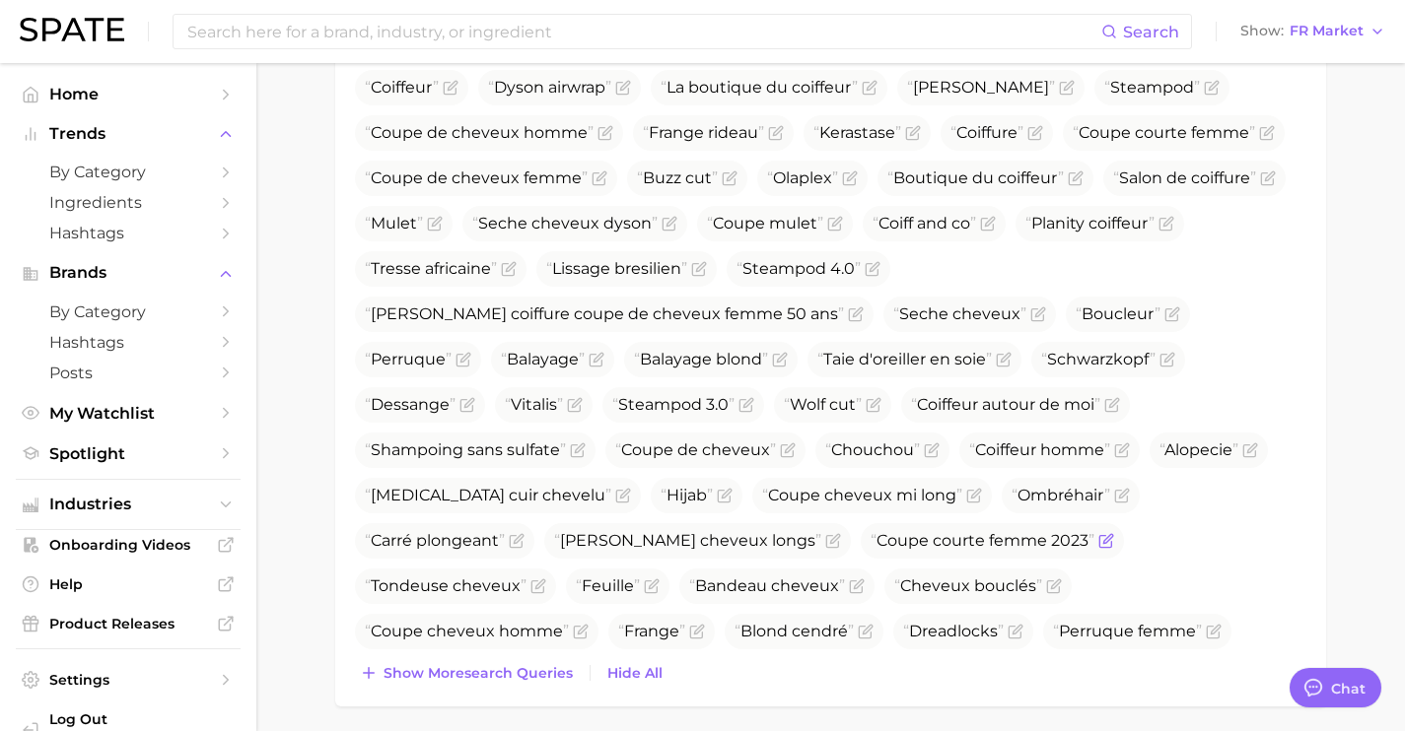
click at [539, 668] on span "Show more search queries" at bounding box center [477, 673] width 189 height 17
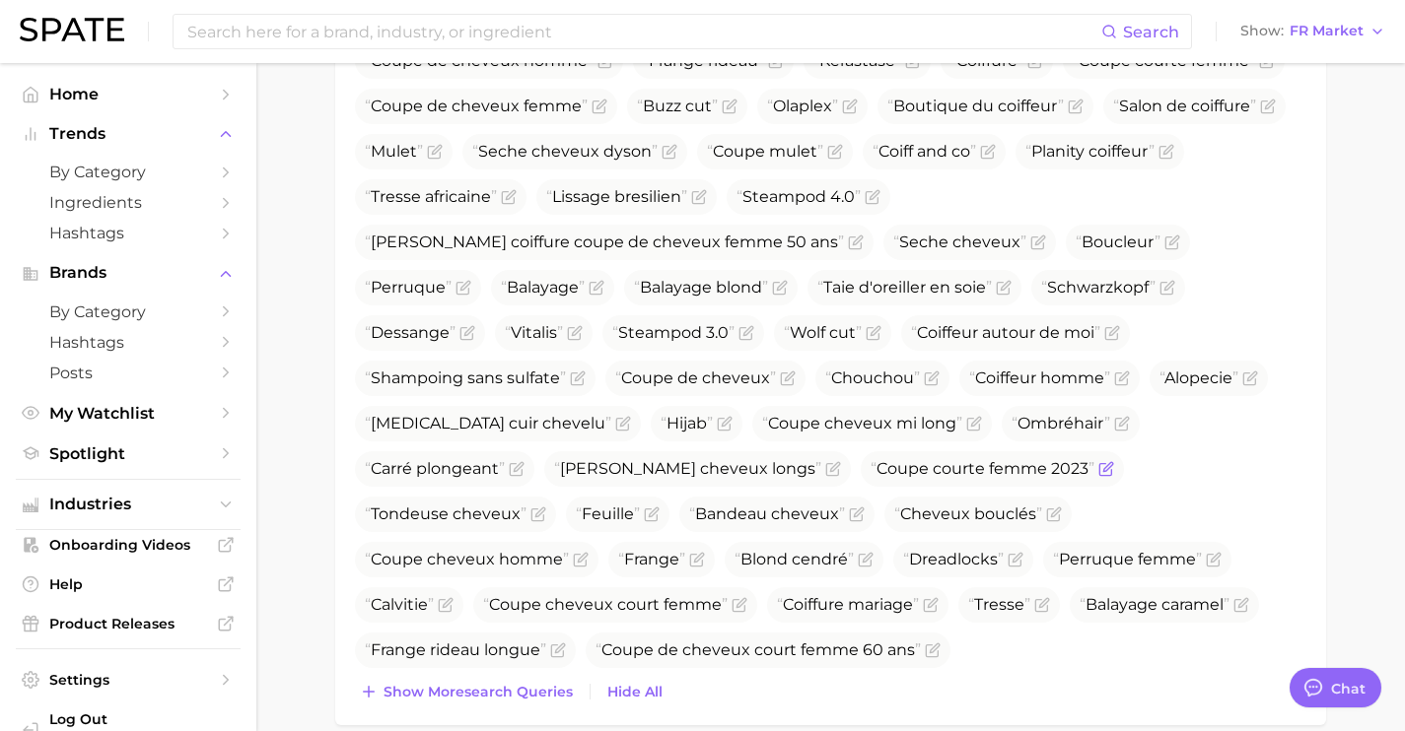
scroll to position [869, 0]
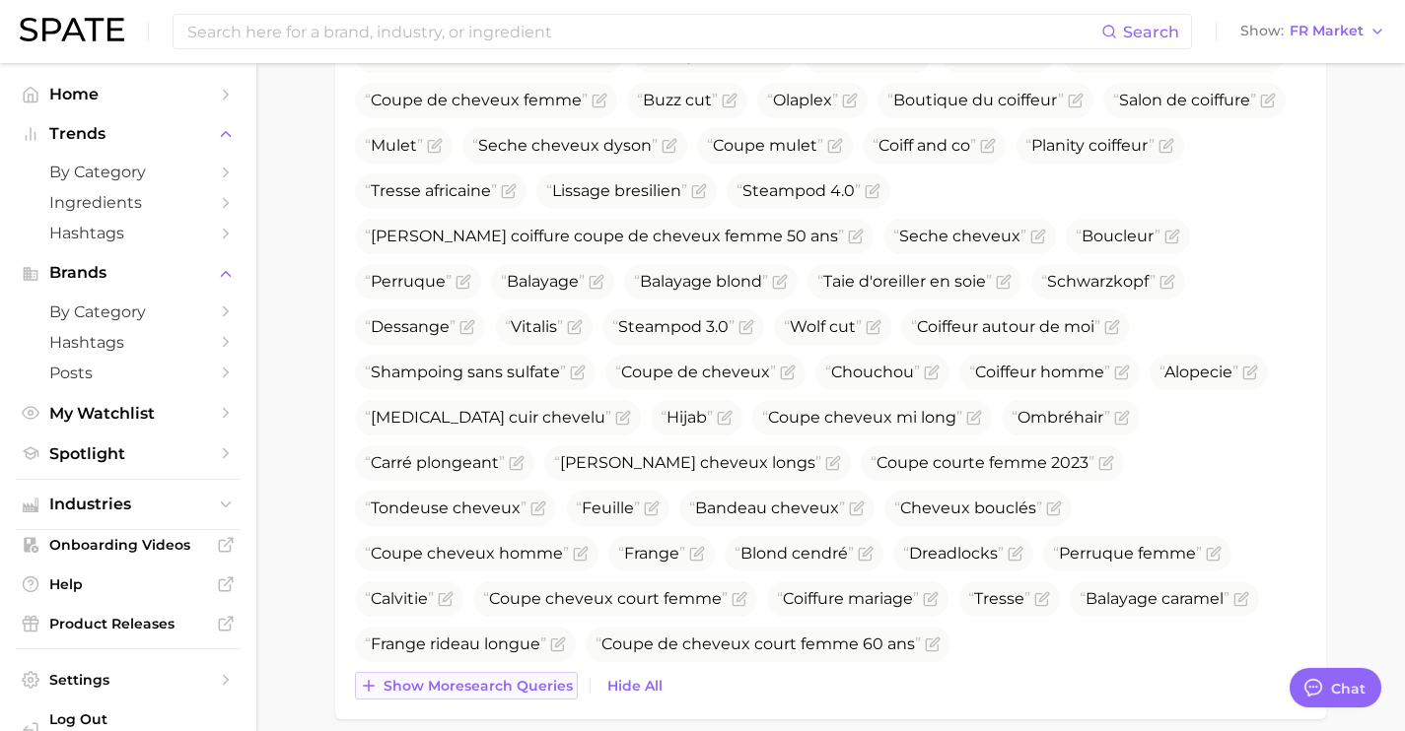
click at [540, 678] on span "Show more search queries" at bounding box center [477, 686] width 189 height 17
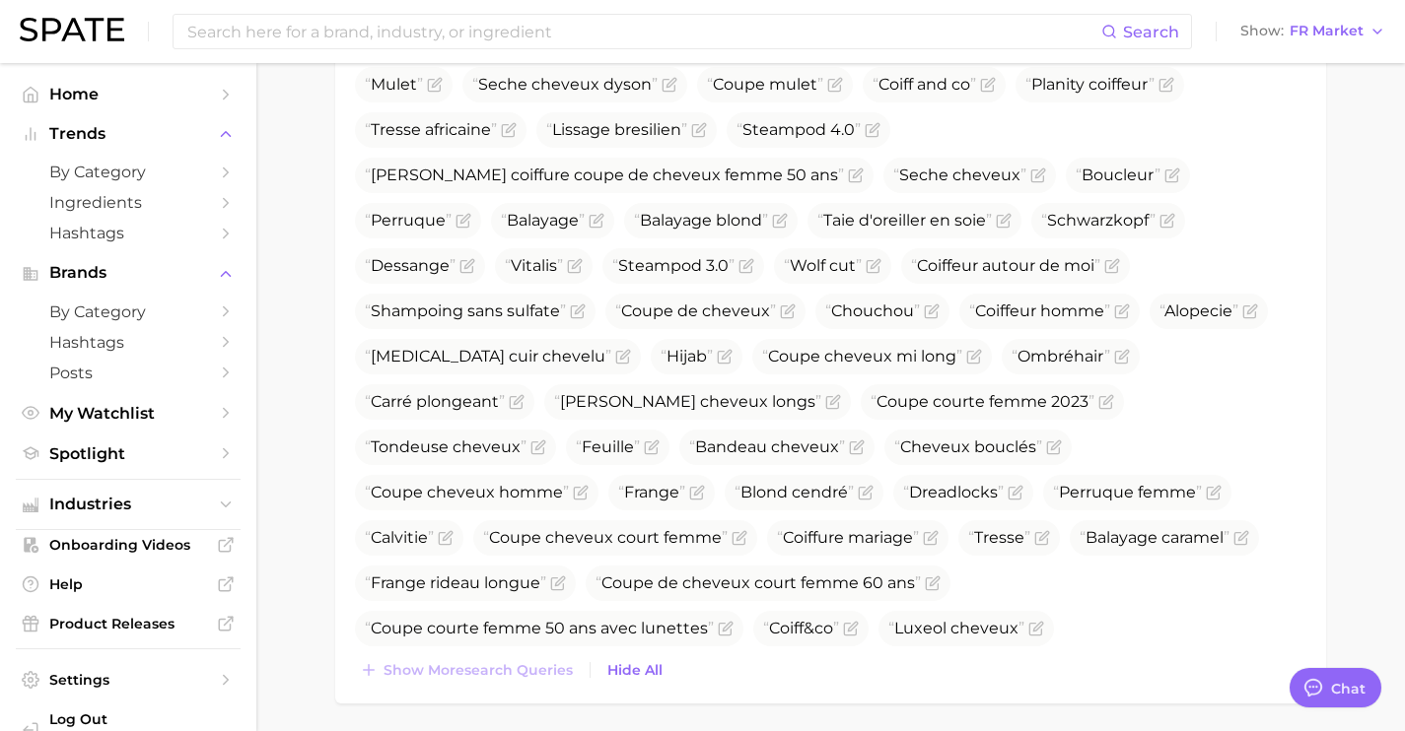
scroll to position [933, 0]
